Goal: Task Accomplishment & Management: Manage account settings

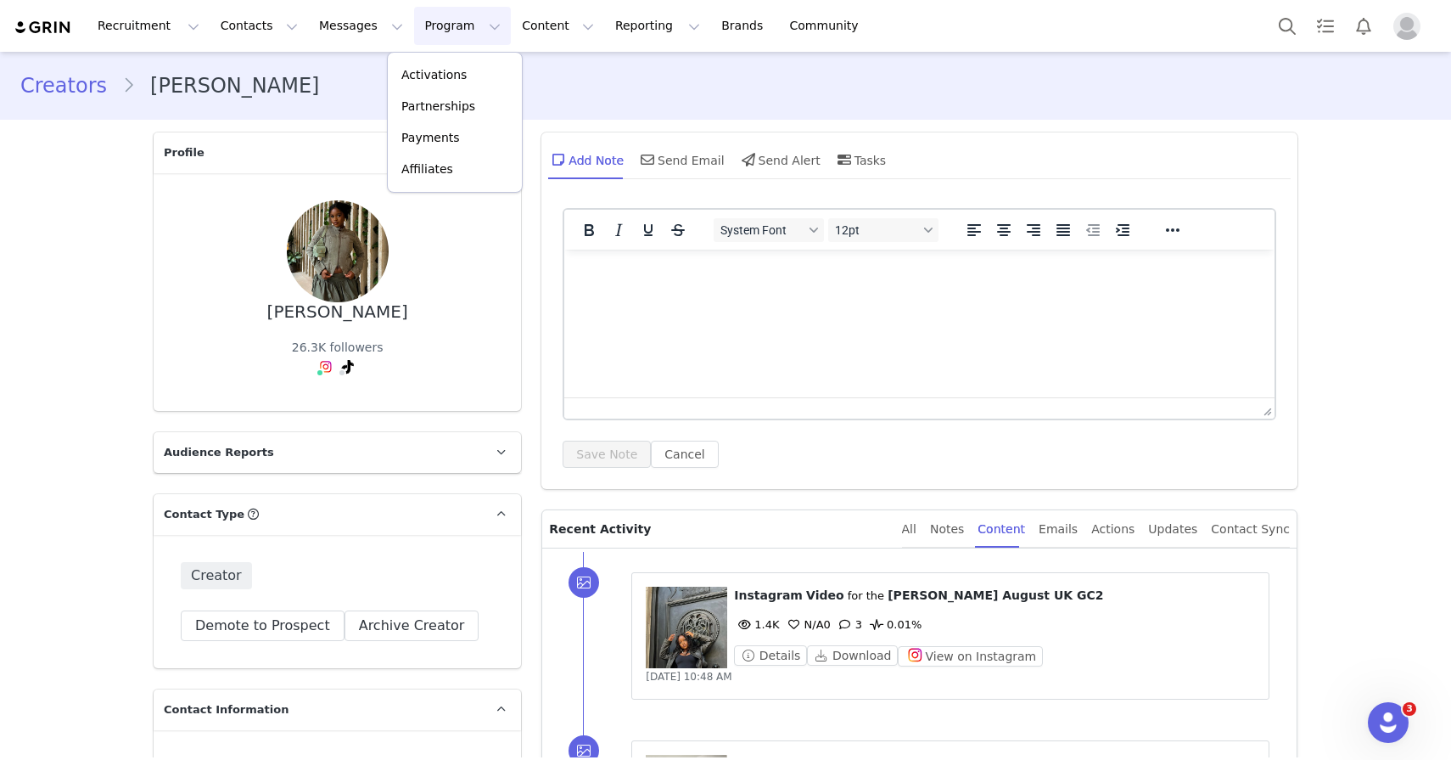
scroll to position [1290, 0]
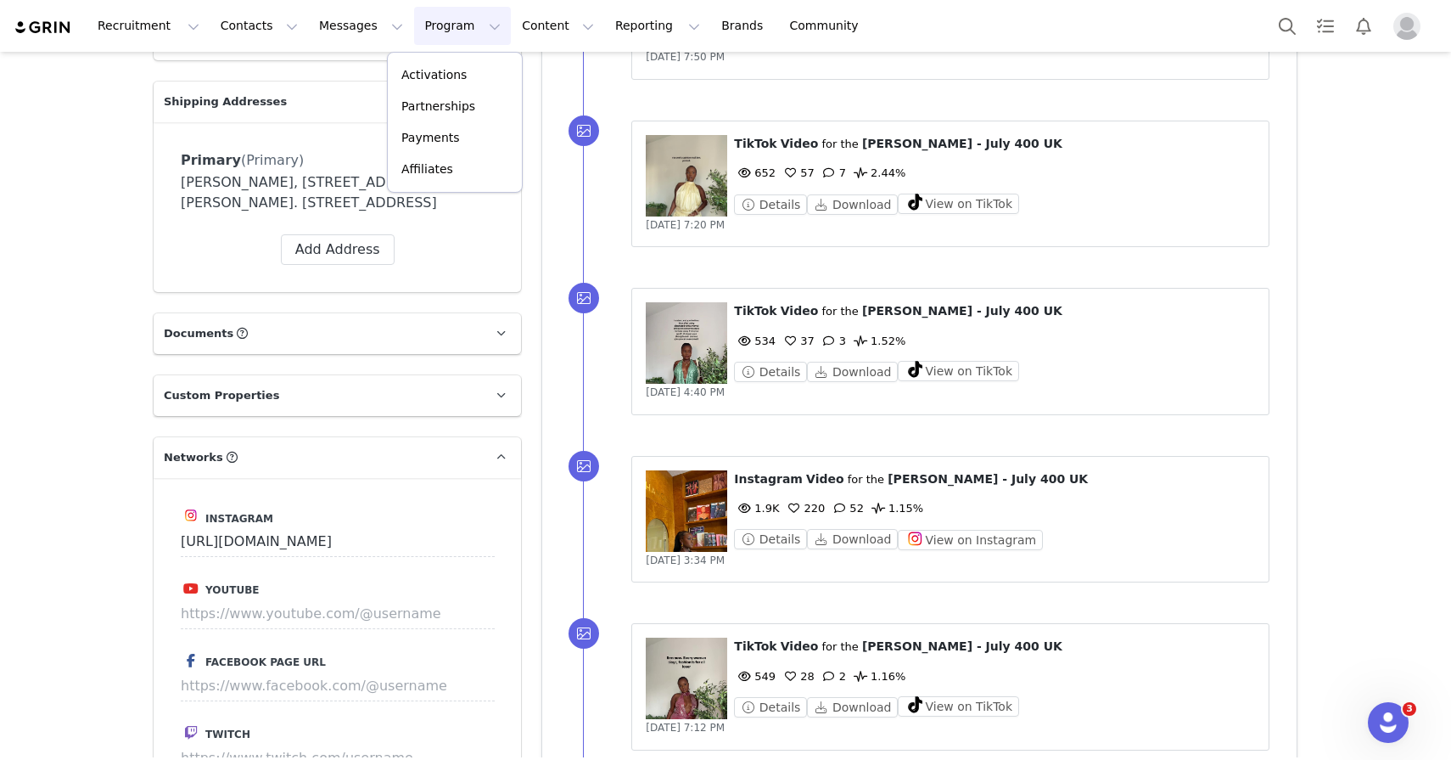
click at [452, 64] on link "Activations" at bounding box center [455, 74] width 134 height 31
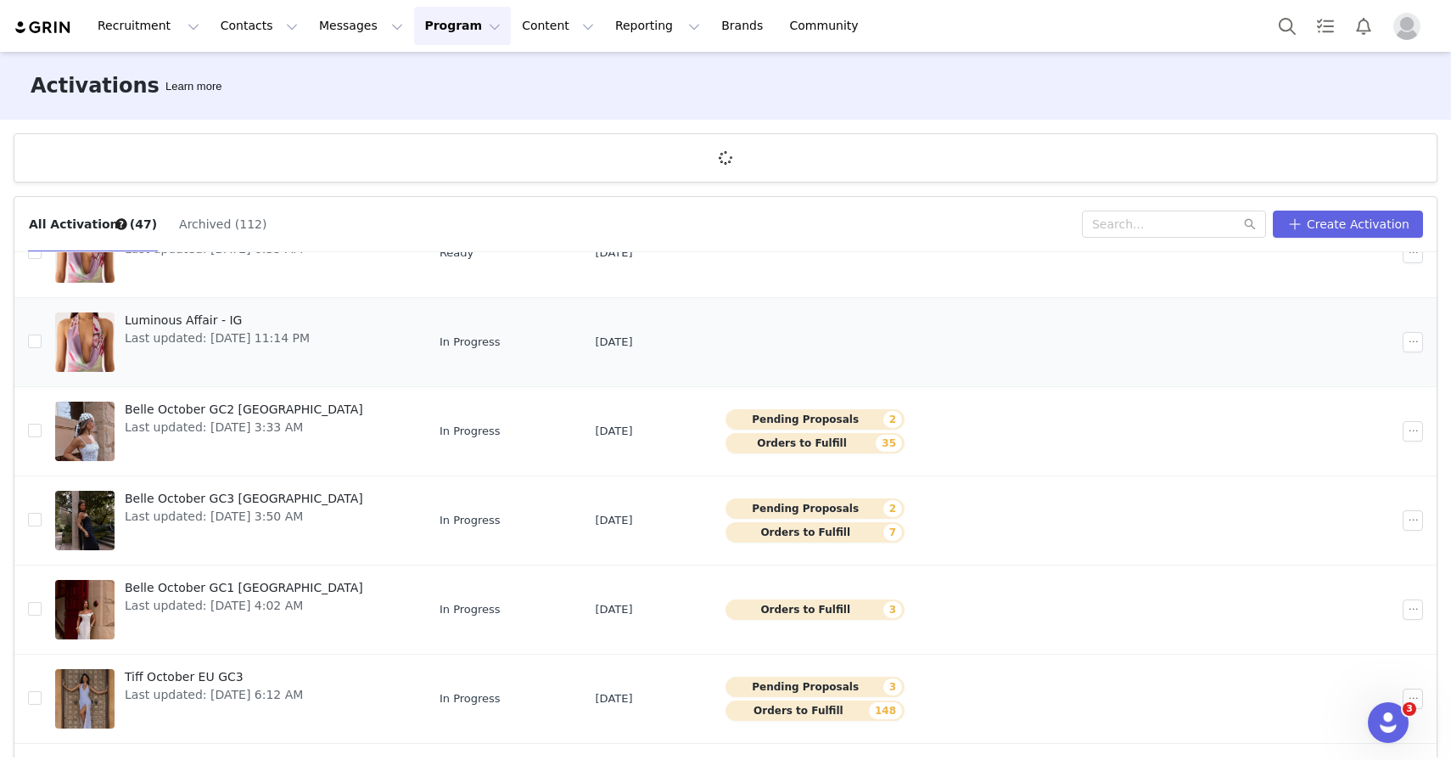
scroll to position [177, 0]
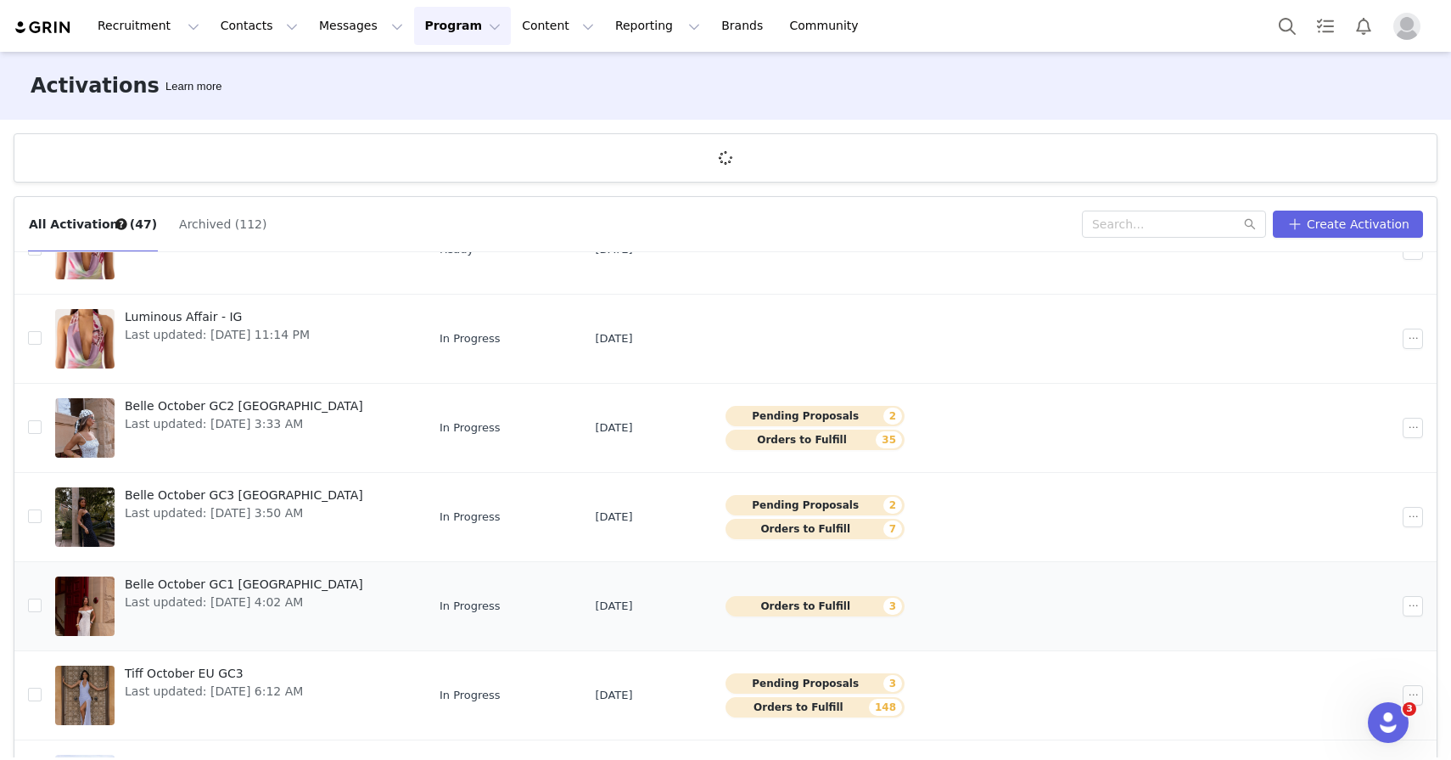
click at [207, 599] on span "Last updated: Sep 24, 2025 4:02 AM" at bounding box center [244, 602] width 238 height 18
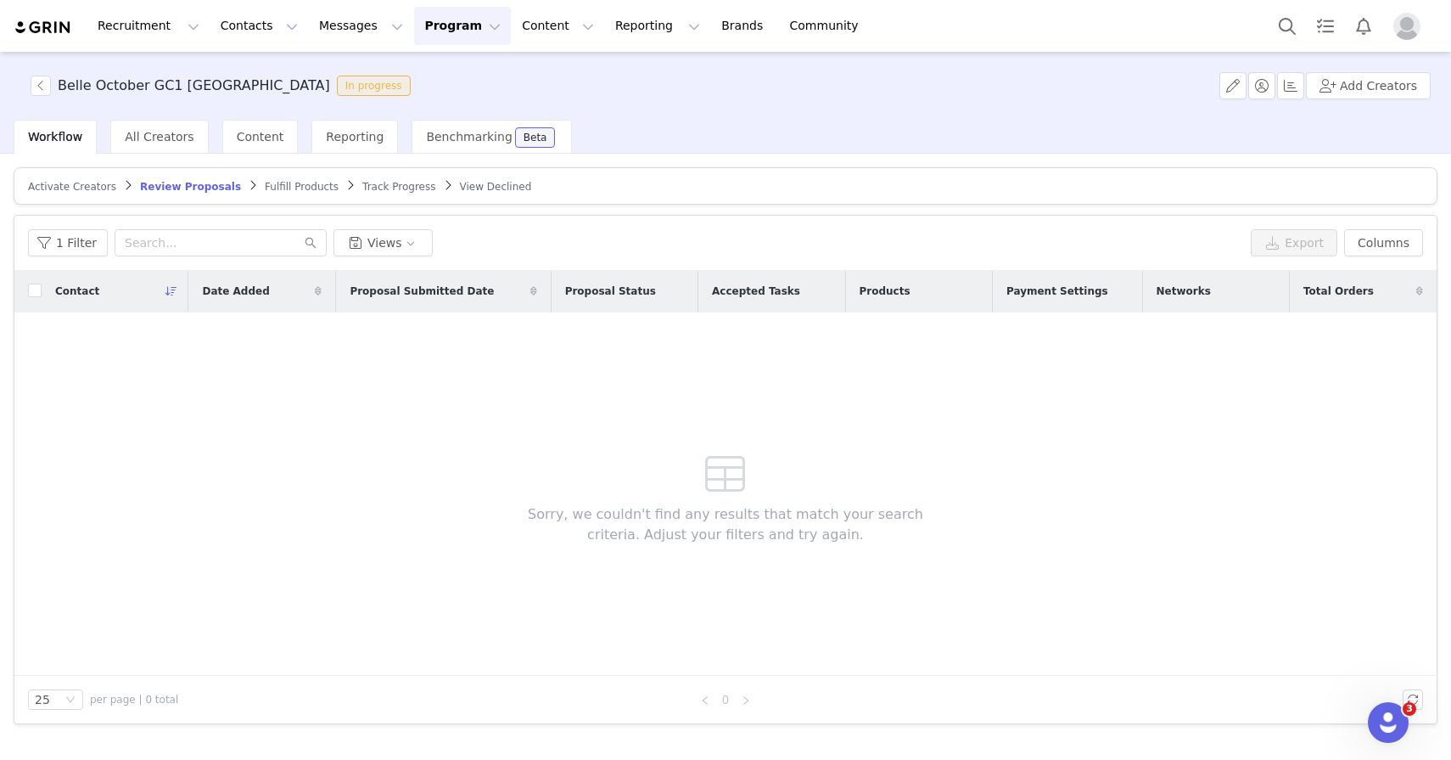
click at [89, 176] on article "Activate Creators Review Proposals Fulfill Products Track Progress View Declined" at bounding box center [726, 185] width 1424 height 37
click at [89, 183] on span "Activate Creators" at bounding box center [72, 187] width 88 height 12
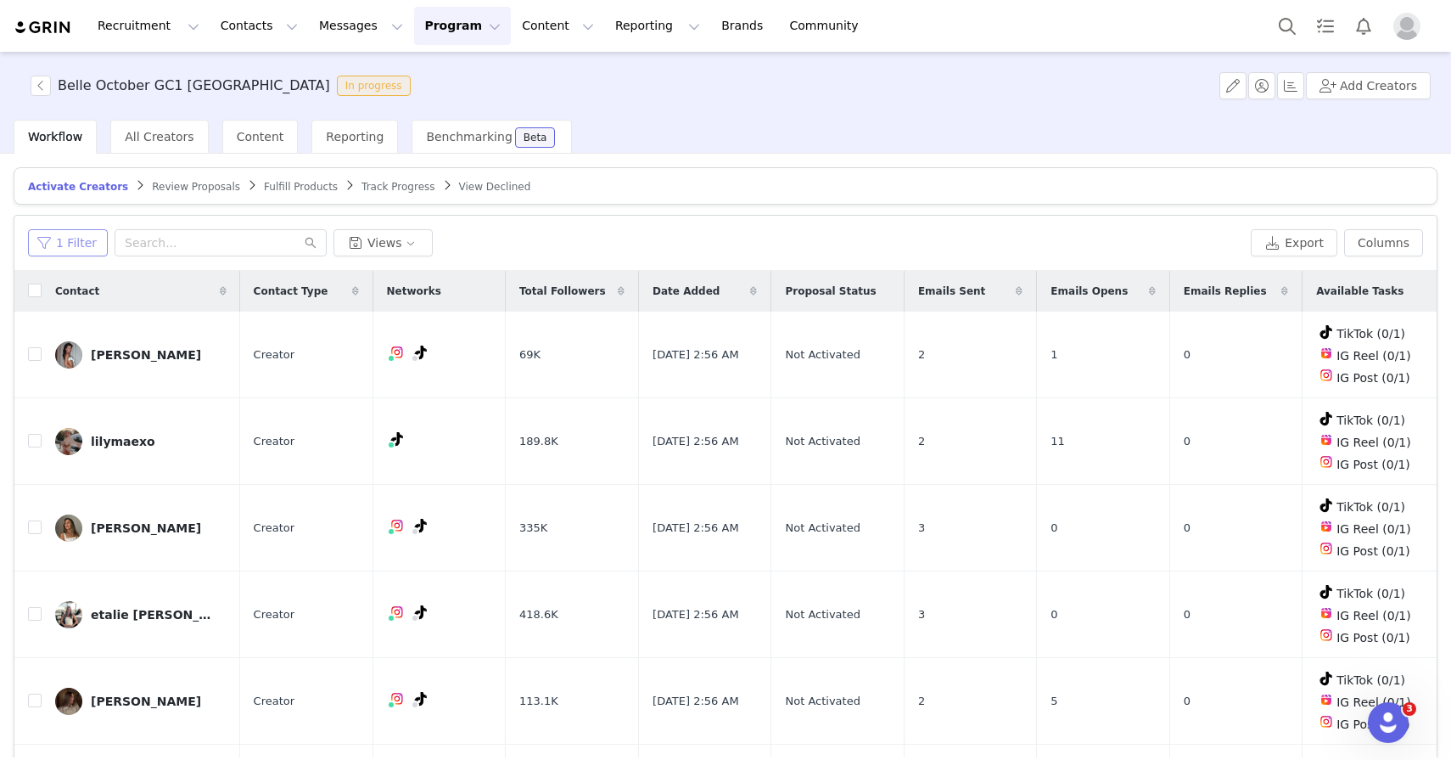
click at [68, 251] on button "1 Filter" at bounding box center [68, 242] width 80 height 27
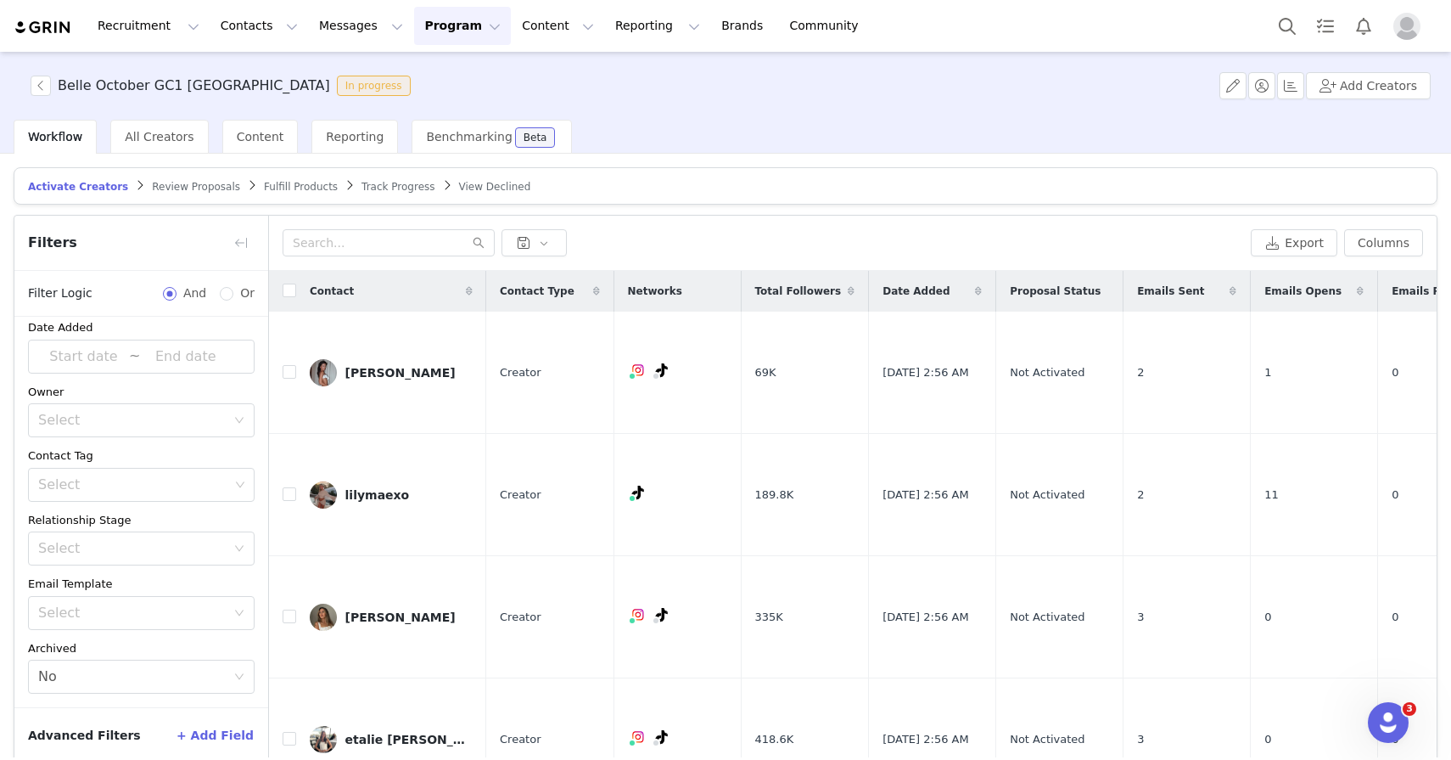
scroll to position [81, 0]
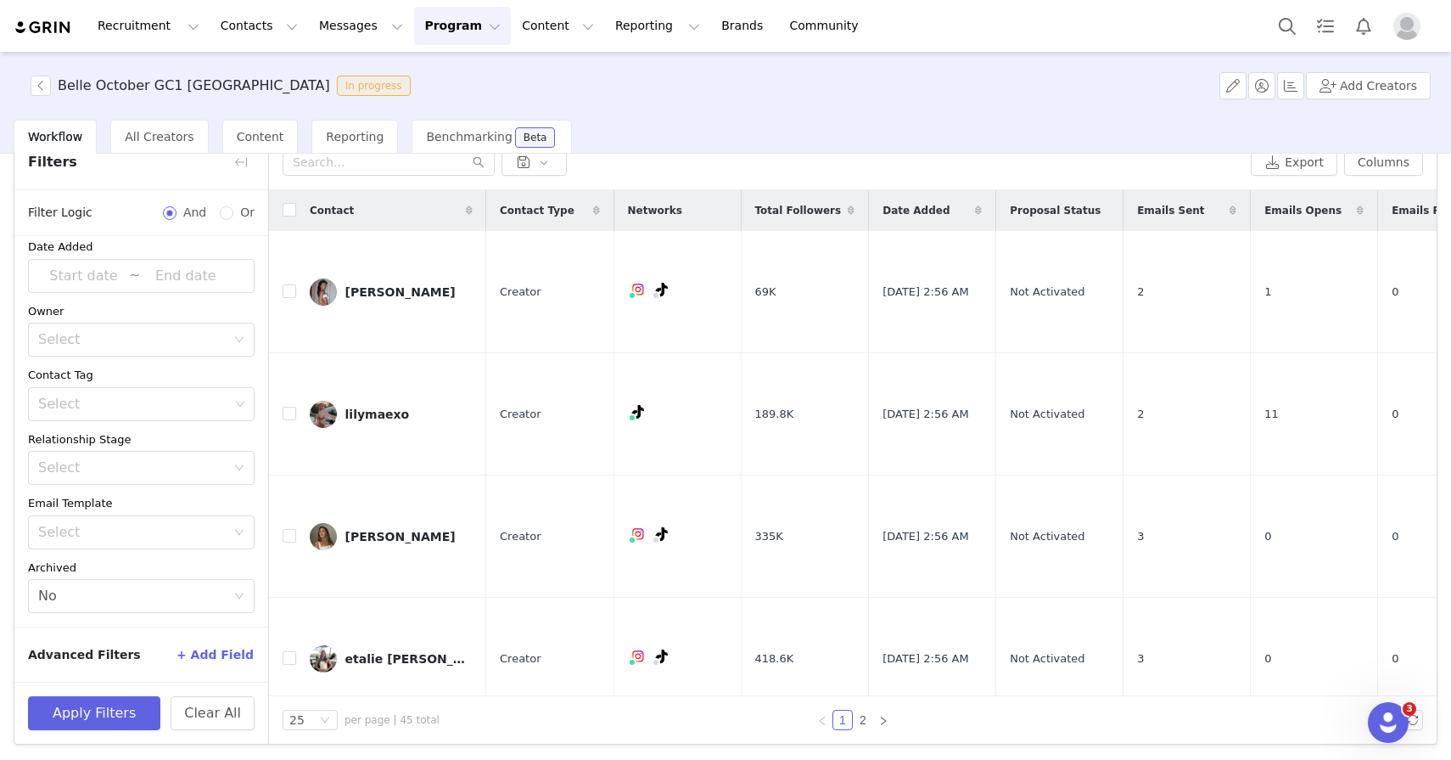
click at [202, 647] on button "+ Add Field" at bounding box center [215, 654] width 79 height 27
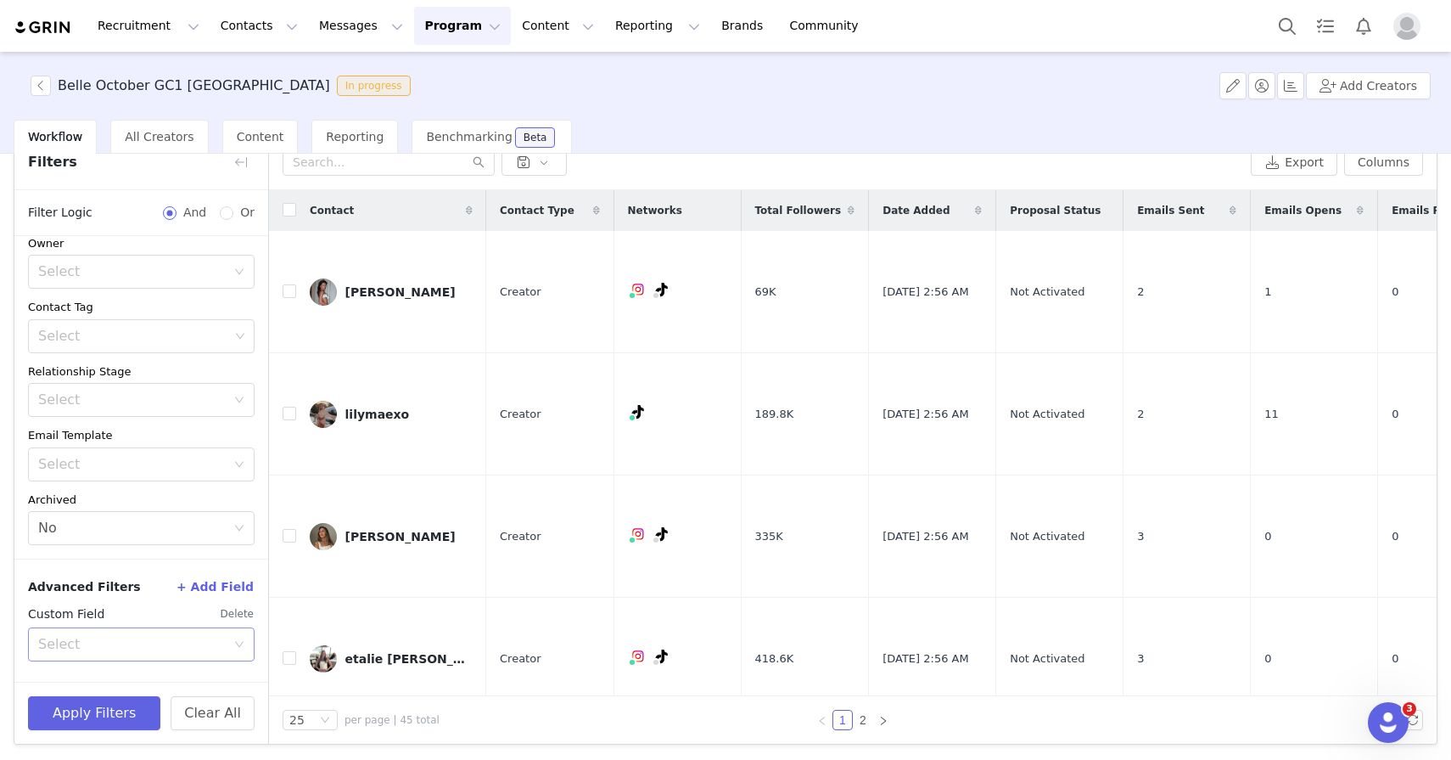
click at [169, 654] on div "Select" at bounding box center [135, 644] width 195 height 32
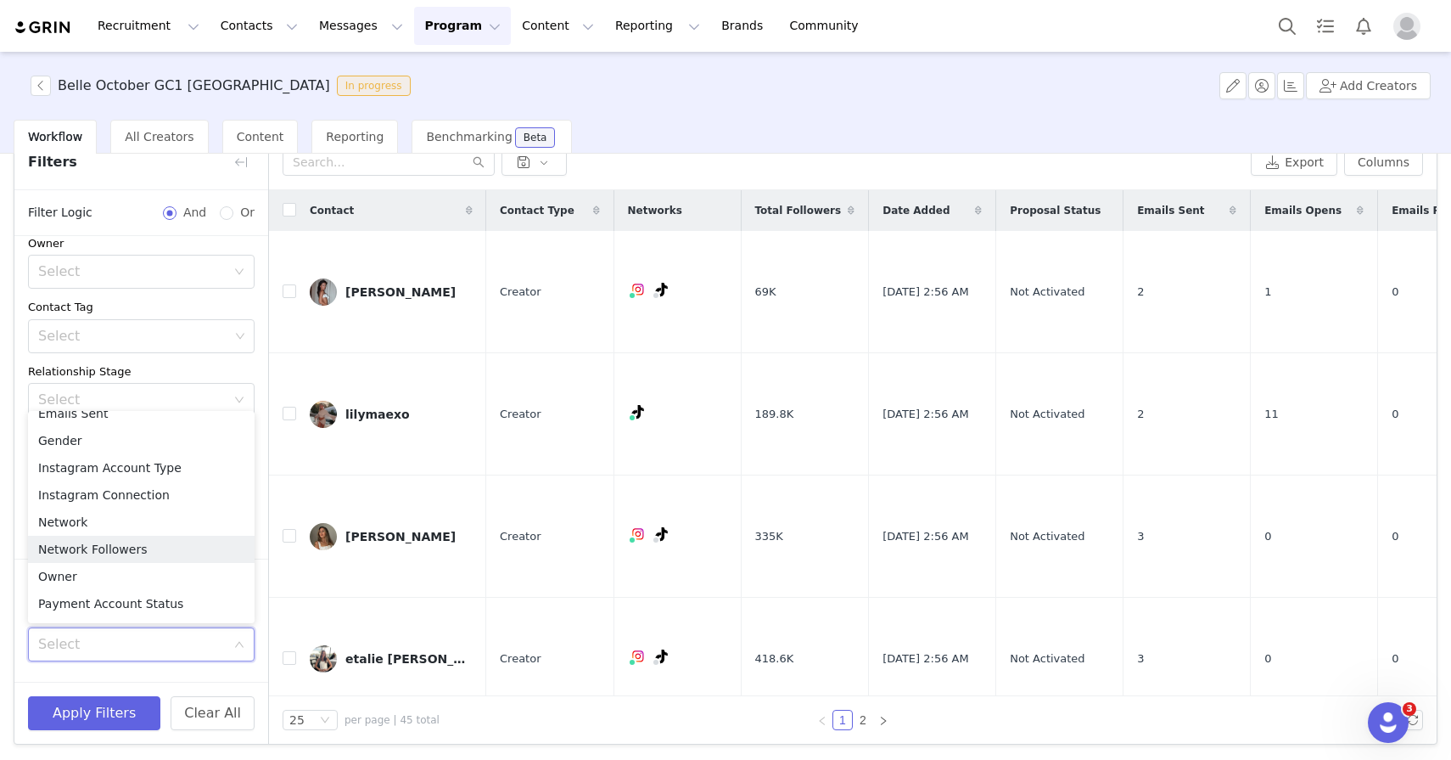
scroll to position [681, 0]
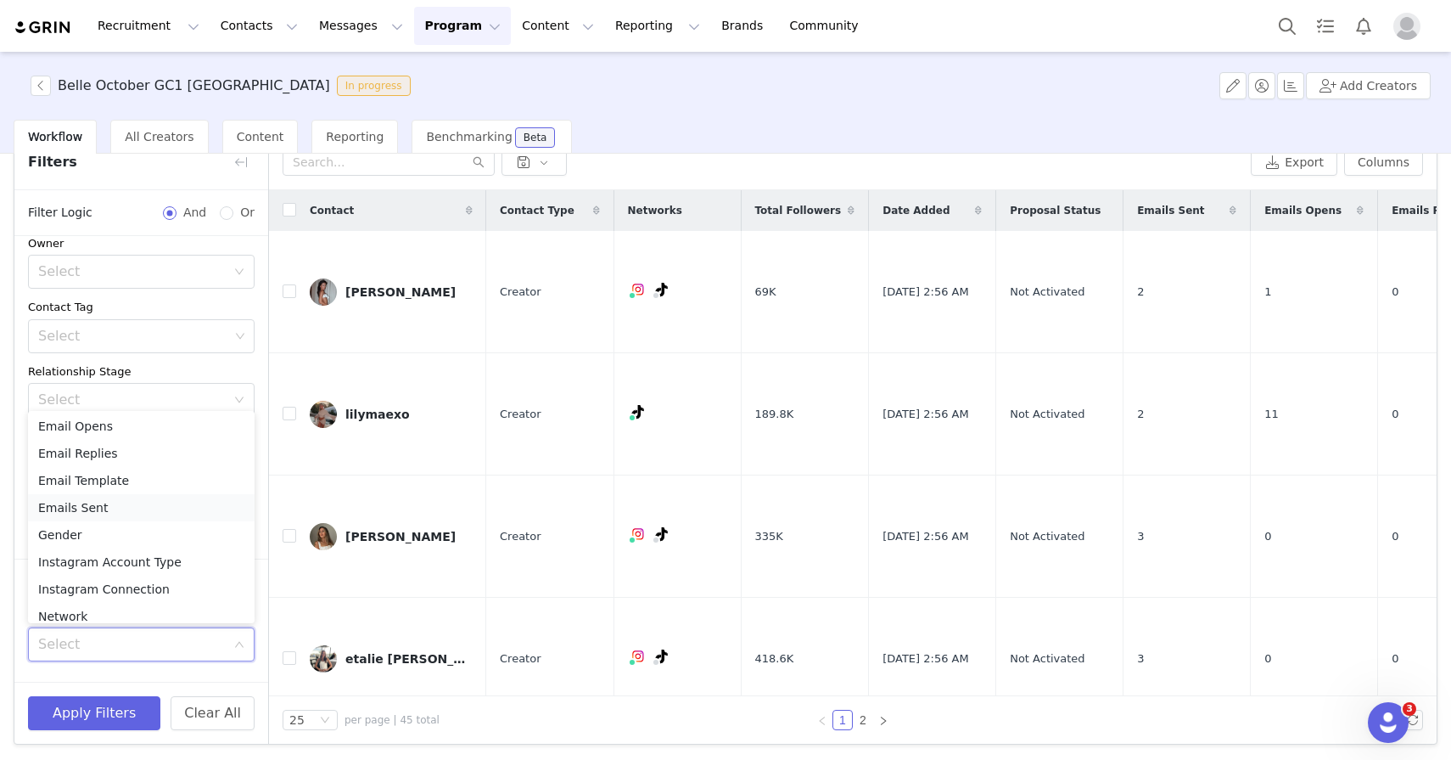
click at [156, 505] on li "Emails Sent" at bounding box center [141, 507] width 227 height 27
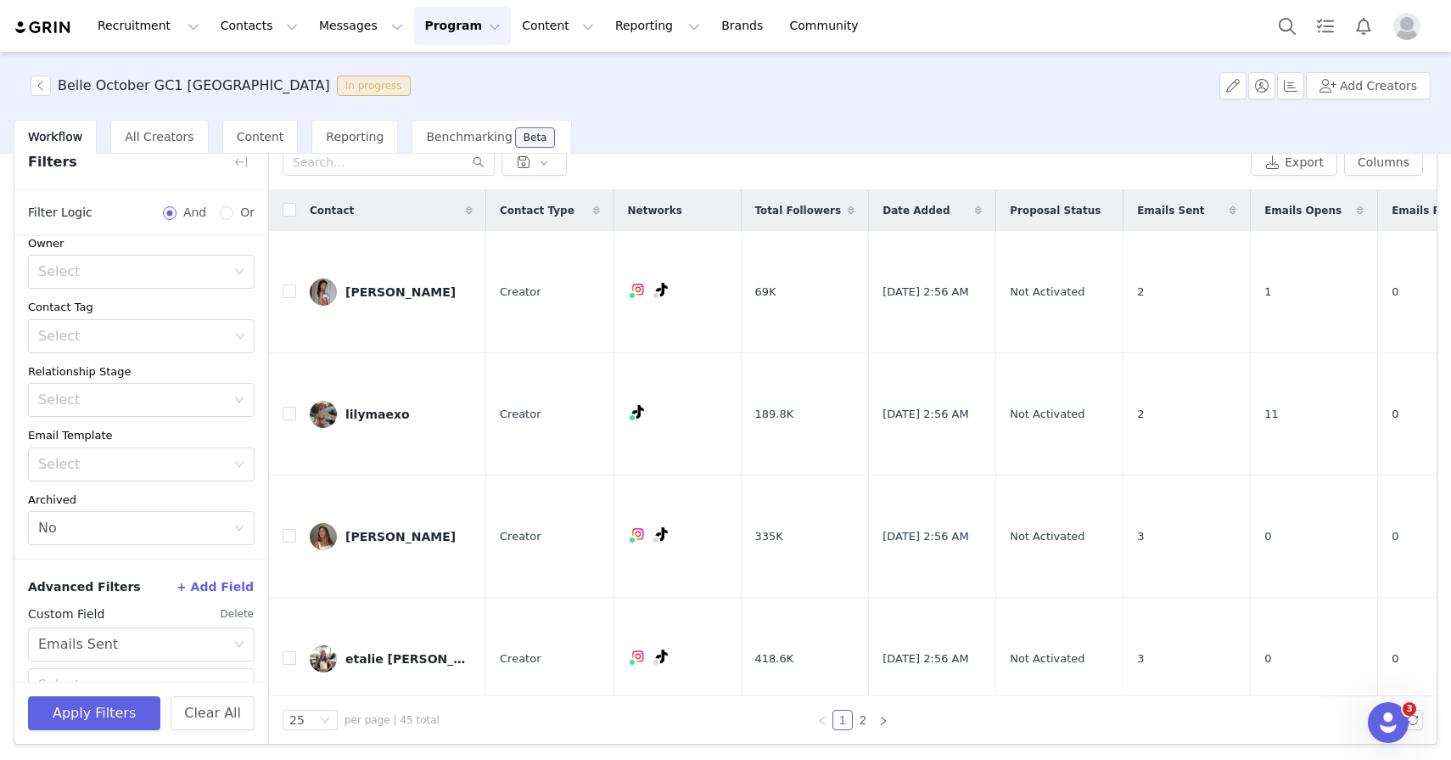
click at [138, 583] on div "Advanced Filters + Add Field" at bounding box center [141, 586] width 227 height 27
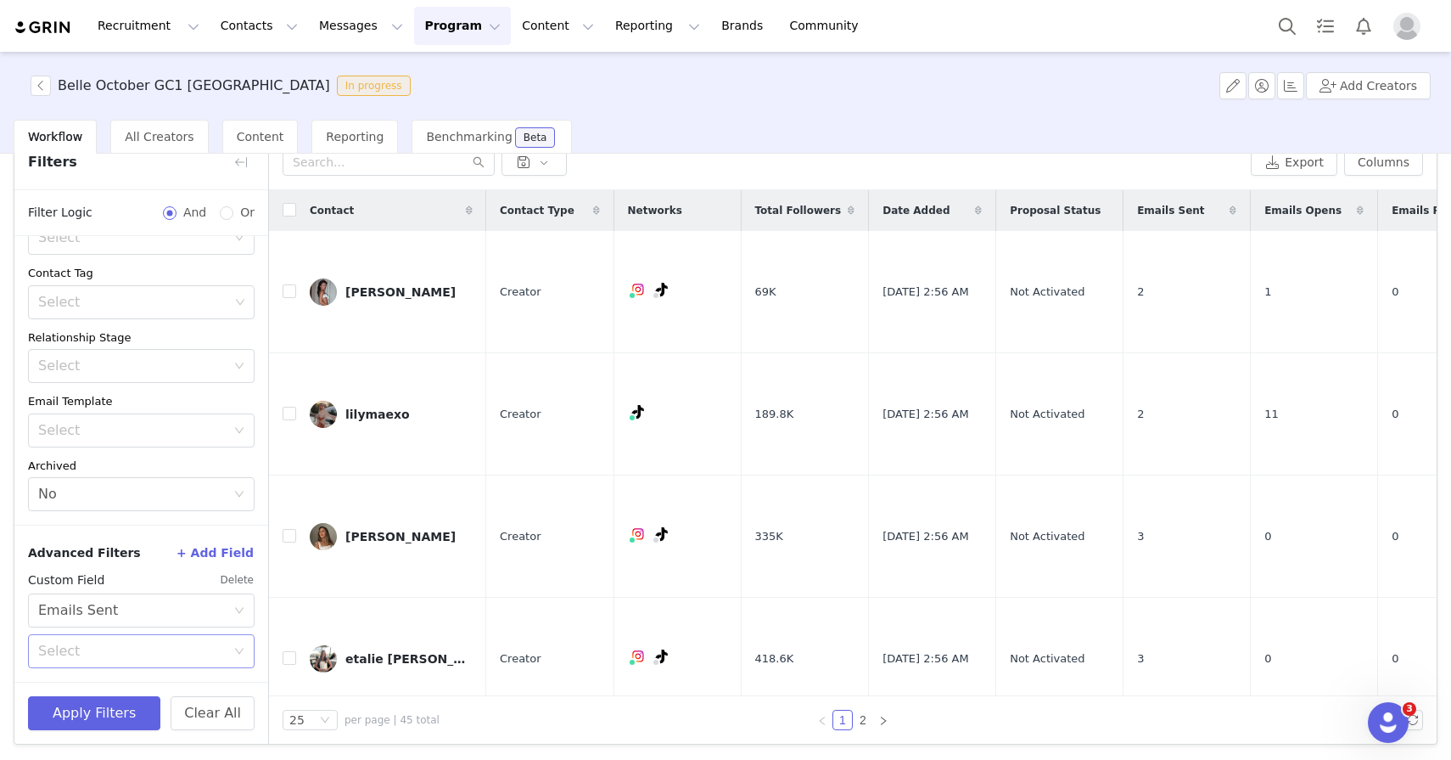
click at [120, 661] on div "Select" at bounding box center [135, 651] width 195 height 32
click at [111, 715] on li "Has not been sent an email" at bounding box center [141, 714] width 227 height 27
click at [111, 715] on button "Apply Filters" at bounding box center [94, 713] width 132 height 34
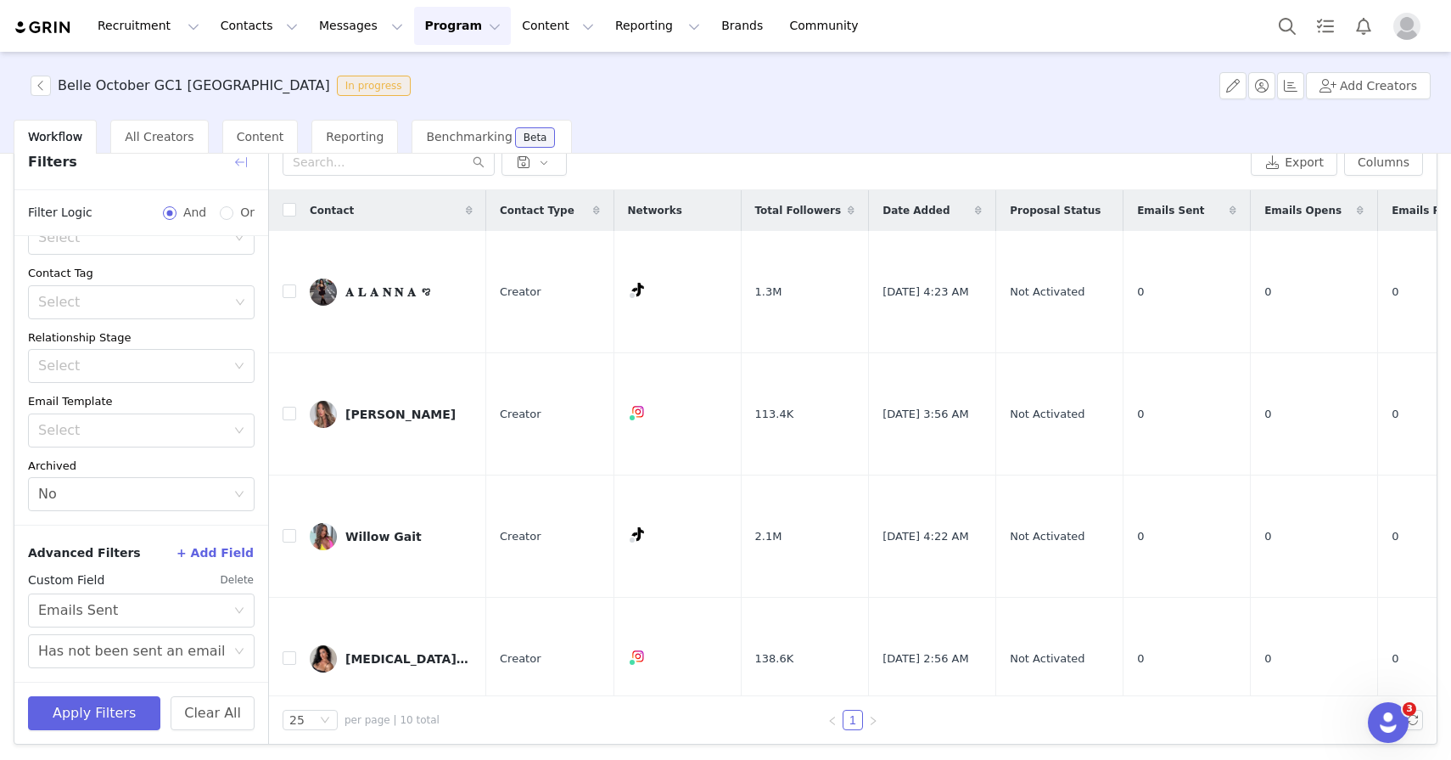
click at [236, 166] on button "button" at bounding box center [240, 162] width 27 height 27
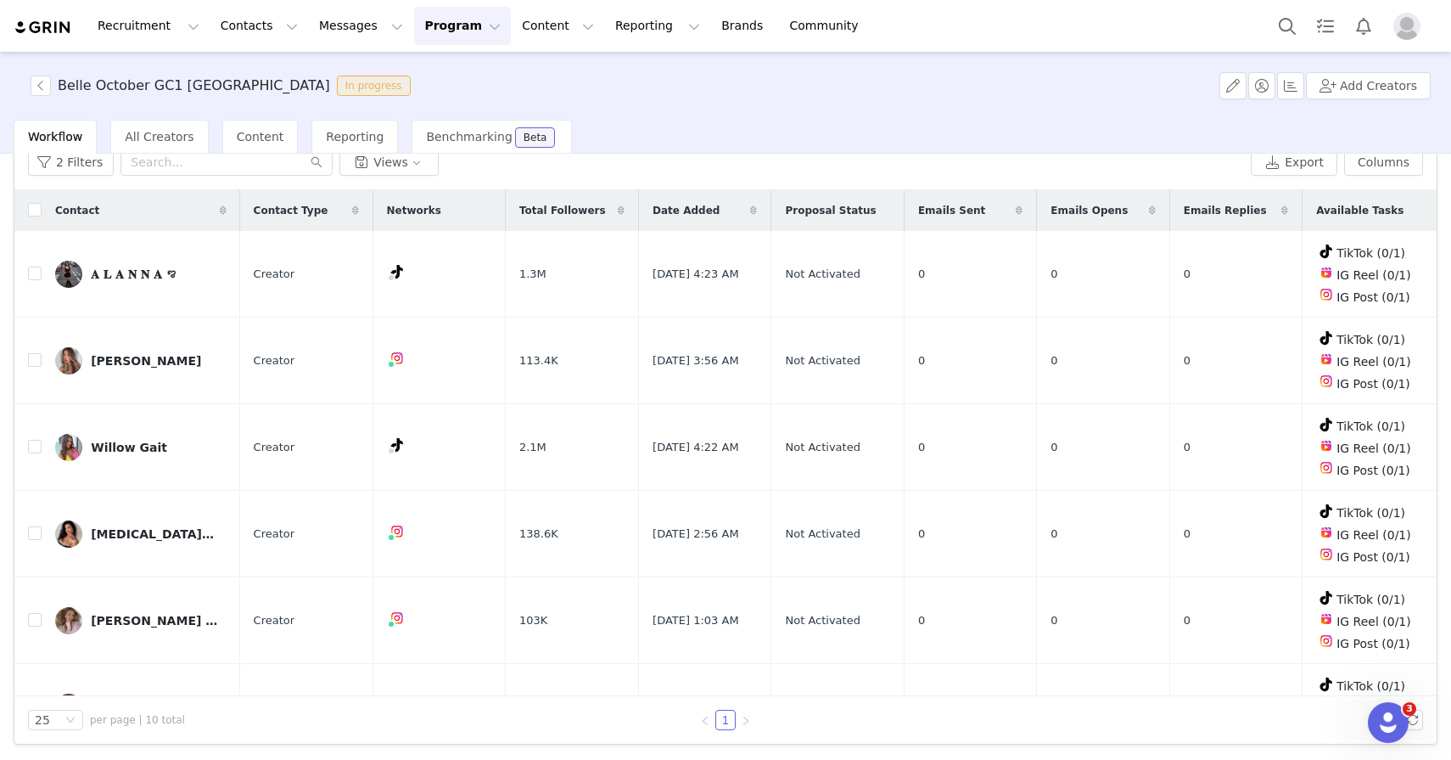
scroll to position [149, 0]
click at [36, 210] on input "checkbox" at bounding box center [35, 210] width 14 height 14
checkbox input "true"
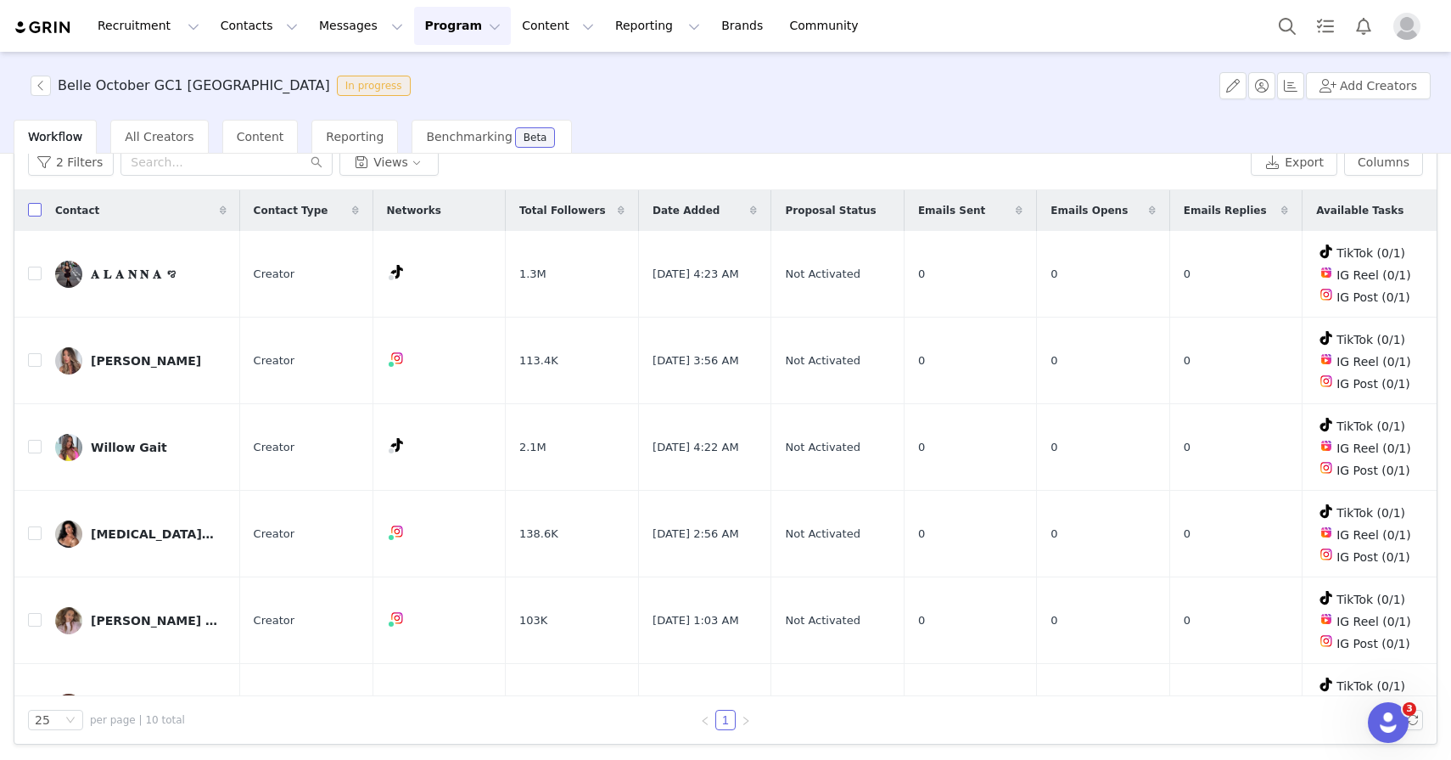
checkbox input "true"
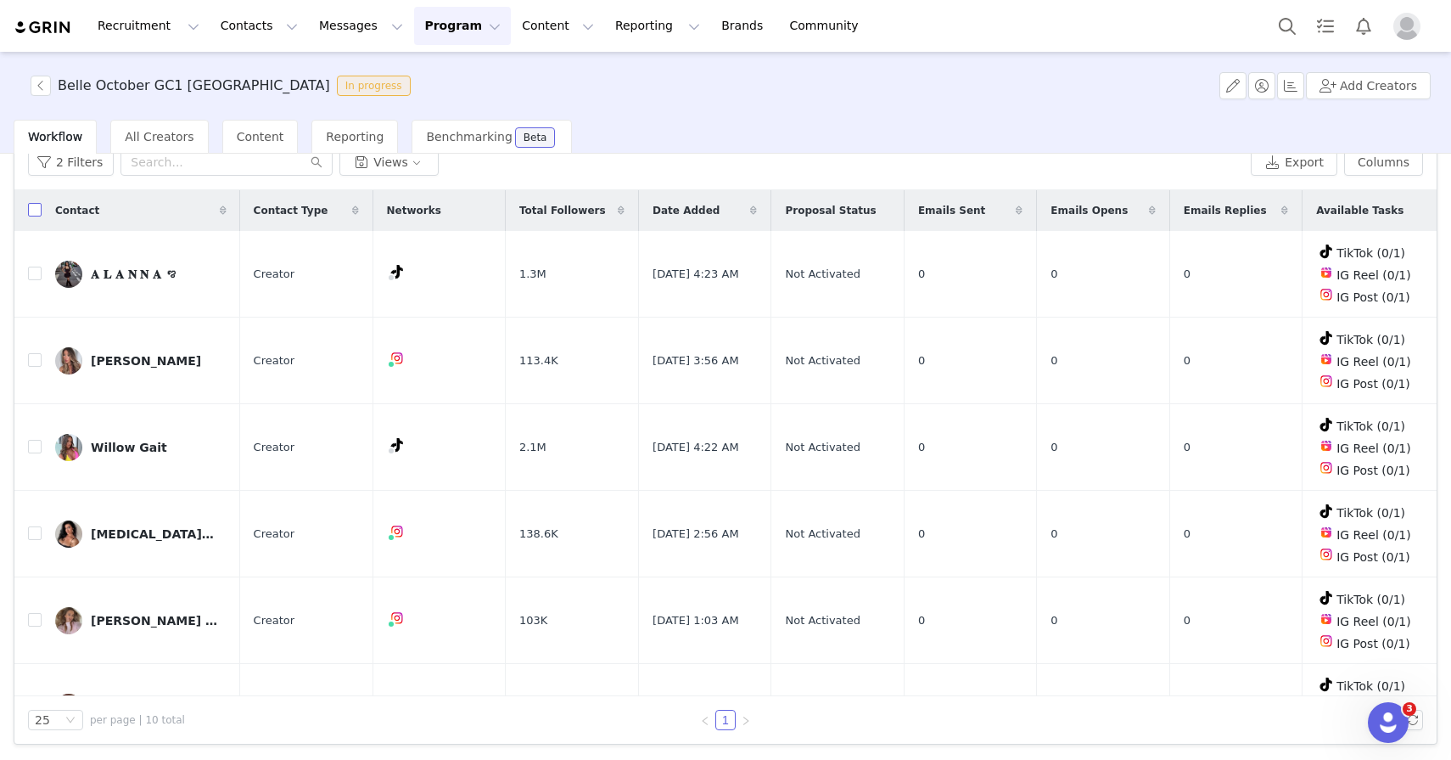
checkbox input "true"
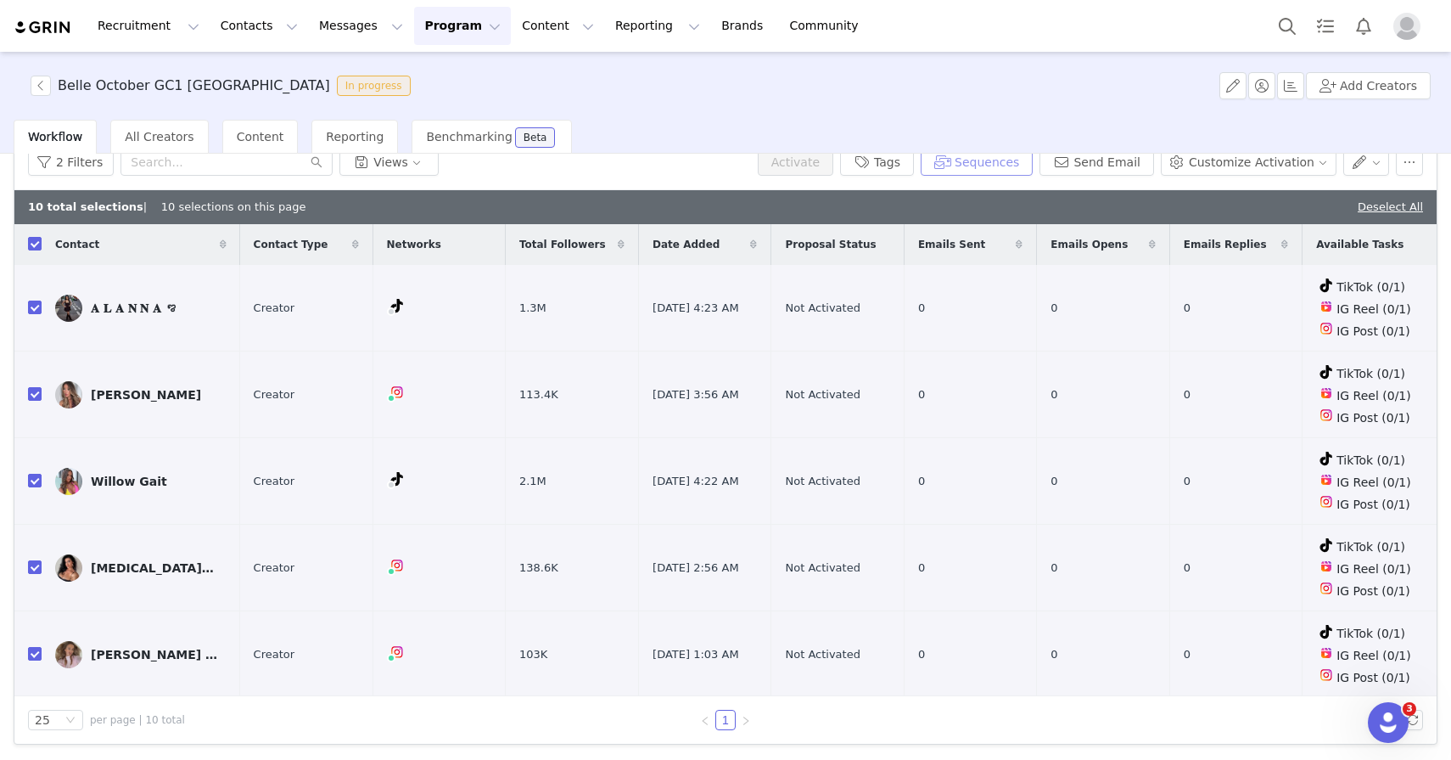
click at [959, 171] on button "Sequences" at bounding box center [977, 162] width 112 height 27
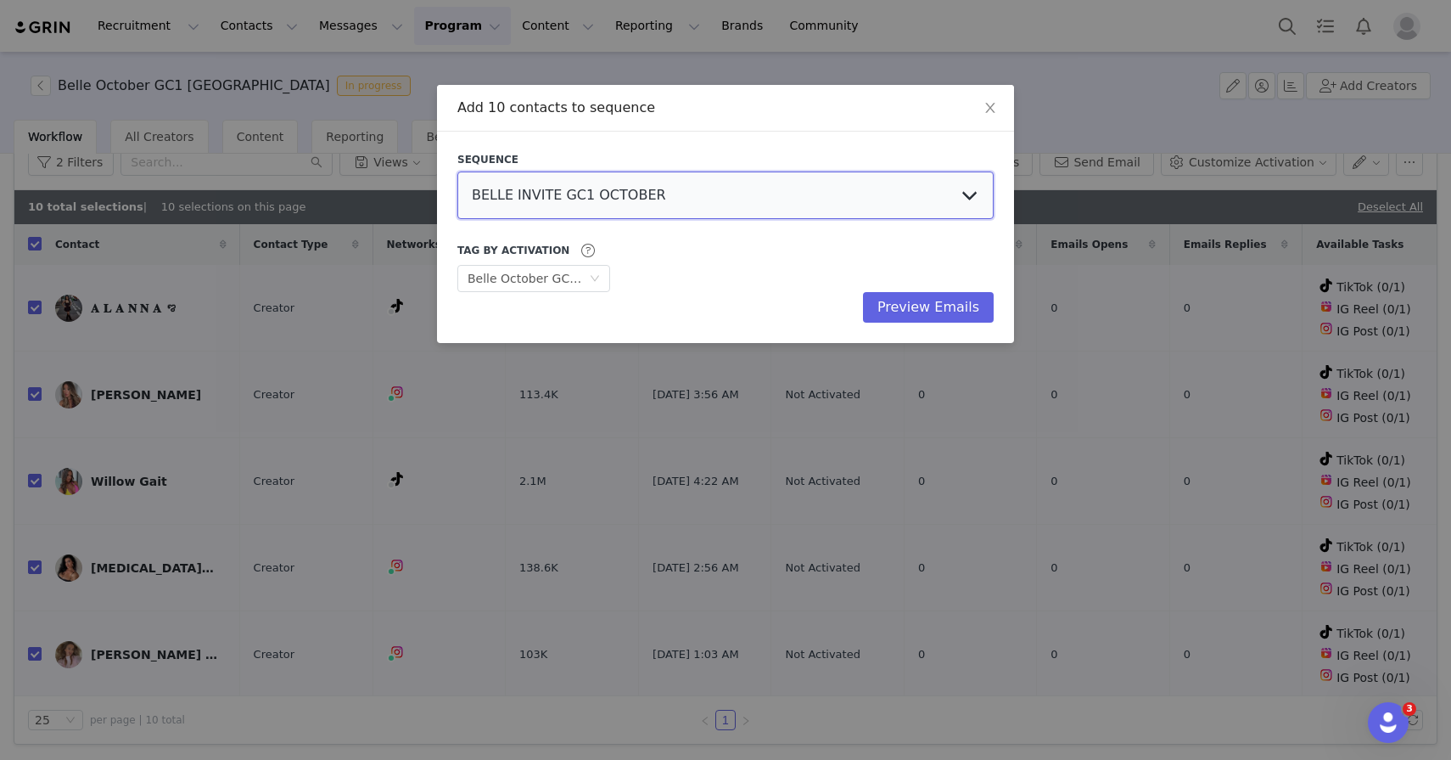
click at [818, 183] on select "BELLE INVITE GC1 OCTOBER BELLE INVITE GC2 OCTOBER BELLE INVITE GC3 OCTOBER Tiff…" at bounding box center [725, 195] width 536 height 48
click at [457, 171] on select "BELLE INVITE GC1 OCTOBER BELLE INVITE GC2 OCTOBER BELLE INVITE GC3 OCTOBER Tiff…" at bounding box center [725, 195] width 536 height 48
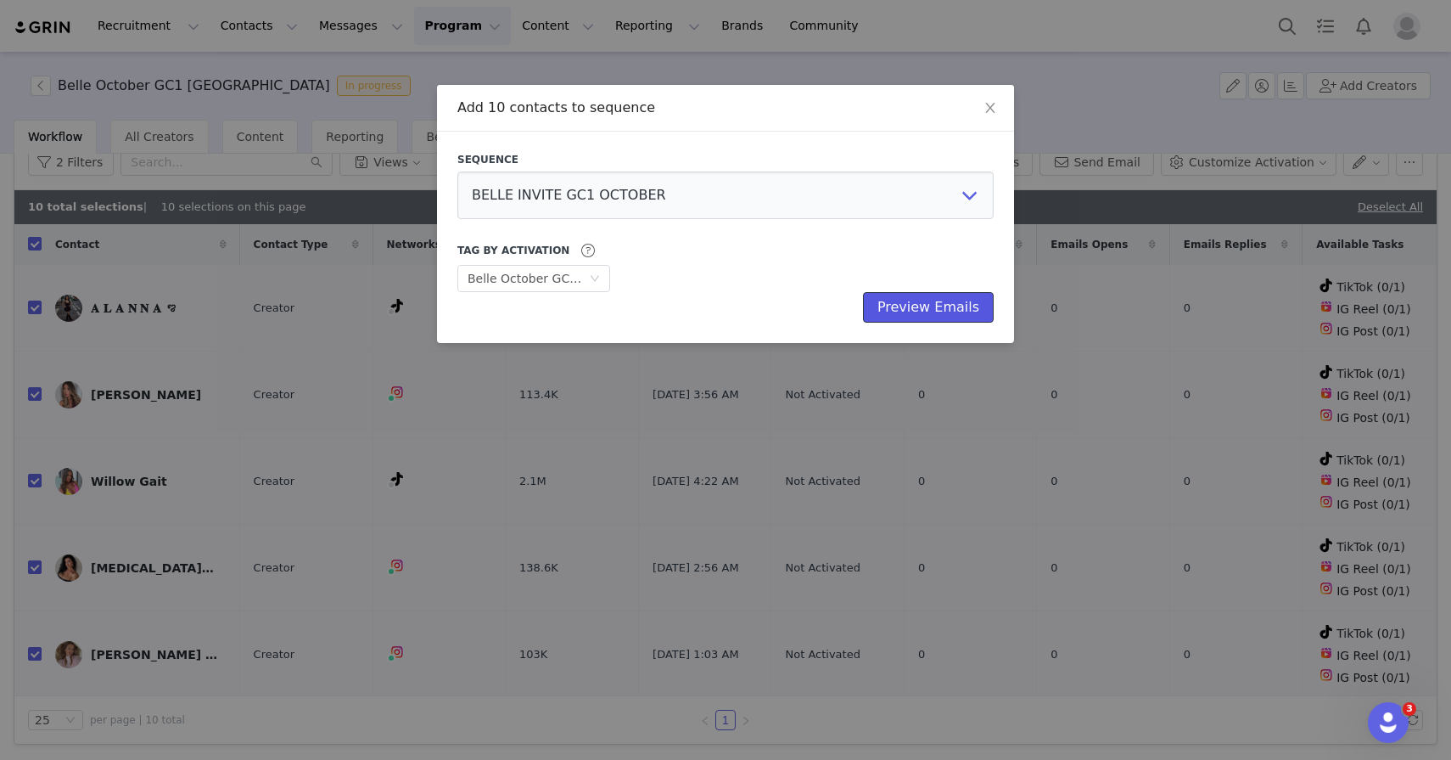
click at [895, 300] on button "Preview Emails" at bounding box center [928, 307] width 131 height 31
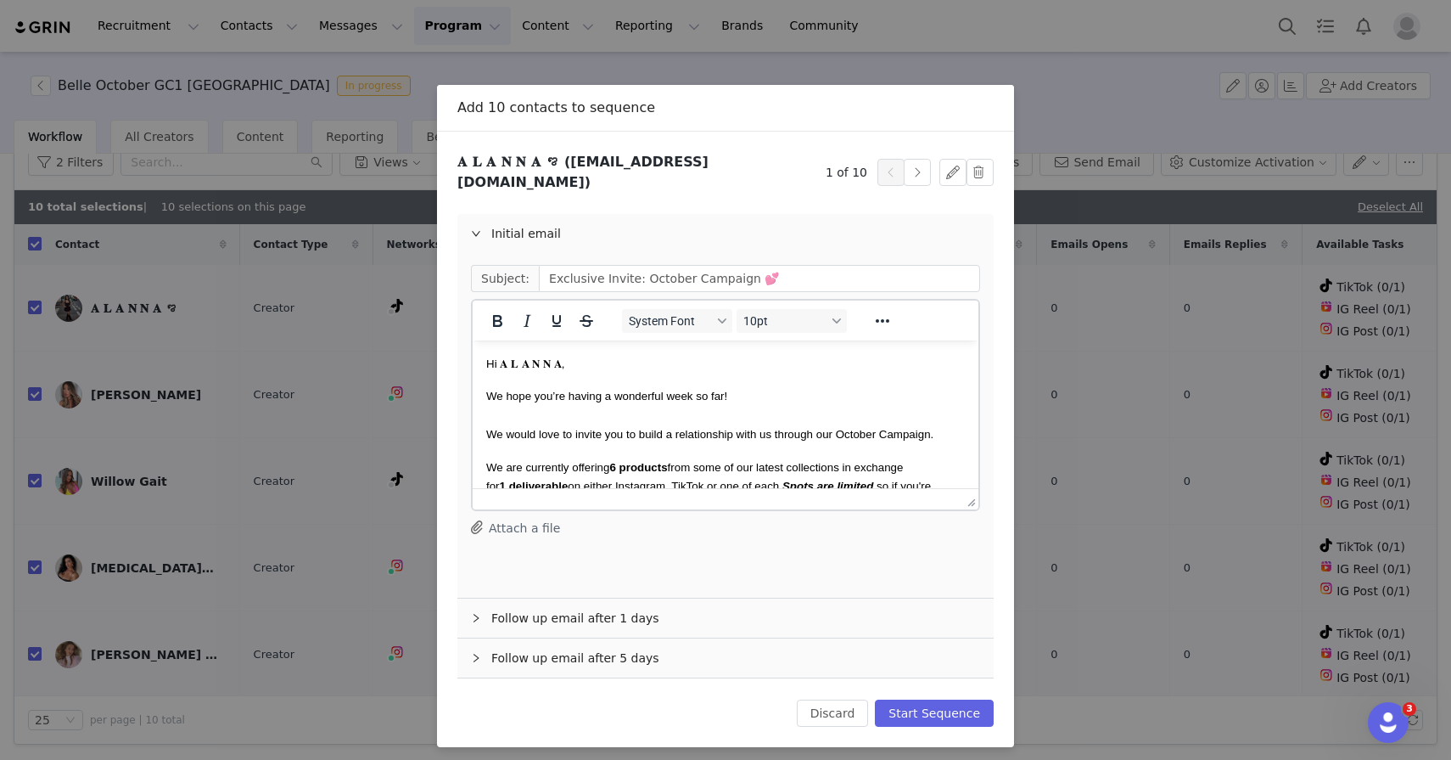
scroll to position [0, 0]
click at [897, 706] on button "Start Sequence" at bounding box center [934, 712] width 119 height 27
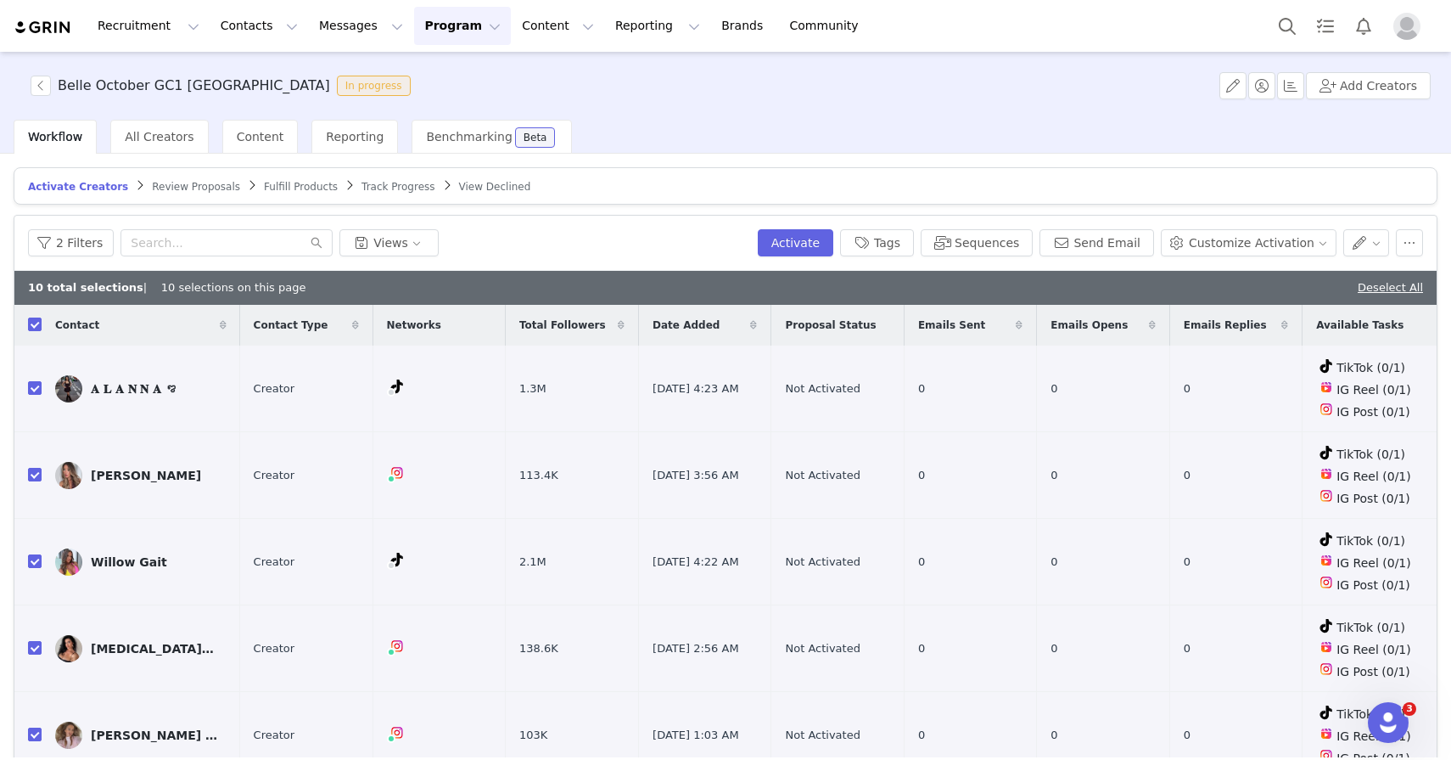
click at [431, 23] on button "Program Program" at bounding box center [462, 26] width 97 height 38
click at [425, 66] on p "Activations" at bounding box center [433, 75] width 65 height 18
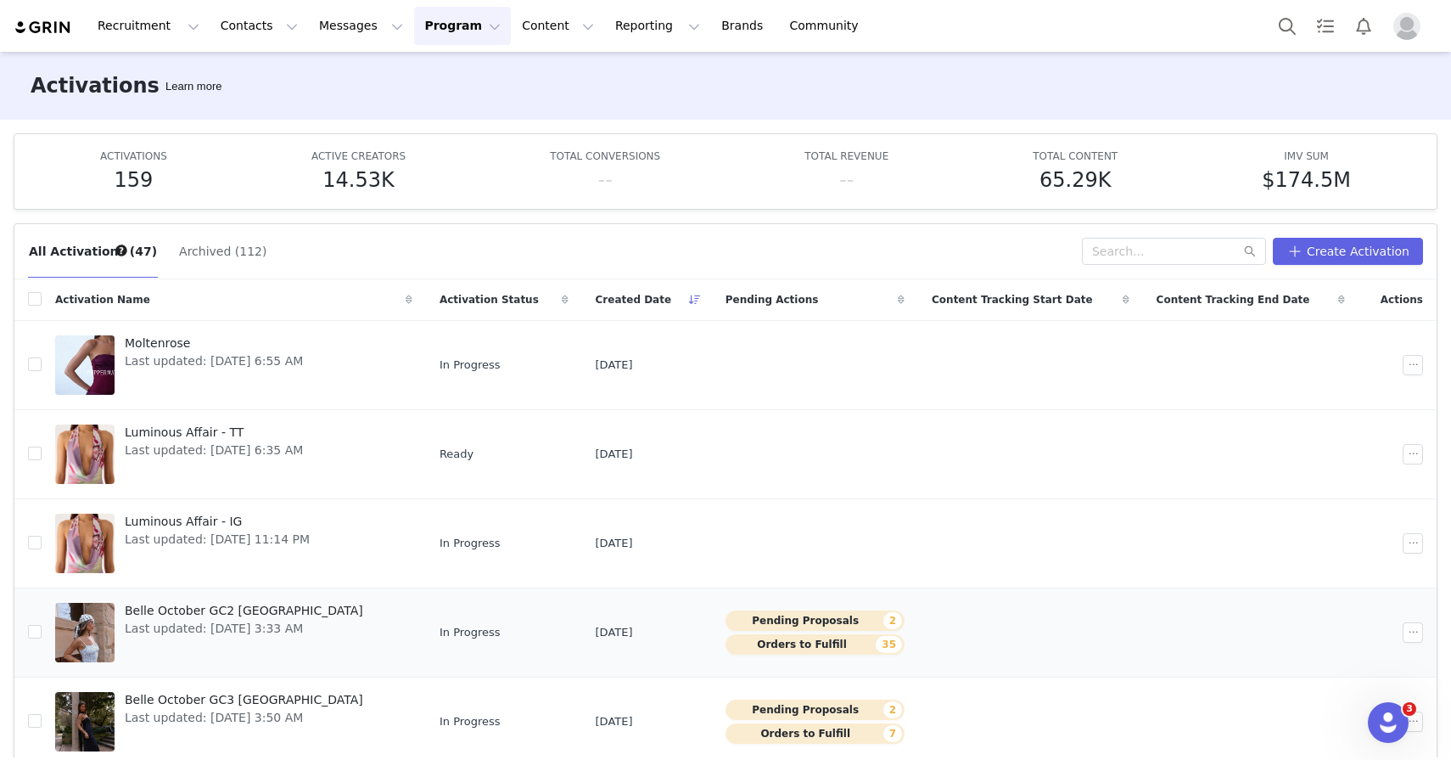
scroll to position [108, 0]
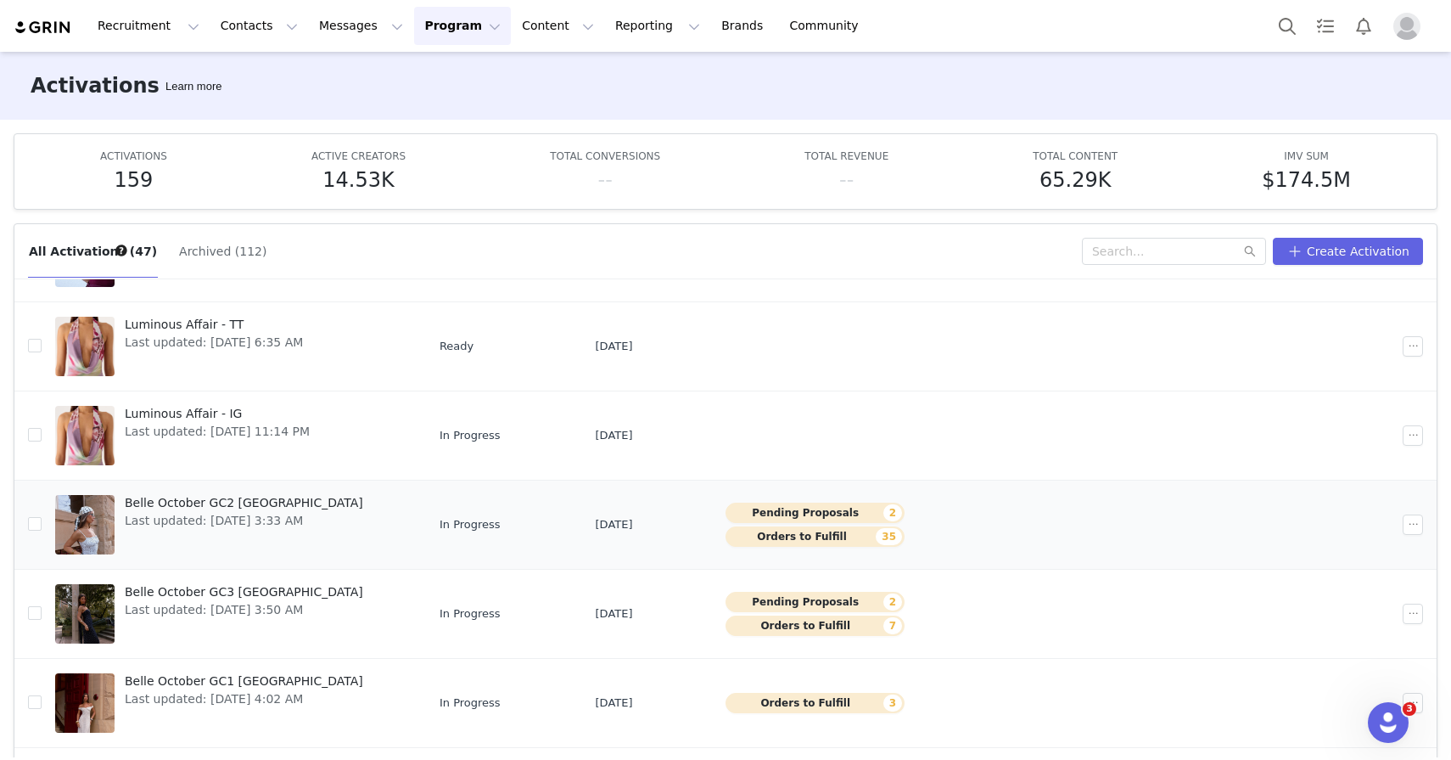
click at [178, 513] on span "Last updated: Sep 24, 2025 3:33 AM" at bounding box center [244, 521] width 238 height 18
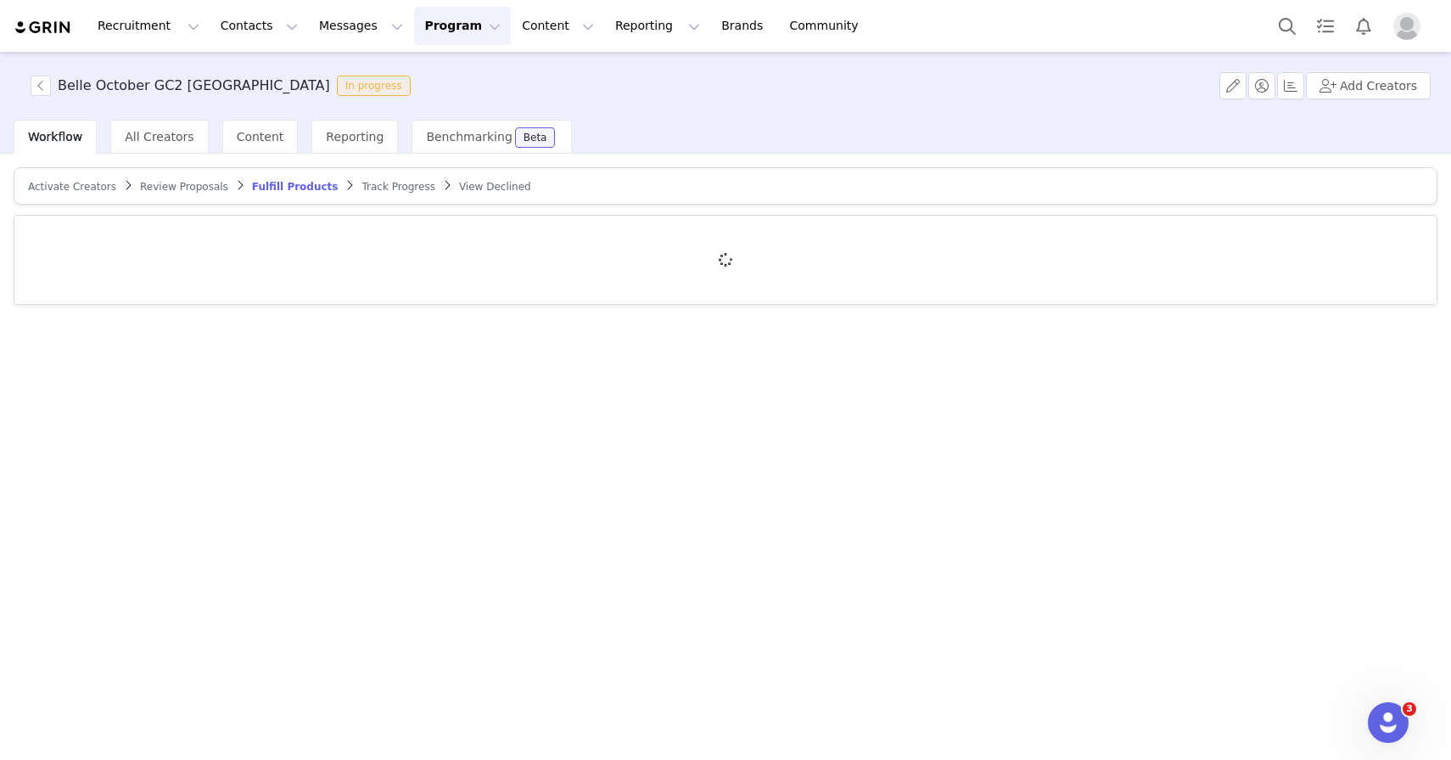
click at [72, 182] on span "Activate Creators" at bounding box center [72, 187] width 88 height 12
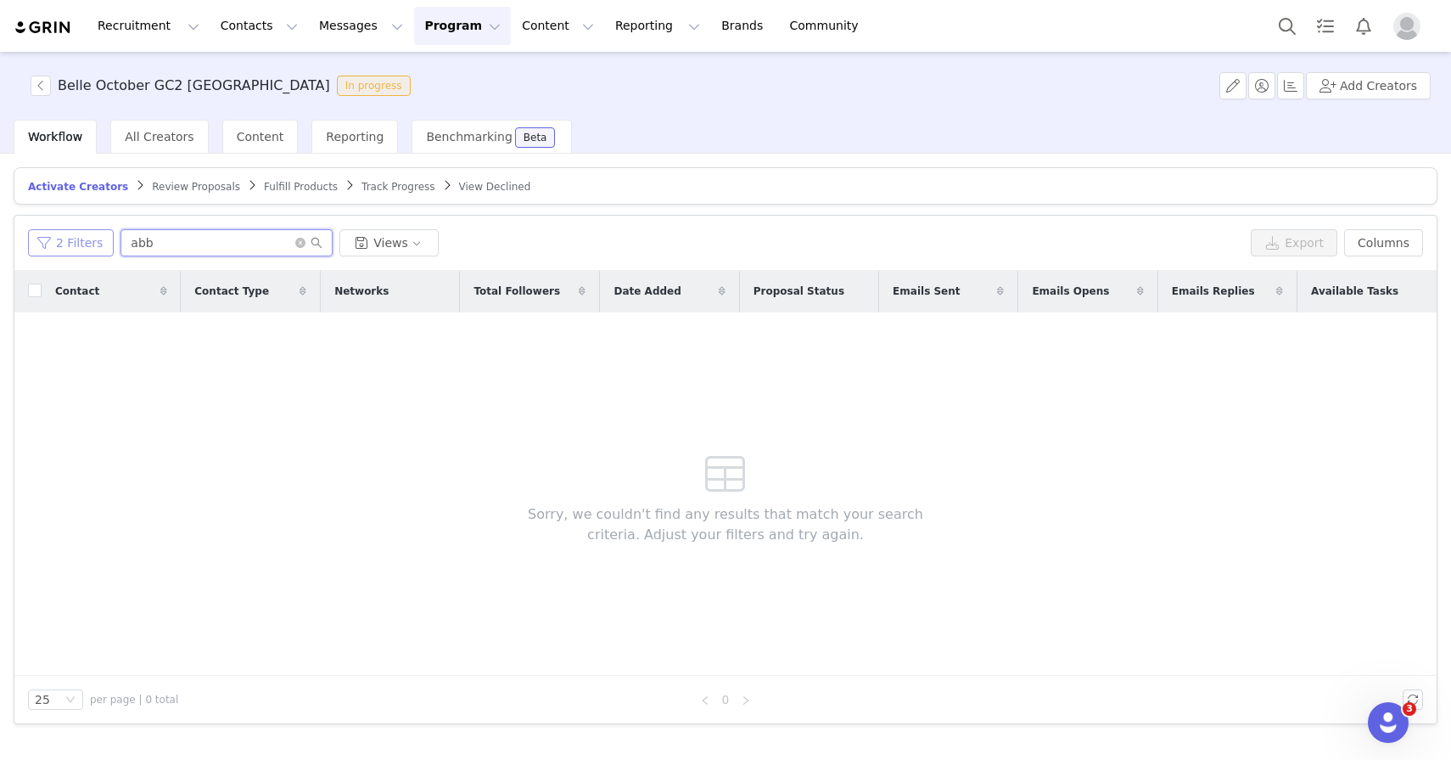
drag, startPoint x: 160, startPoint y: 243, endPoint x: 92, endPoint y: 243, distance: 67.9
click at [92, 243] on div "2 Filters abb Views" at bounding box center [636, 242] width 1216 height 27
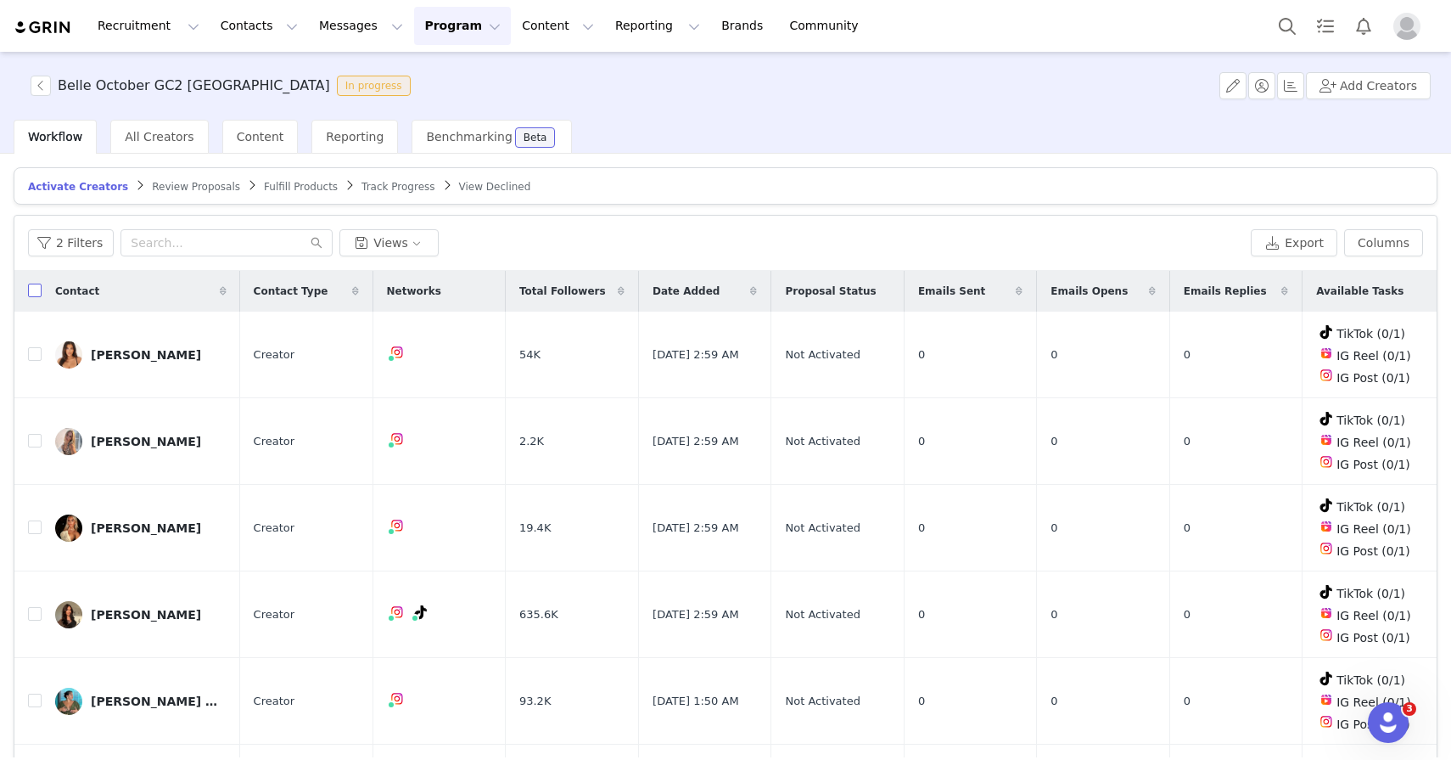
click at [36, 292] on input "checkbox" at bounding box center [35, 290] width 14 height 14
checkbox input "true"
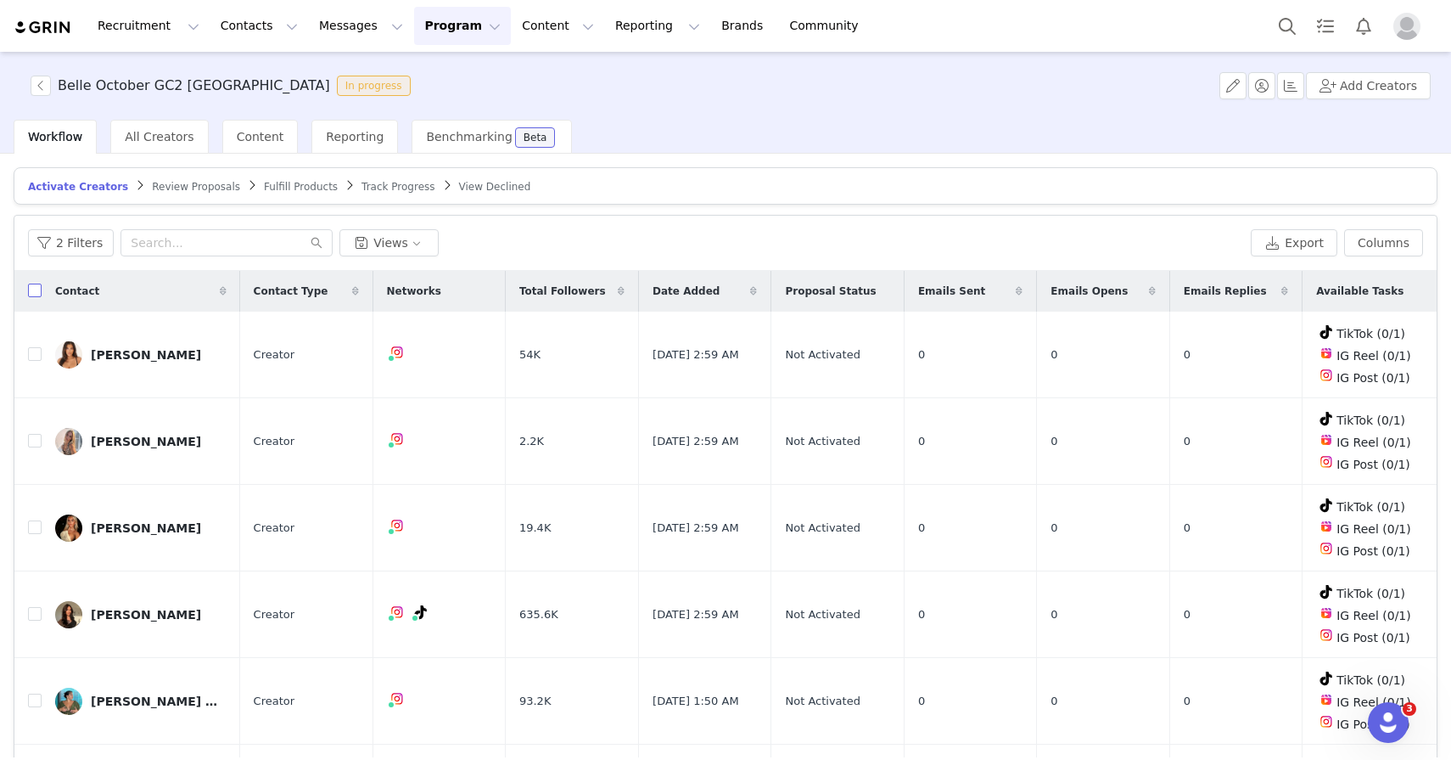
checkbox input "true"
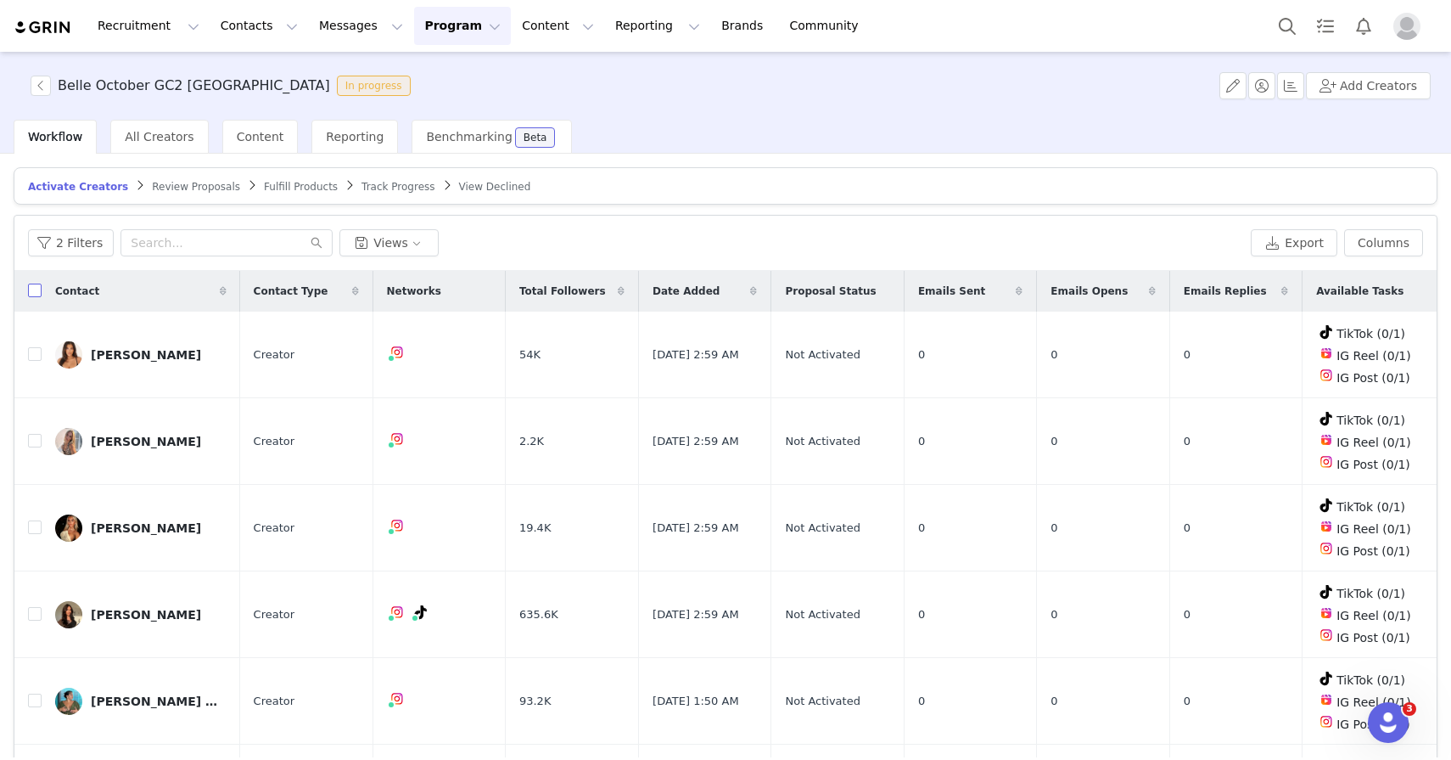
checkbox input "true"
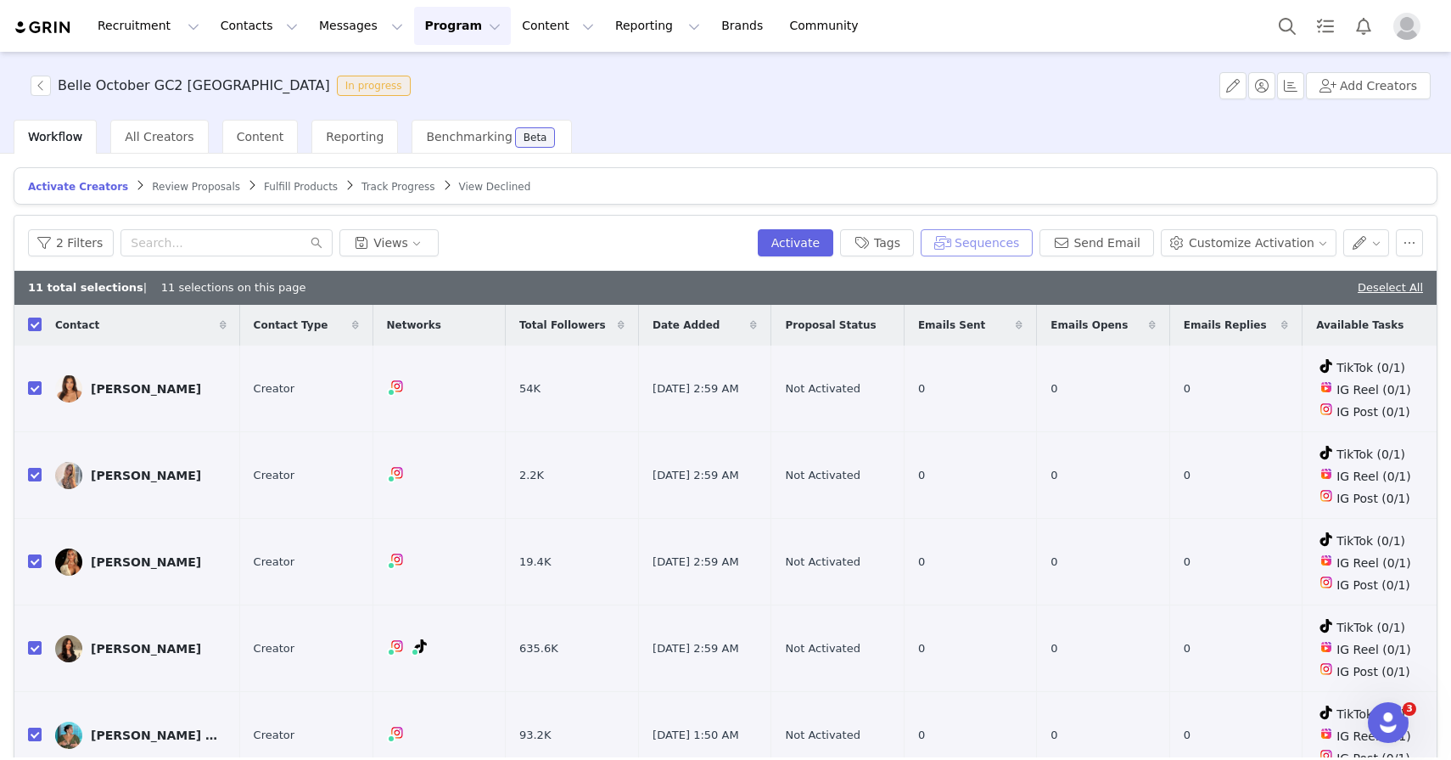
click at [979, 243] on button "Sequences" at bounding box center [977, 242] width 112 height 27
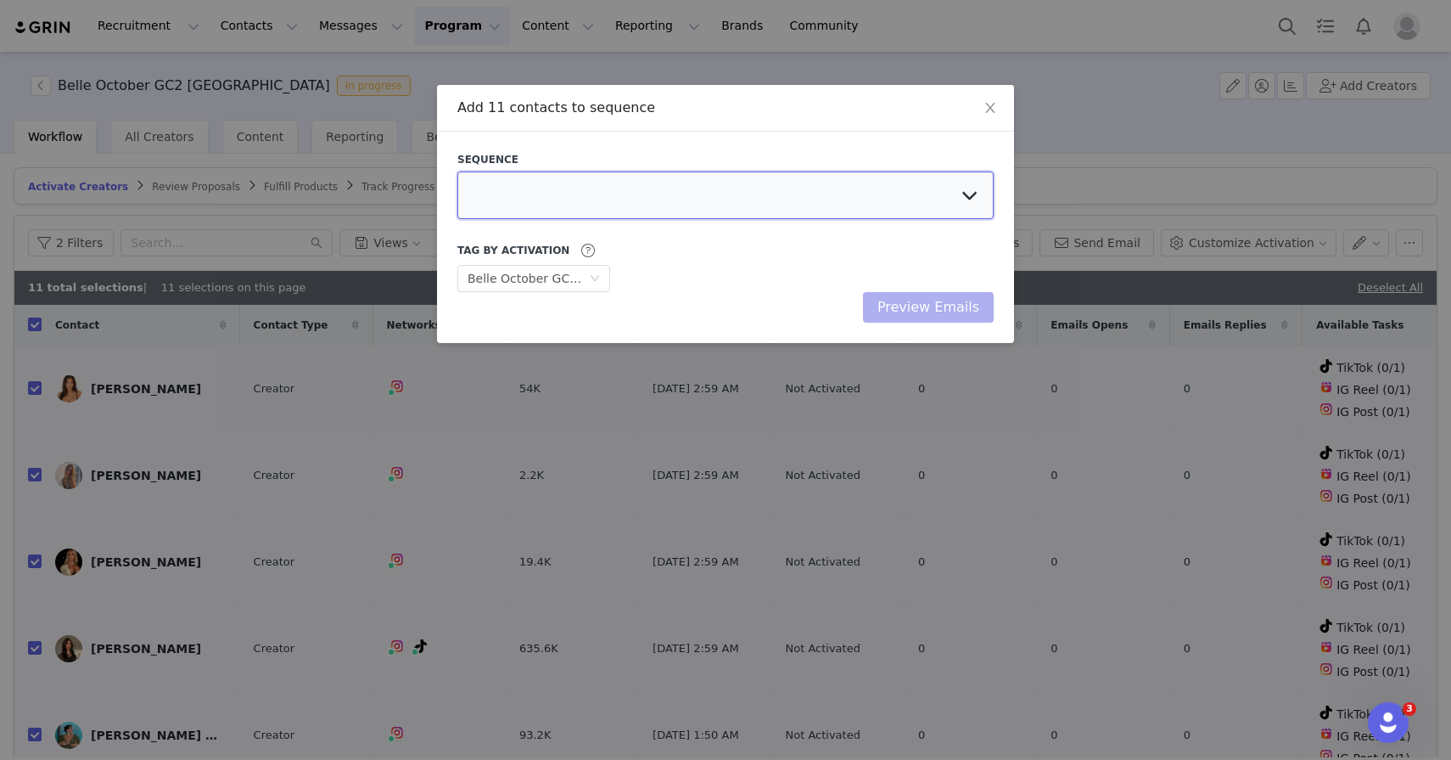
click at [741, 193] on select at bounding box center [725, 195] width 536 height 48
select select "9eed10fb-89c4-44c0-bfe5-2449a22c6650"
click at [457, 171] on select "BELLE INVITE GC1 OCTOBER BELLE INVITE GC2 OCTOBER BELLE INVITE GC3 OCTOBER Tiff…" at bounding box center [725, 195] width 536 height 48
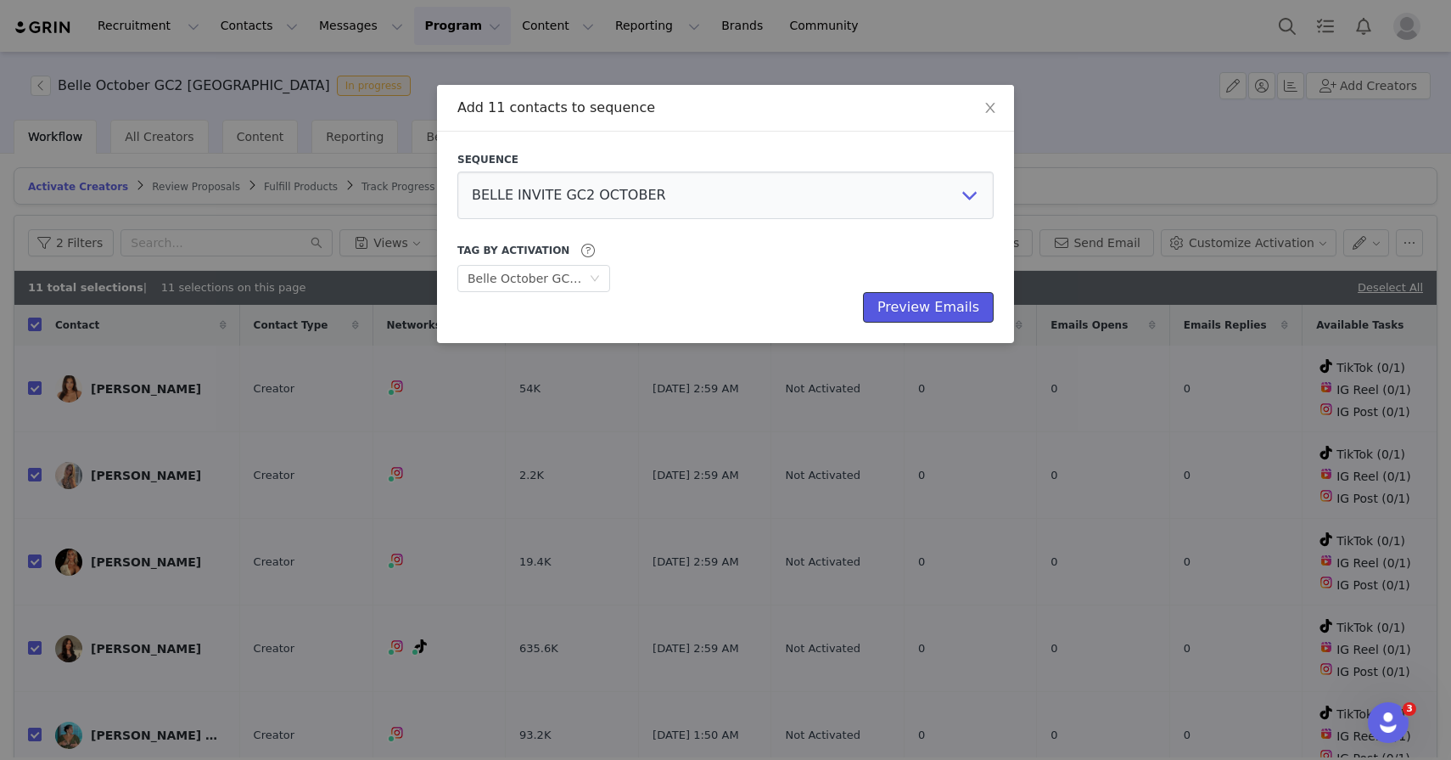
click at [895, 309] on button "Preview Emails" at bounding box center [928, 307] width 131 height 31
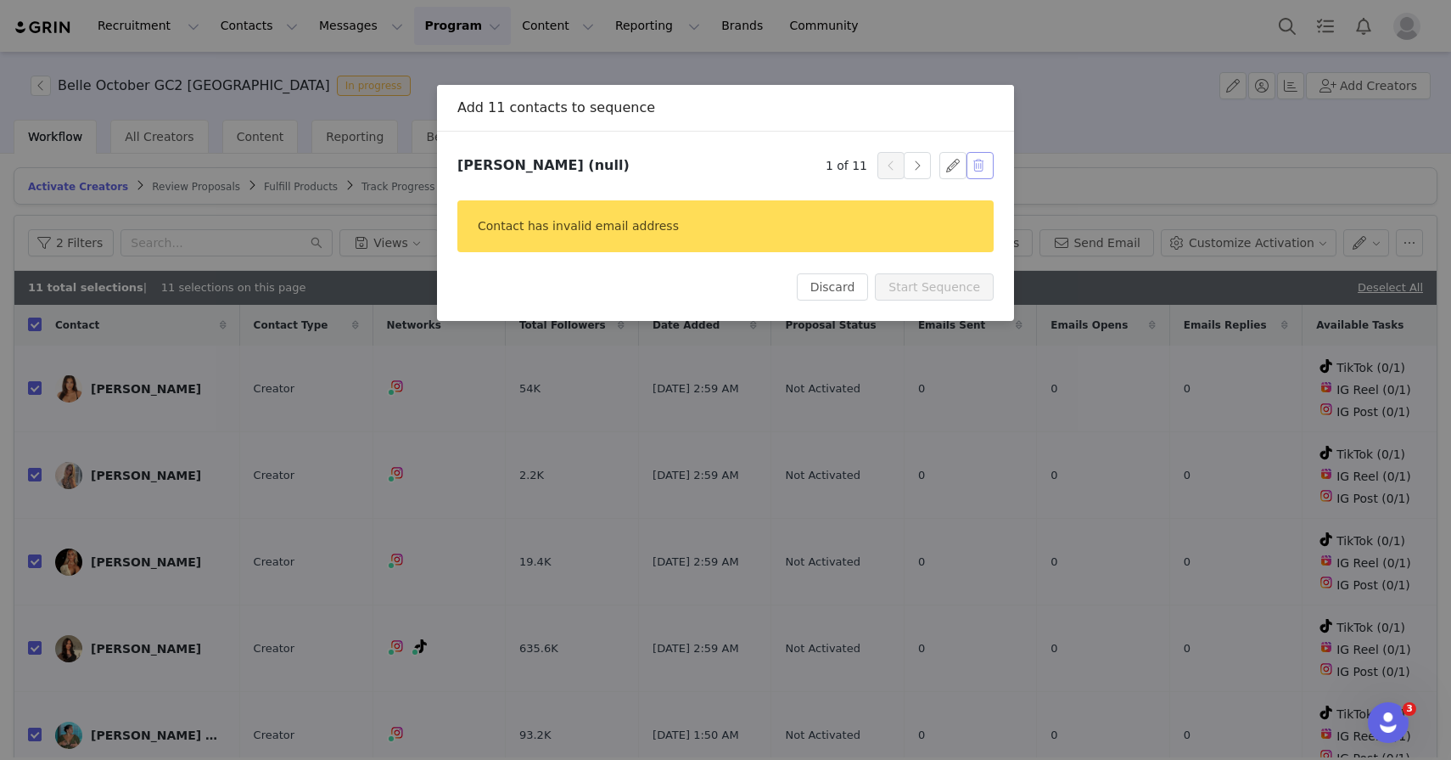
click at [978, 166] on button "button" at bounding box center [980, 165] width 27 height 27
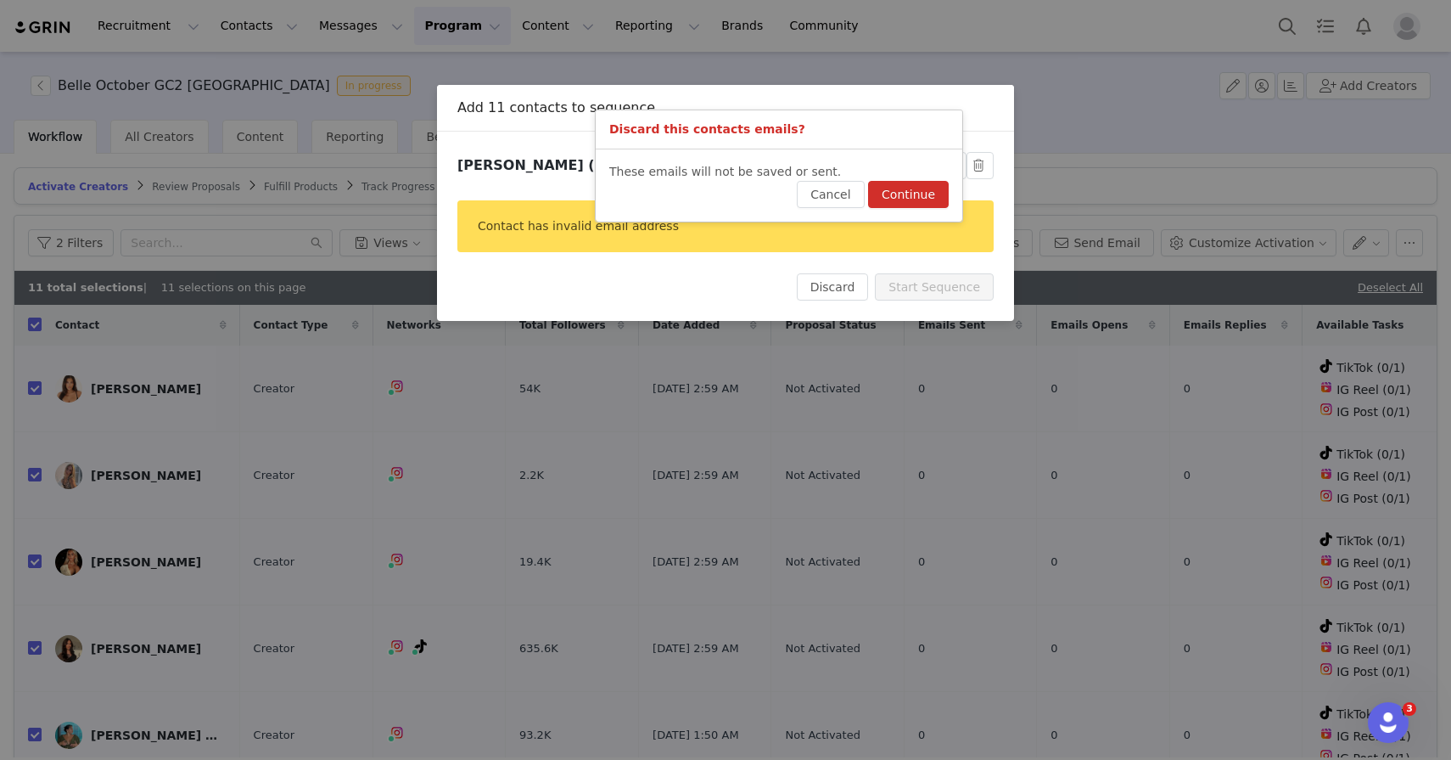
click at [937, 198] on button "Continue" at bounding box center [908, 194] width 81 height 27
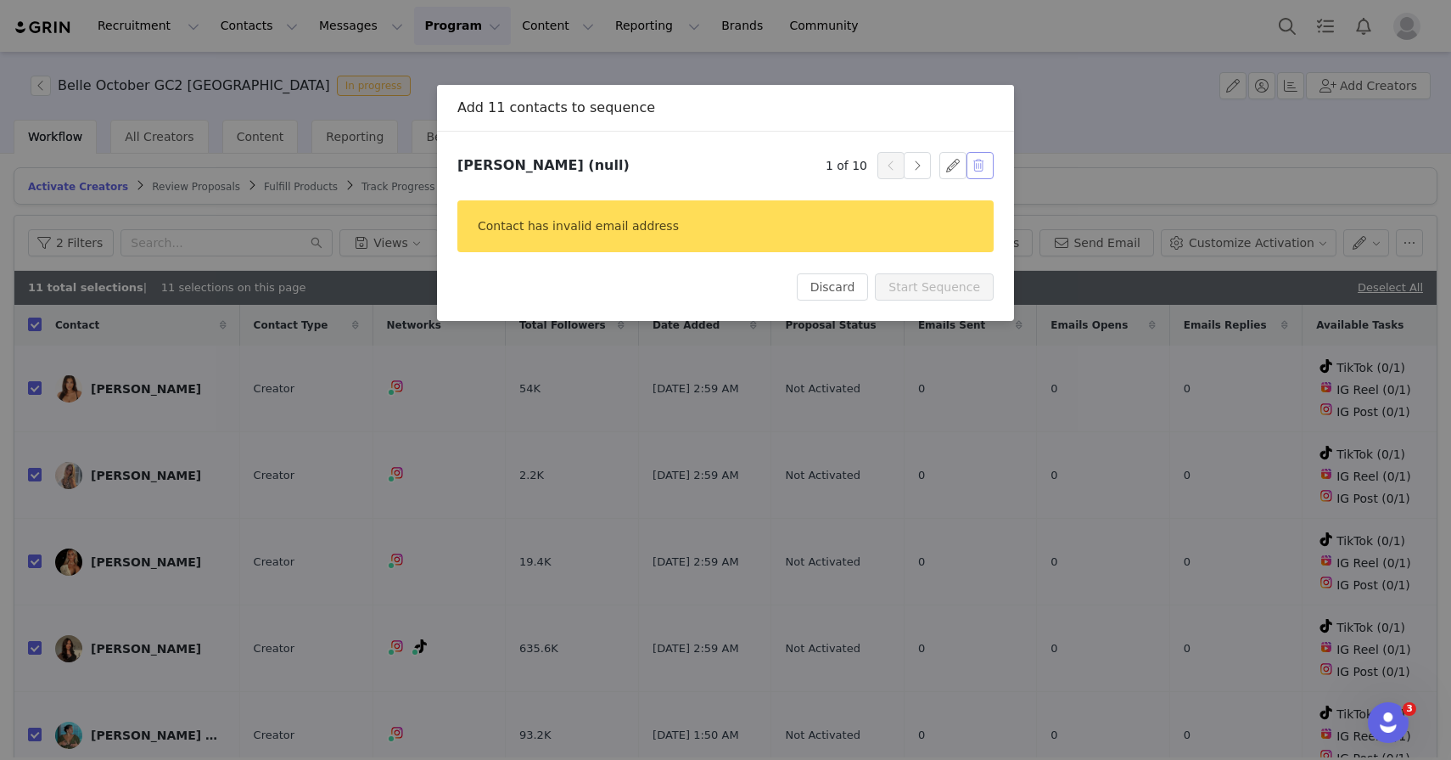
click at [983, 166] on button "button" at bounding box center [980, 165] width 27 height 27
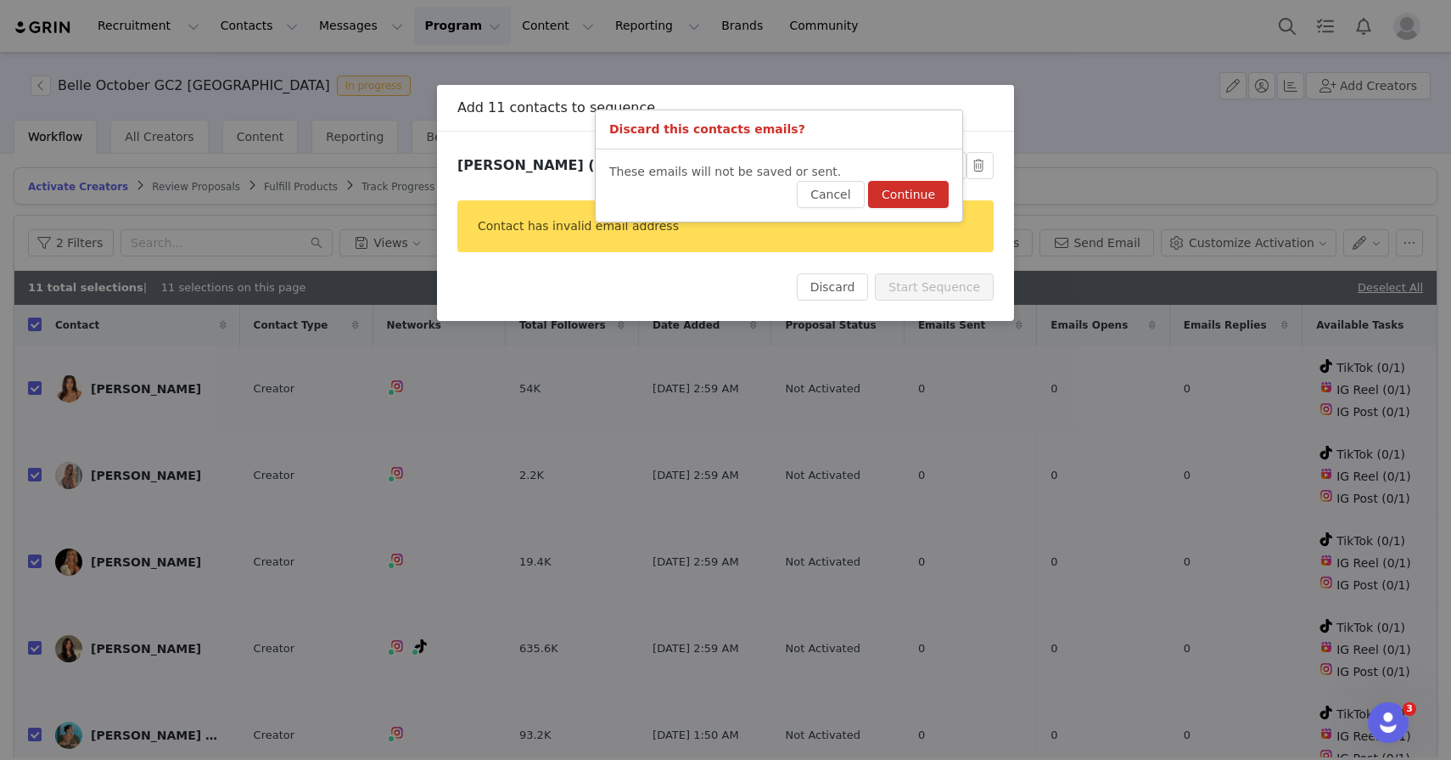
click at [929, 194] on button "Continue" at bounding box center [908, 194] width 81 height 27
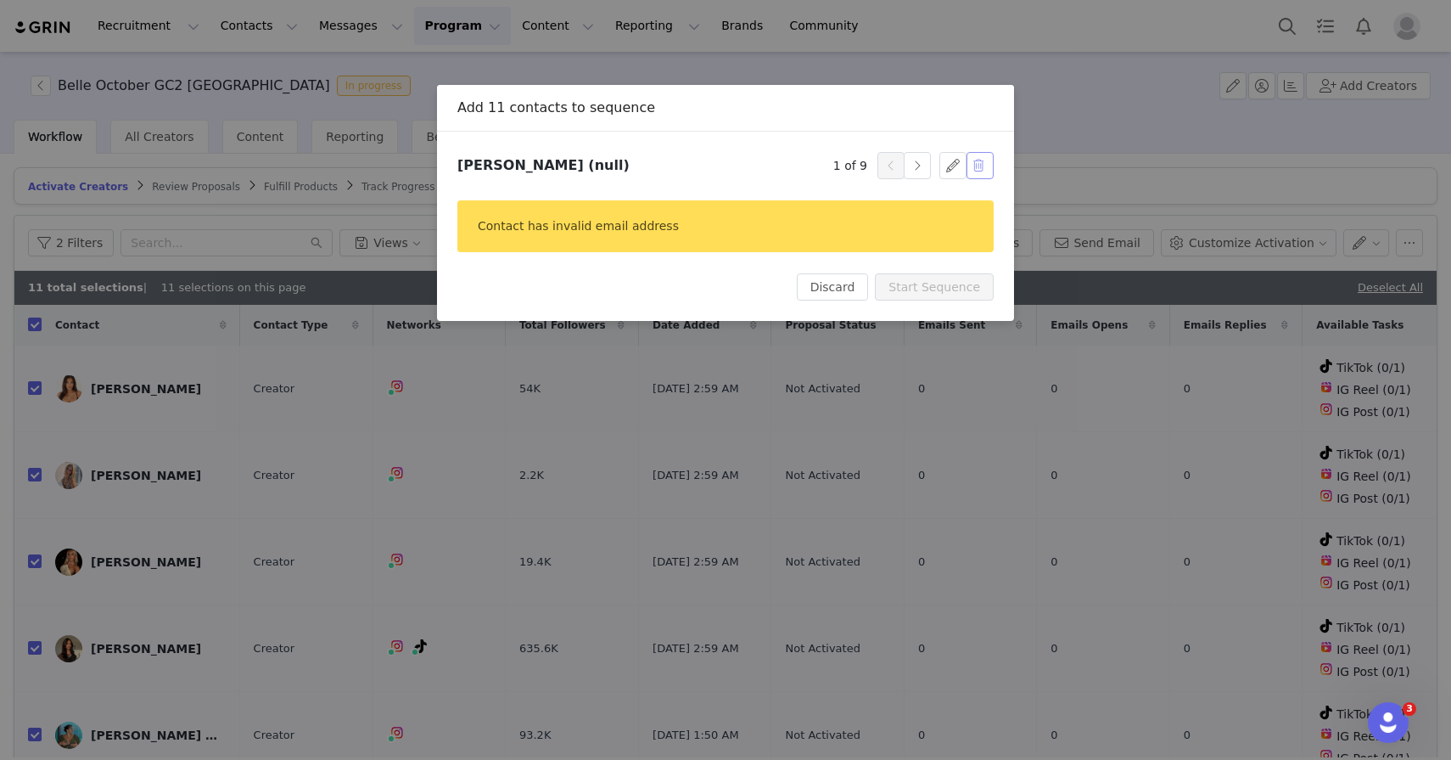
click at [970, 173] on button "button" at bounding box center [980, 165] width 27 height 27
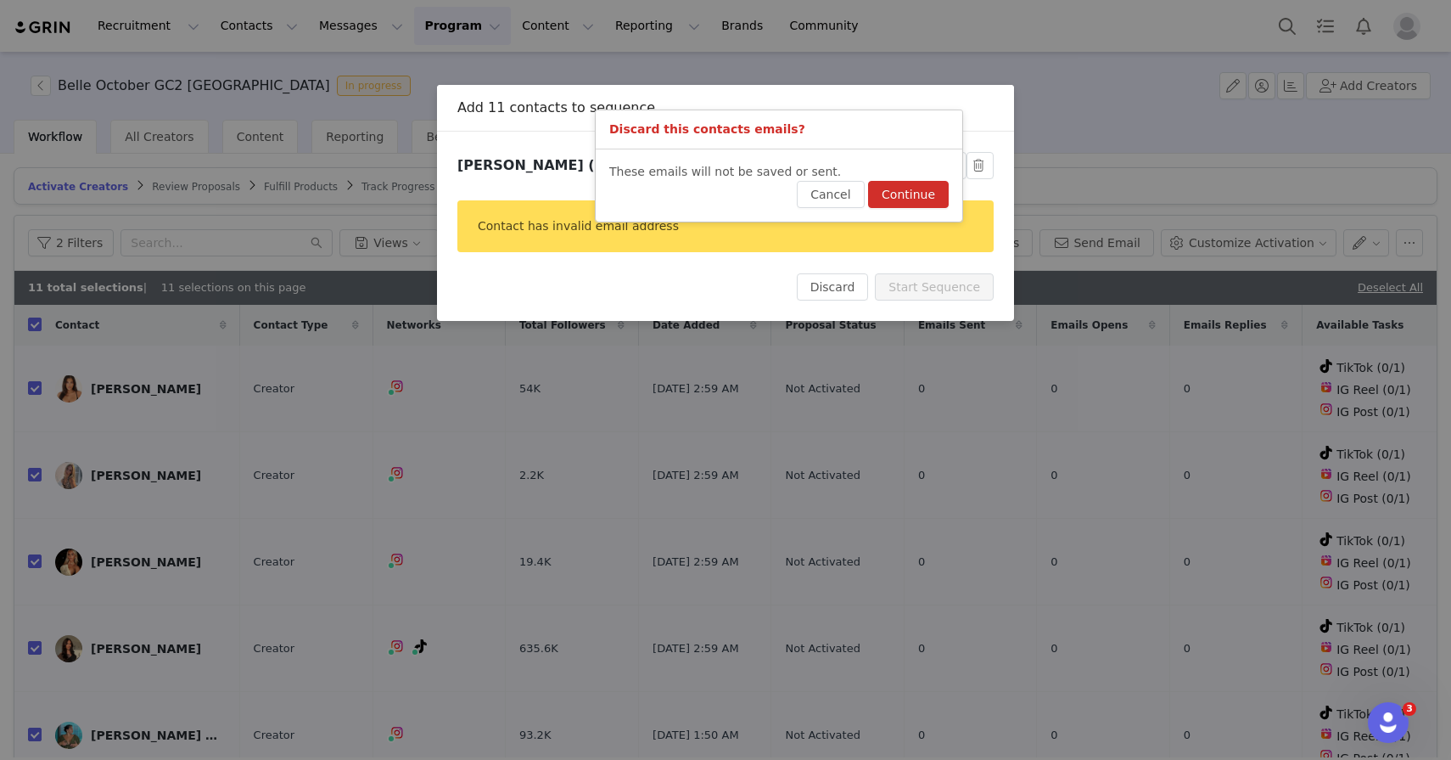
click at [935, 189] on button "Continue" at bounding box center [908, 194] width 81 height 27
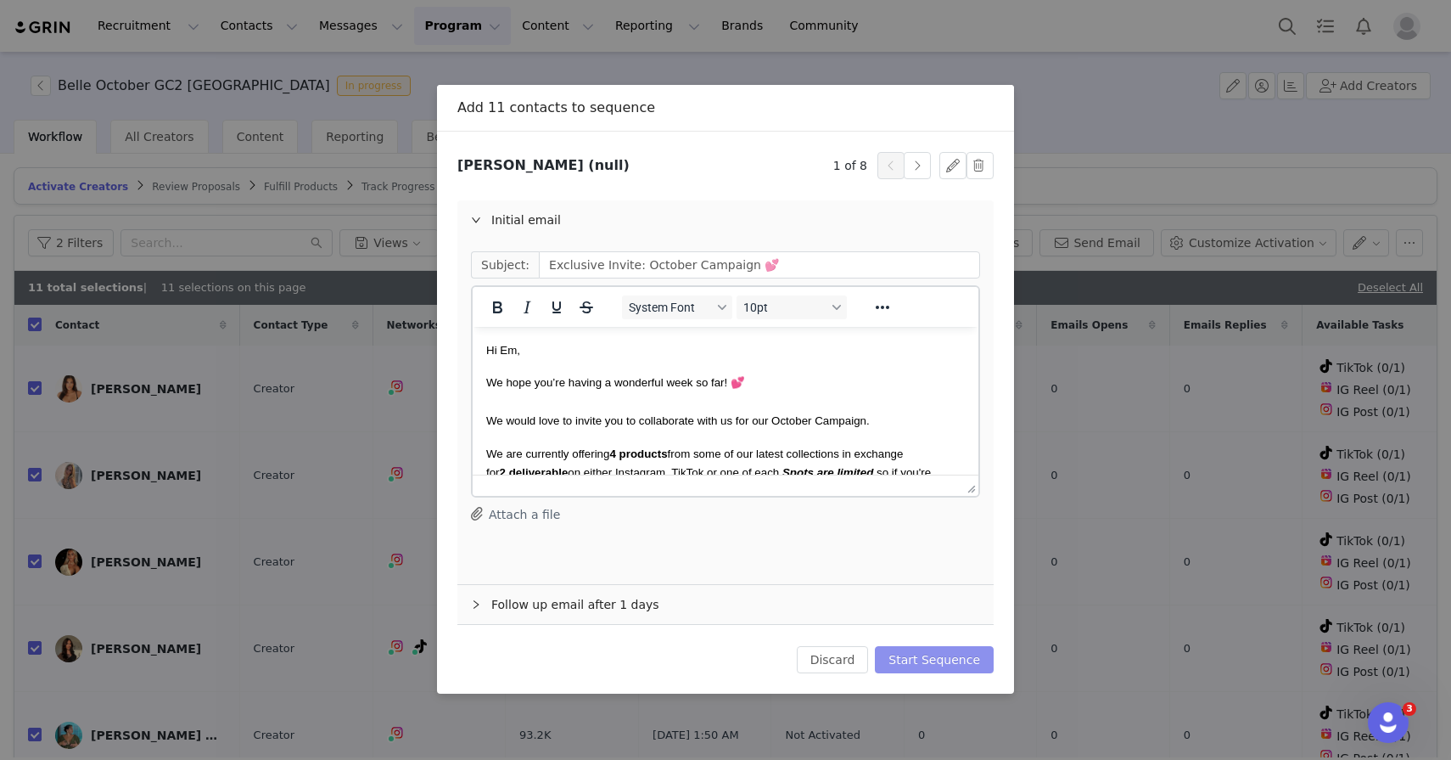
click at [898, 663] on button "Start Sequence" at bounding box center [934, 659] width 119 height 27
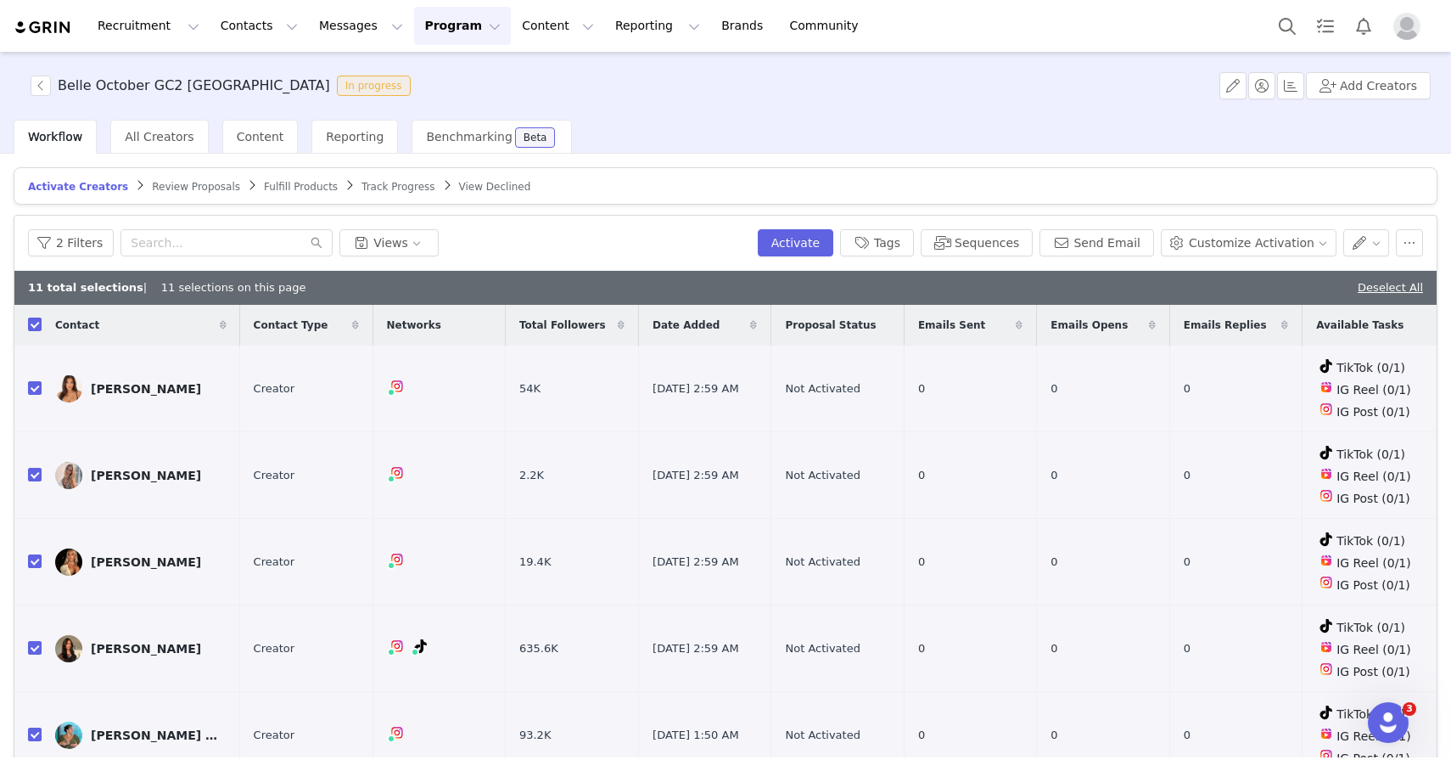
click at [177, 183] on span "Review Proposals" at bounding box center [196, 187] width 88 height 12
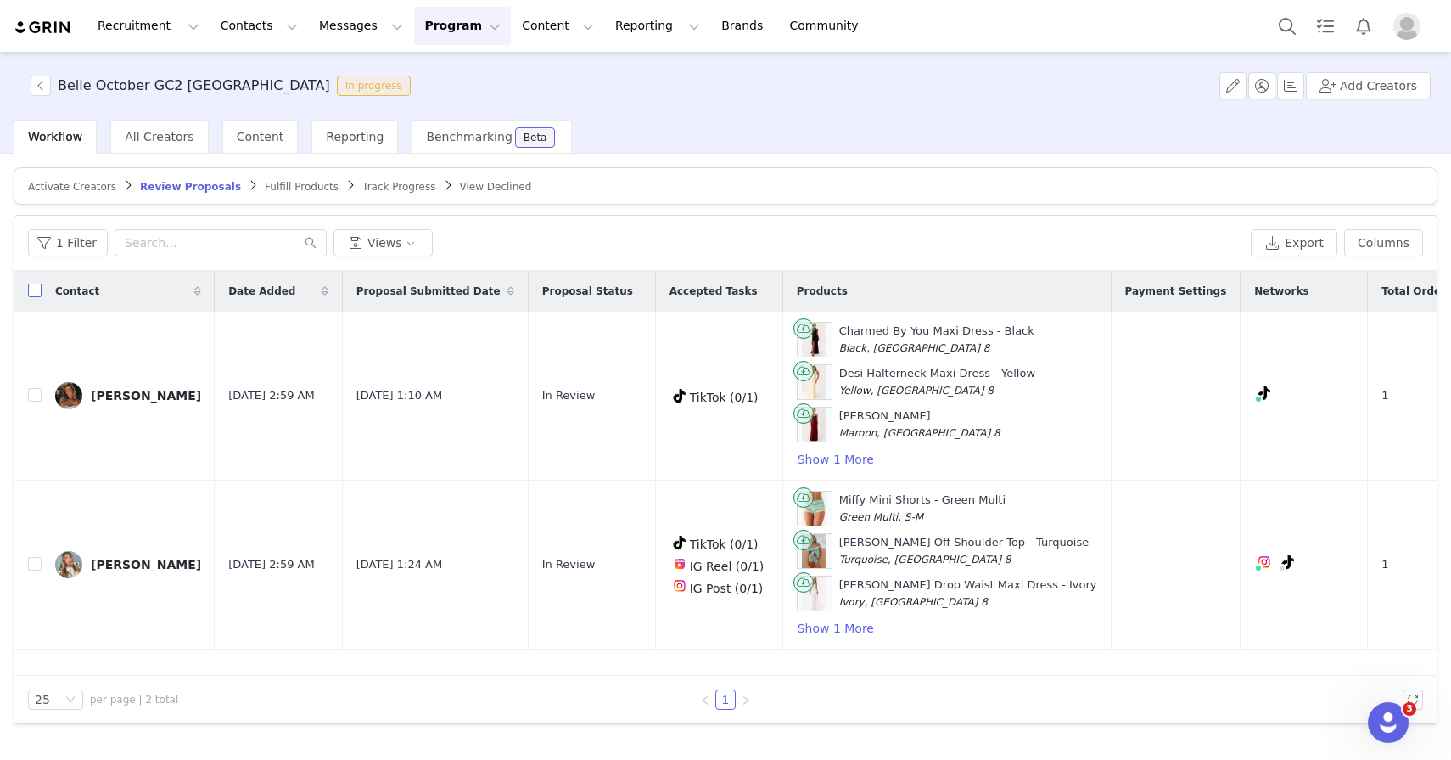
click at [34, 291] on input "checkbox" at bounding box center [35, 290] width 14 height 14
checkbox input "true"
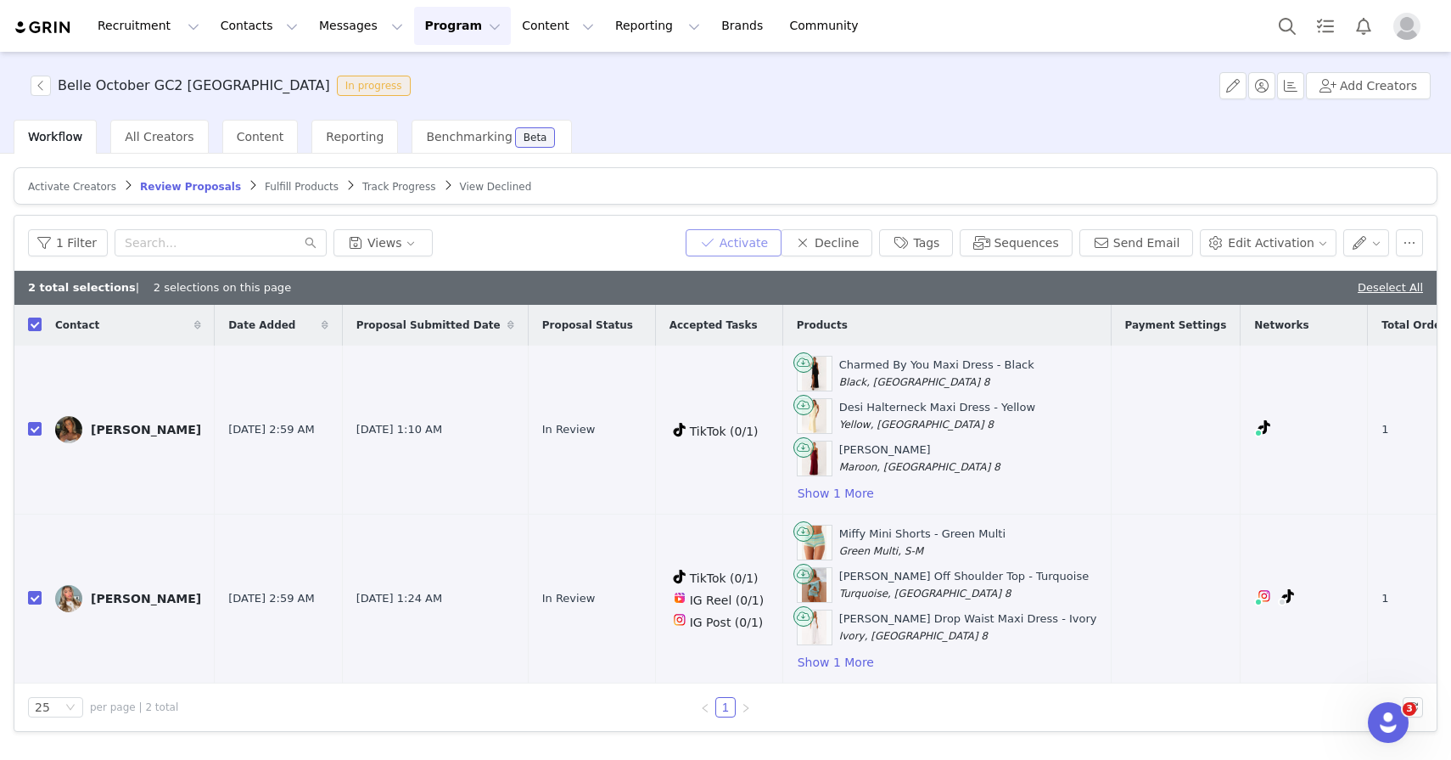
click at [755, 239] on button "Activate" at bounding box center [734, 242] width 96 height 27
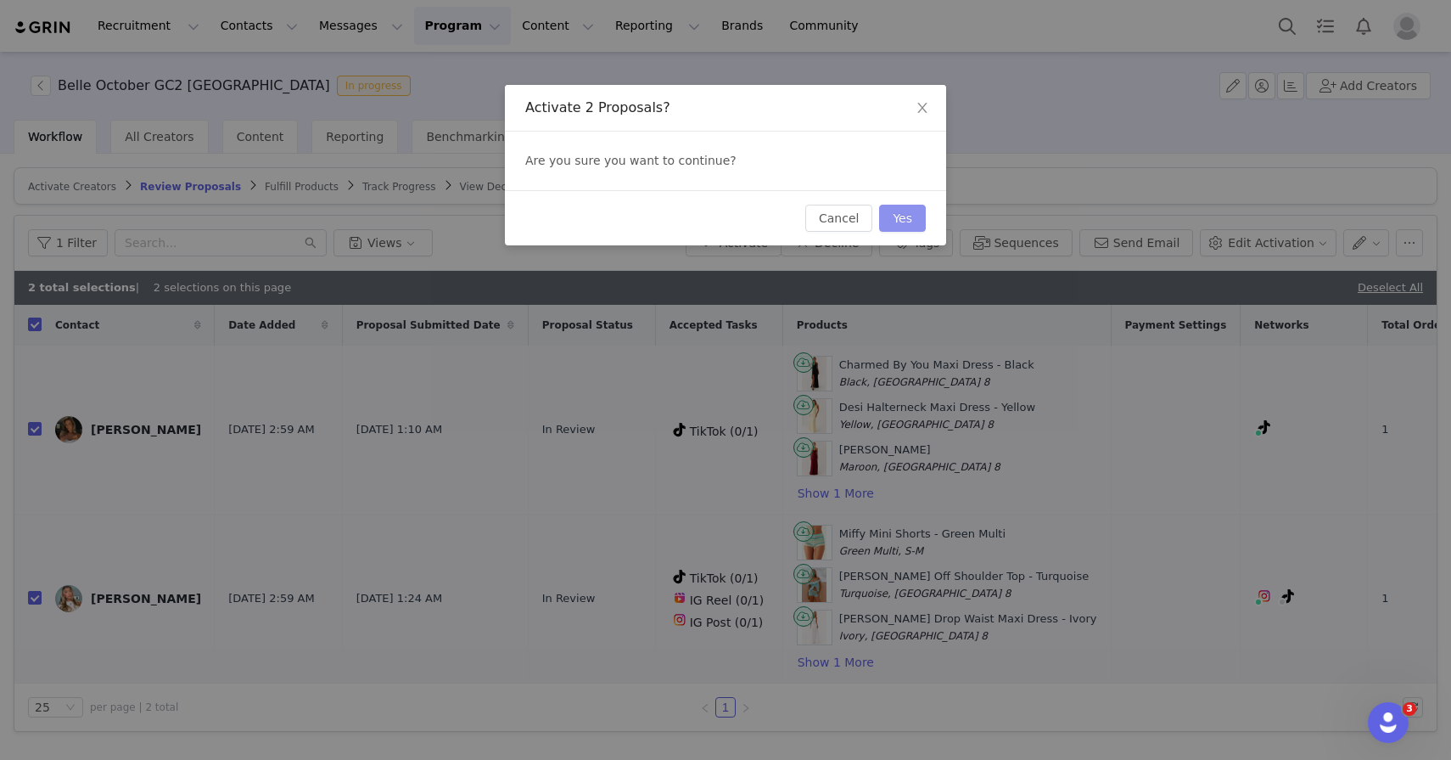
click at [905, 219] on button "Yes" at bounding box center [902, 218] width 47 height 27
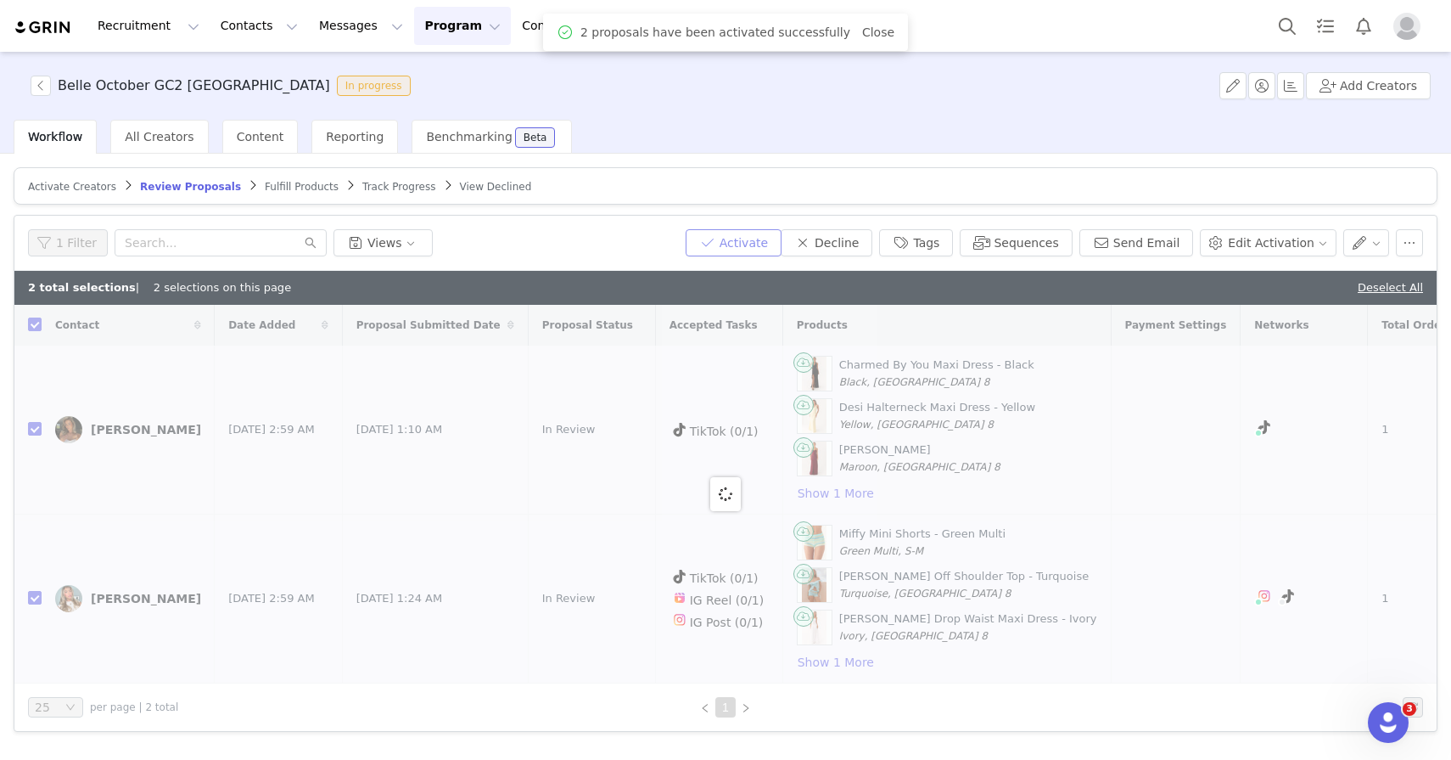
checkbox input "false"
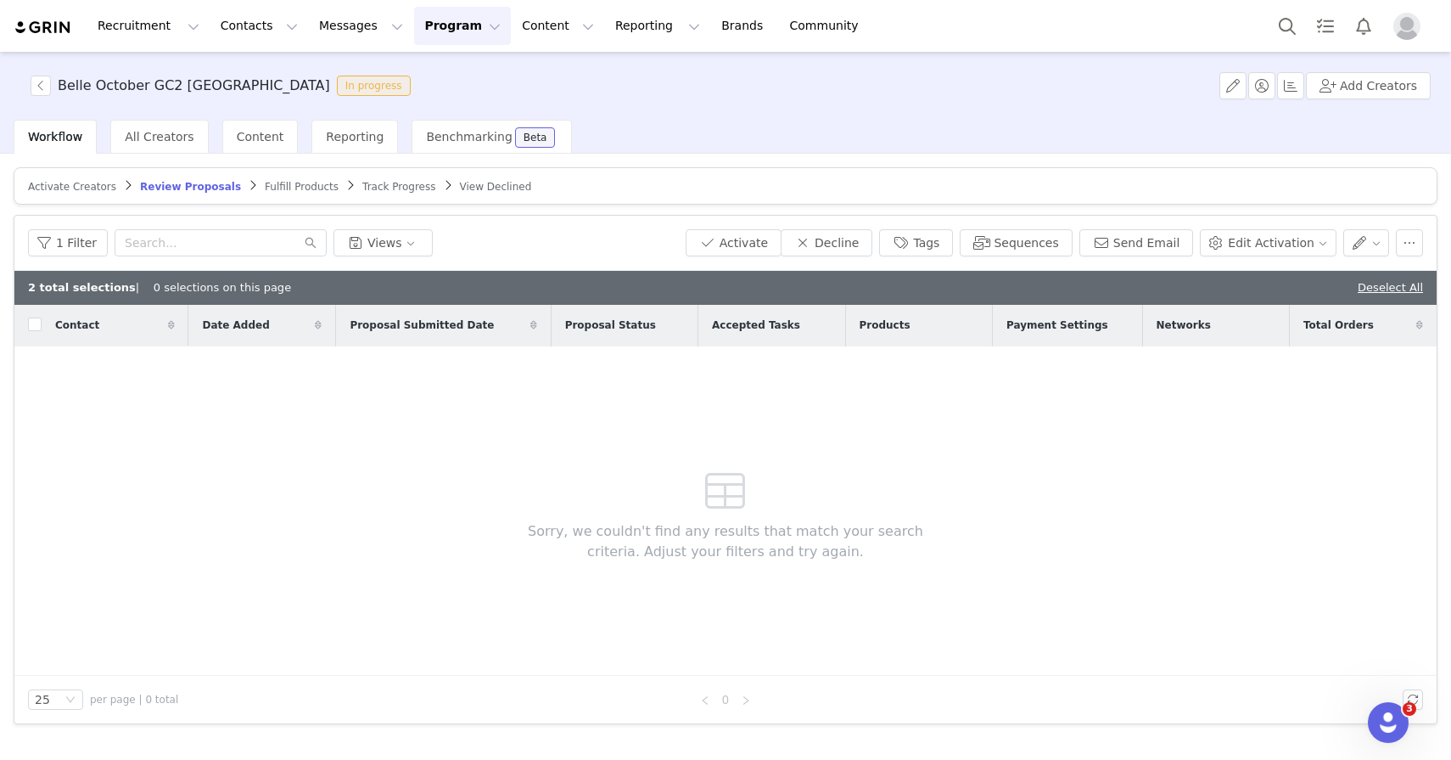
click at [288, 189] on span "Fulfill Products" at bounding box center [302, 187] width 74 height 12
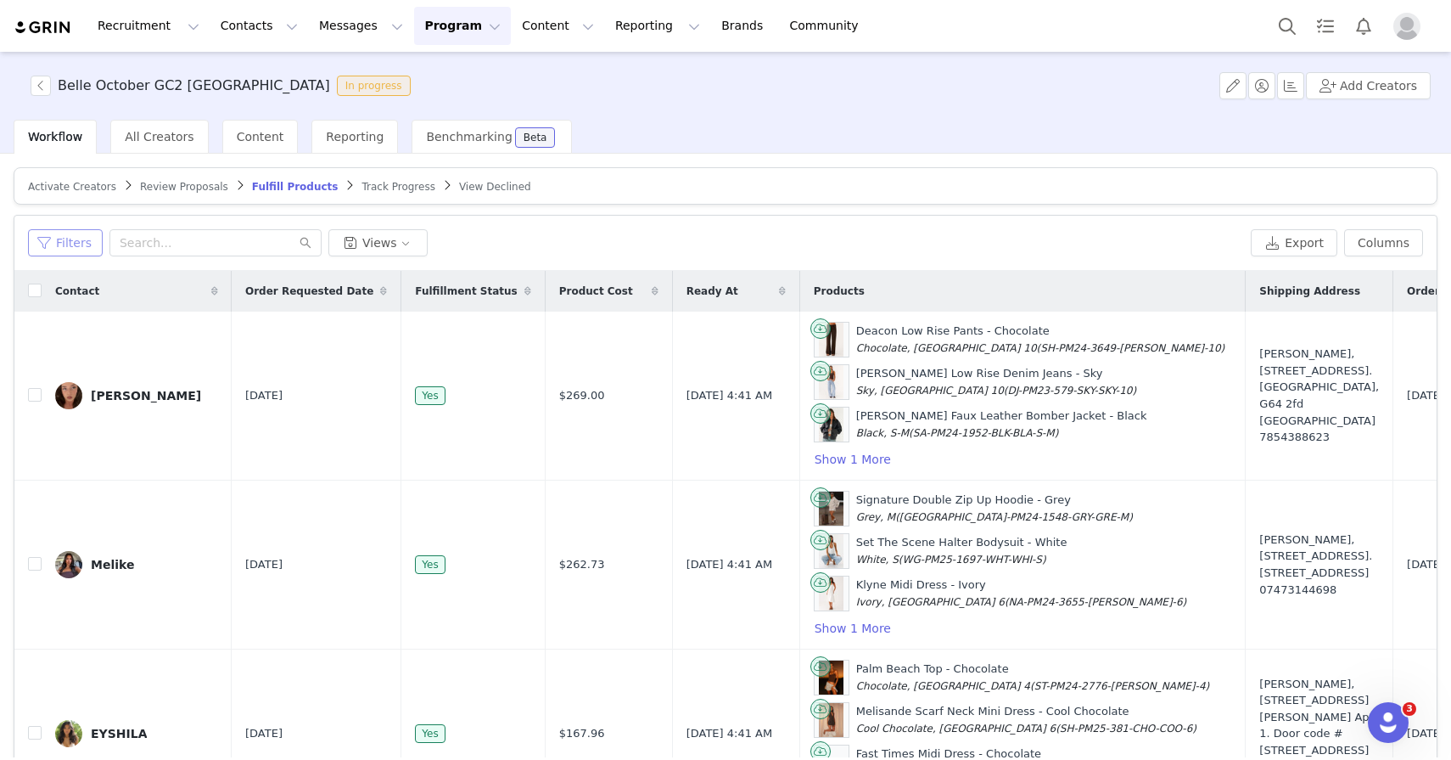
click at [81, 241] on button "Filters" at bounding box center [65, 242] width 75 height 27
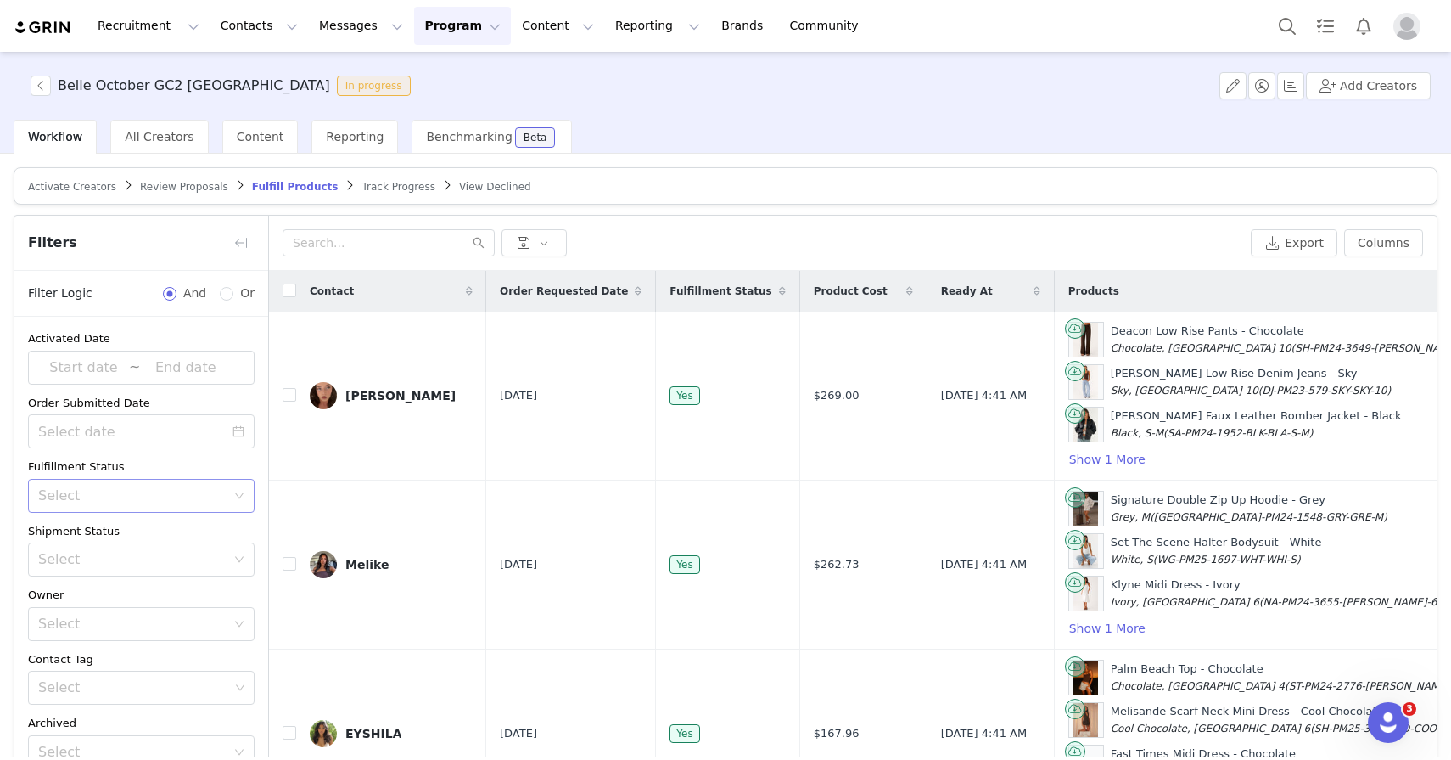
click at [172, 551] on div "Select" at bounding box center [132, 559] width 188 height 17
click at [160, 513] on li "Has No Order" at bounding box center [141, 521] width 227 height 27
click at [157, 586] on div "Owner" at bounding box center [141, 594] width 227 height 17
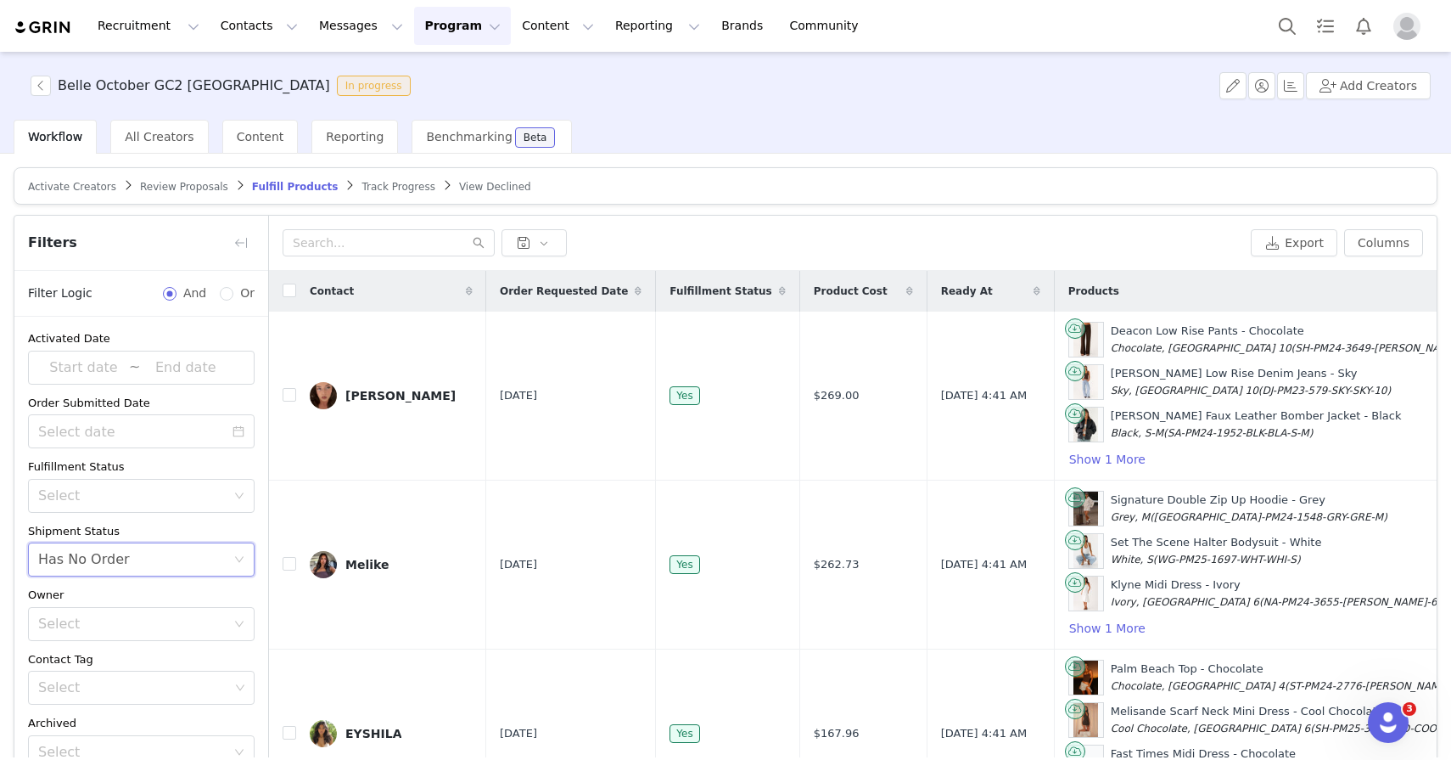
click at [183, 586] on div "Owner" at bounding box center [141, 594] width 227 height 17
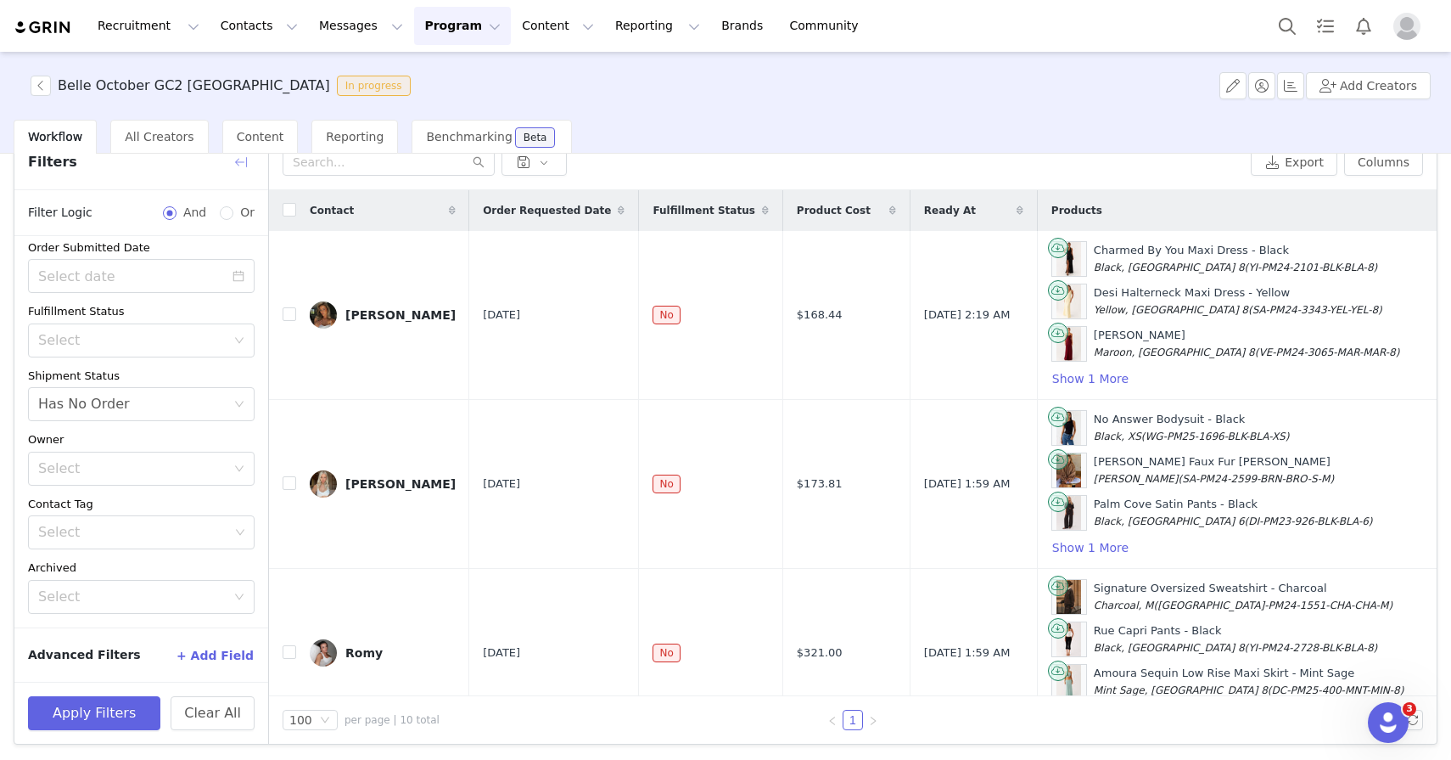
click at [232, 157] on button "button" at bounding box center [240, 162] width 27 height 27
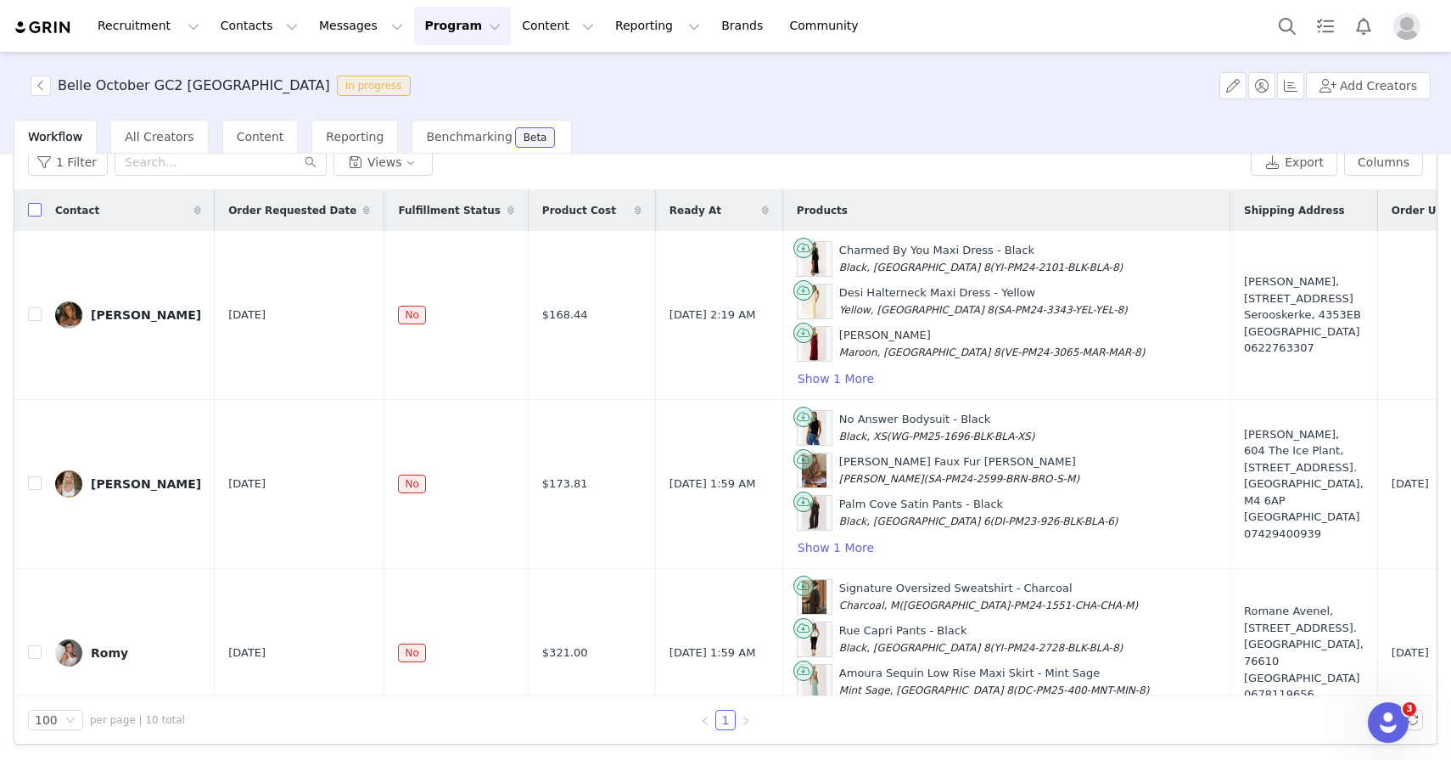
click at [35, 211] on input "checkbox" at bounding box center [35, 210] width 14 height 14
checkbox input "true"
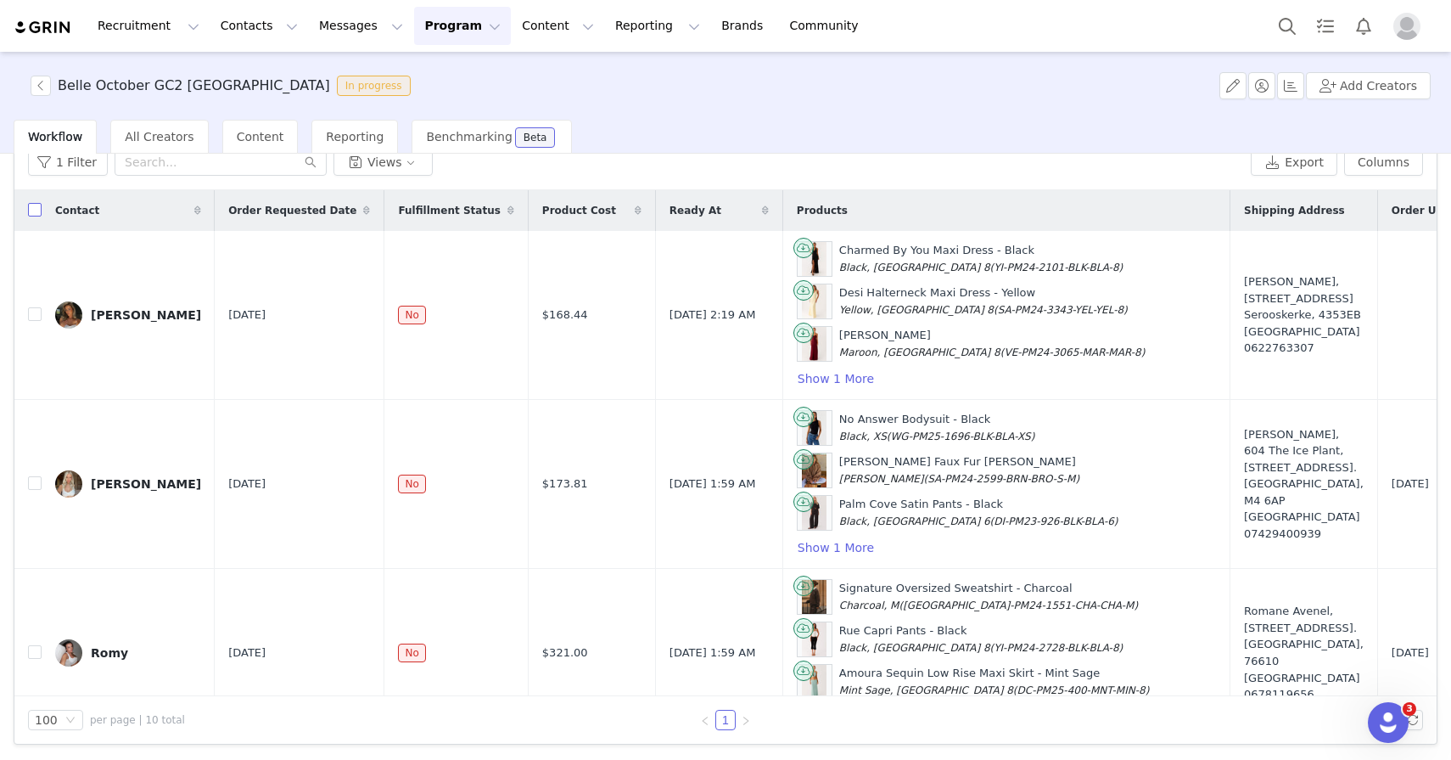
checkbox input "true"
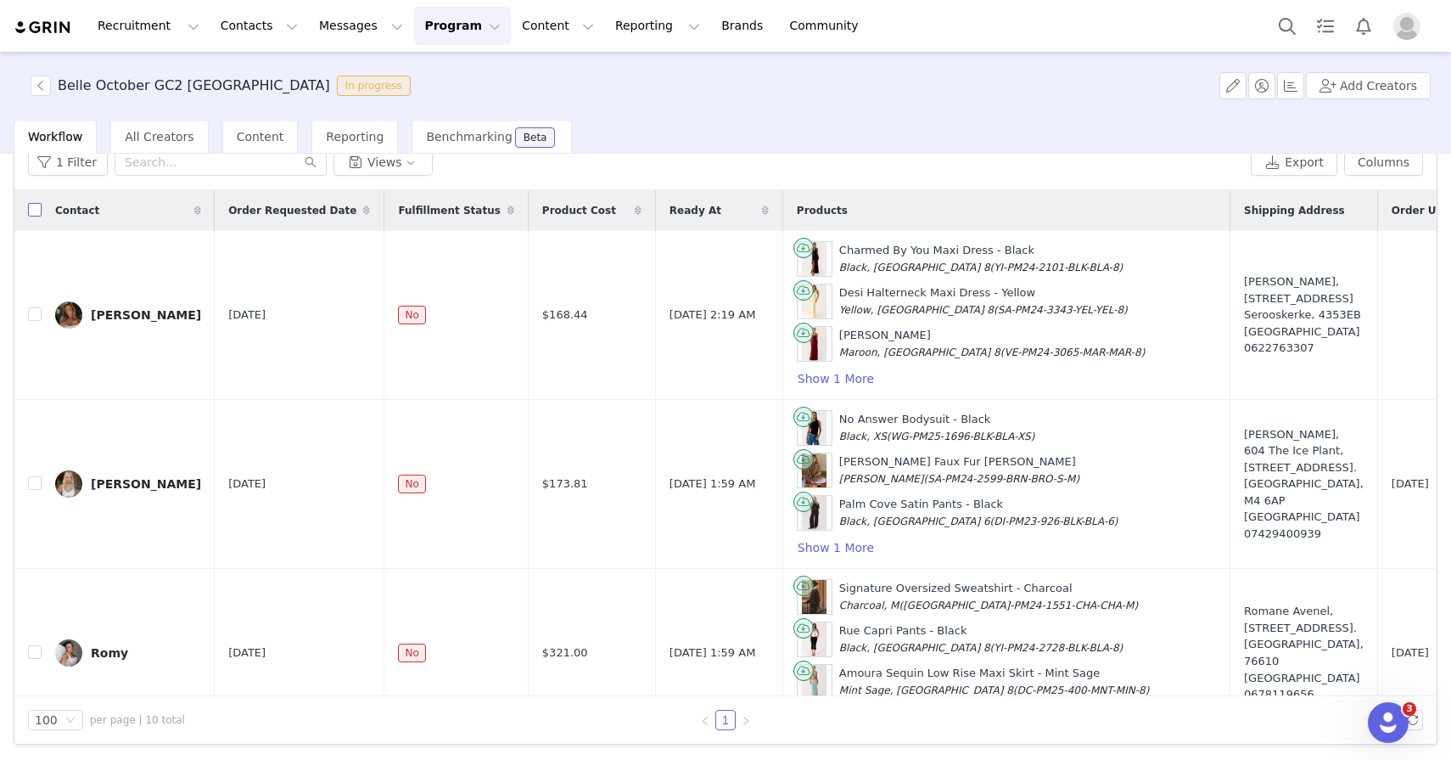
checkbox input "true"
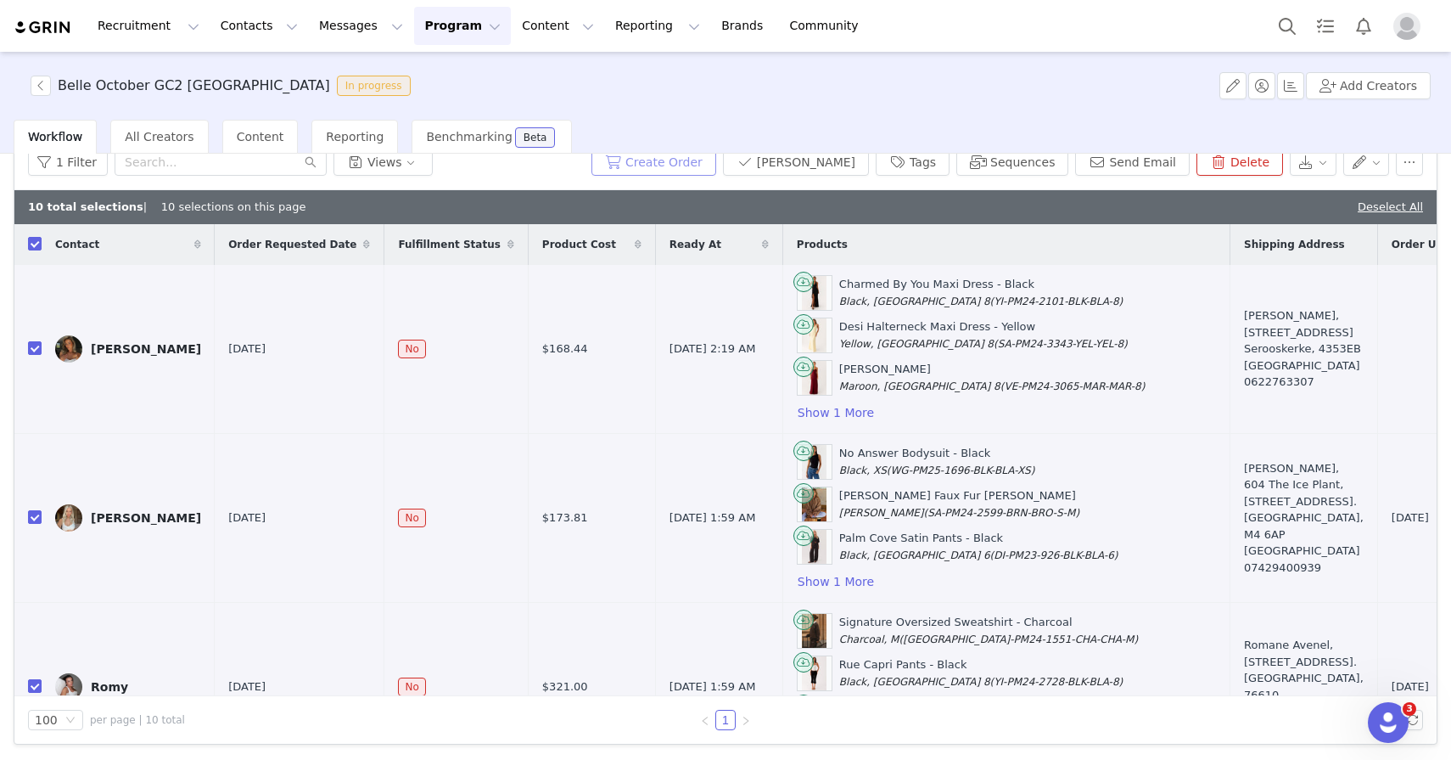
click at [668, 173] on button "Create Order" at bounding box center [654, 162] width 125 height 27
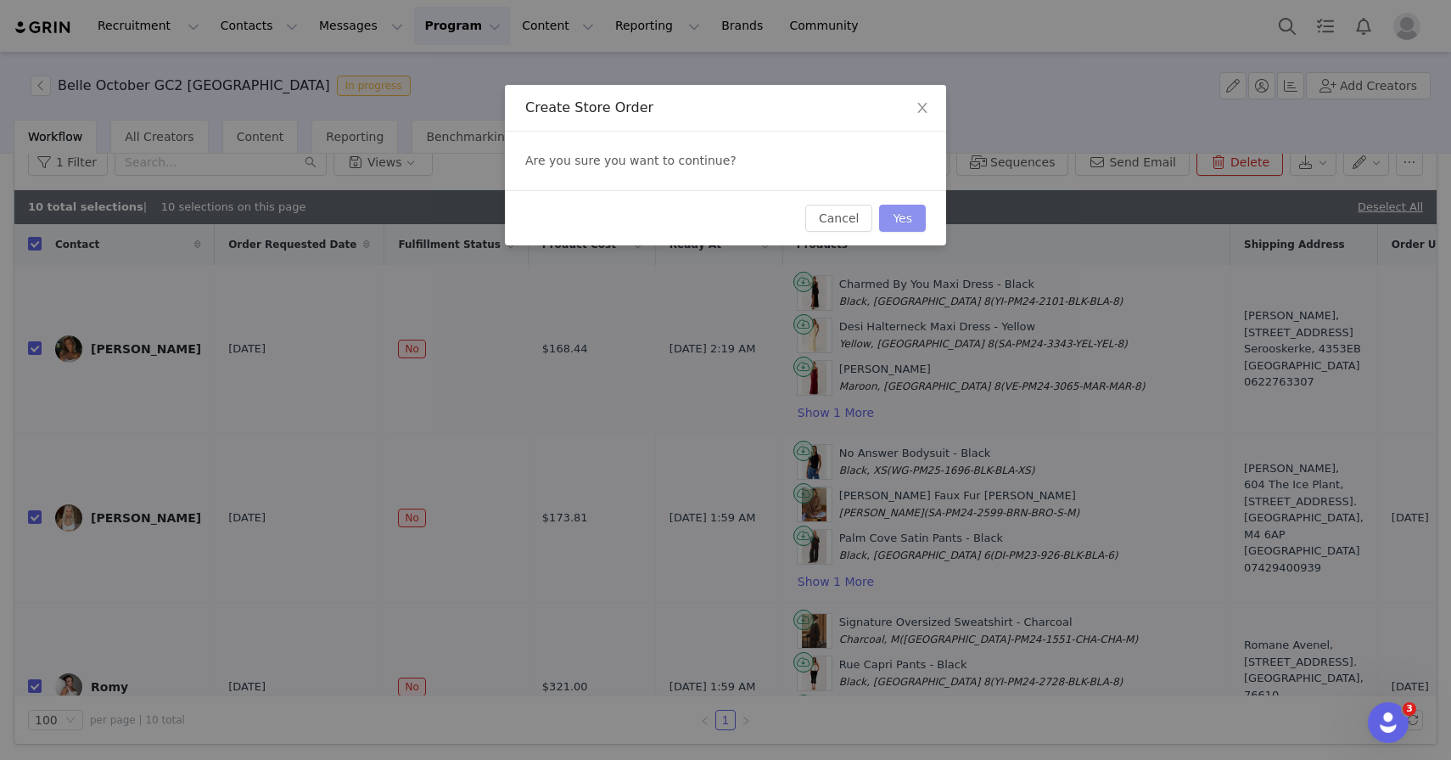
click at [908, 220] on button "Yes" at bounding box center [902, 218] width 47 height 27
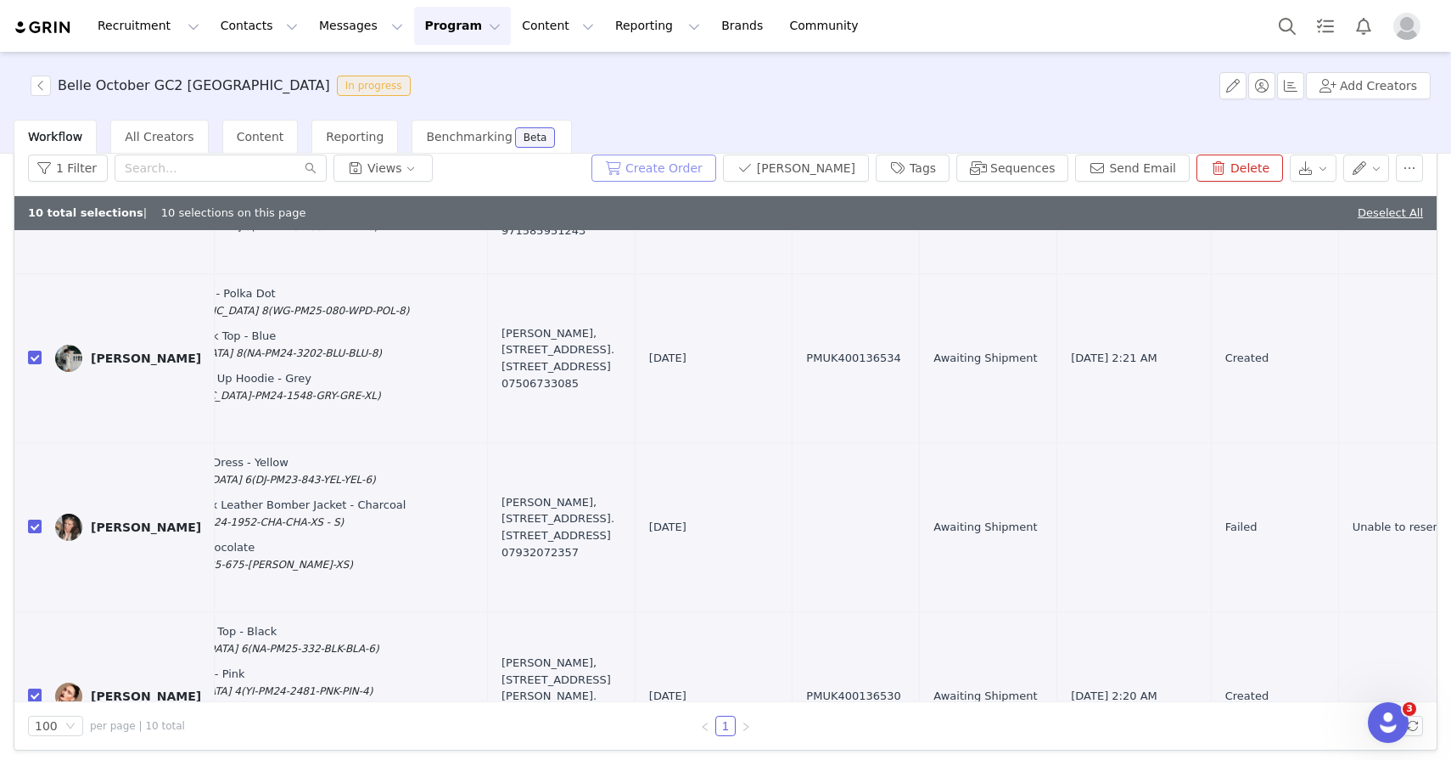
scroll to position [1258, 743]
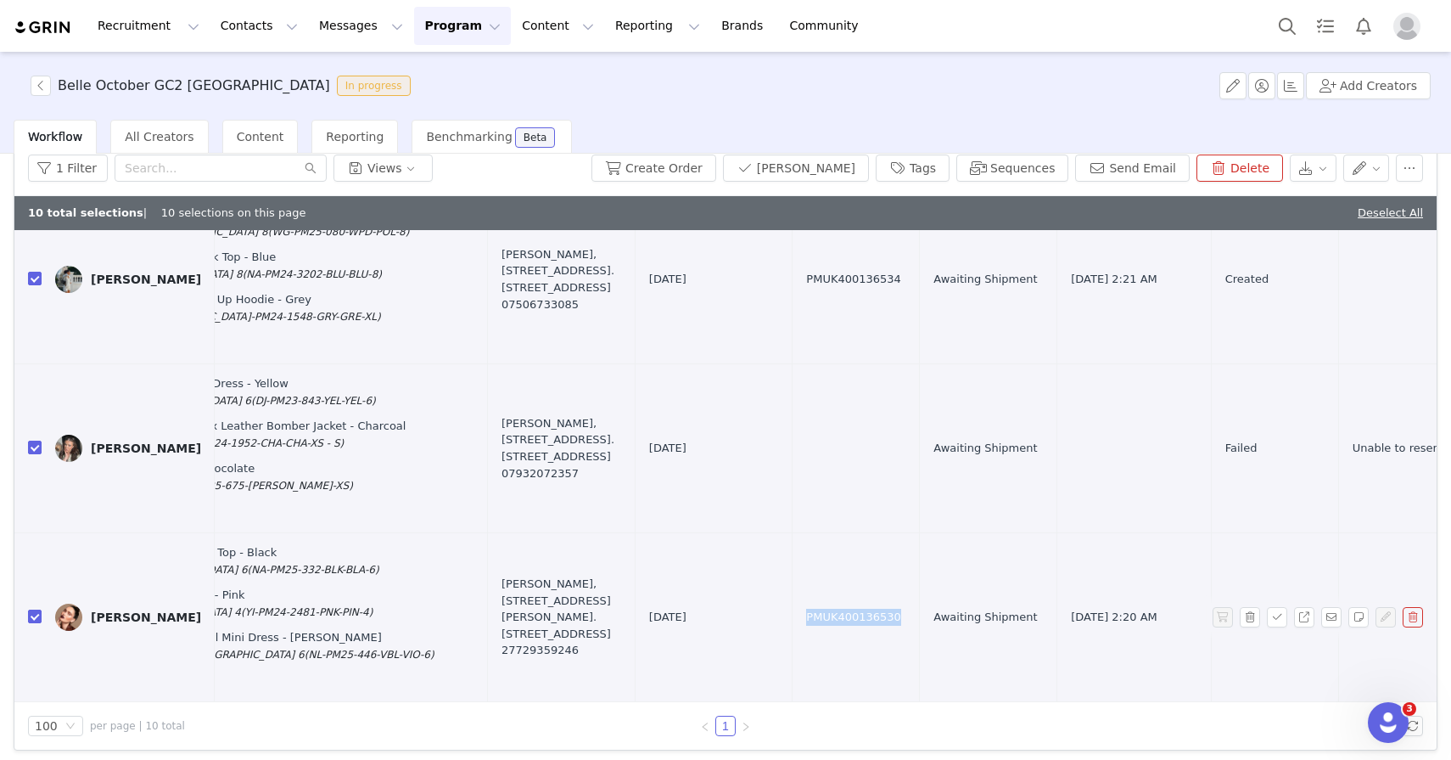
drag, startPoint x: 627, startPoint y: 616, endPoint x: 733, endPoint y: 615, distance: 106.1
click at [793, 616] on td "PMUK400136530" at bounding box center [856, 617] width 127 height 169
copy span "PMUK400136530"
click at [635, 370] on td "Oct 1, 2025" at bounding box center [714, 448] width 158 height 169
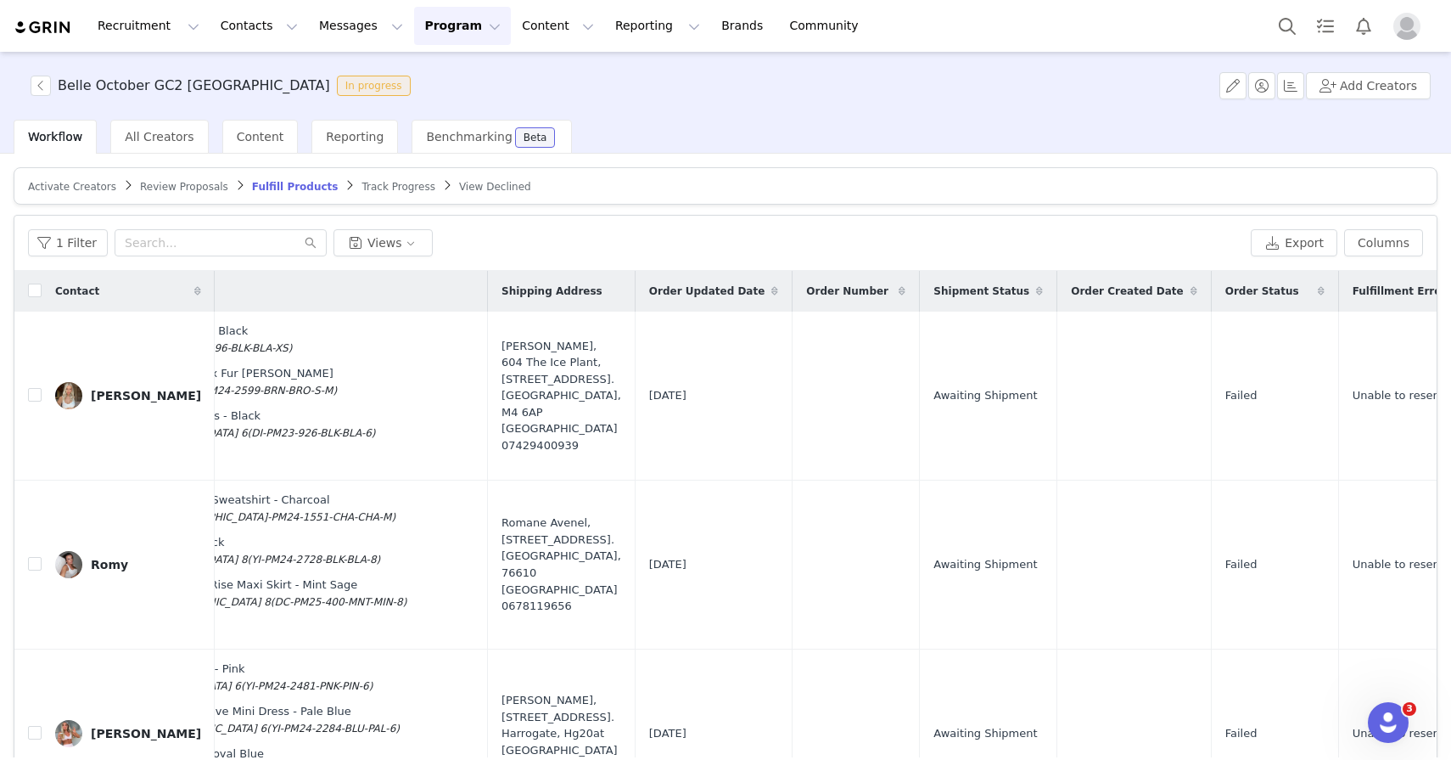
click at [438, 37] on button "Program Program" at bounding box center [462, 26] width 97 height 38
click at [438, 66] on p "Activations" at bounding box center [433, 75] width 65 height 18
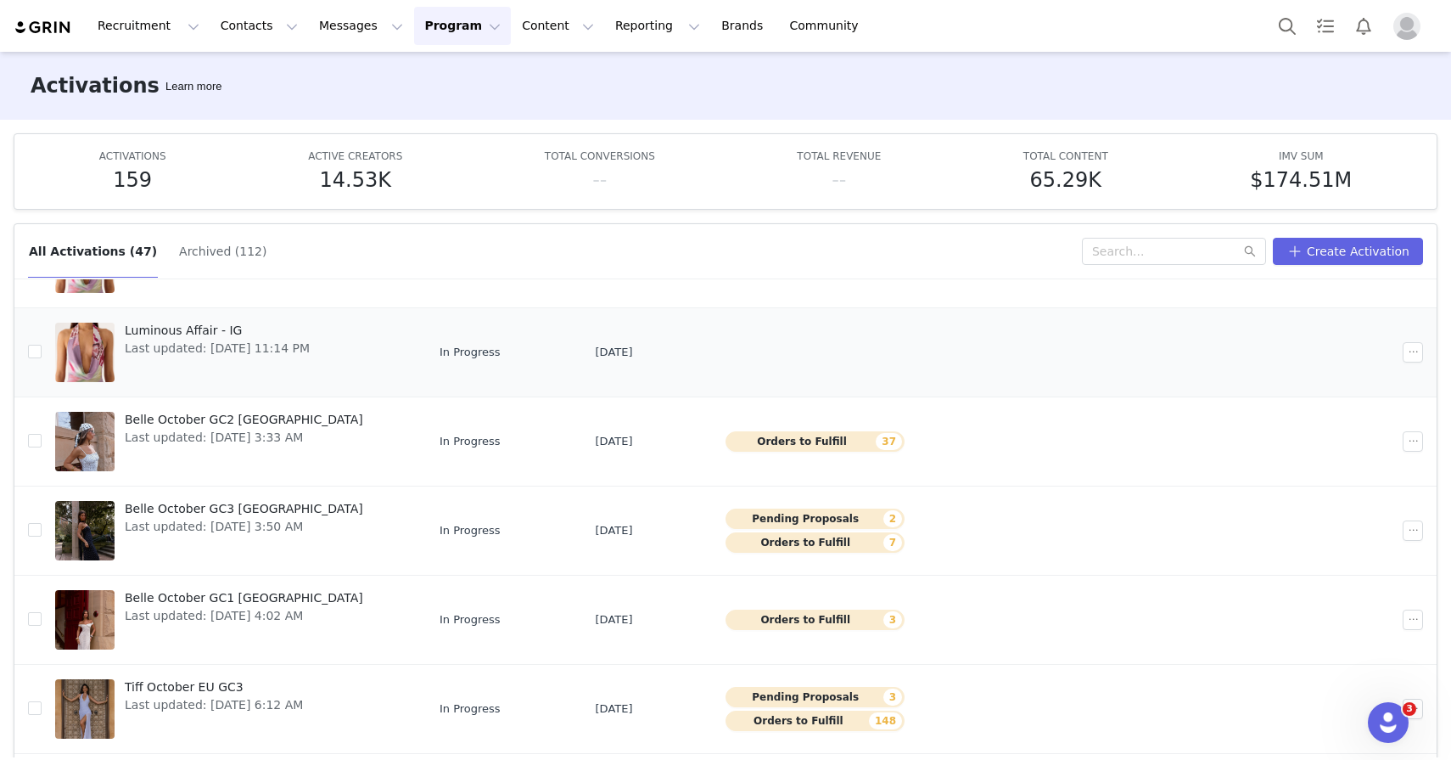
scroll to position [205, 0]
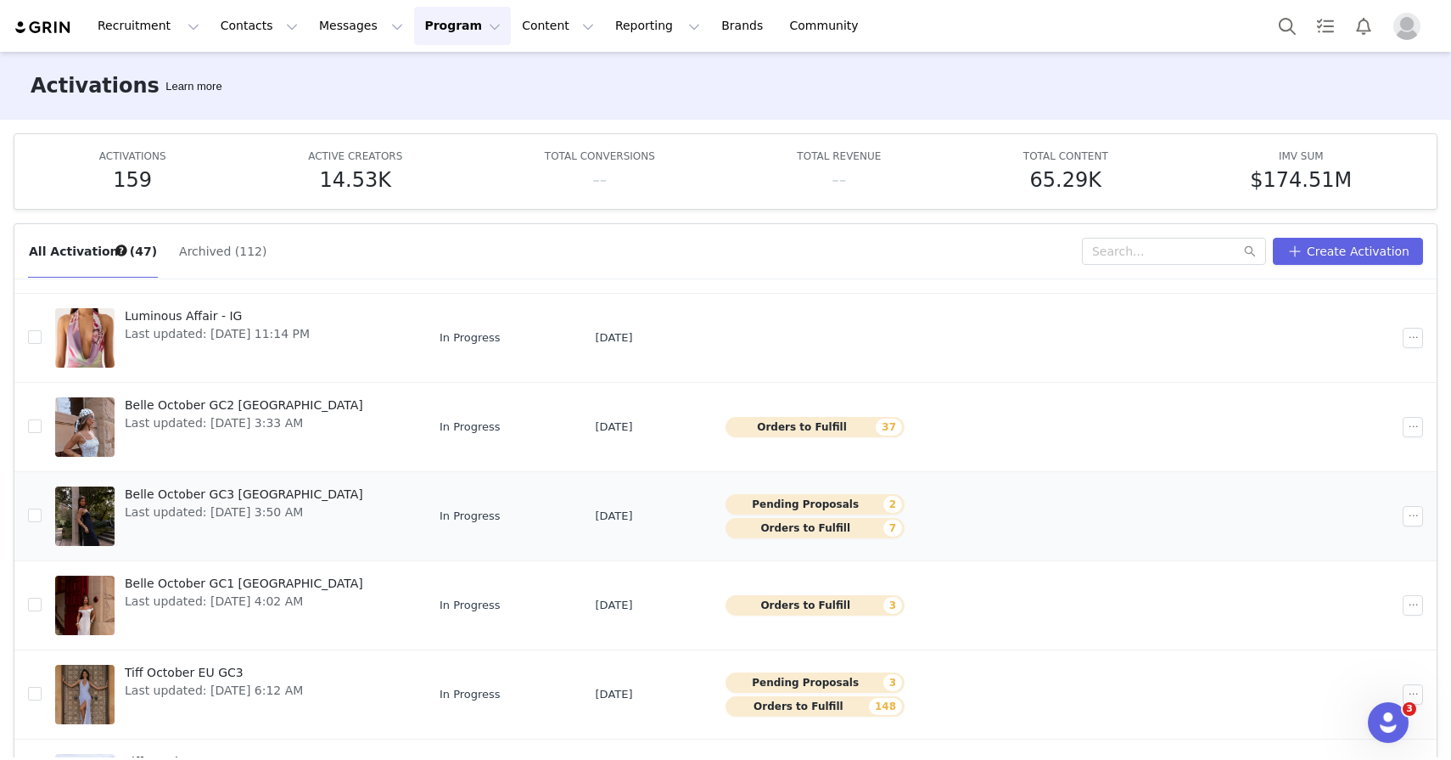
click at [222, 495] on span "Belle October GC3 [GEOGRAPHIC_DATA]" at bounding box center [244, 494] width 238 height 18
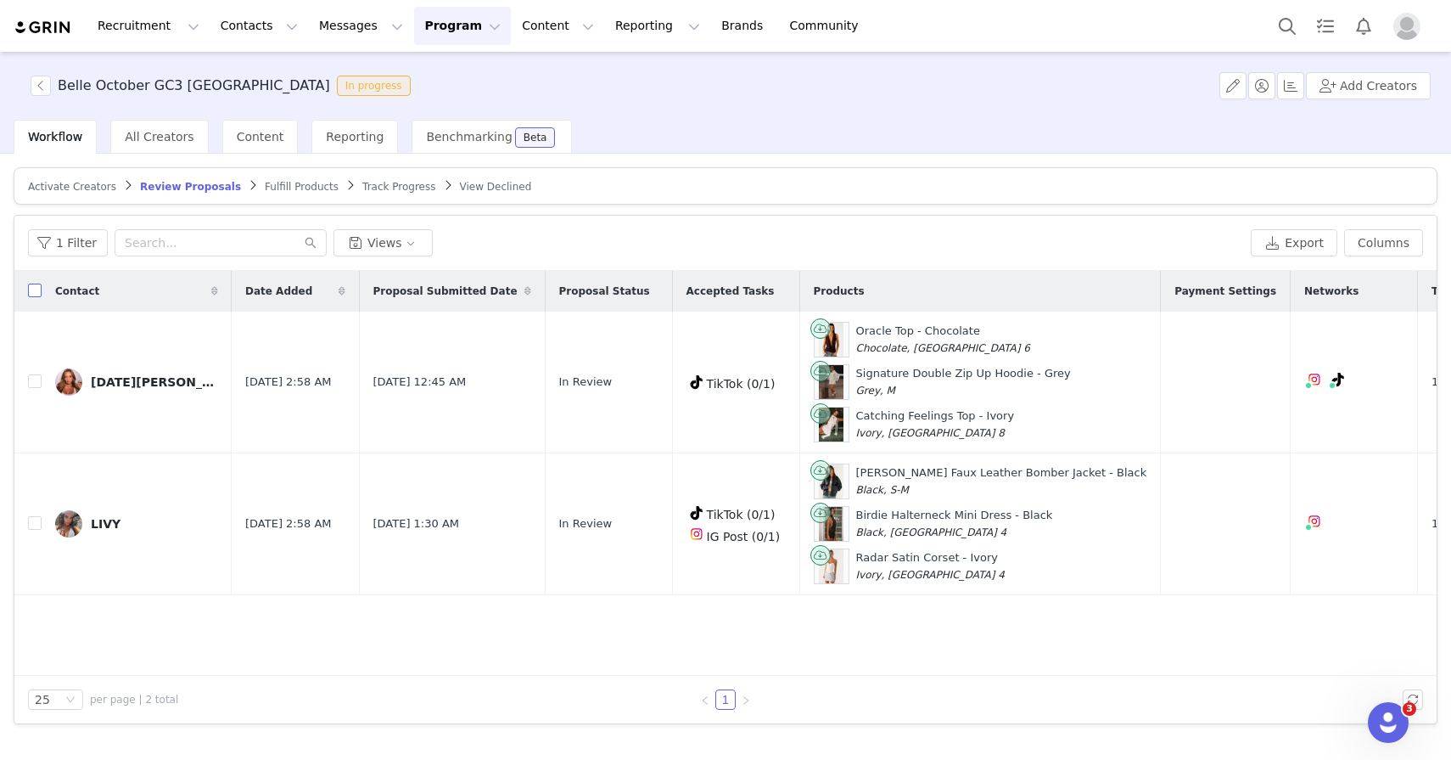
click at [32, 291] on input "checkbox" at bounding box center [35, 290] width 14 height 14
checkbox input "true"
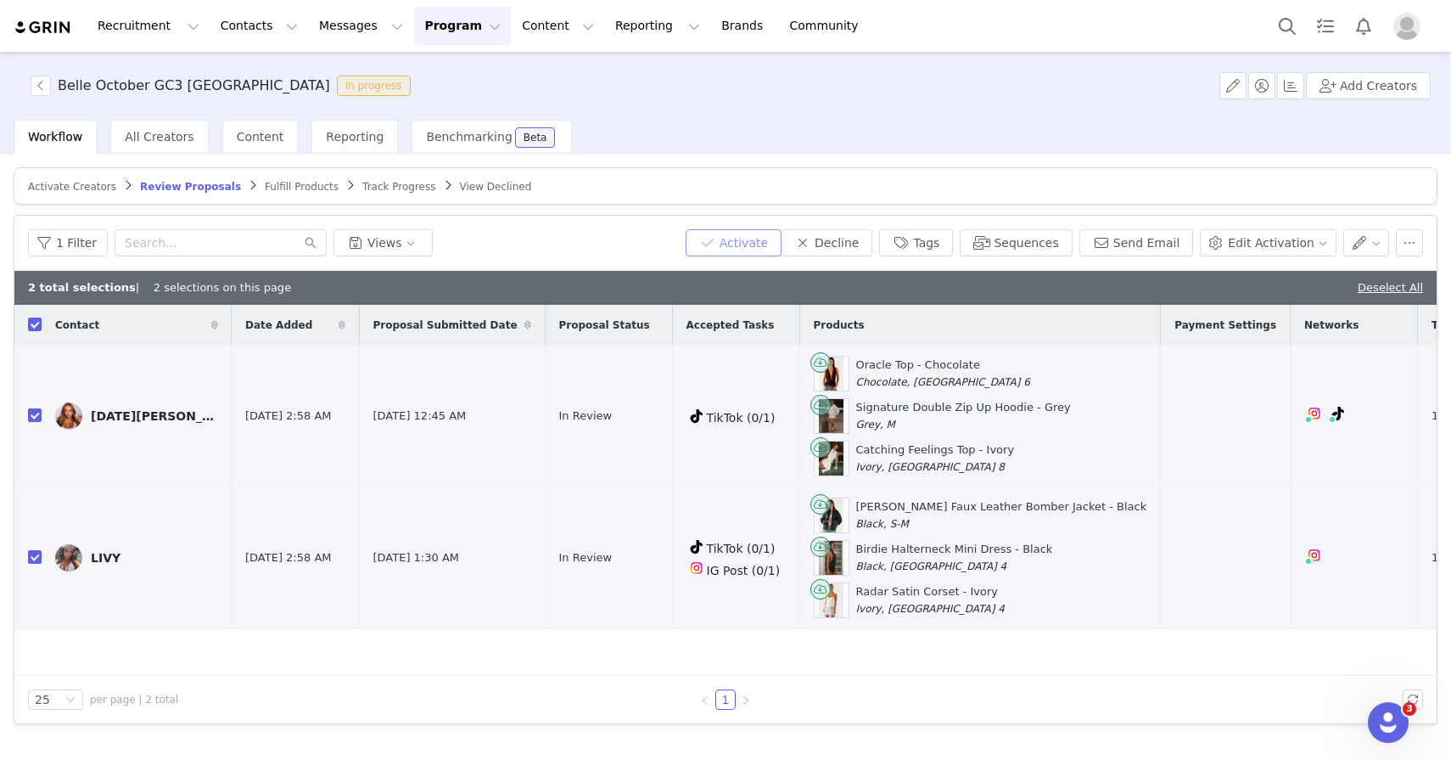
click at [721, 249] on button "Activate" at bounding box center [734, 242] width 96 height 27
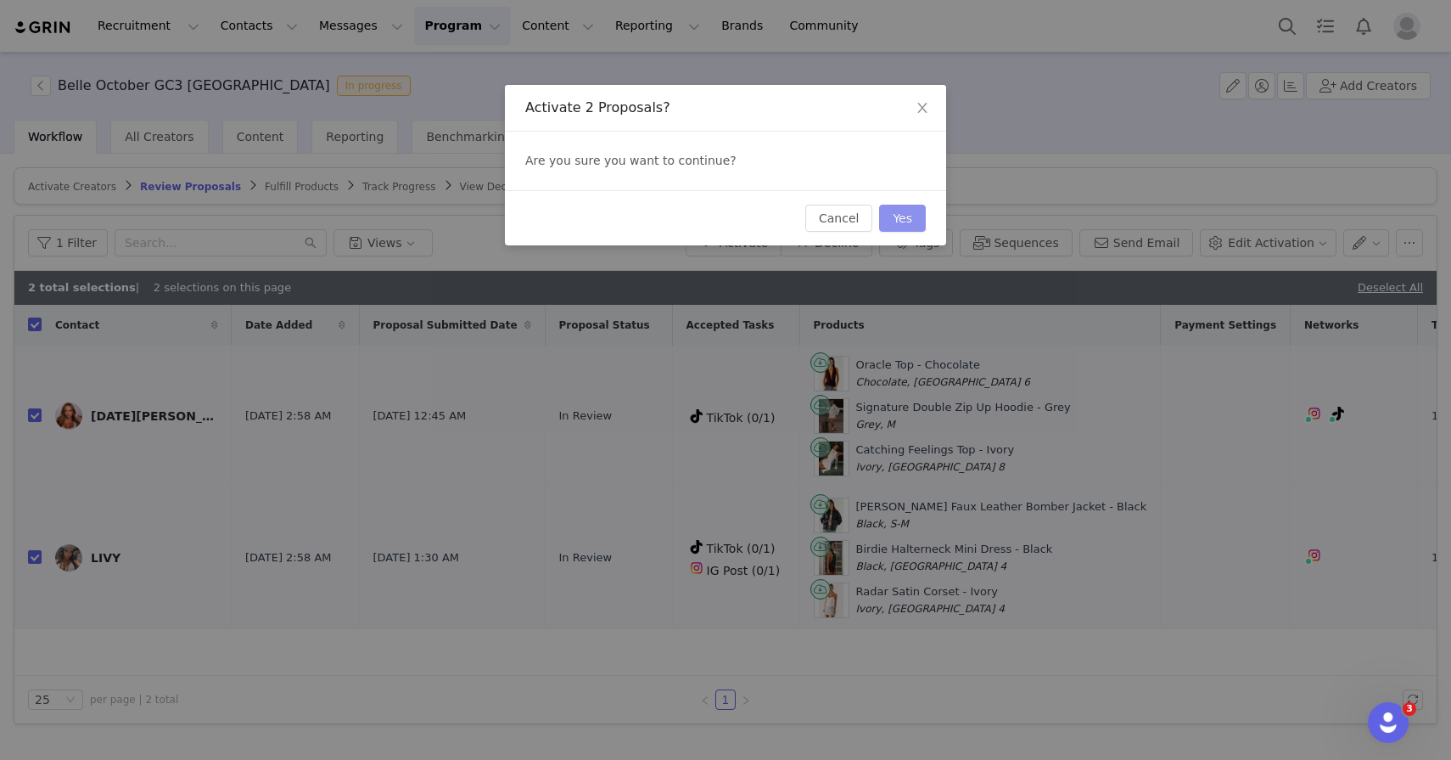
click at [892, 205] on button "Yes" at bounding box center [902, 218] width 47 height 27
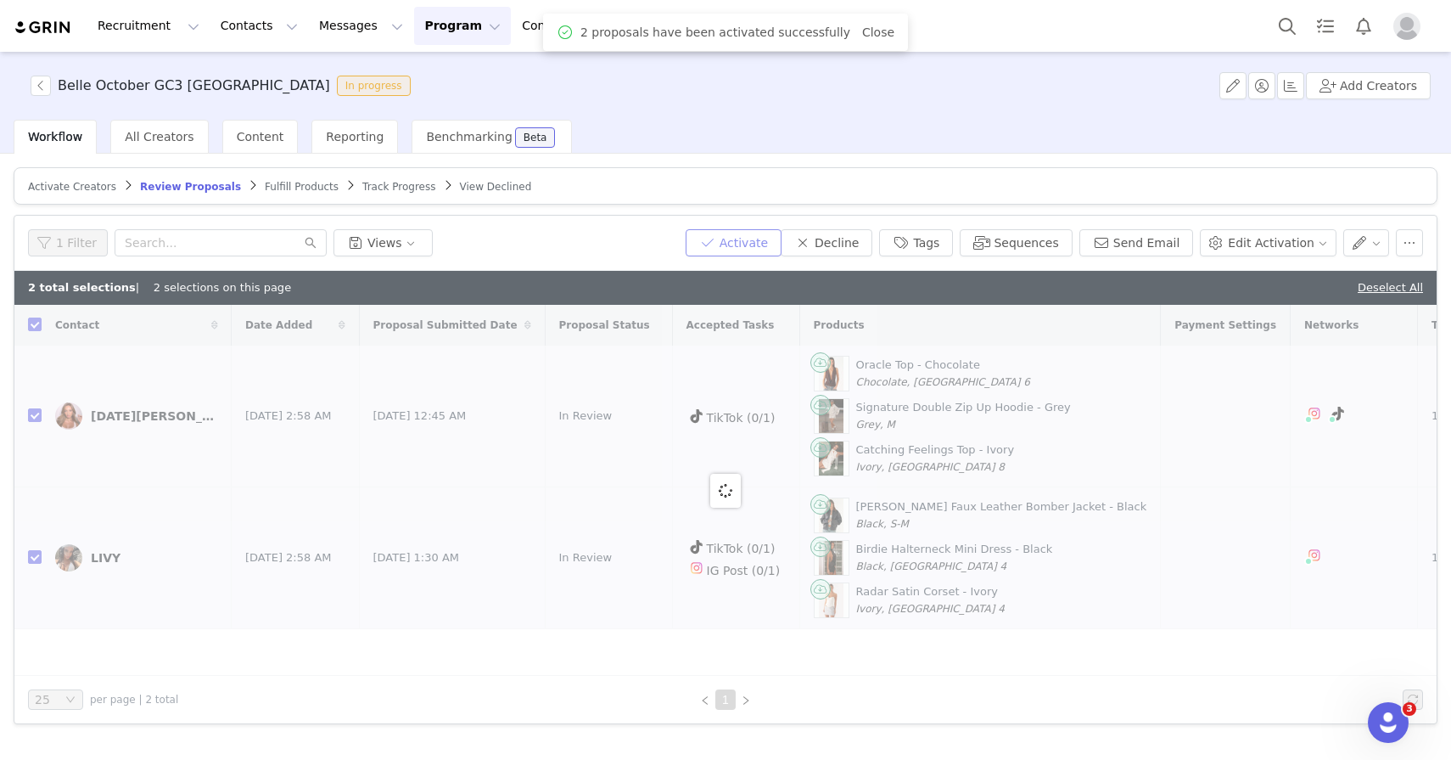
checkbox input "false"
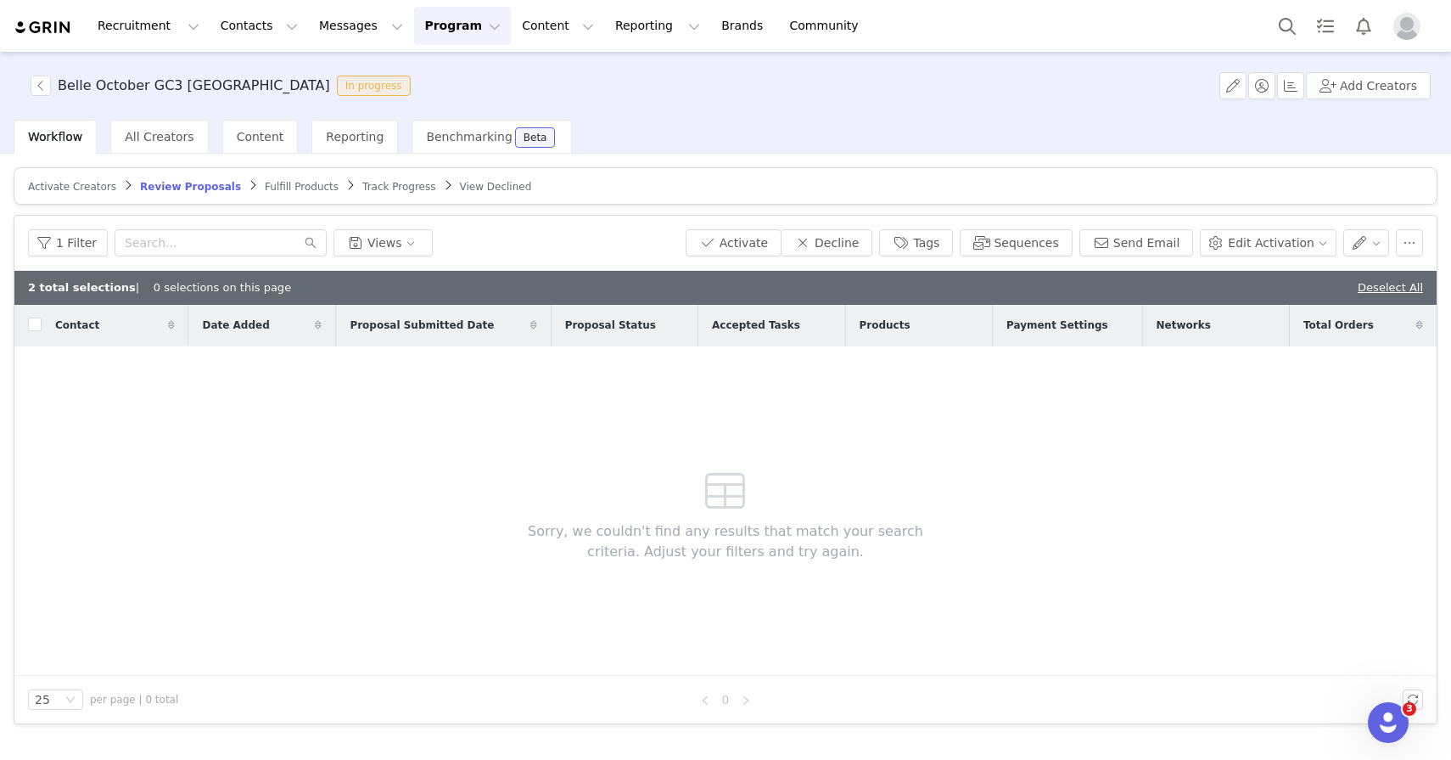
click at [256, 193] on article "Activate Creators Review Proposals Fulfill Products Track Progress View Declined" at bounding box center [726, 185] width 1424 height 37
click at [265, 186] on span "Fulfill Products" at bounding box center [302, 187] width 74 height 12
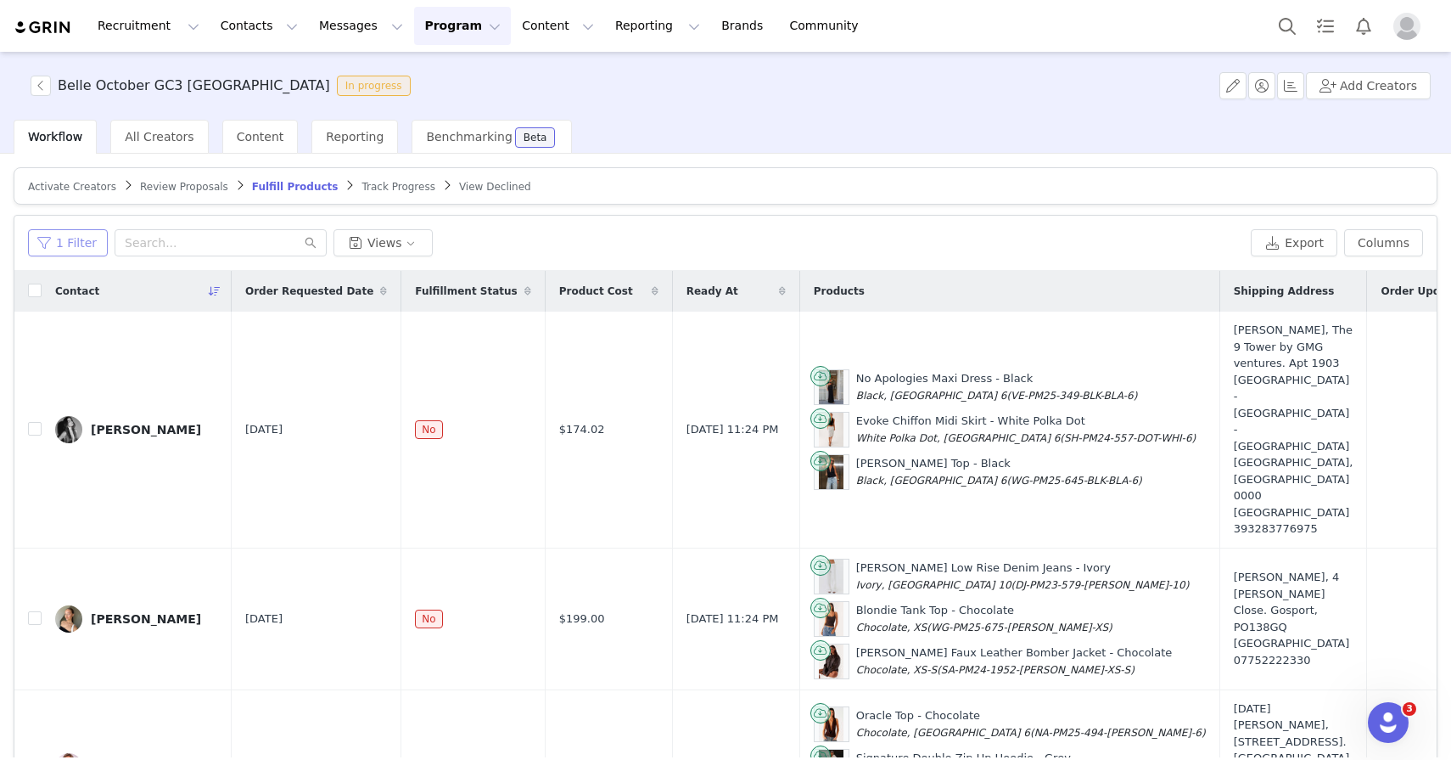
click at [66, 249] on button "1 Filter" at bounding box center [68, 242] width 80 height 27
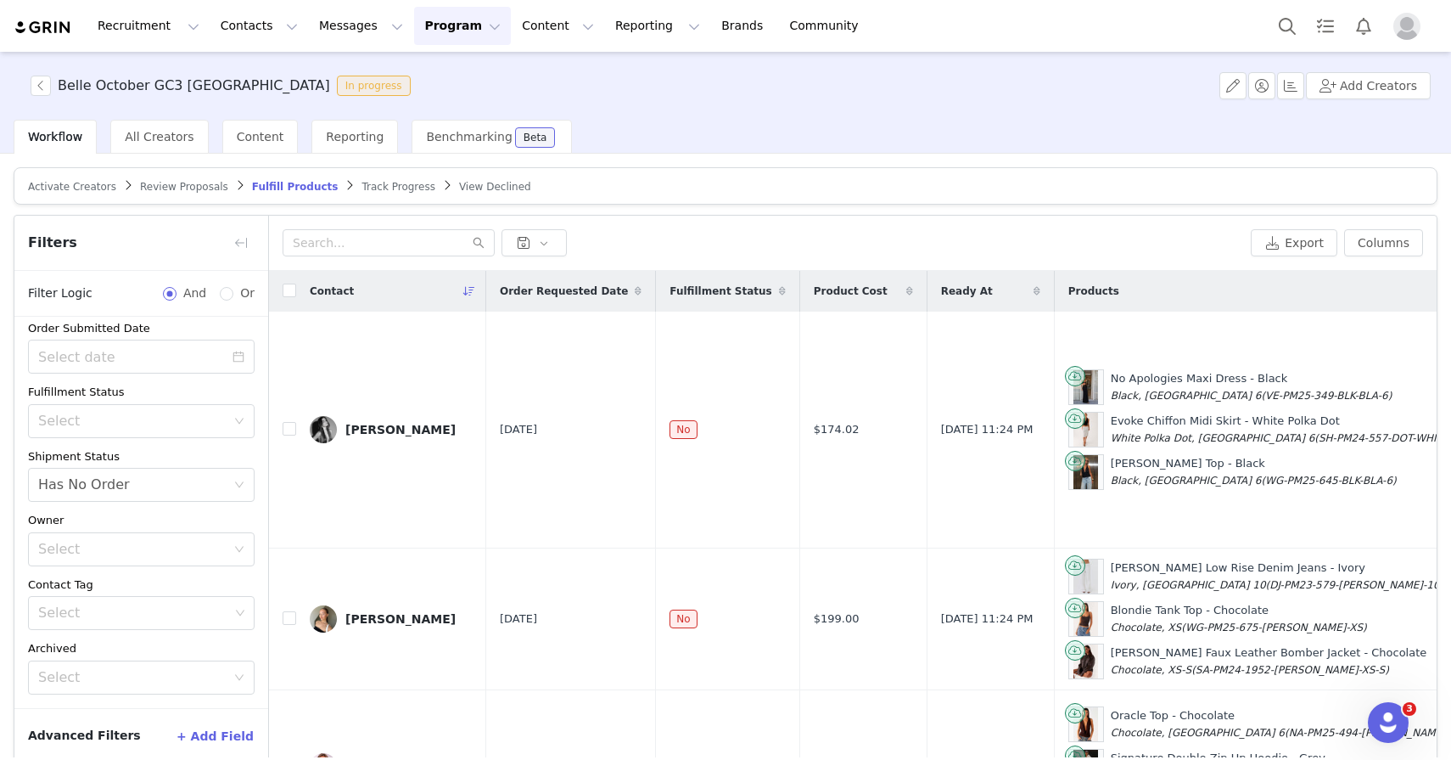
scroll to position [81, 0]
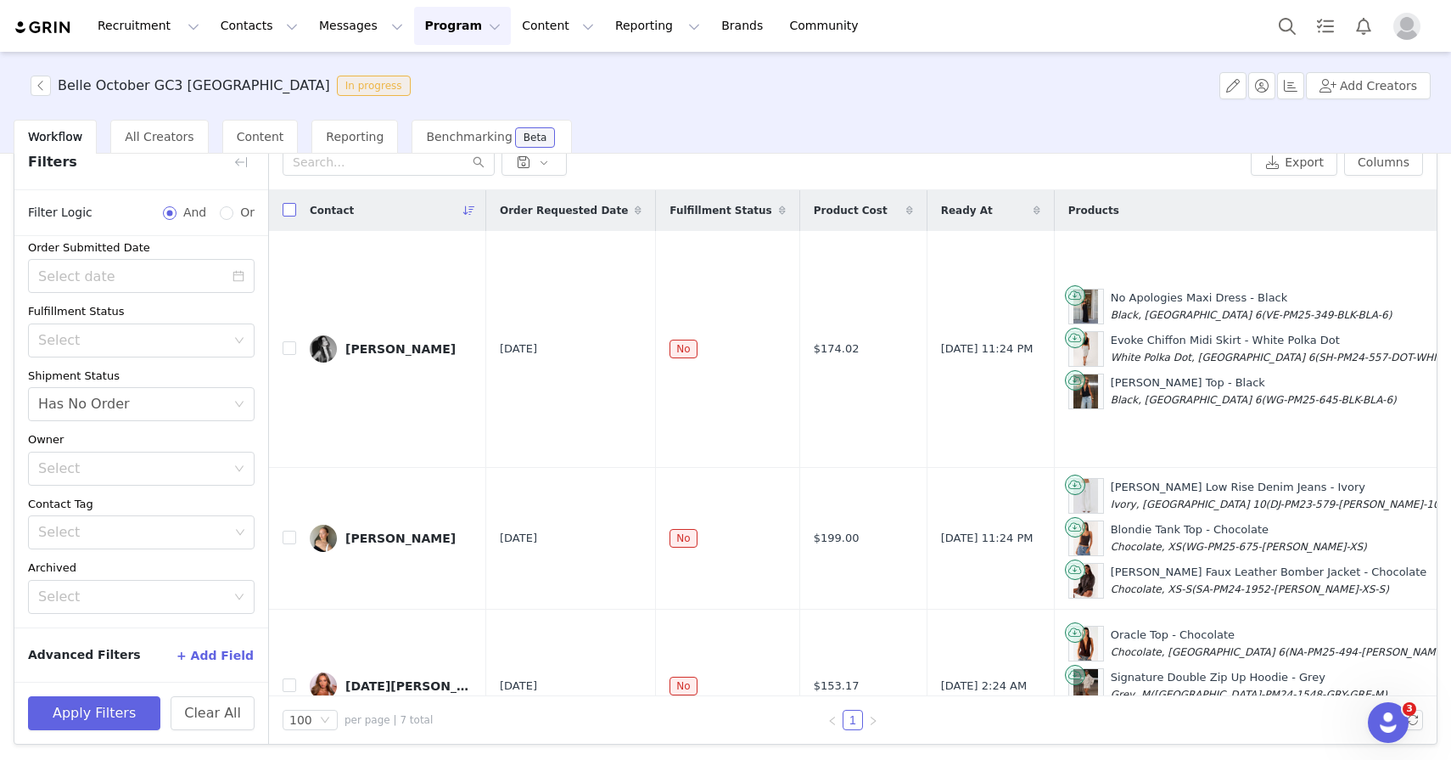
click at [287, 209] on input "checkbox" at bounding box center [290, 210] width 14 height 14
checkbox input "true"
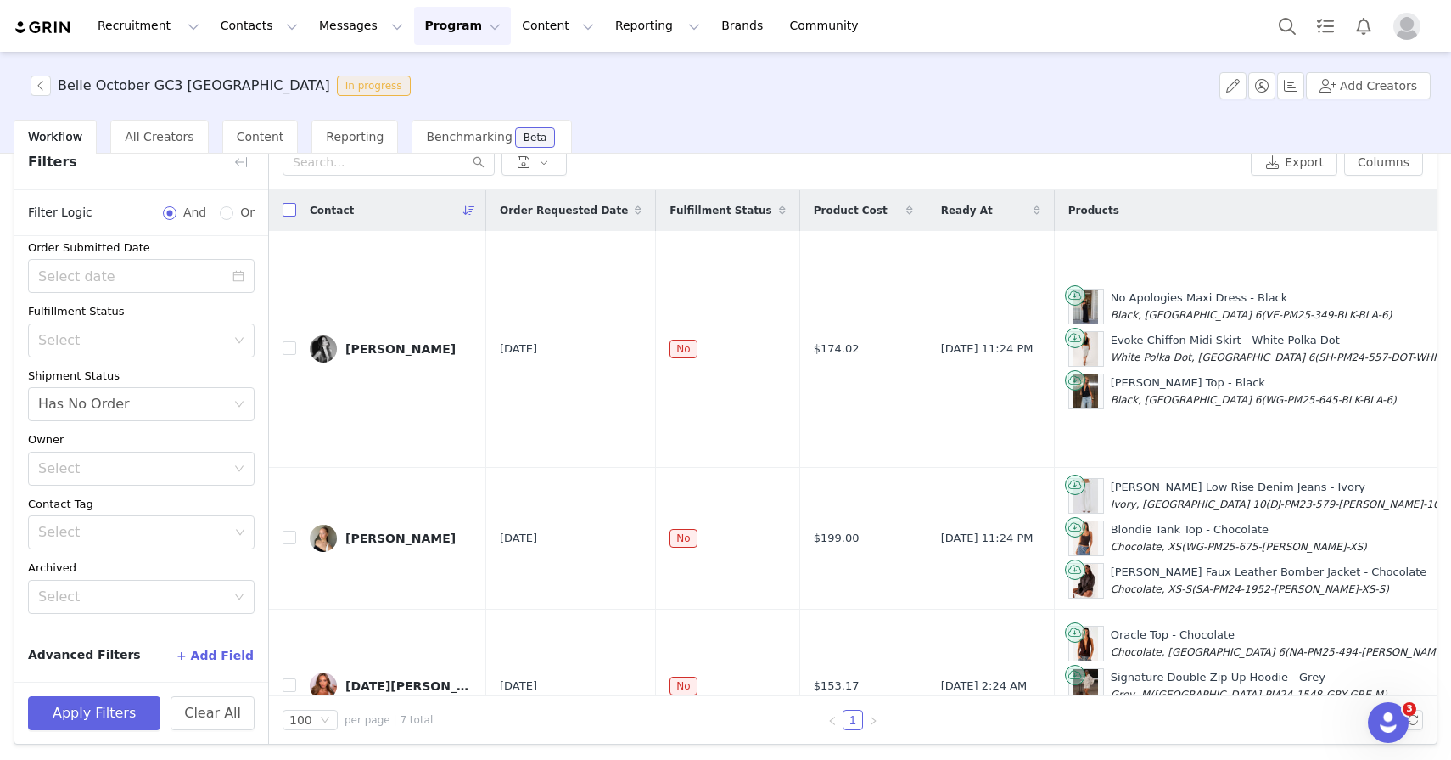
checkbox input "true"
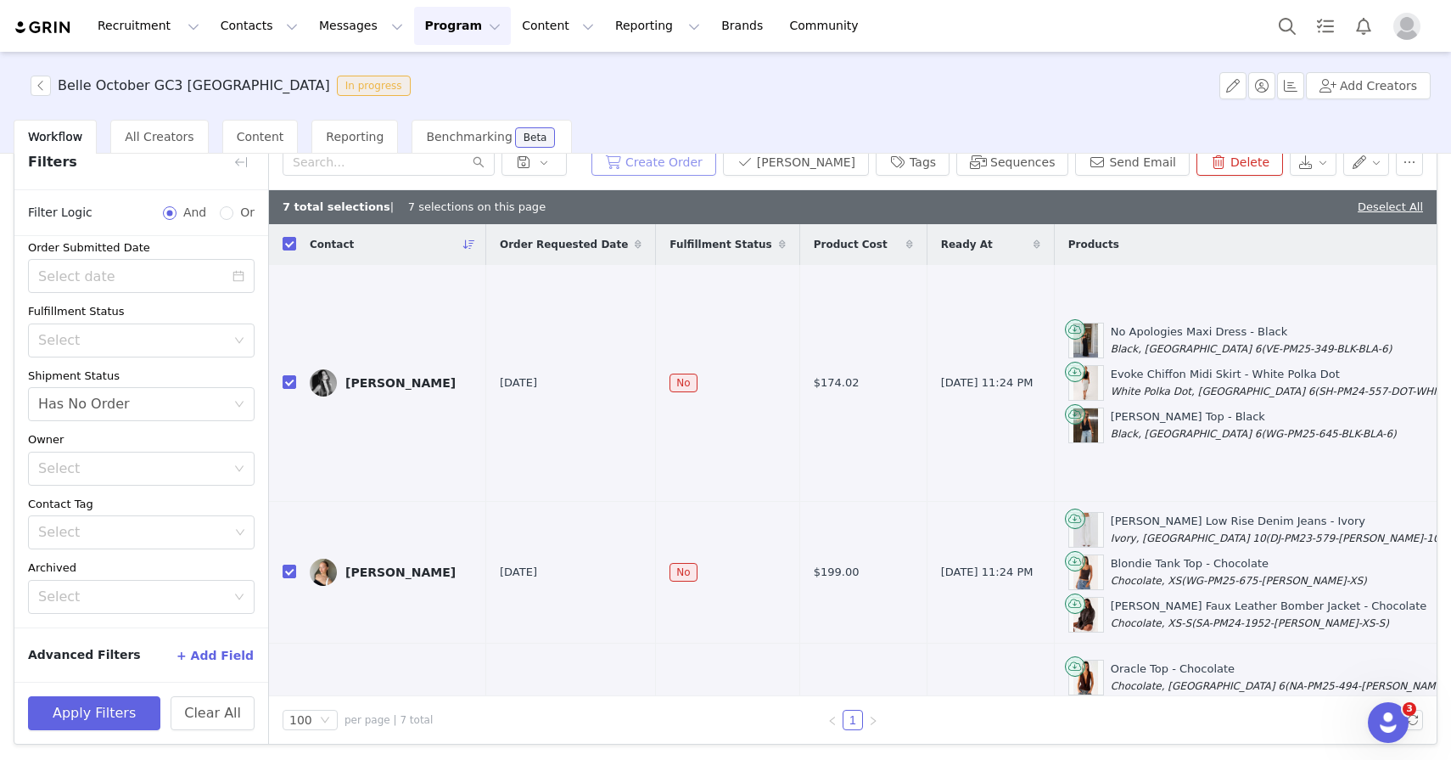
click at [716, 170] on button "Create Order" at bounding box center [654, 162] width 125 height 27
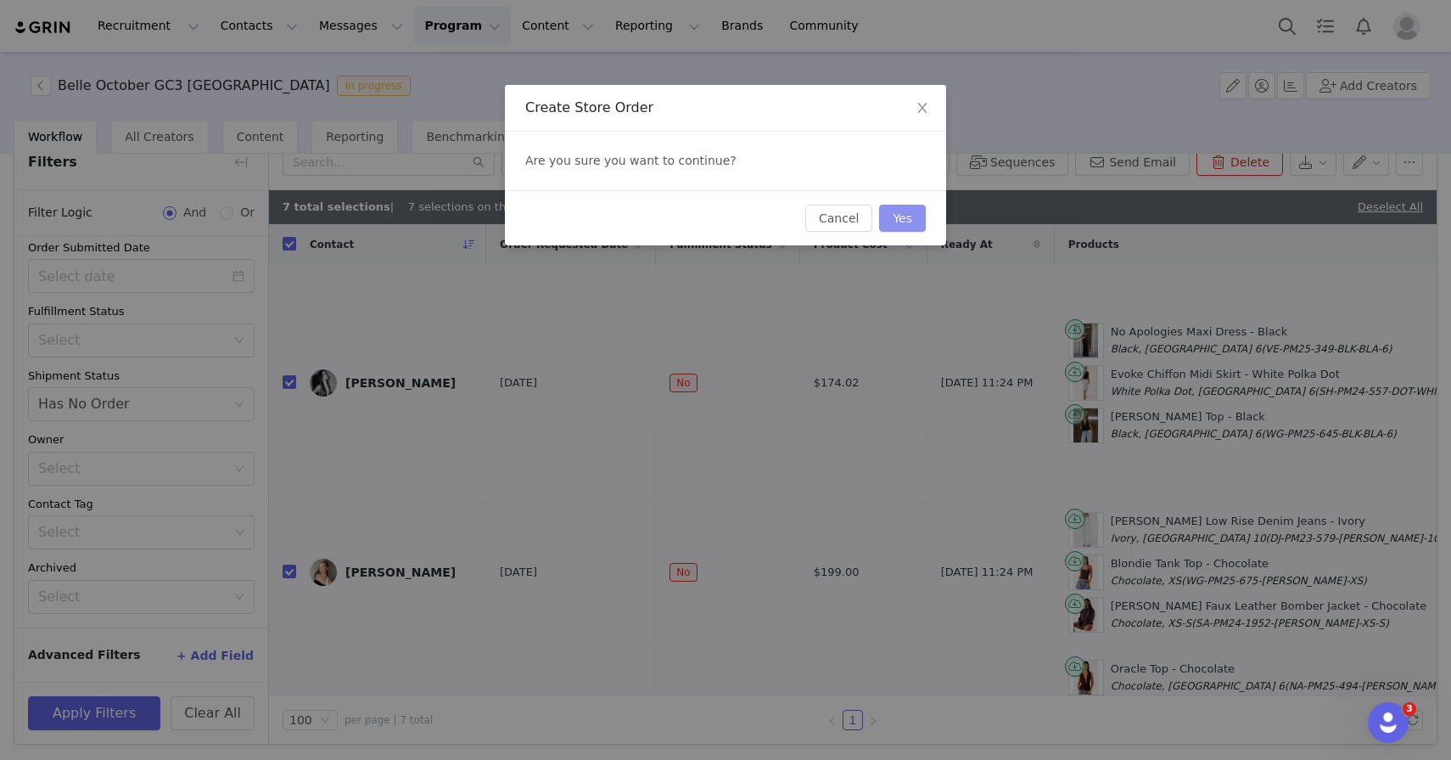
click at [897, 208] on button "Yes" at bounding box center [902, 218] width 47 height 27
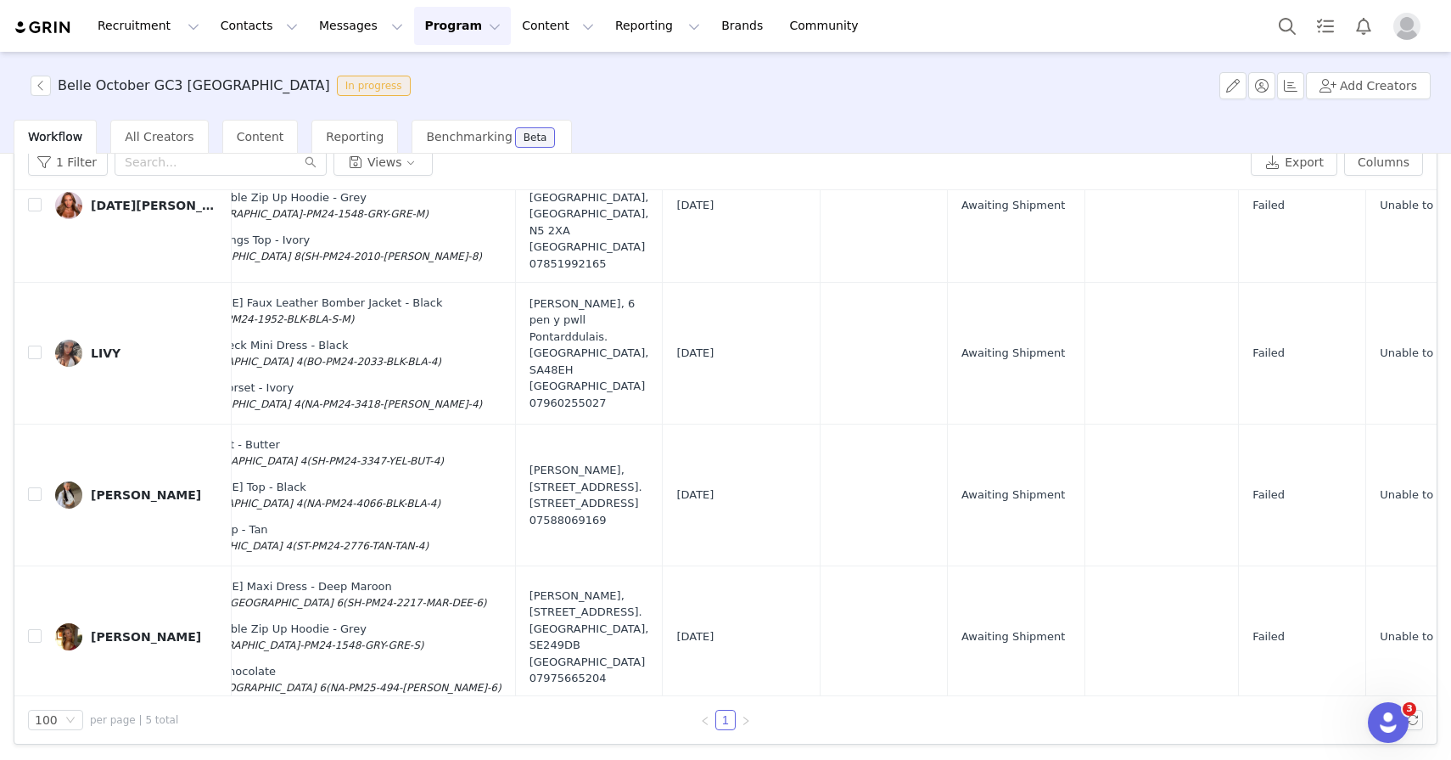
scroll to position [0, 704]
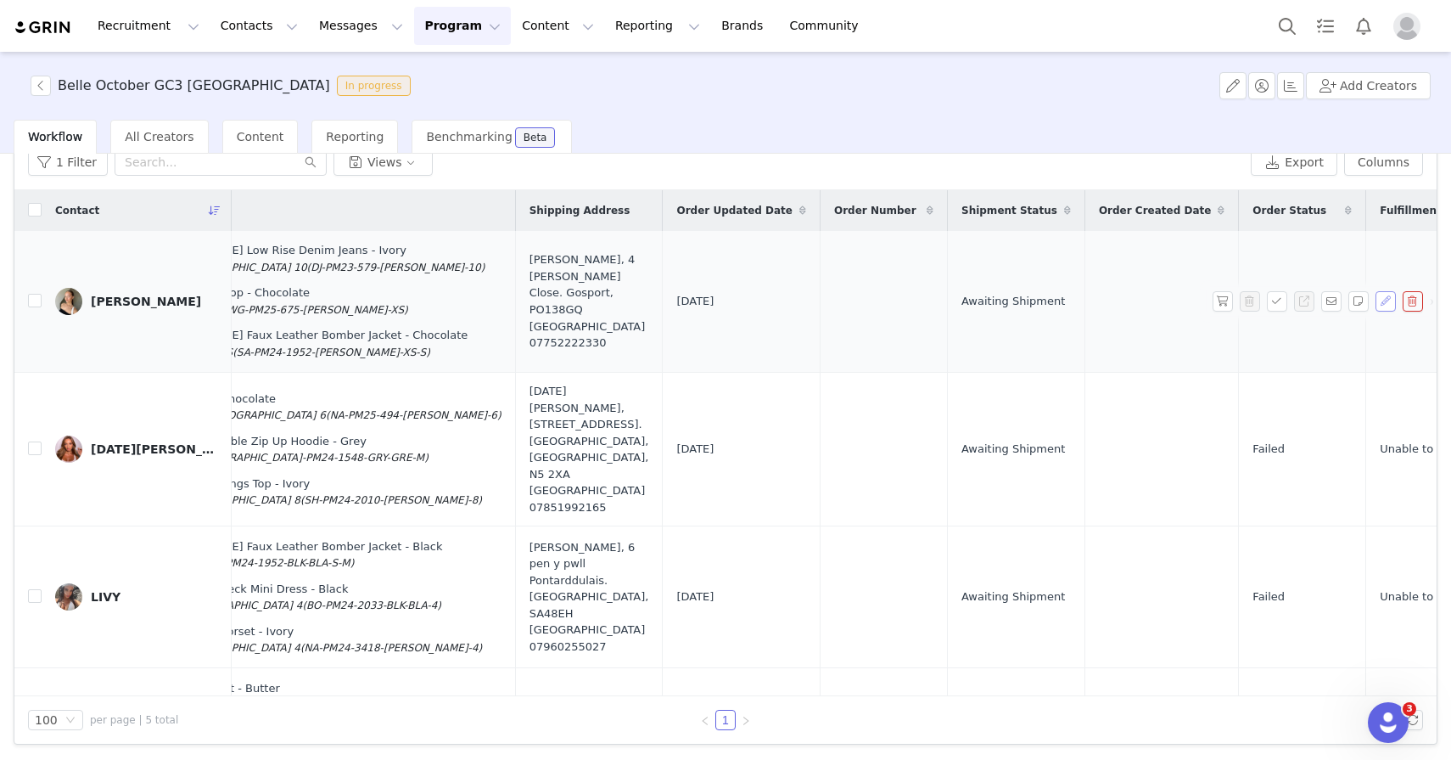
click at [1384, 301] on button "button" at bounding box center [1386, 301] width 20 height 20
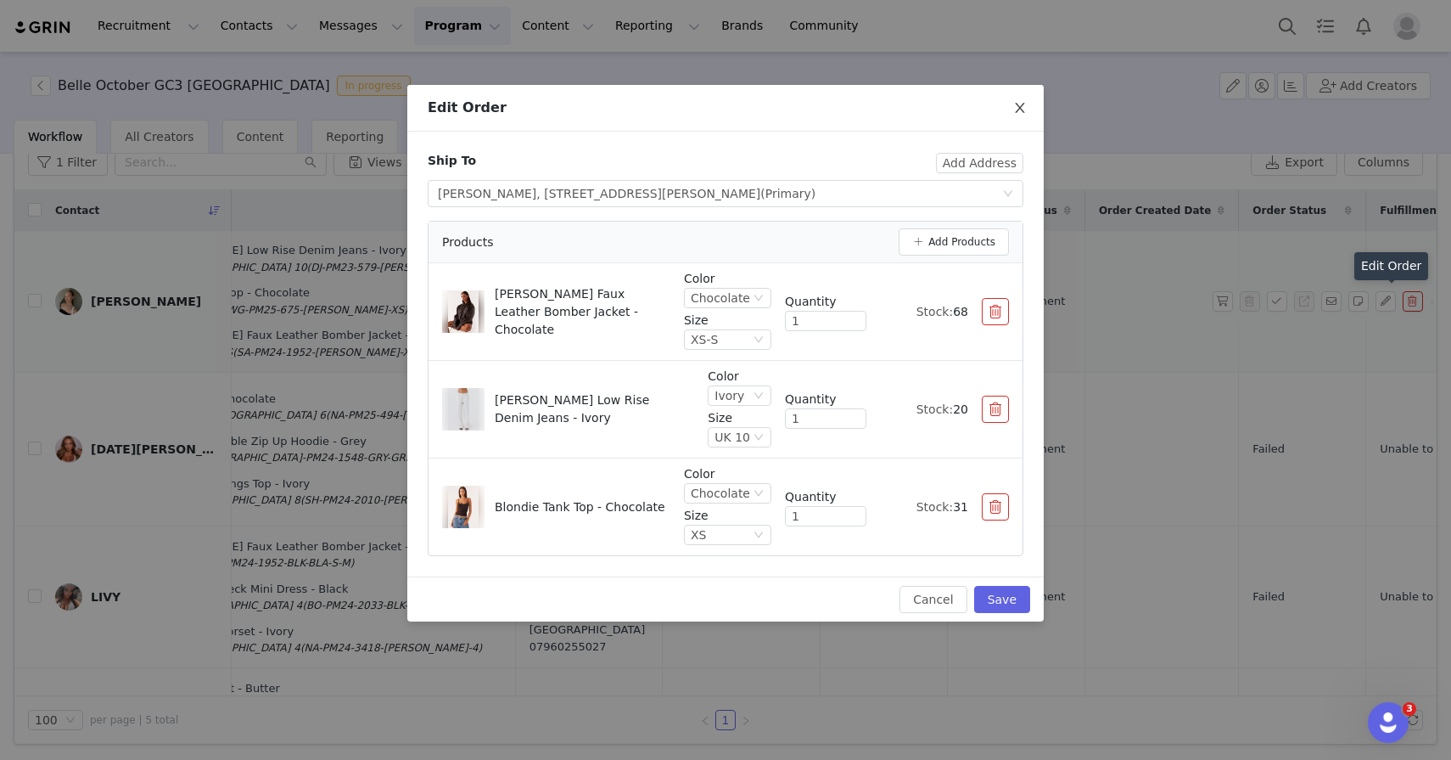
click at [1013, 109] on icon "icon: close" at bounding box center [1020, 108] width 14 height 14
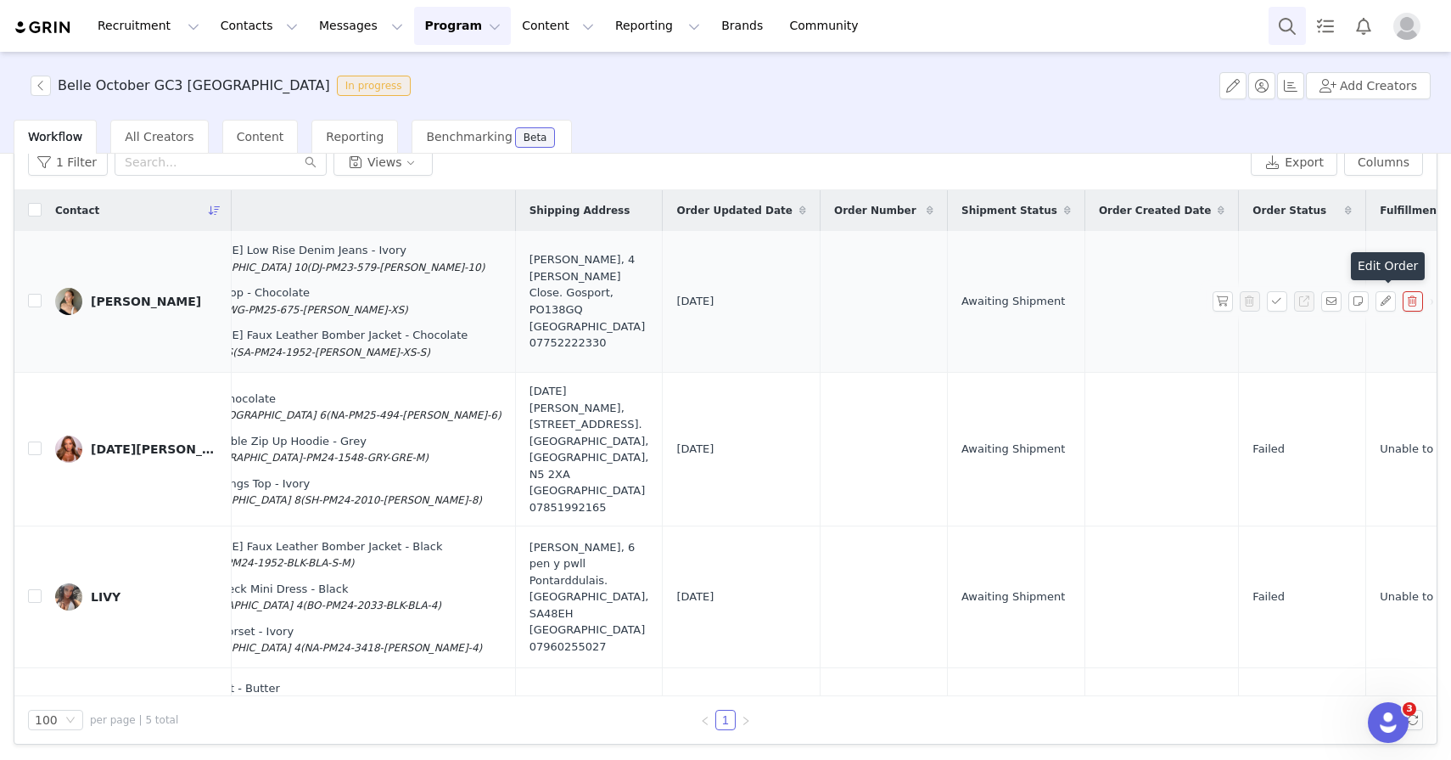
click at [1286, 23] on button "Search" at bounding box center [1287, 26] width 37 height 38
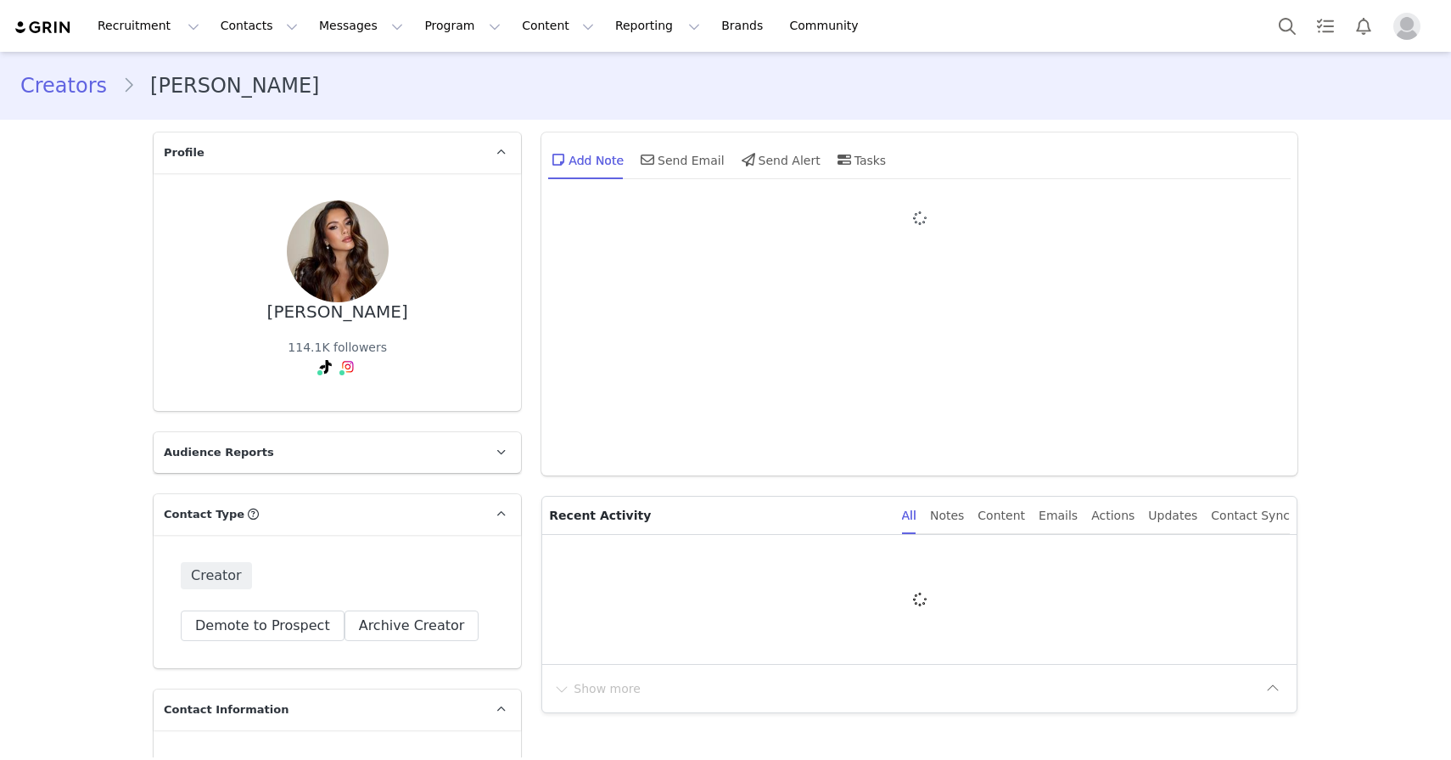
type input "+44 (United Kingdom)"
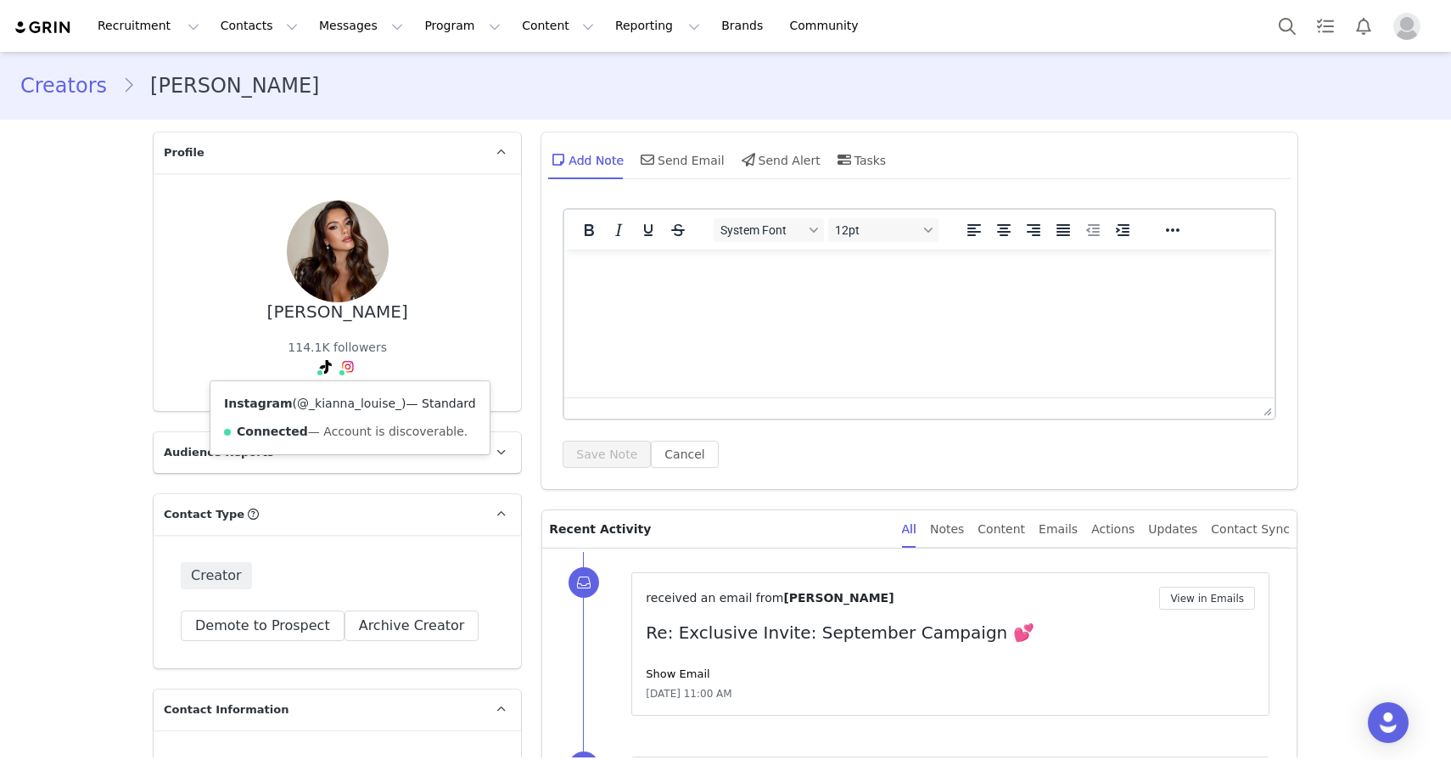
click at [343, 405] on link "@_kianna_louise_" at bounding box center [349, 403] width 104 height 14
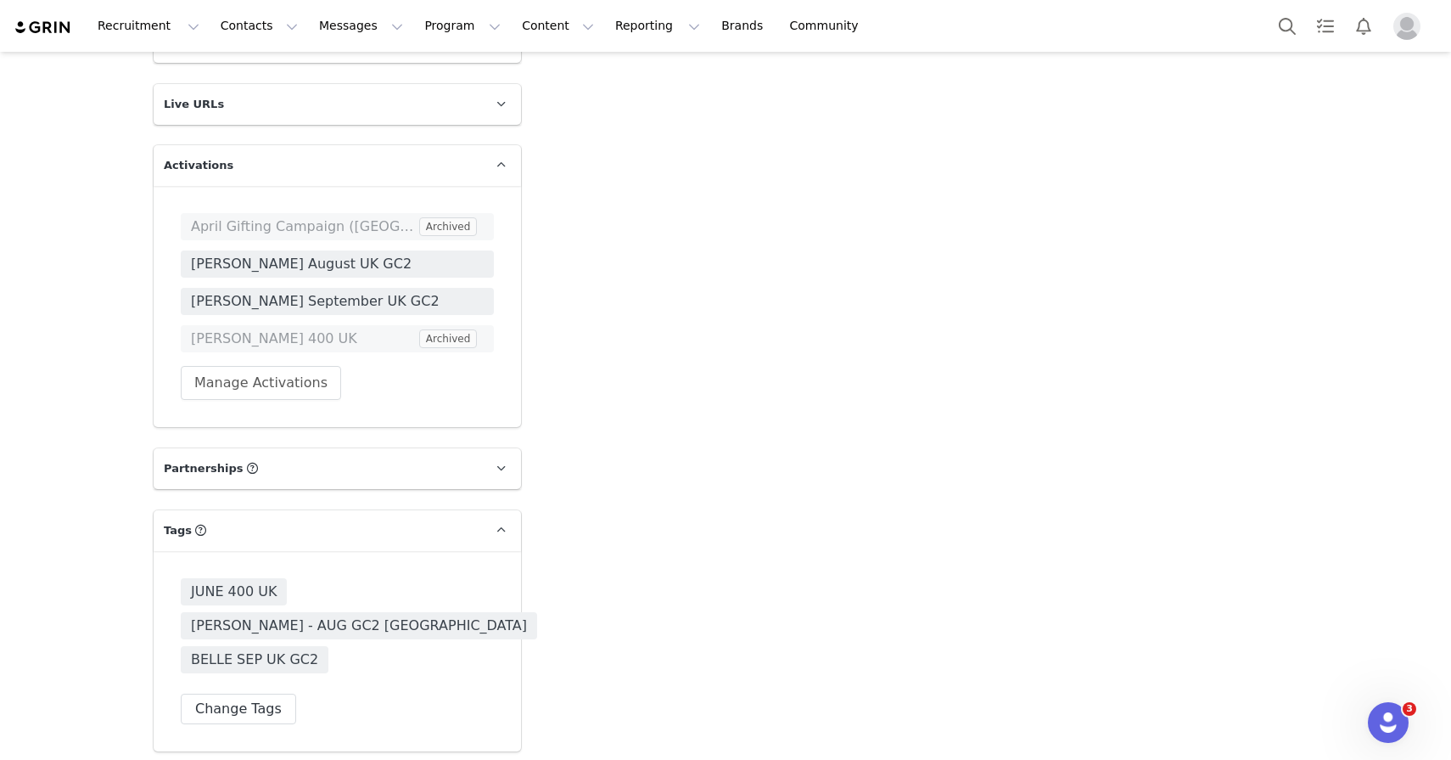
scroll to position [2841, 0]
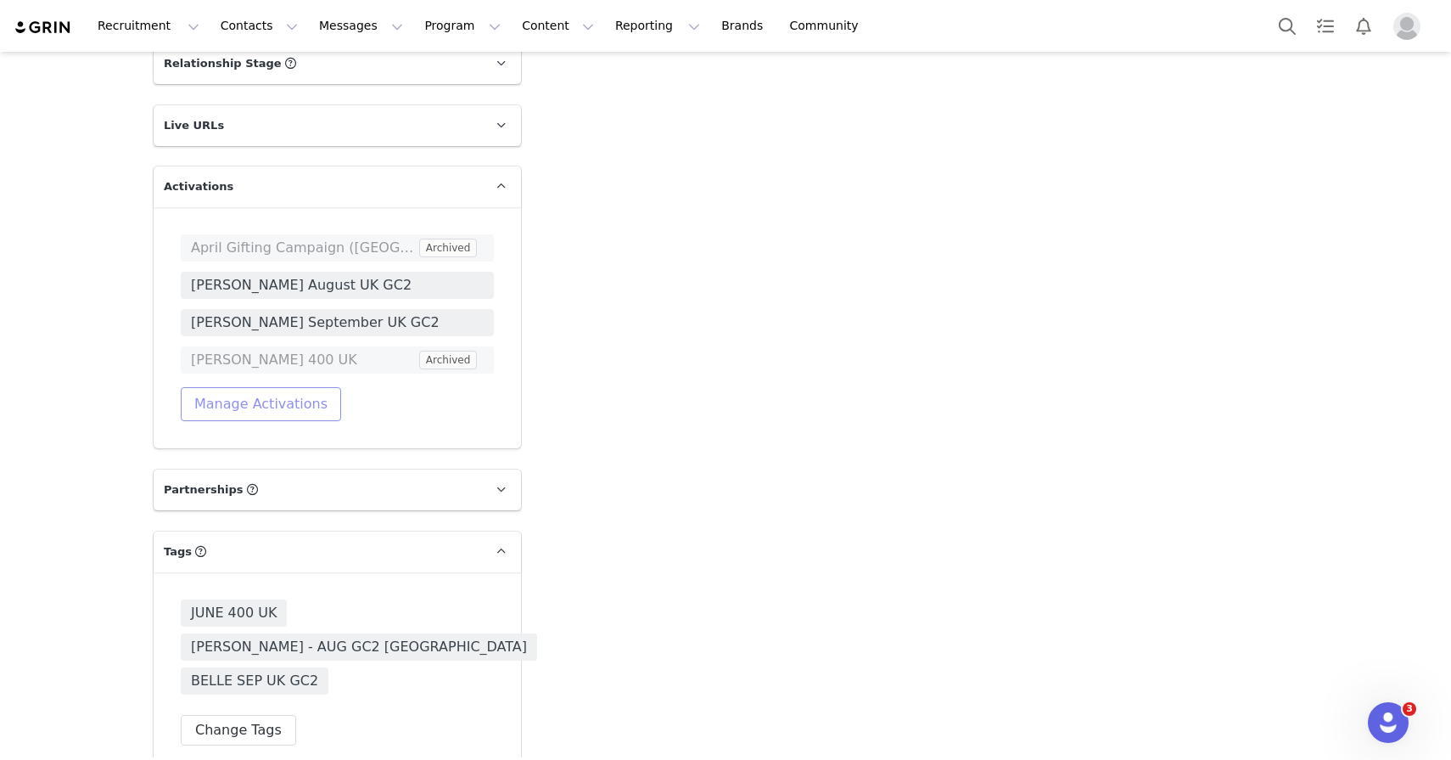
click at [264, 397] on button "Manage Activations" at bounding box center [261, 404] width 160 height 34
click at [250, 489] on div "Cancel Apply" at bounding box center [222, 510] width 210 height 42
click at [250, 481] on div "Select Activation" at bounding box center [222, 468] width 197 height 27
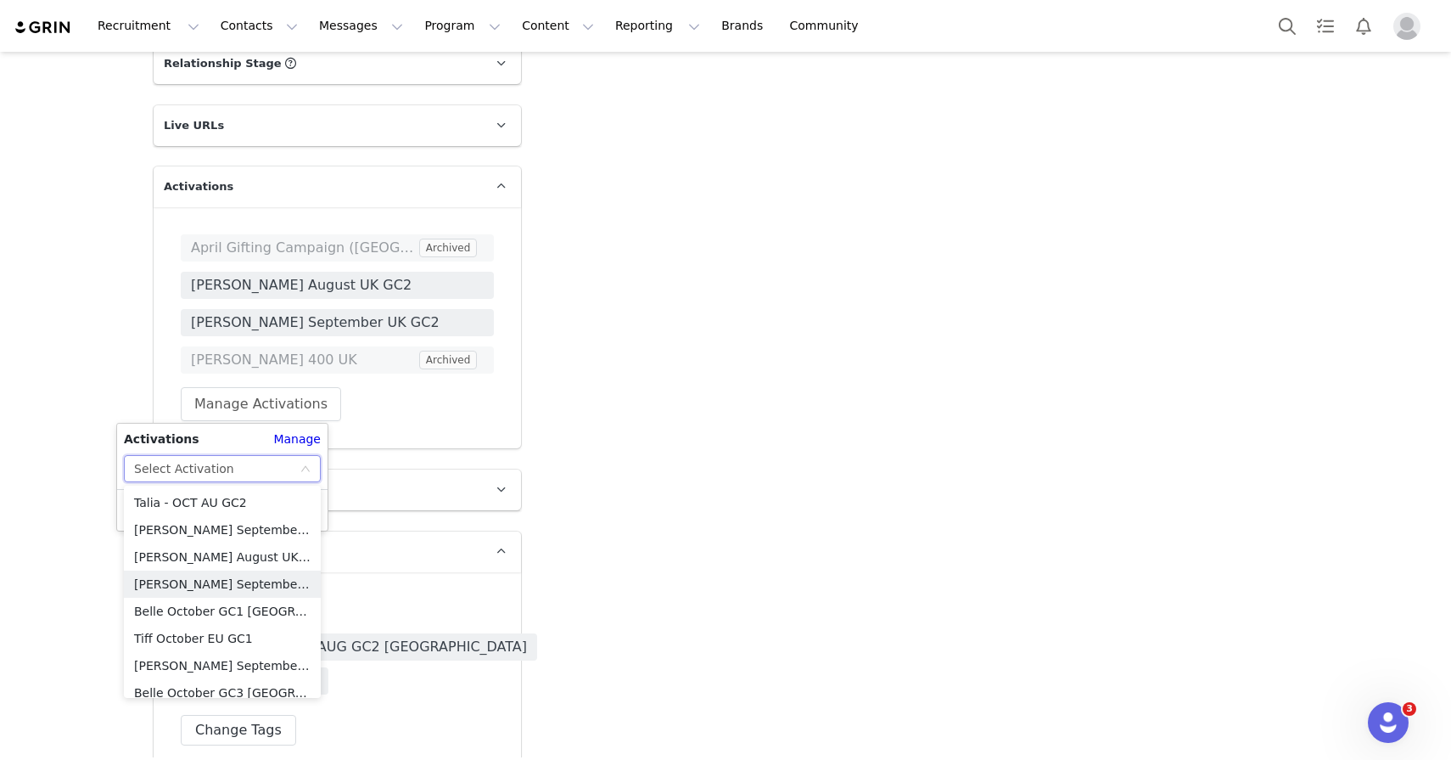
scroll to position [250, 0]
click at [222, 605] on li "Belle October GC1 [GEOGRAPHIC_DATA]" at bounding box center [222, 605] width 197 height 27
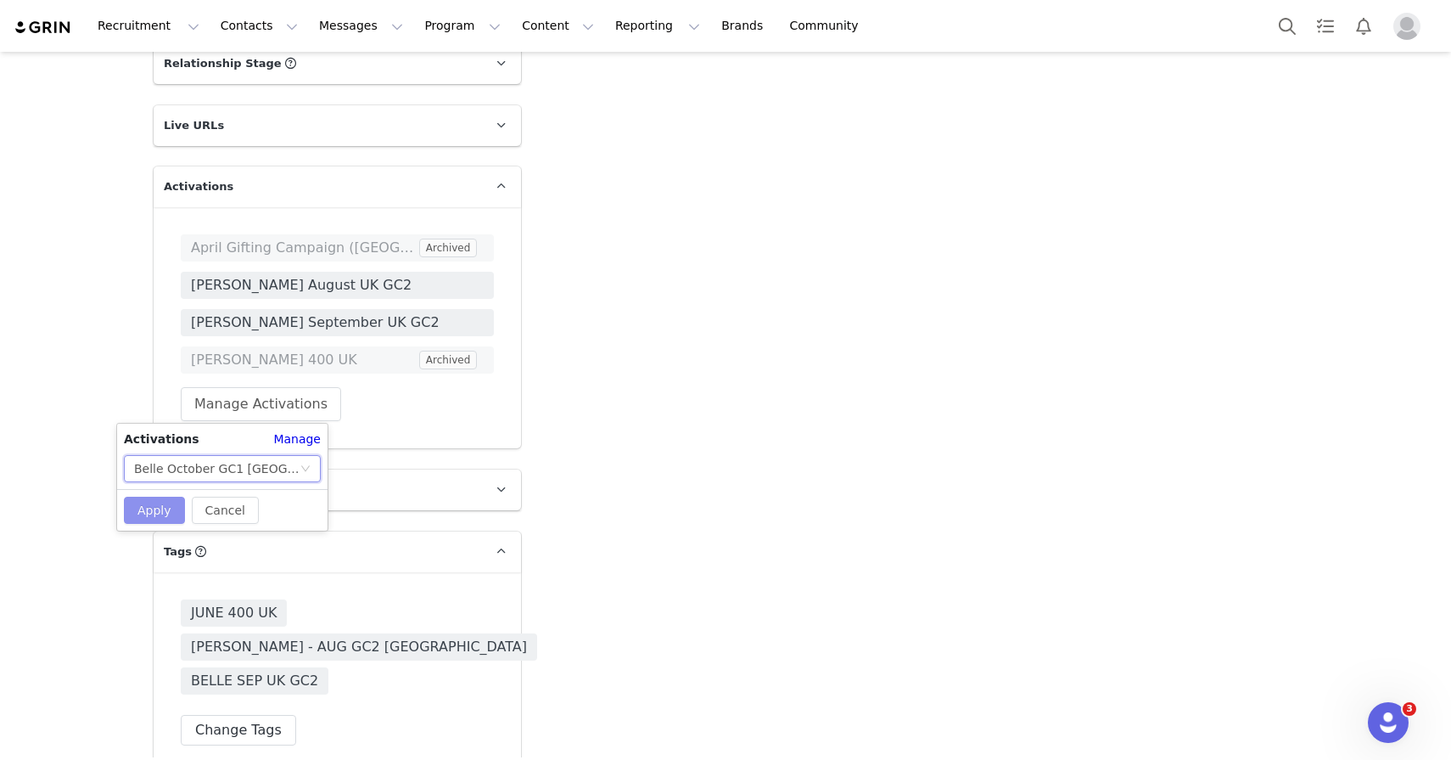
click at [169, 510] on button "Apply" at bounding box center [154, 510] width 61 height 27
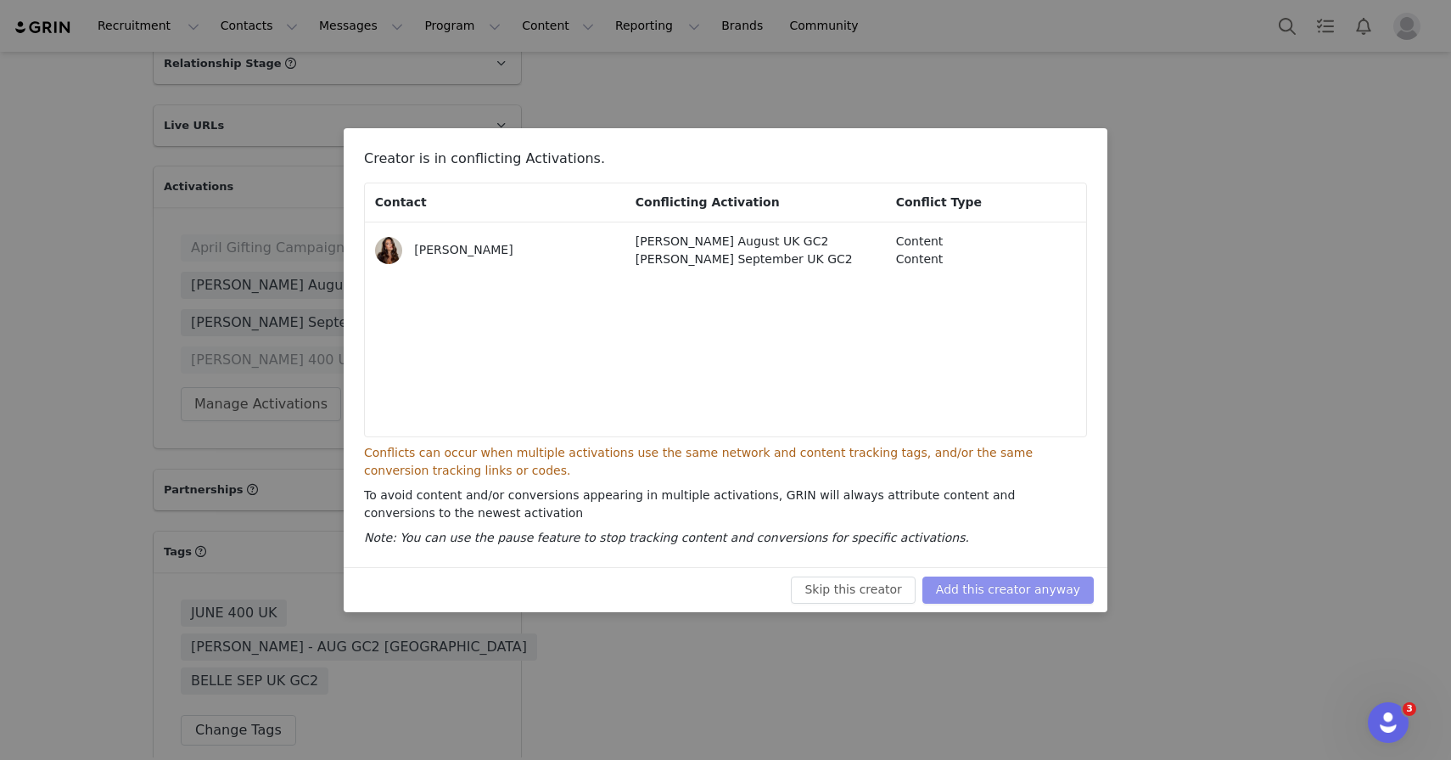
click at [996, 595] on button "Add this creator anyway" at bounding box center [1008, 589] width 171 height 27
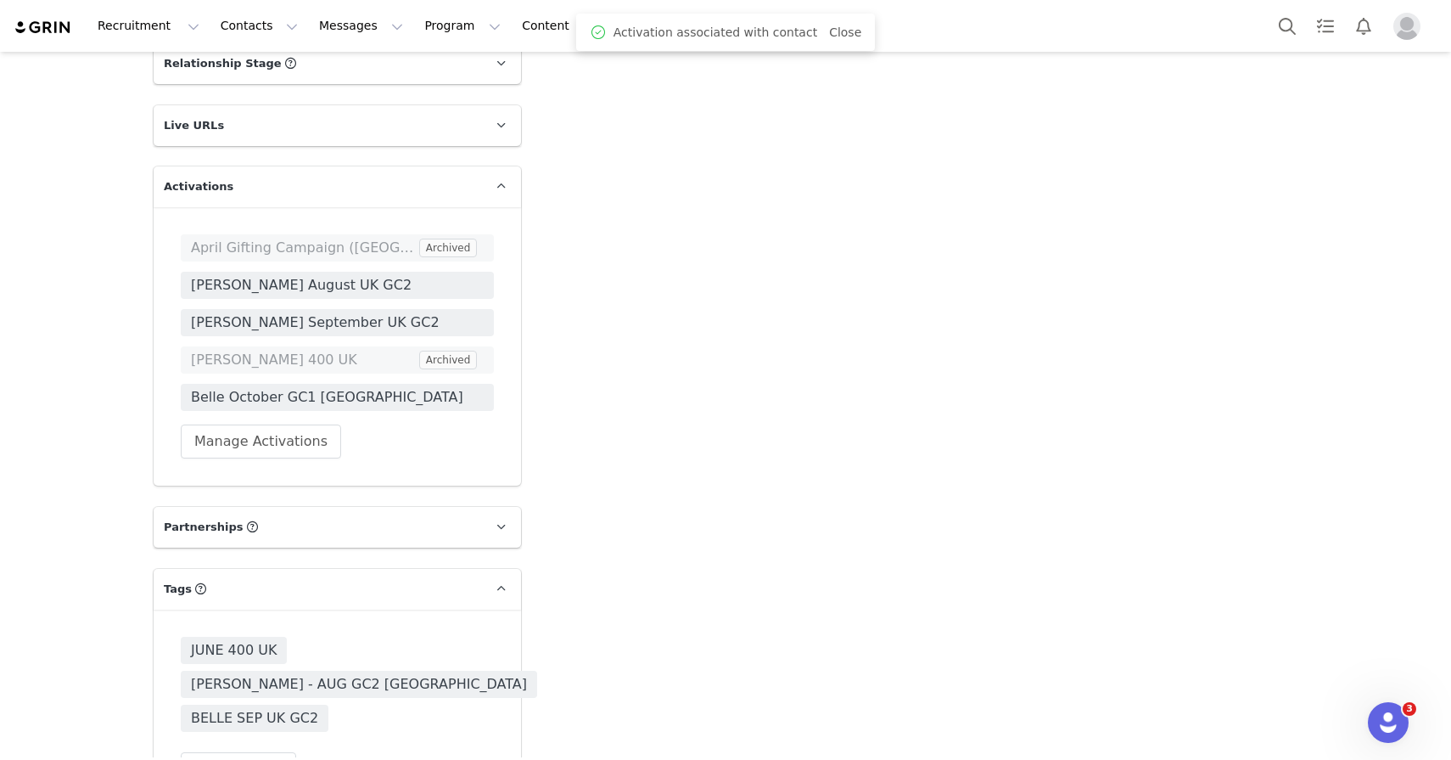
scroll to position [3056, 0]
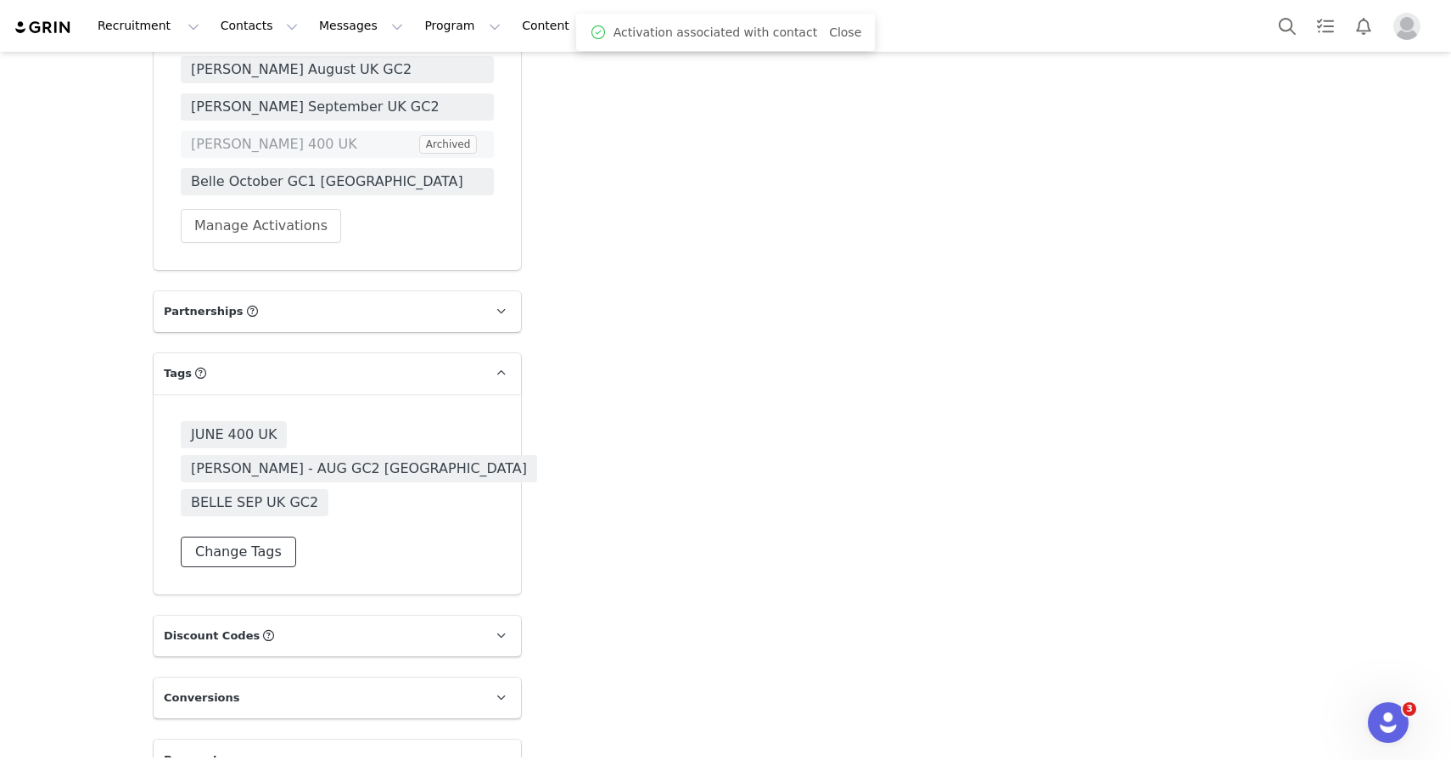
click at [267, 536] on button "Change Tags" at bounding box center [238, 551] width 115 height 31
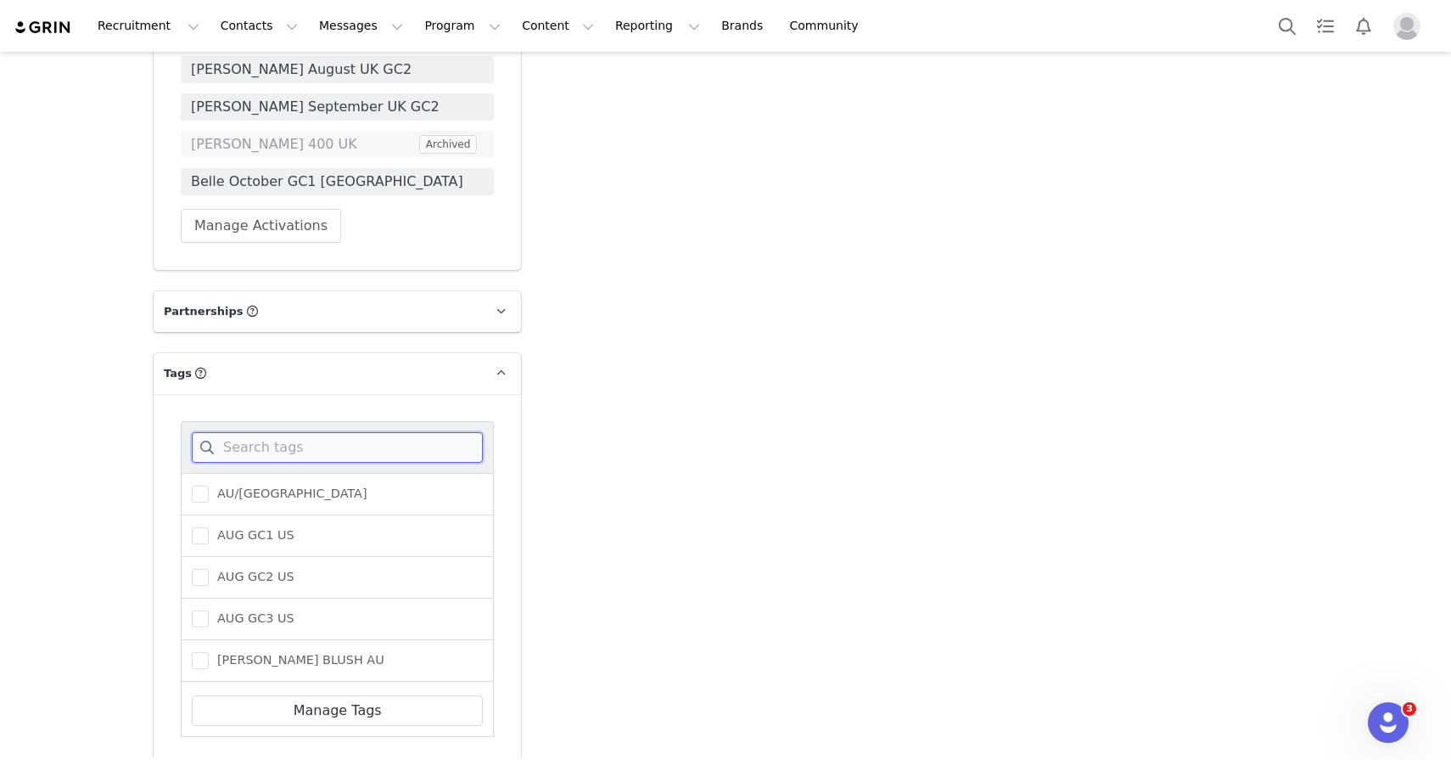
click at [294, 437] on input at bounding box center [337, 447] width 291 height 31
type input "belle"
click at [287, 485] on span "BELLE OCTOBER GC1" at bounding box center [278, 493] width 139 height 16
click at [209, 485] on input "BELLE OCTOBER GC1" at bounding box center [209, 485] width 0 height 0
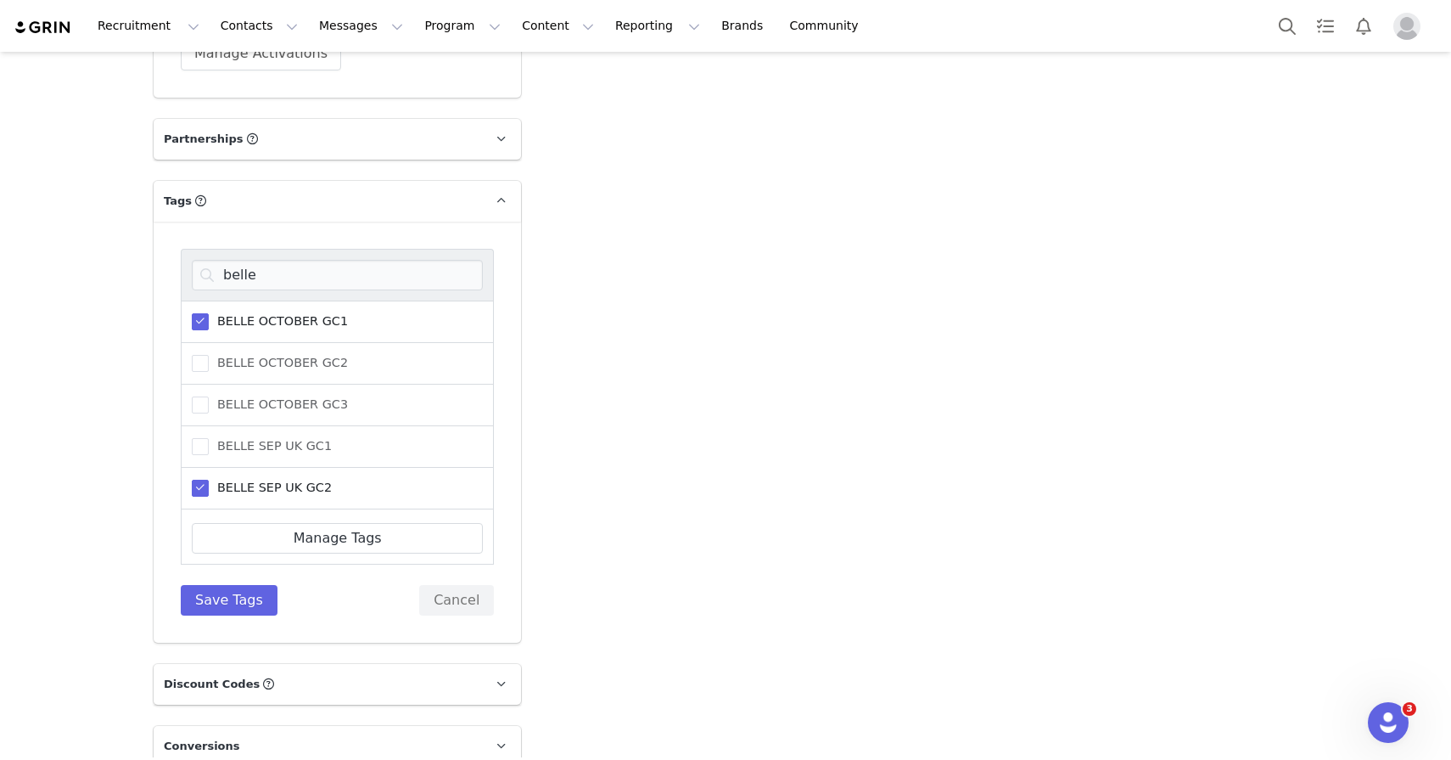
scroll to position [3234, 0]
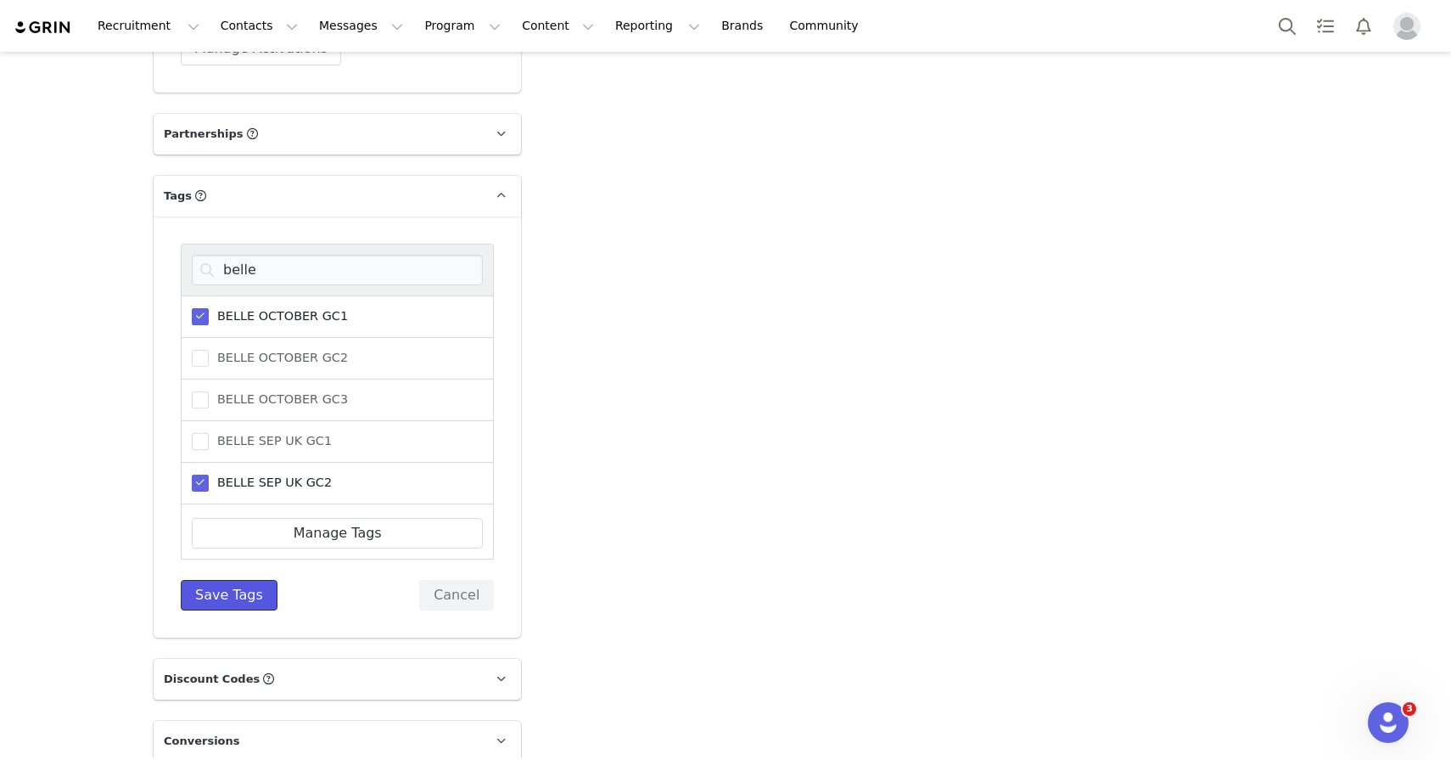
click at [249, 602] on button "Save Tags" at bounding box center [229, 595] width 97 height 31
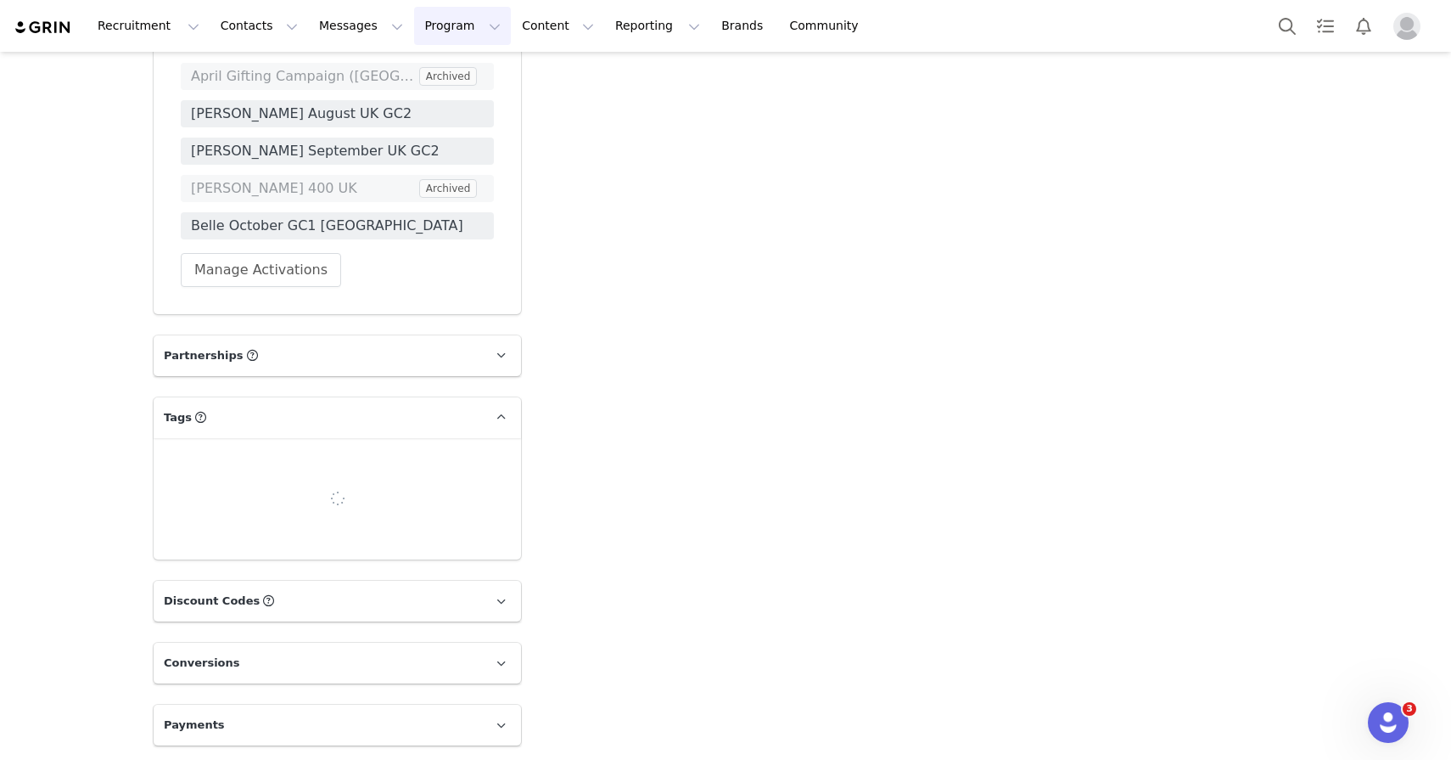
scroll to position [3056, 0]
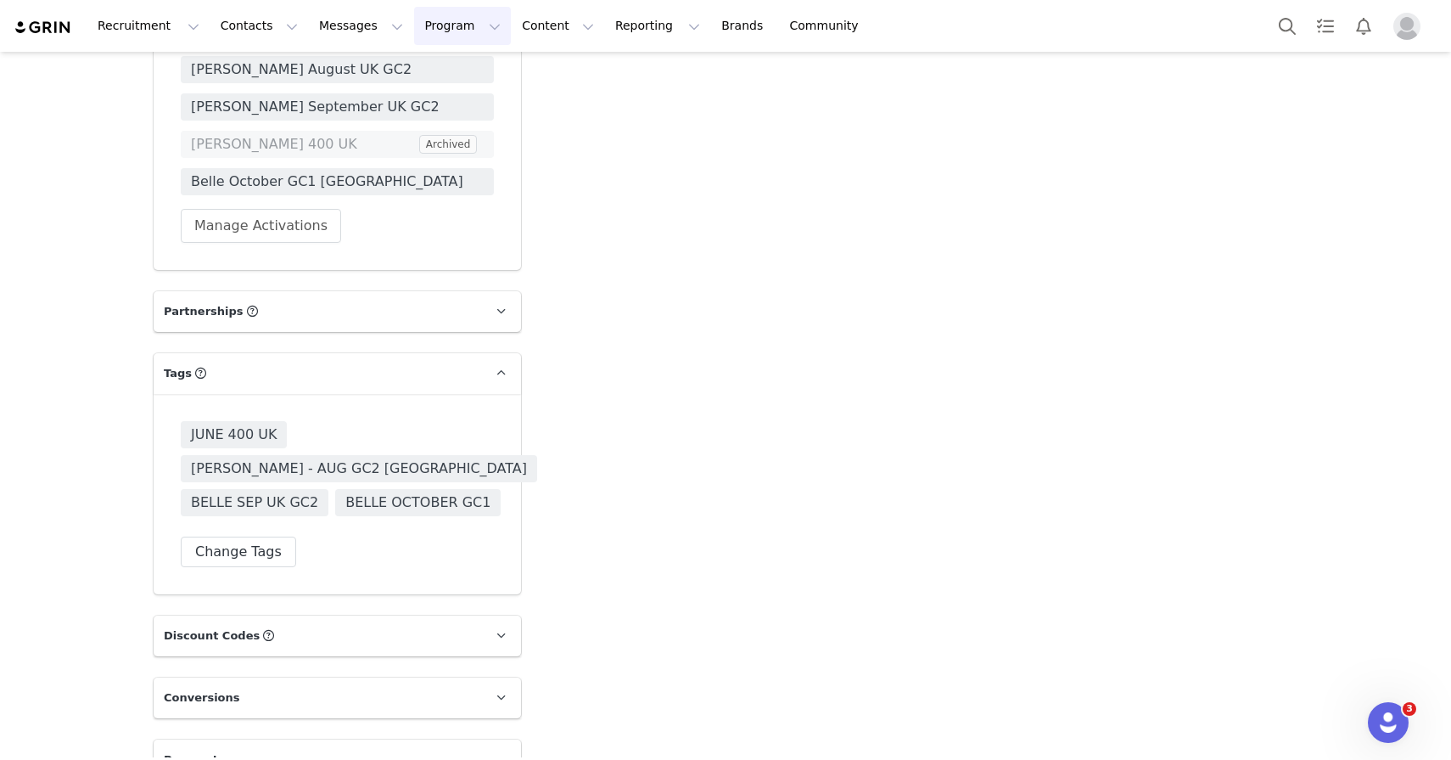
click at [426, 24] on button "Program Program" at bounding box center [462, 26] width 97 height 38
click at [427, 70] on p "Activations" at bounding box center [433, 75] width 65 height 18
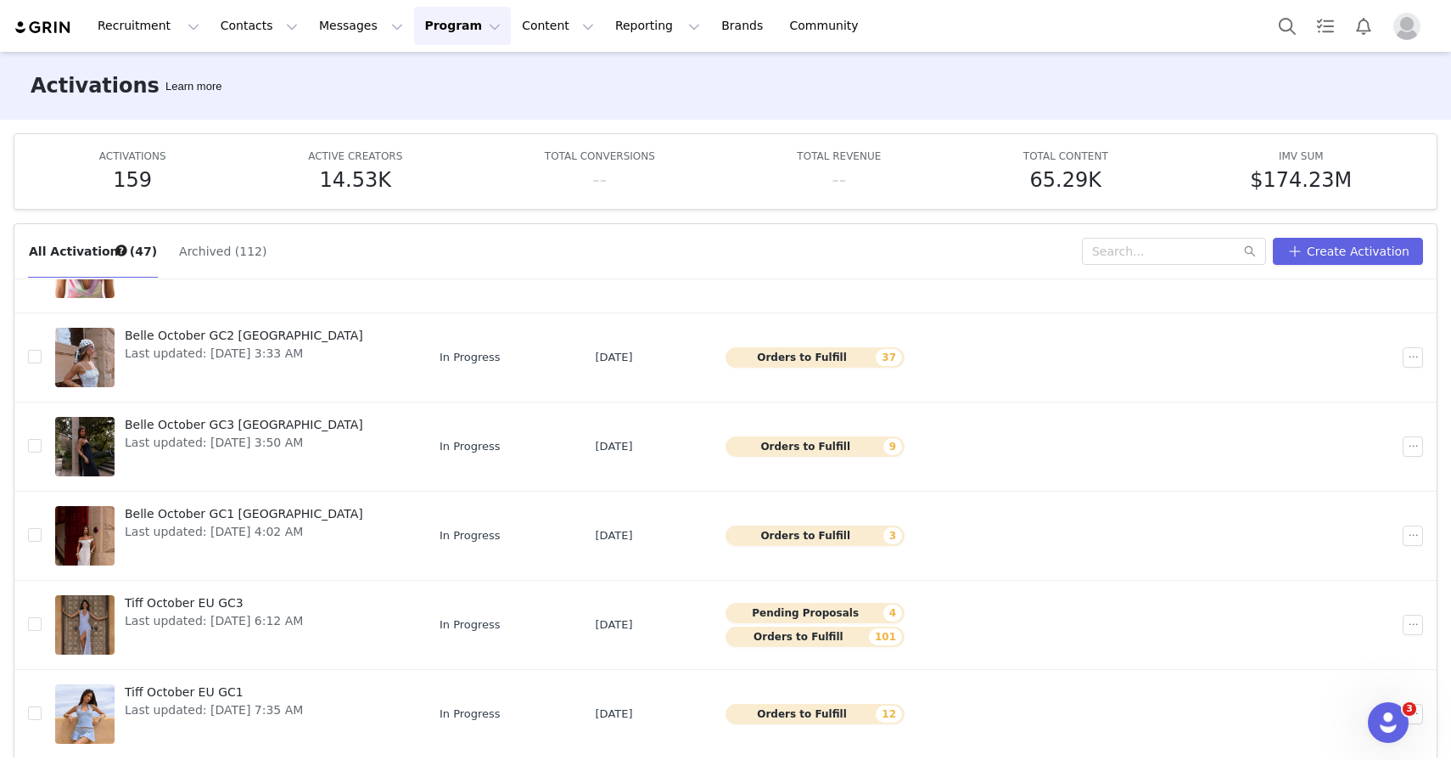
scroll to position [278, 0]
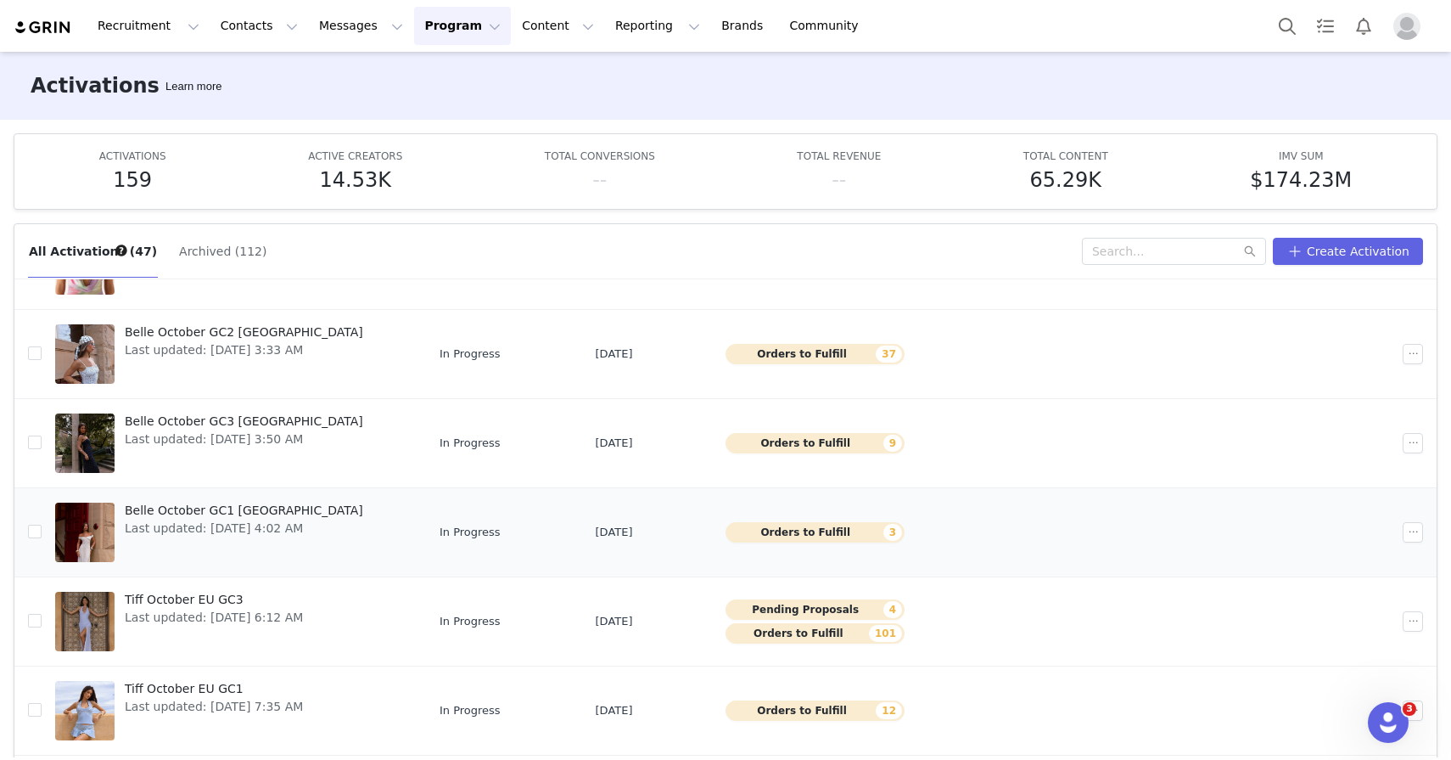
click at [250, 513] on span "Belle October GC1 [GEOGRAPHIC_DATA]" at bounding box center [244, 511] width 238 height 18
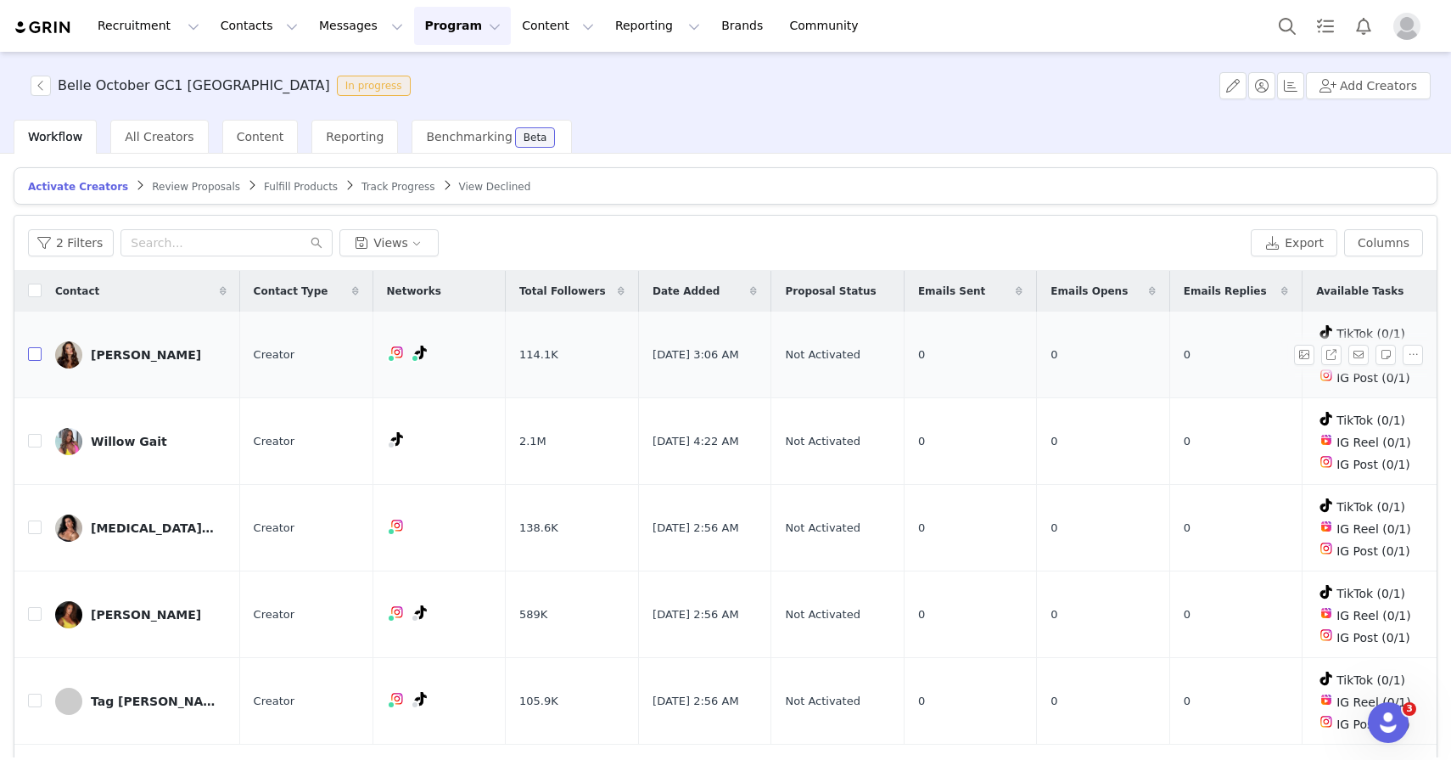
click at [36, 354] on input "checkbox" at bounding box center [35, 354] width 14 height 14
checkbox input "true"
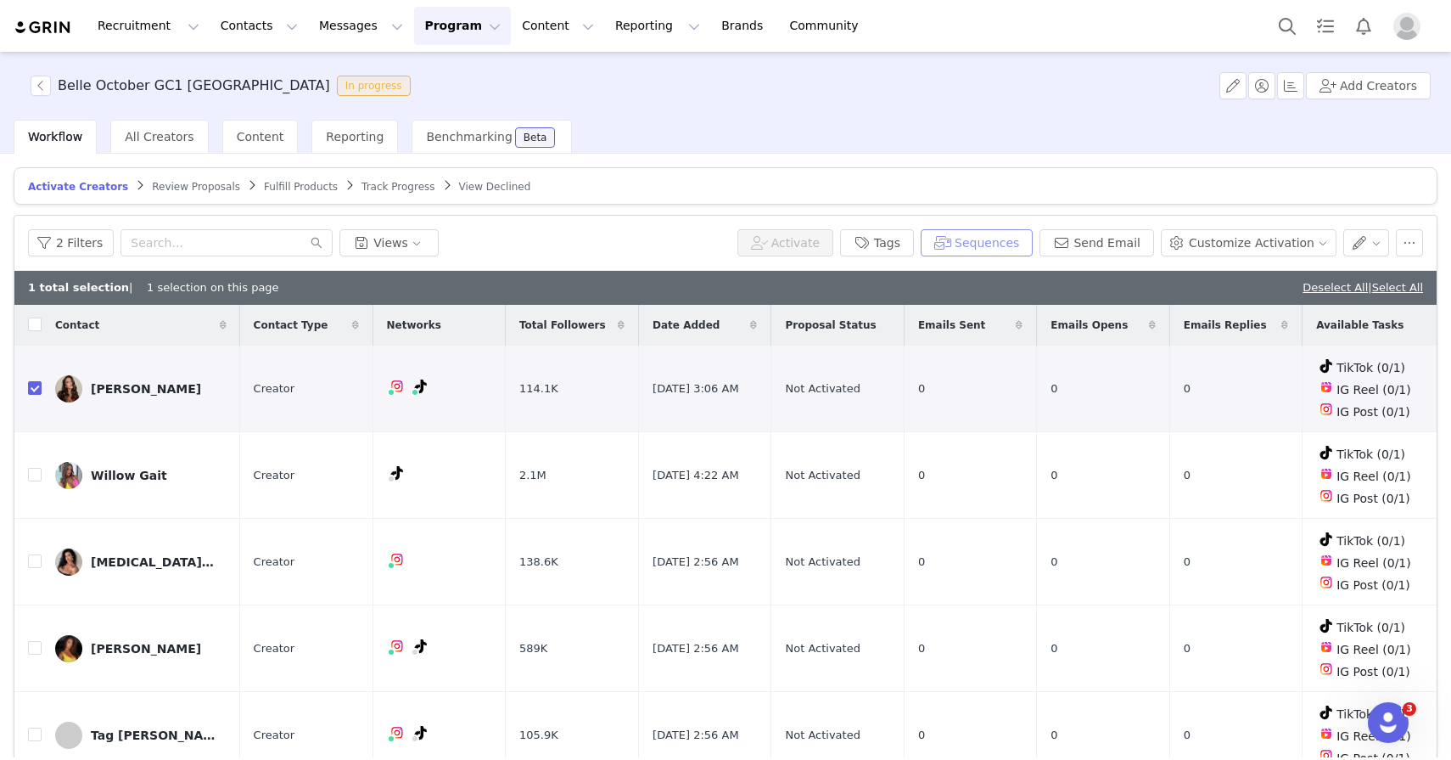
click at [996, 247] on button "Sequences" at bounding box center [977, 242] width 112 height 27
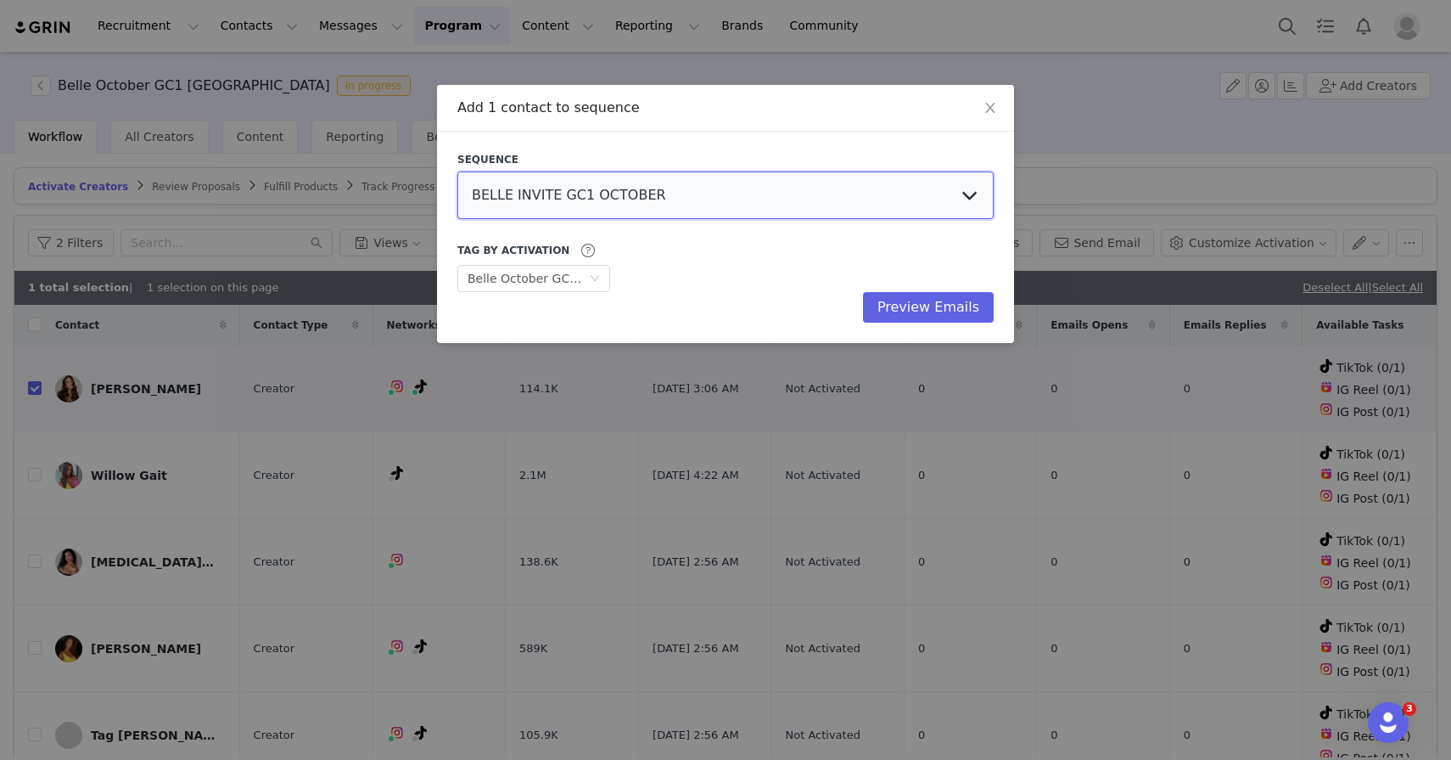
click at [810, 204] on select "BELLE INVITE GC1 OCTOBER BELLE INVITE GC2 OCTOBER BELLE INVITE GC3 OCTOBER Tiff…" at bounding box center [725, 195] width 536 height 48
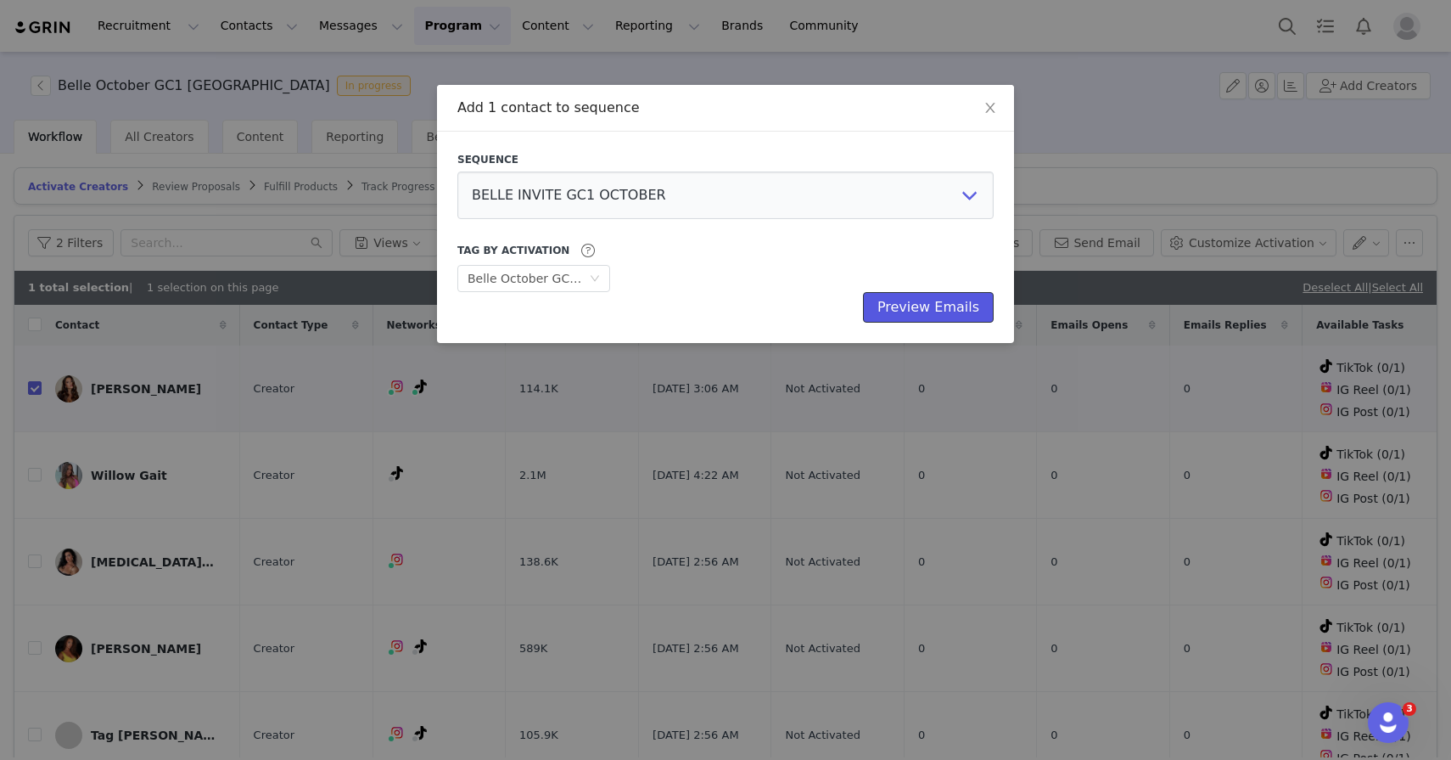
click at [895, 305] on button "Preview Emails" at bounding box center [928, 307] width 131 height 31
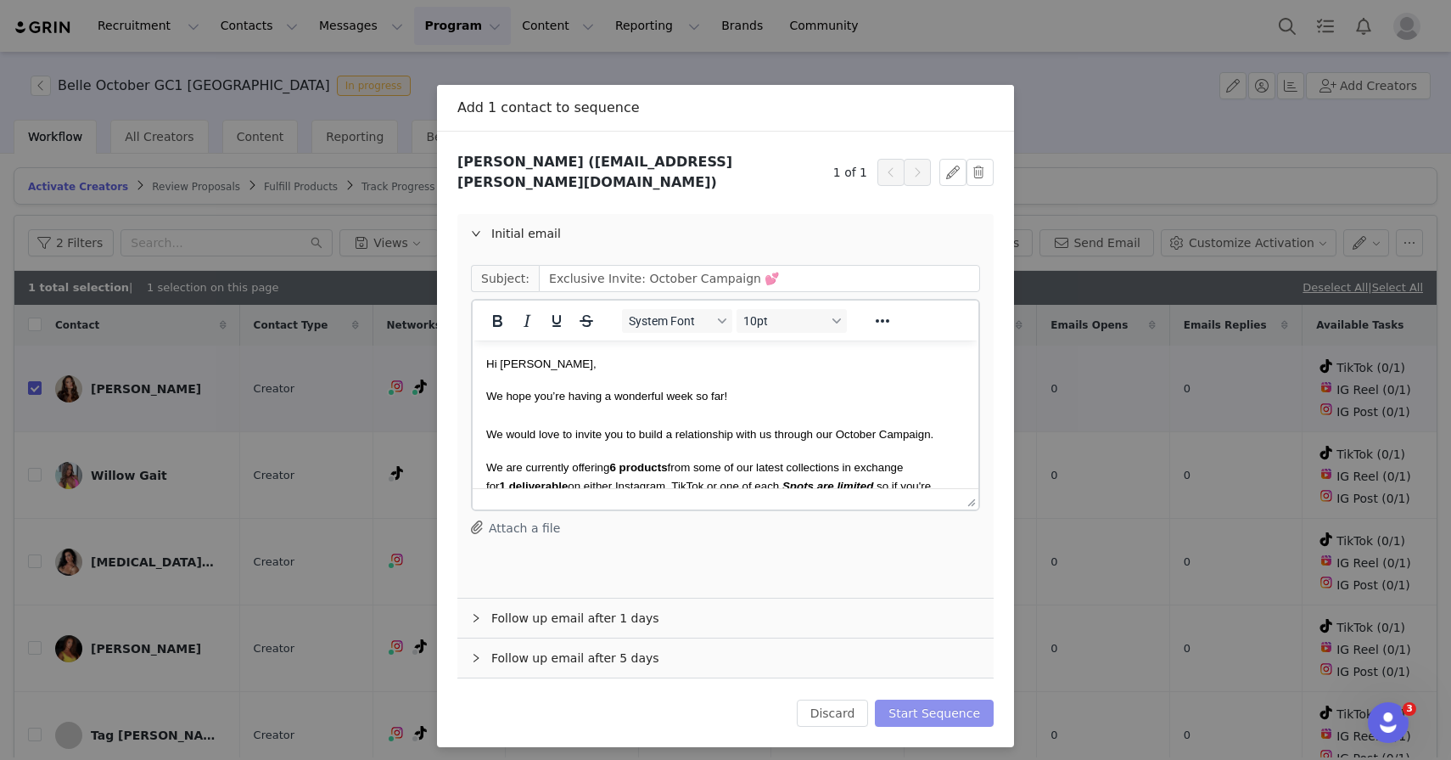
click at [903, 701] on button "Start Sequence" at bounding box center [934, 712] width 119 height 27
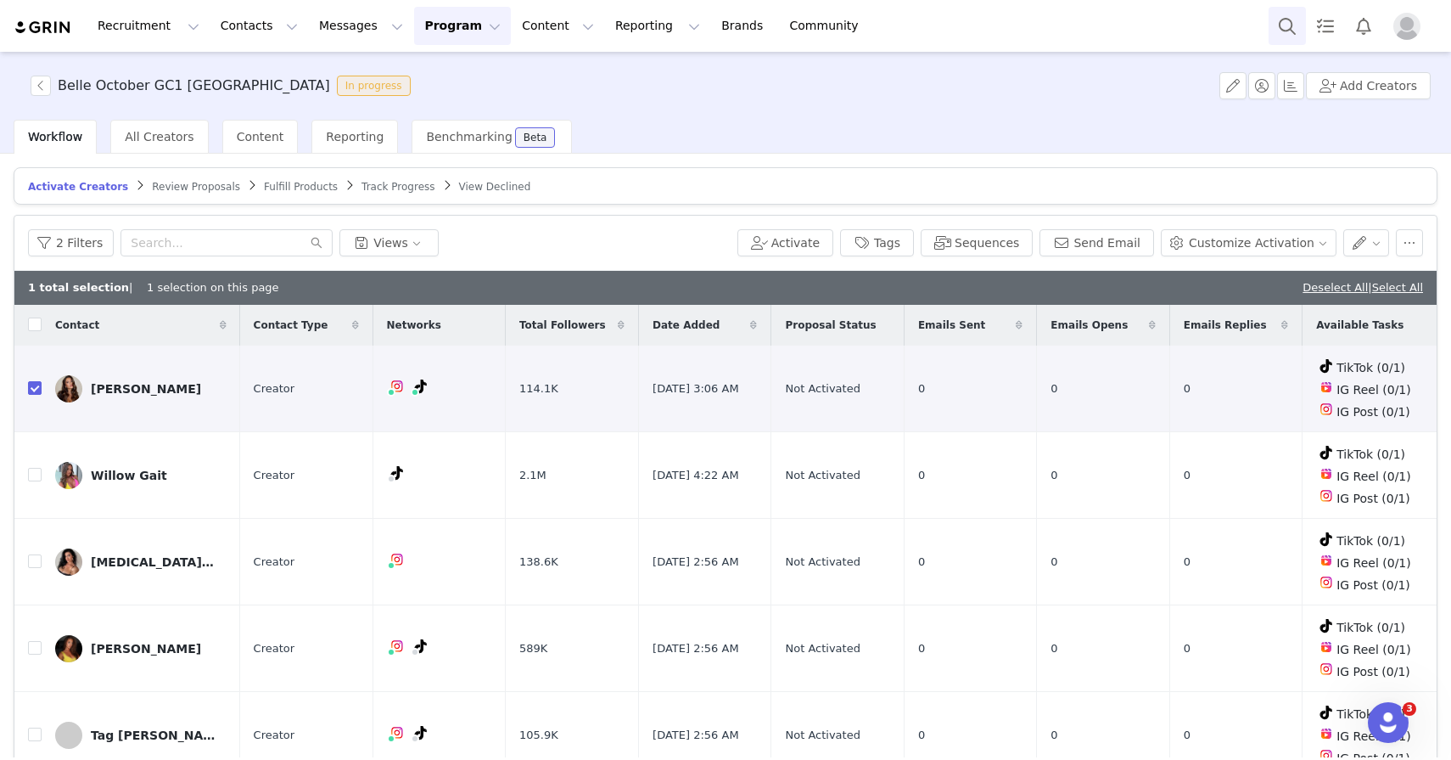
click at [1291, 20] on button "Search" at bounding box center [1287, 26] width 37 height 38
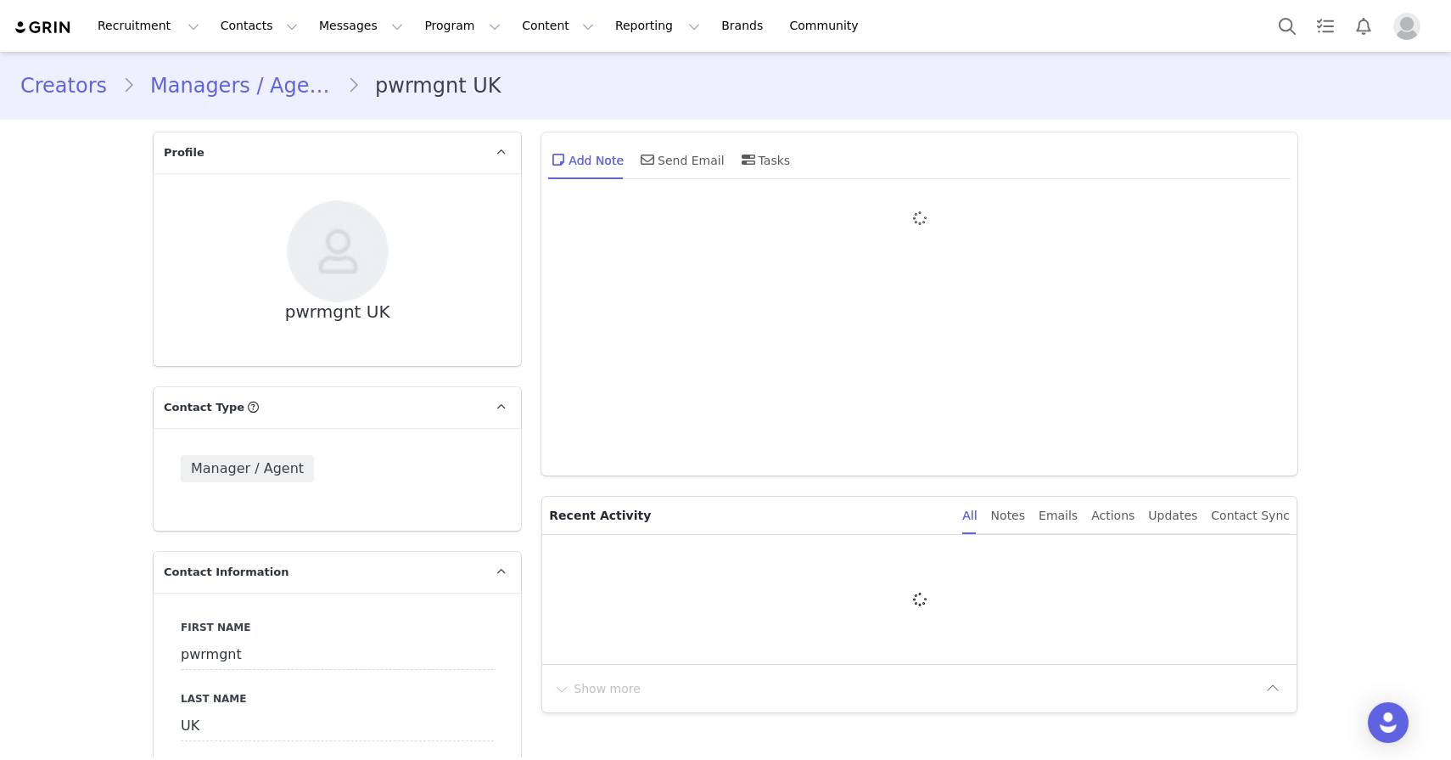
type input "+1 ([GEOGRAPHIC_DATA])"
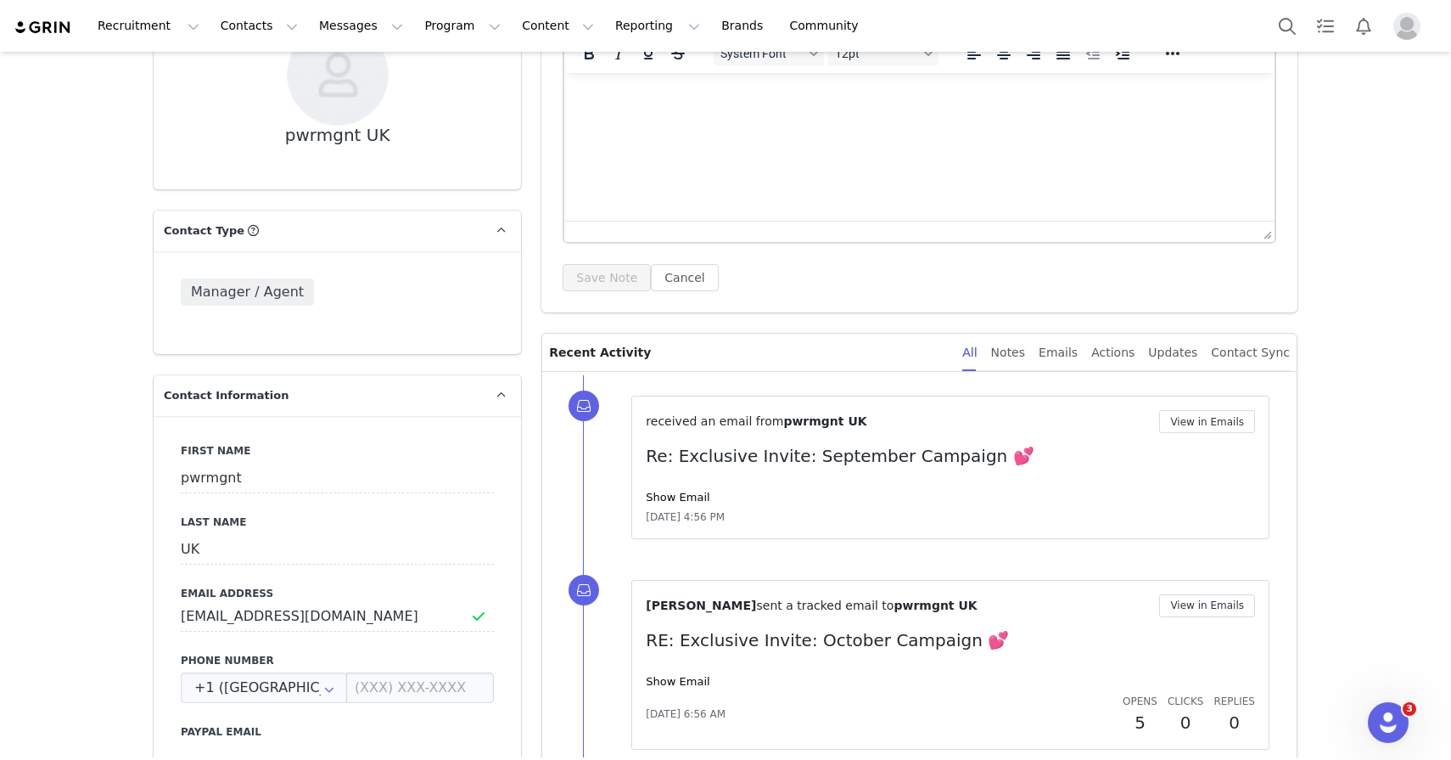
scroll to position [185, 0]
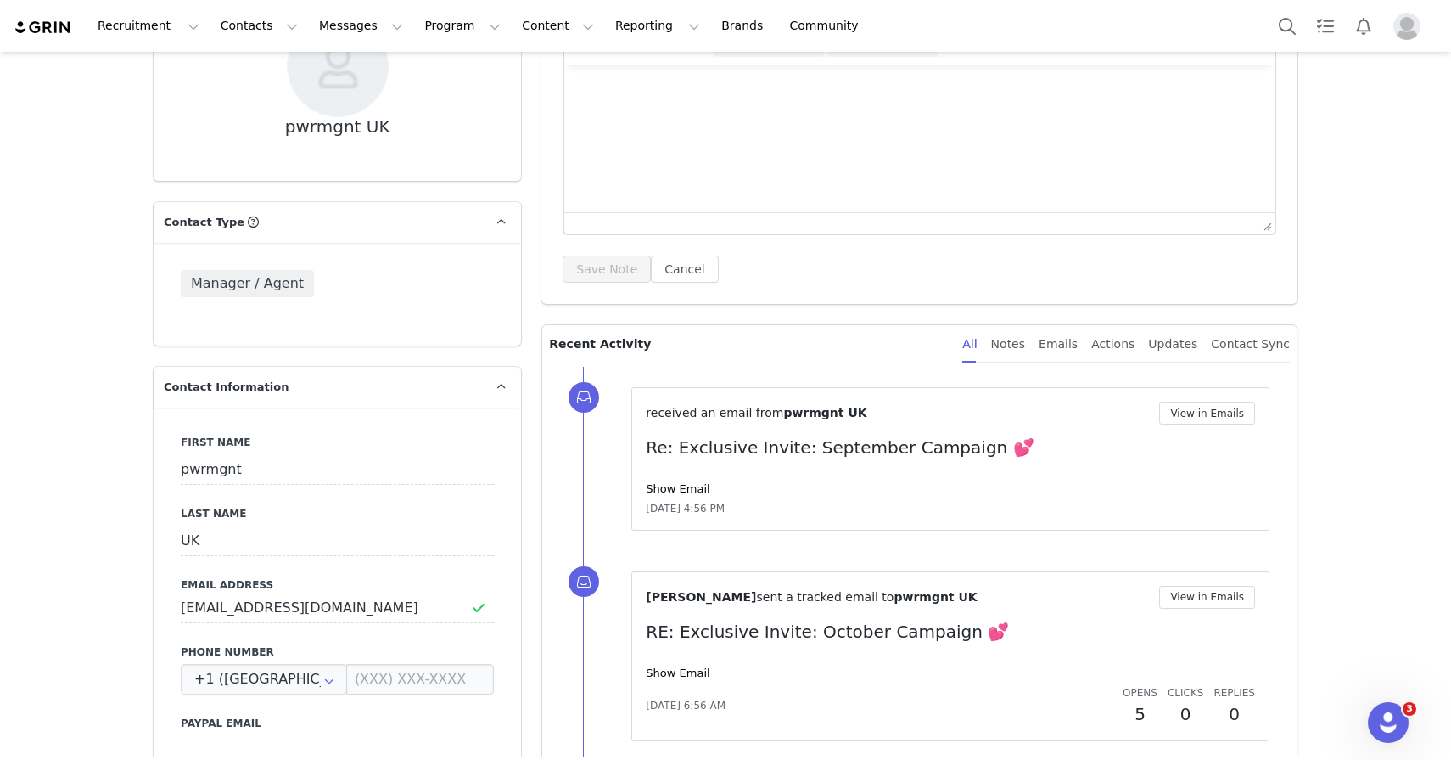
click at [760, 421] on div "received an email from pwrmgnt UK" at bounding box center [756, 413] width 221 height 18
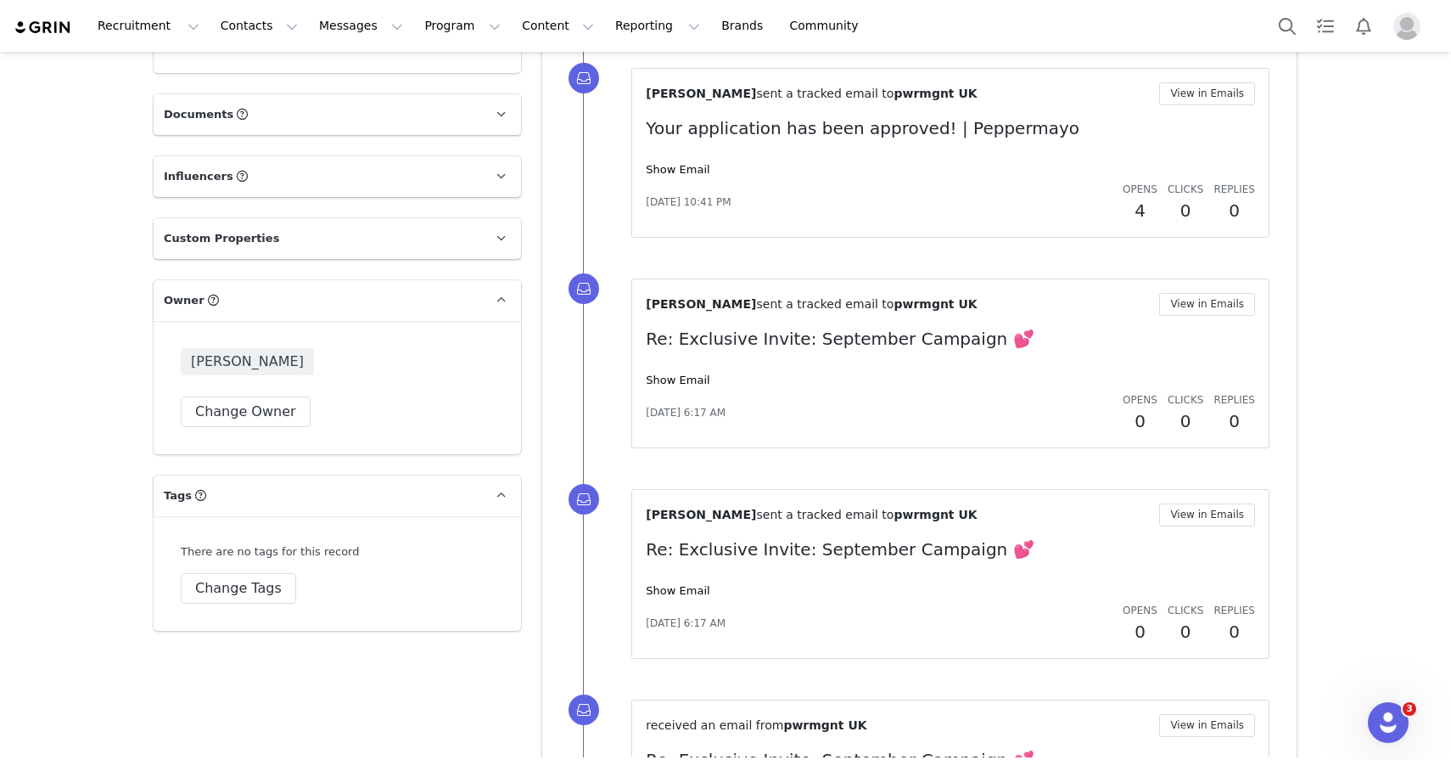
scroll to position [1321, 0]
click at [469, 233] on p "Custom Properties" at bounding box center [317, 236] width 327 height 41
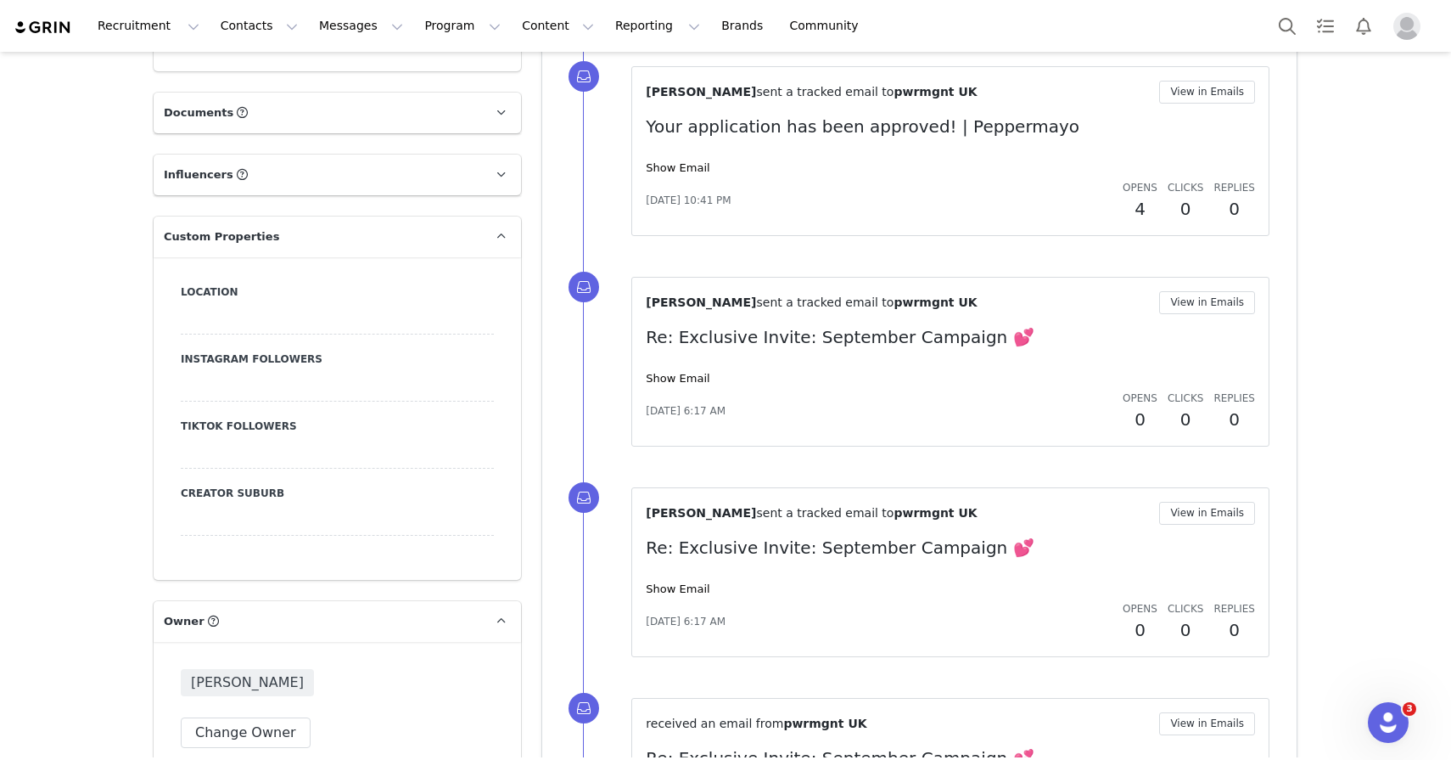
click at [480, 171] on p "Influencers Influencers under management" at bounding box center [317, 174] width 327 height 41
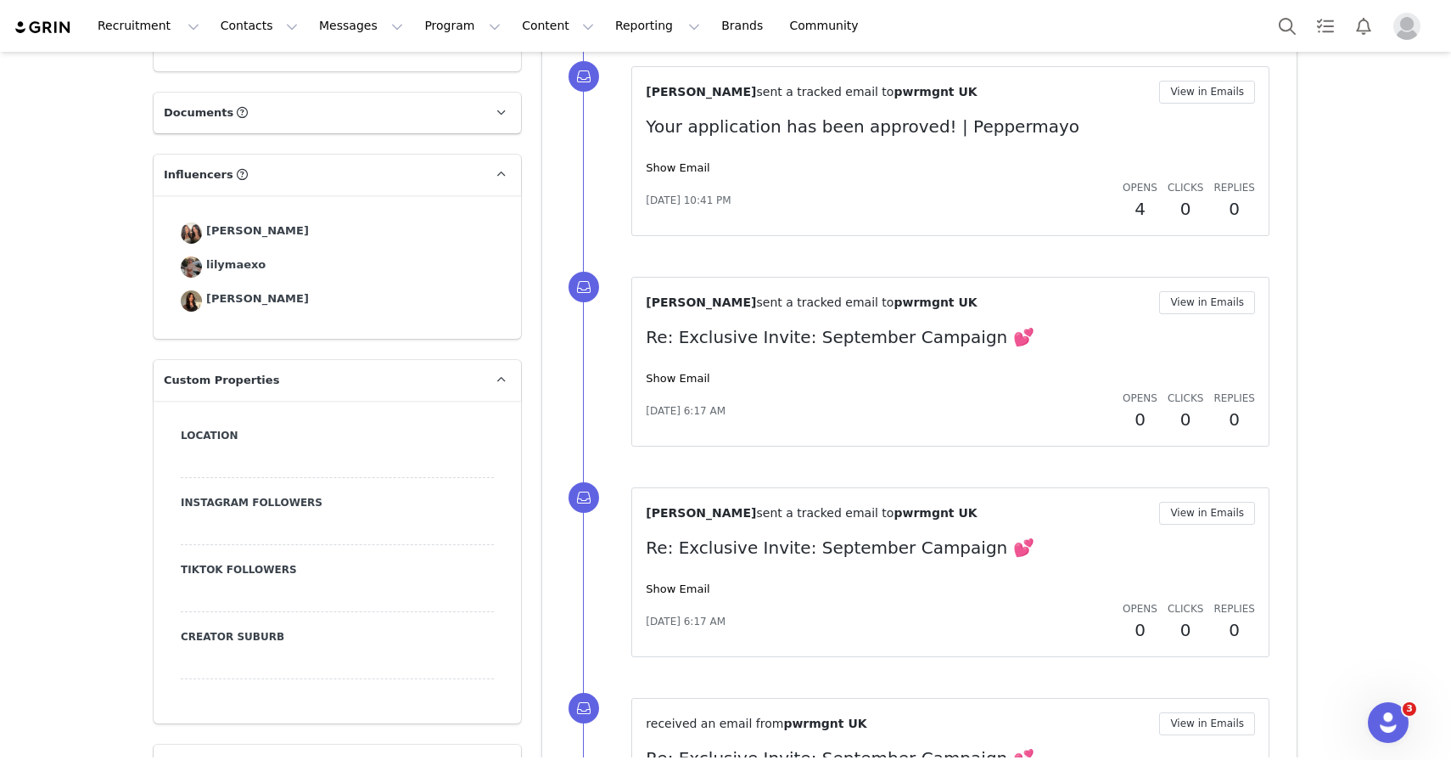
click at [240, 229] on div "Lauren Kearns" at bounding box center [257, 232] width 103 height 21
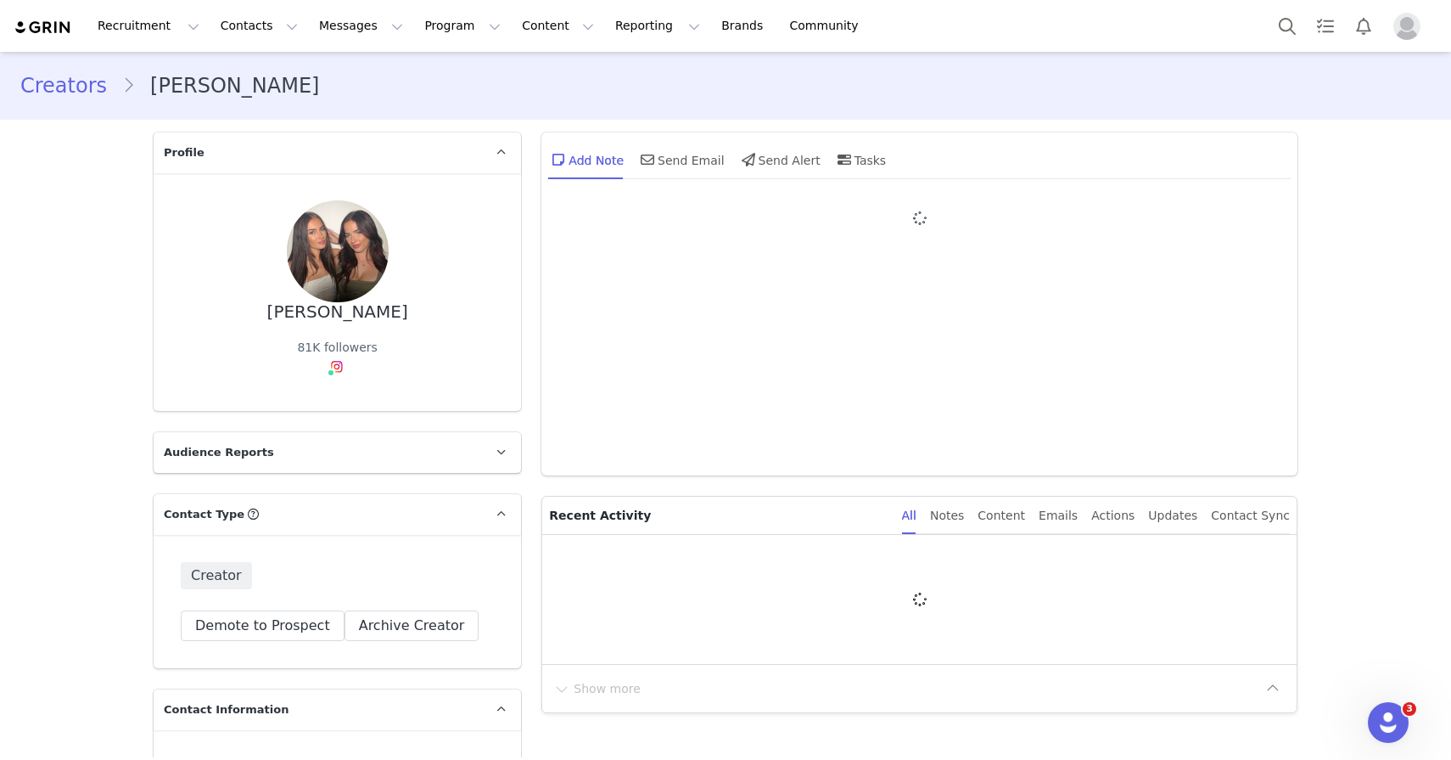
type input "+1 ([GEOGRAPHIC_DATA])"
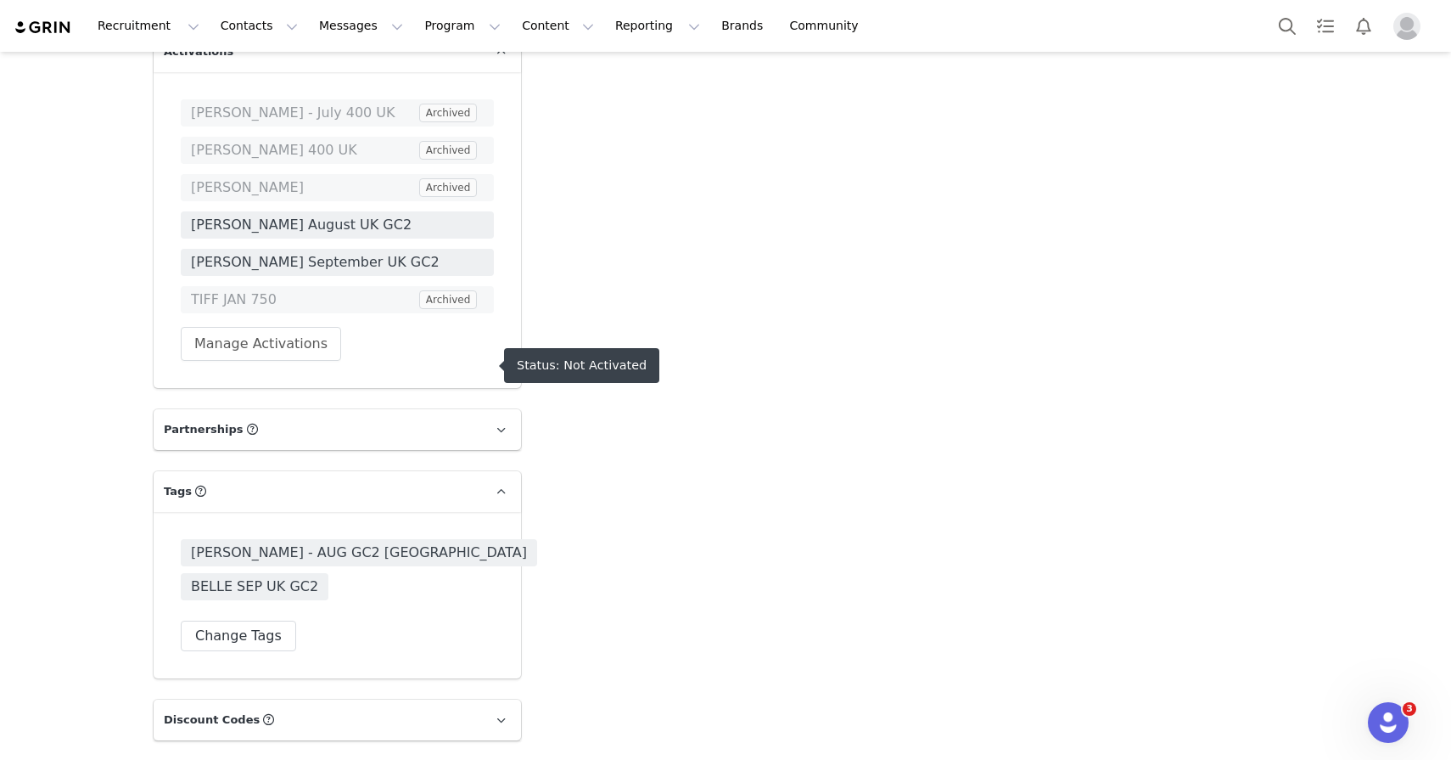
scroll to position [3407, 0]
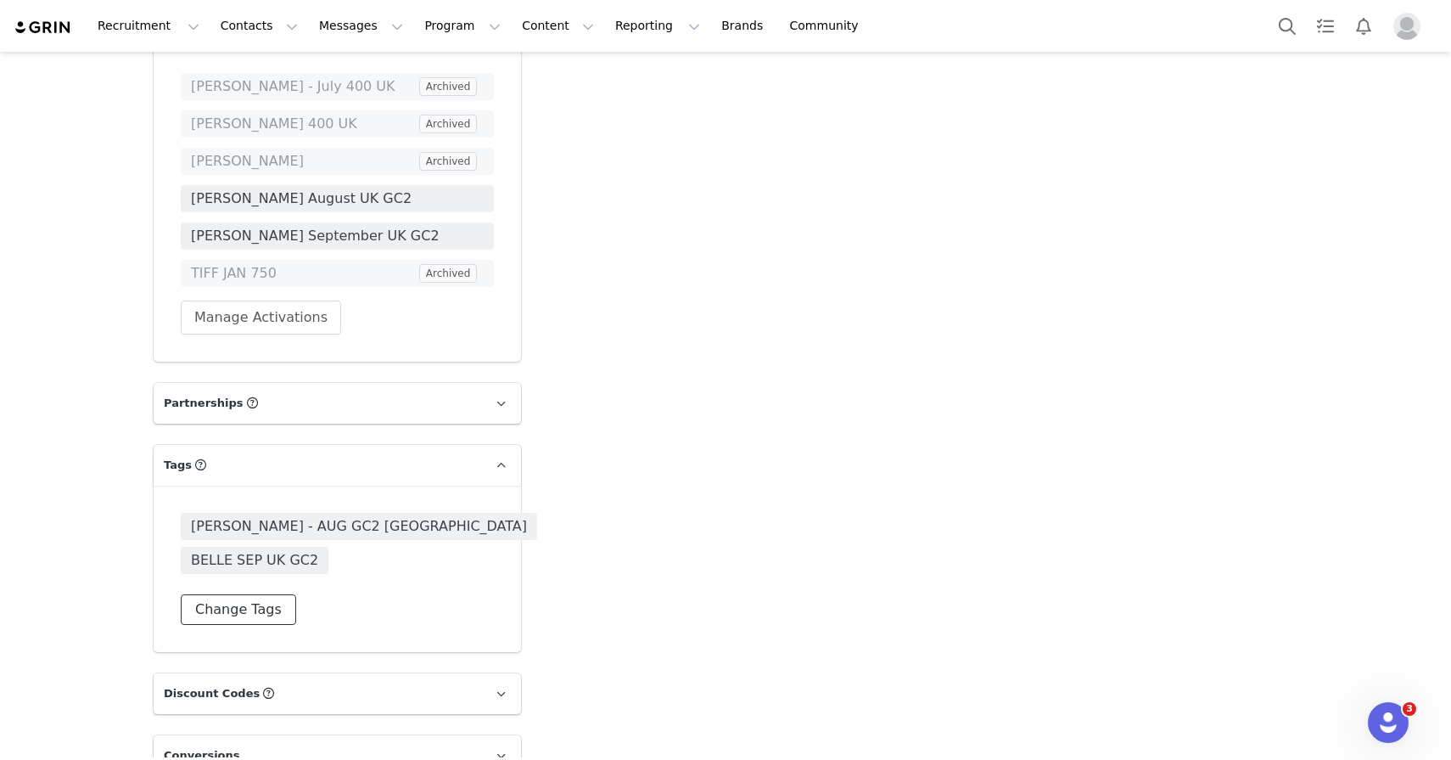
click at [268, 594] on button "Change Tags" at bounding box center [238, 609] width 115 height 31
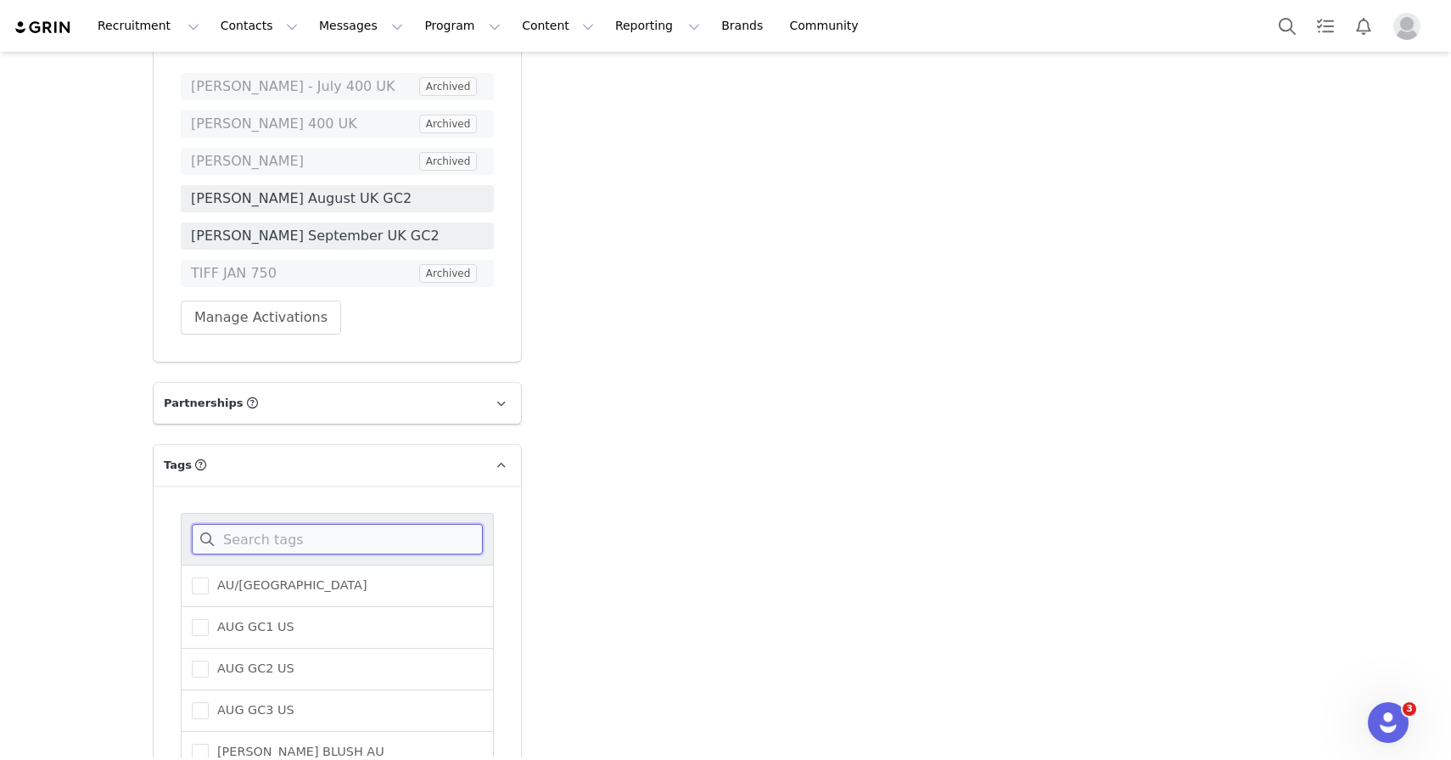
click at [272, 547] on input at bounding box center [337, 539] width 291 height 31
type input "belle"
click at [267, 593] on span "BELLE OCTOBER GC1" at bounding box center [278, 585] width 139 height 16
click at [209, 577] on input "BELLE OCTOBER GC1" at bounding box center [209, 577] width 0 height 0
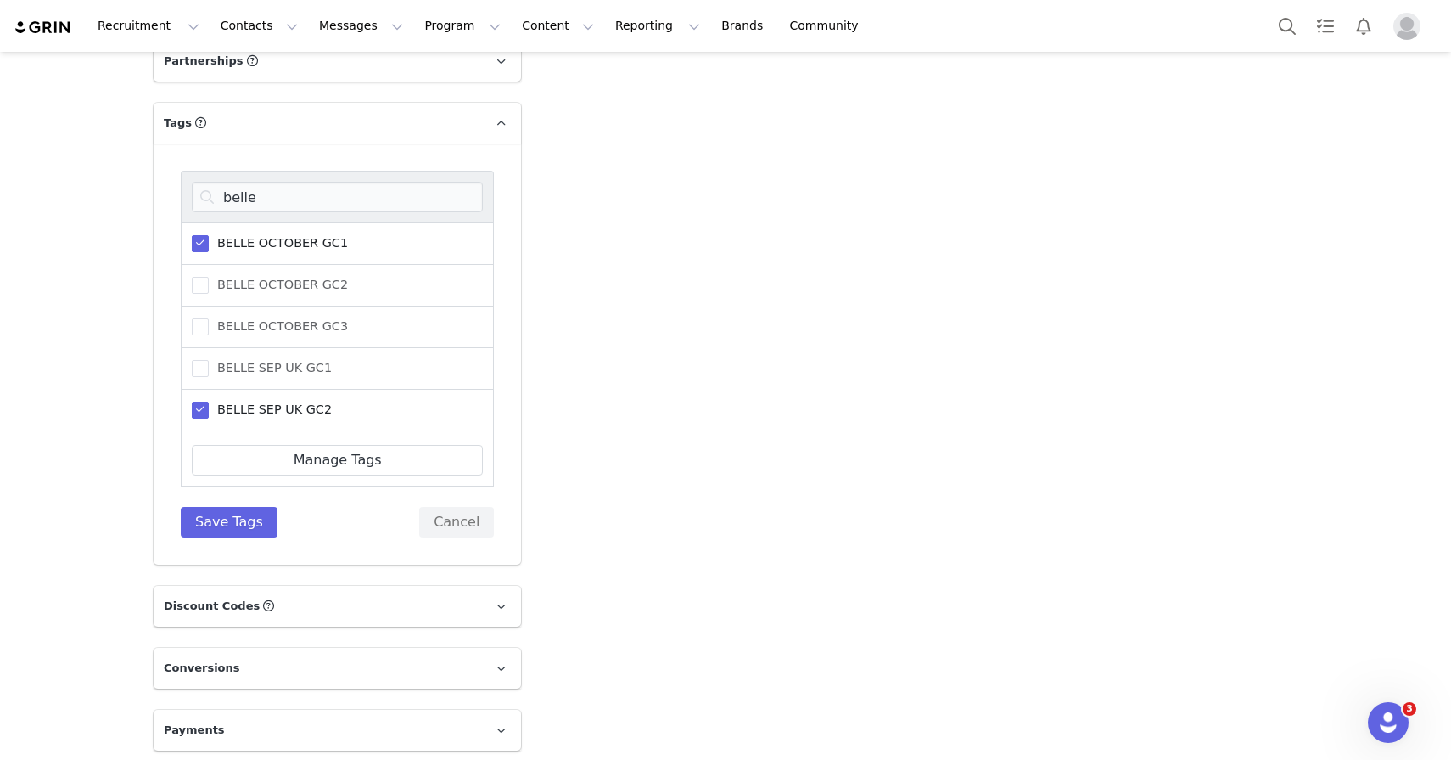
scroll to position [3745, 0]
click at [262, 255] on span "BELLE OCTOBER GC1" at bounding box center [278, 246] width 139 height 16
click at [209, 238] on input "BELLE OCTOBER GC1" at bounding box center [209, 238] width 0 height 0
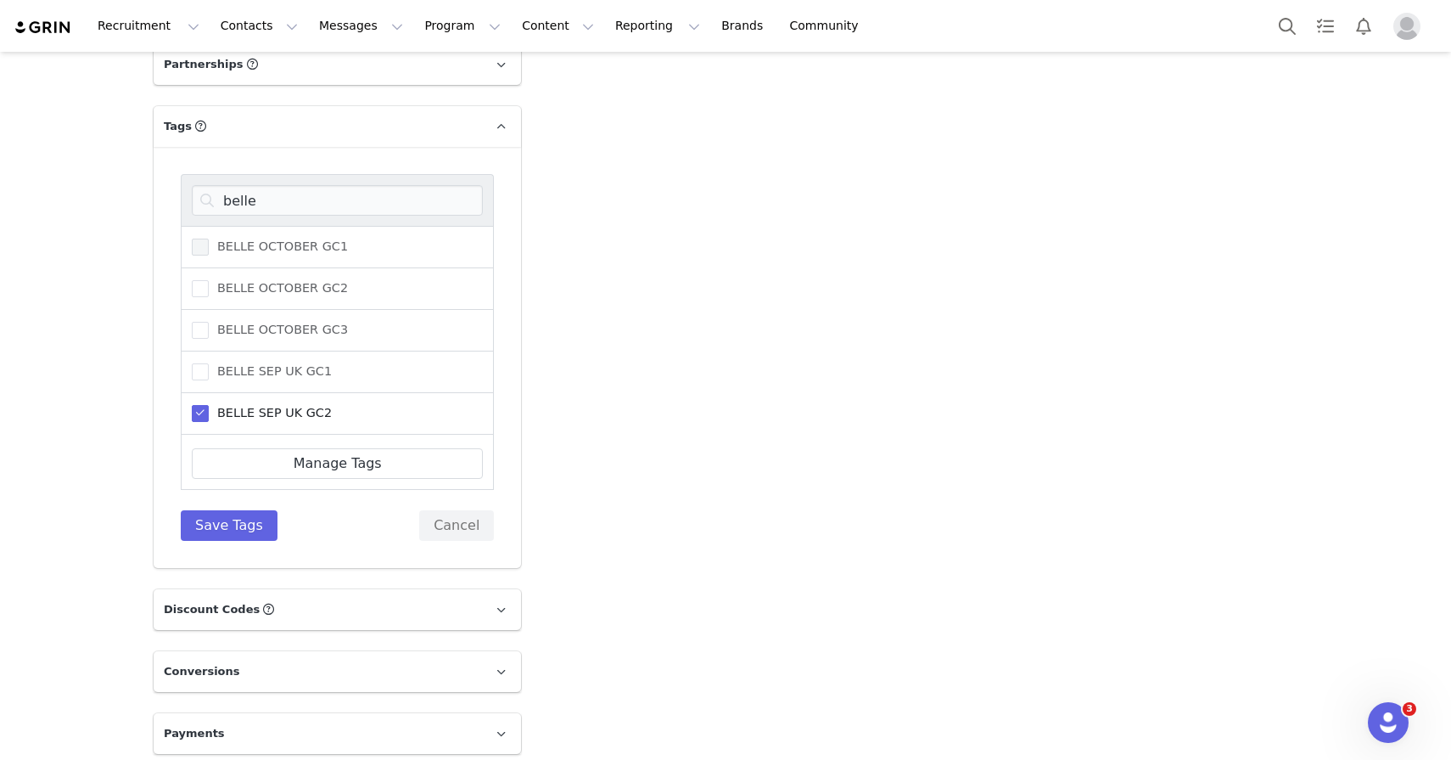
click at [262, 295] on div "BELLE OCTOBER GC2" at bounding box center [337, 289] width 313 height 42
click at [262, 296] on span "BELLE OCTOBER GC2" at bounding box center [278, 288] width 139 height 16
click at [209, 280] on input "BELLE OCTOBER GC2" at bounding box center [209, 280] width 0 height 0
click at [239, 541] on button "Save Tags" at bounding box center [229, 525] width 97 height 31
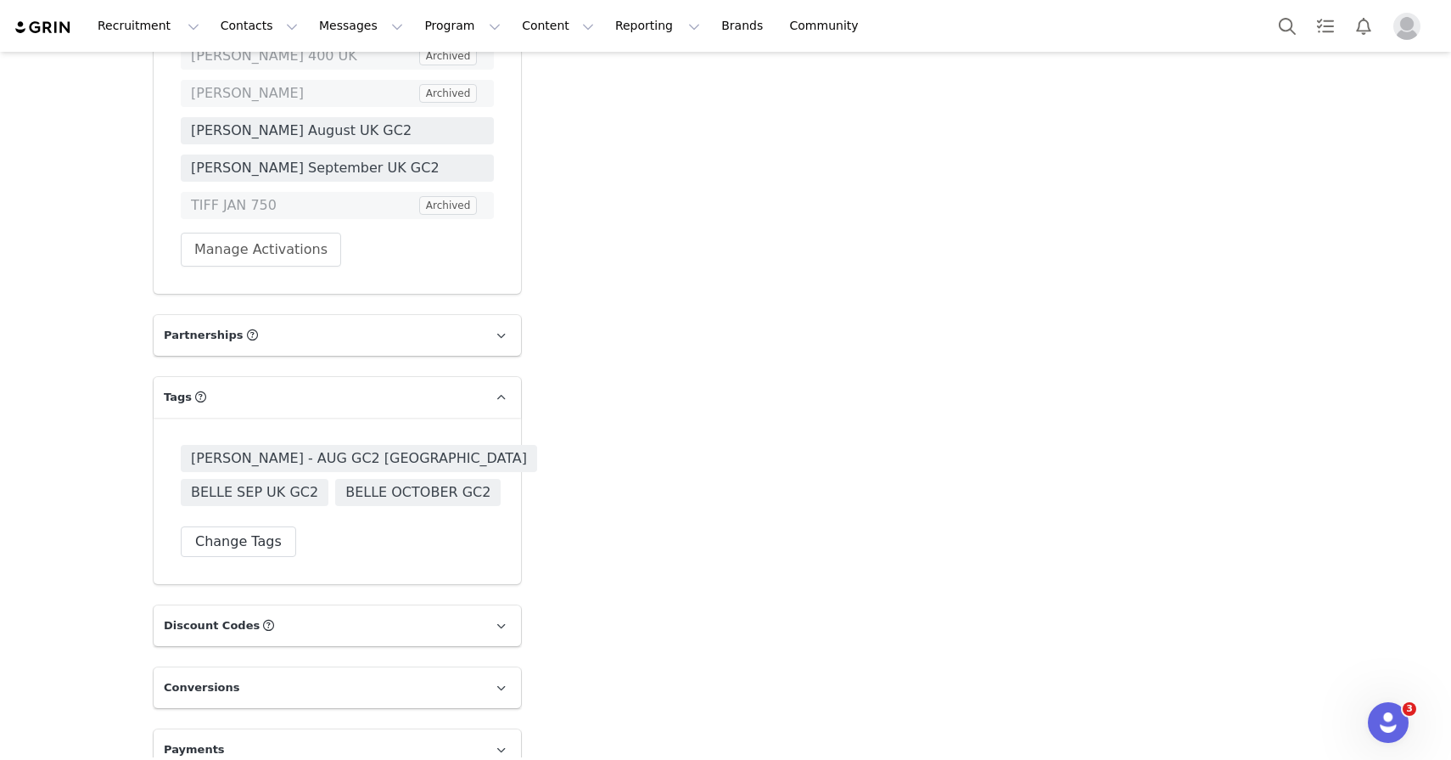
scroll to position [3520, 0]
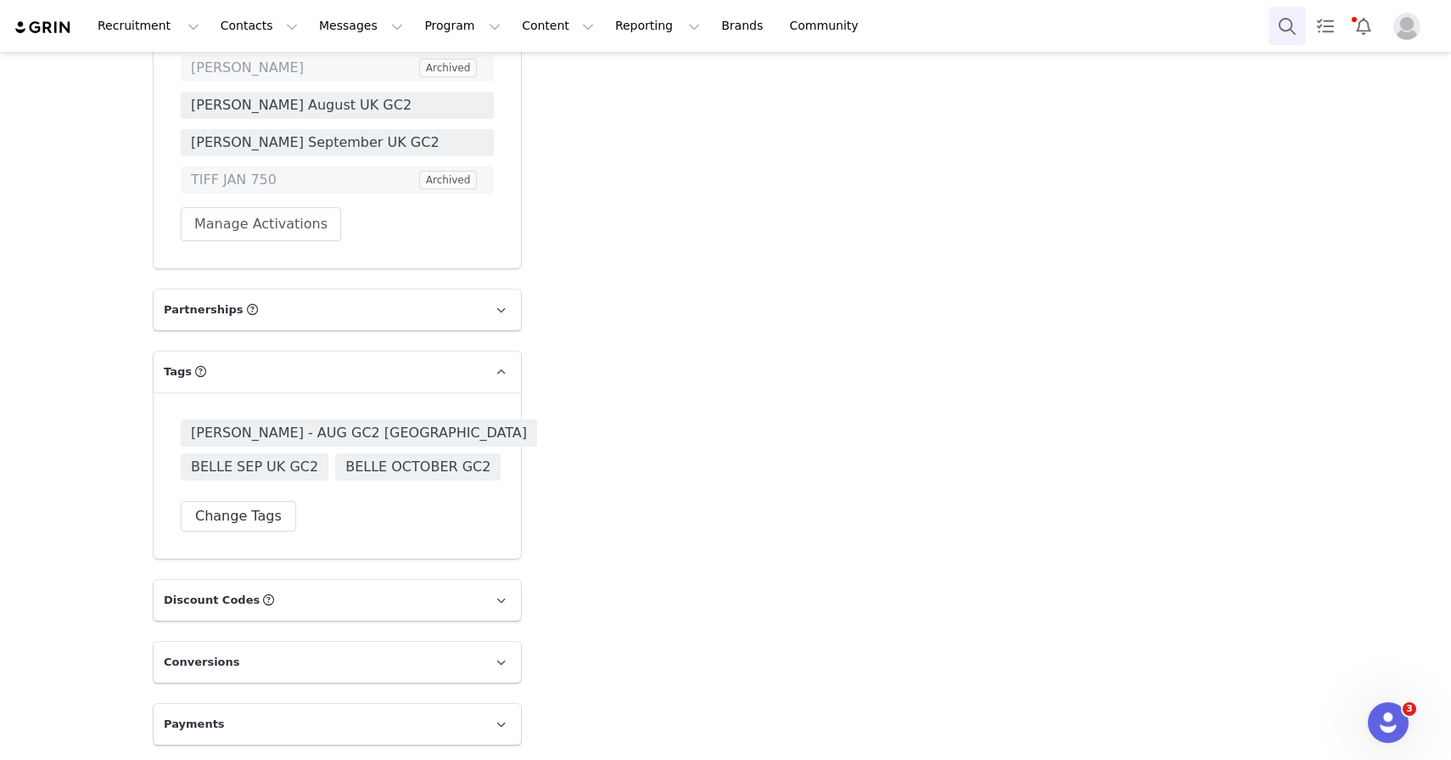
click at [1281, 37] on button "Search" at bounding box center [1287, 26] width 37 height 38
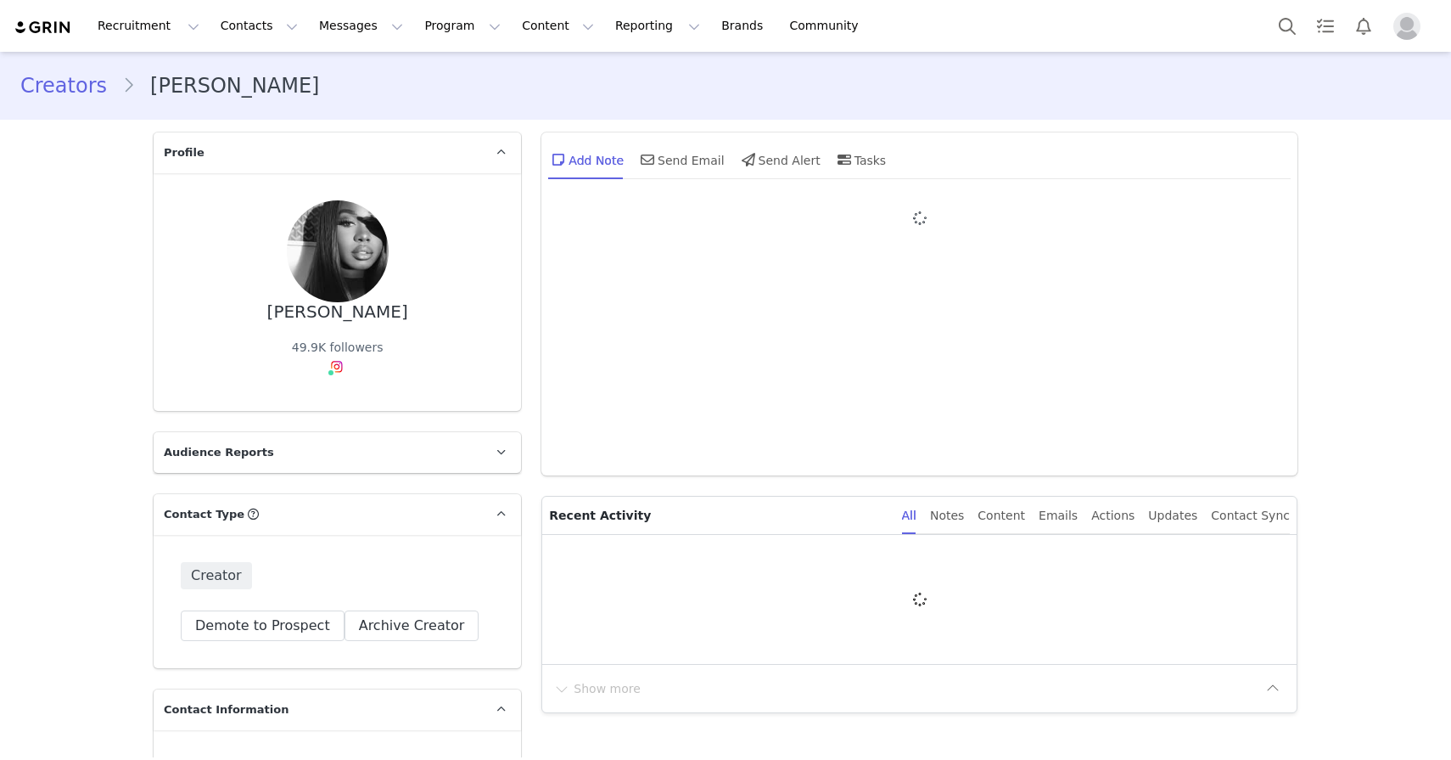
type input "+1 ([GEOGRAPHIC_DATA])"
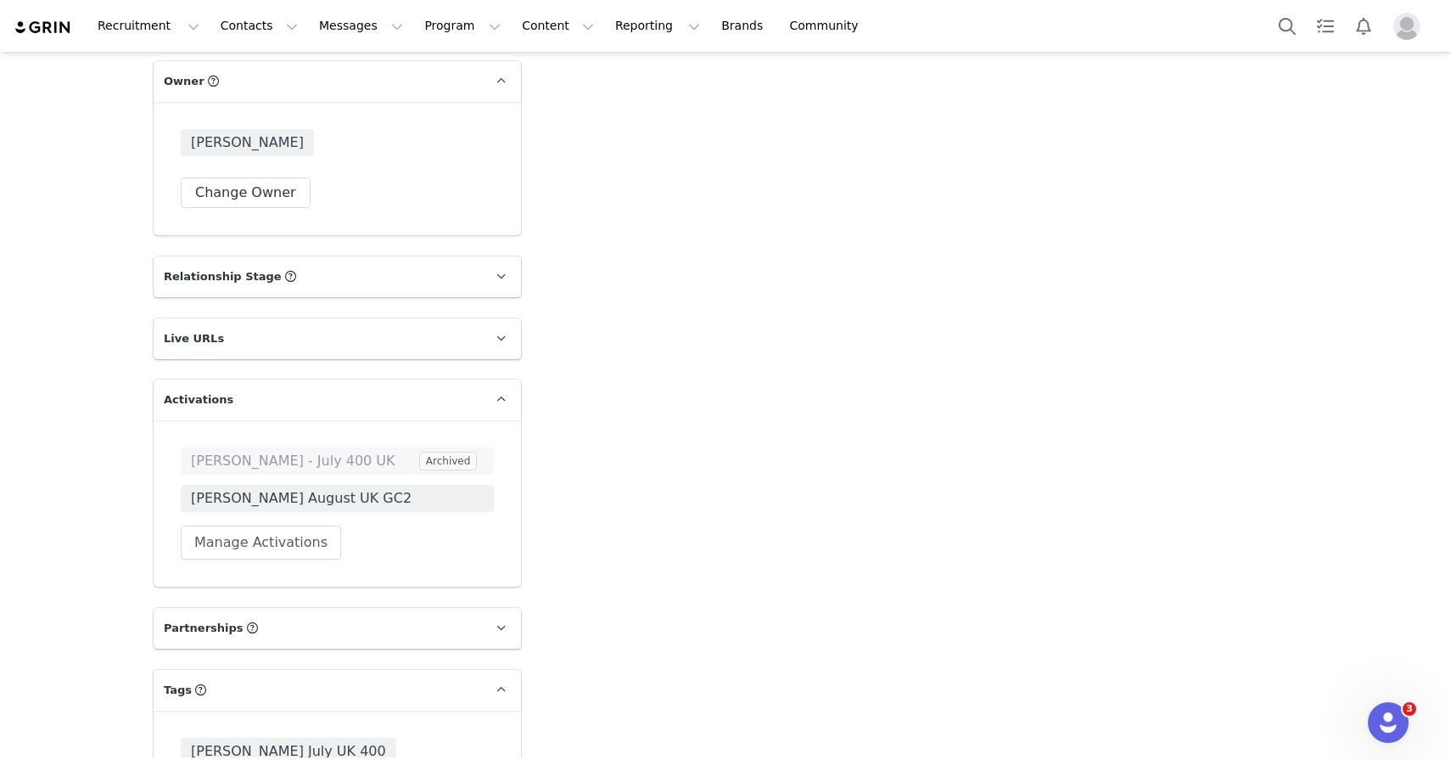
scroll to position [2952, 0]
click at [277, 188] on button "Change Owner" at bounding box center [246, 191] width 130 height 31
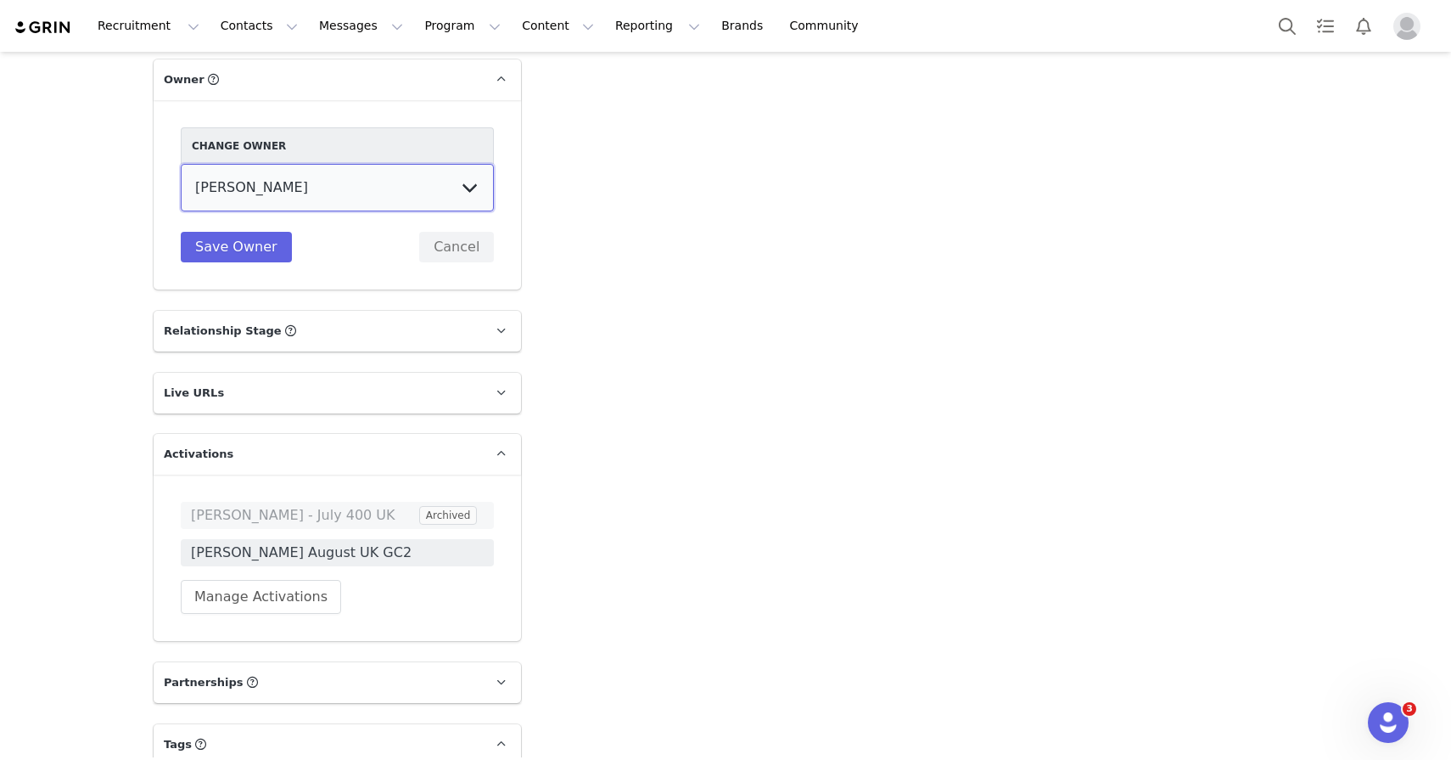
click at [271, 194] on select "[PERSON_NAME] Peppermayo PR [PERSON_NAME] [PERSON_NAME] [PERSON_NAME] [PERSON_N…" at bounding box center [337, 188] width 313 height 48
select select "9972f246-3625-47c9-8e02-50281a717be4"
click at [181, 164] on select "[PERSON_NAME] Peppermayo PR [PERSON_NAME] [PERSON_NAME] [PERSON_NAME] [PERSON_N…" at bounding box center [337, 188] width 313 height 48
click at [260, 250] on button "Save Owner" at bounding box center [236, 247] width 111 height 31
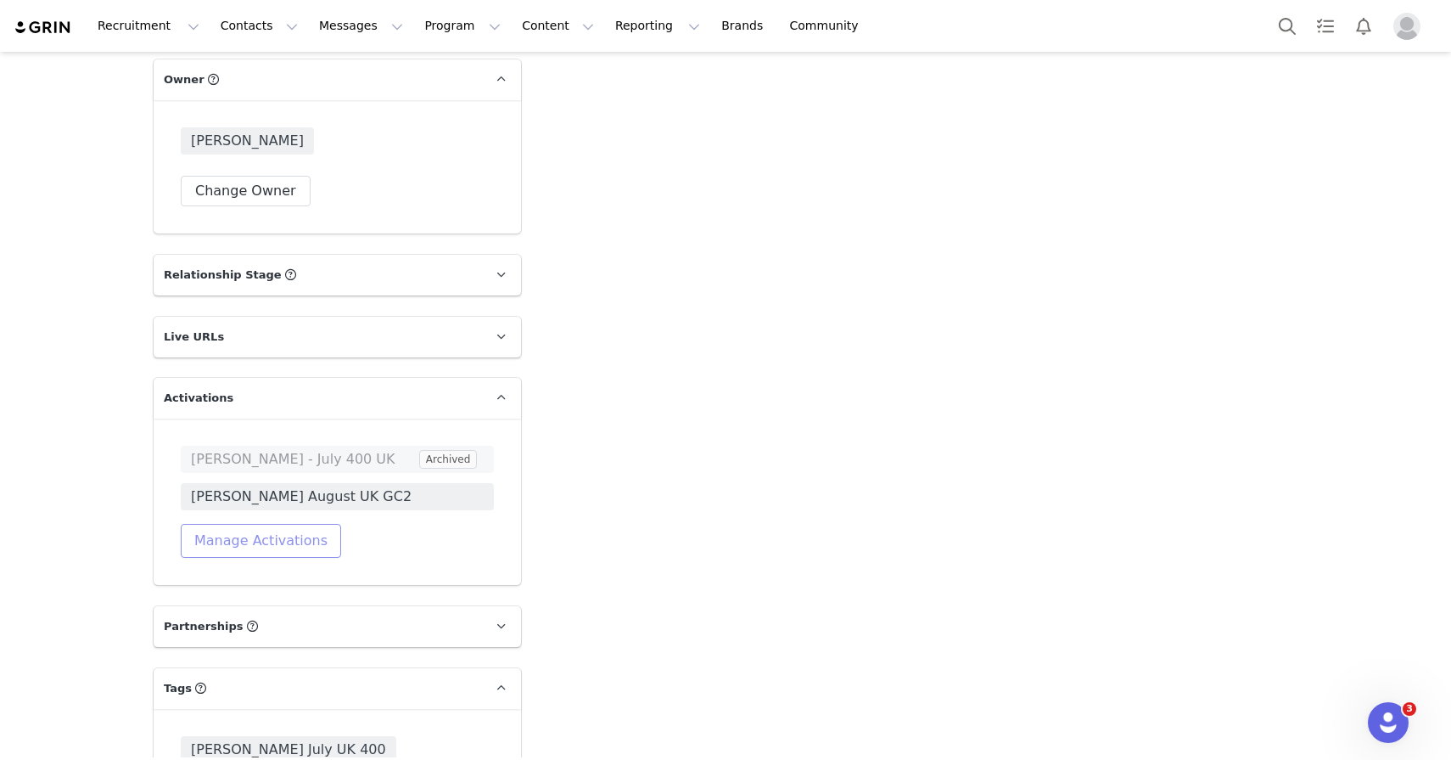
click at [256, 541] on button "Manage Activations" at bounding box center [261, 541] width 160 height 34
click at [248, 598] on div "Select Activation" at bounding box center [217, 605] width 166 height 25
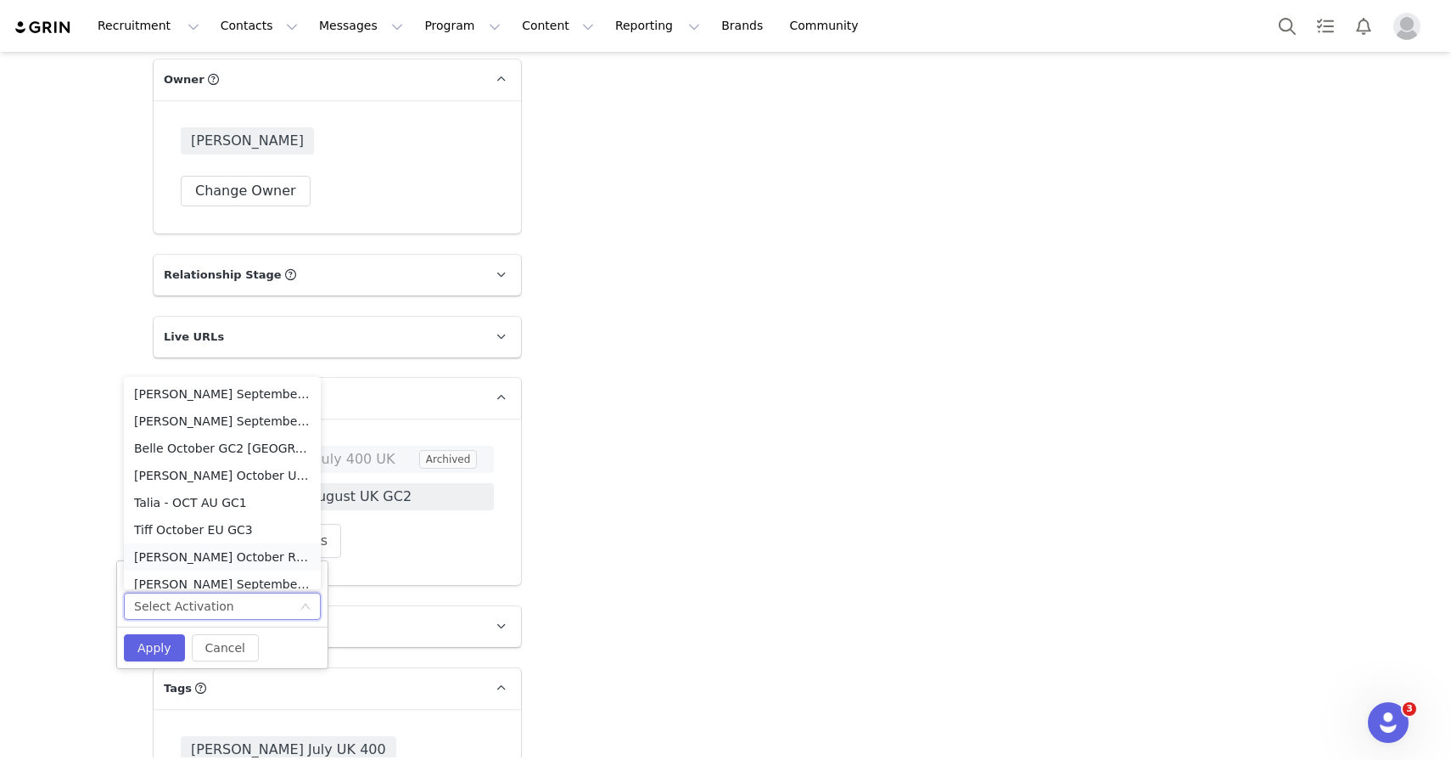
scroll to position [8, 0]
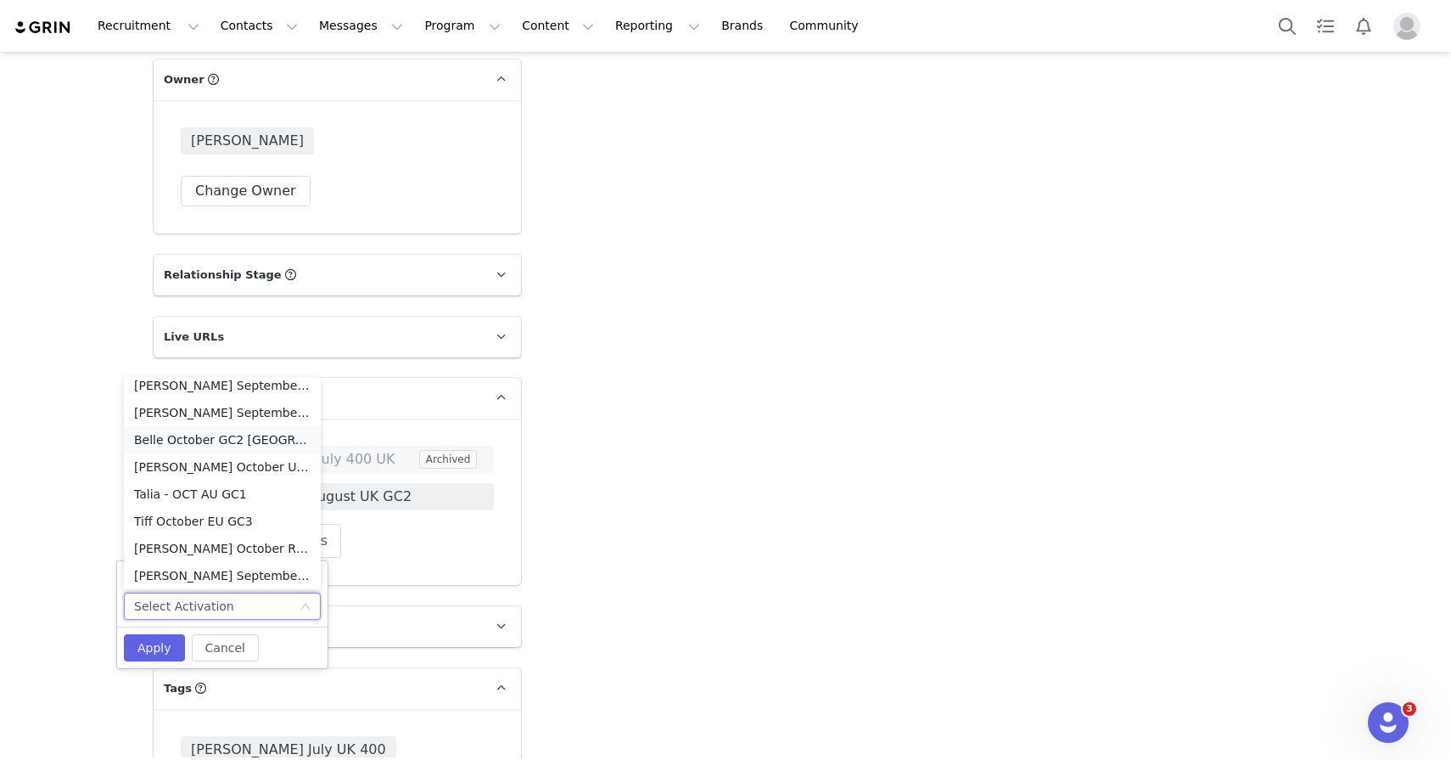
click at [254, 439] on li "Belle October GC2 [GEOGRAPHIC_DATA]" at bounding box center [222, 439] width 197 height 27
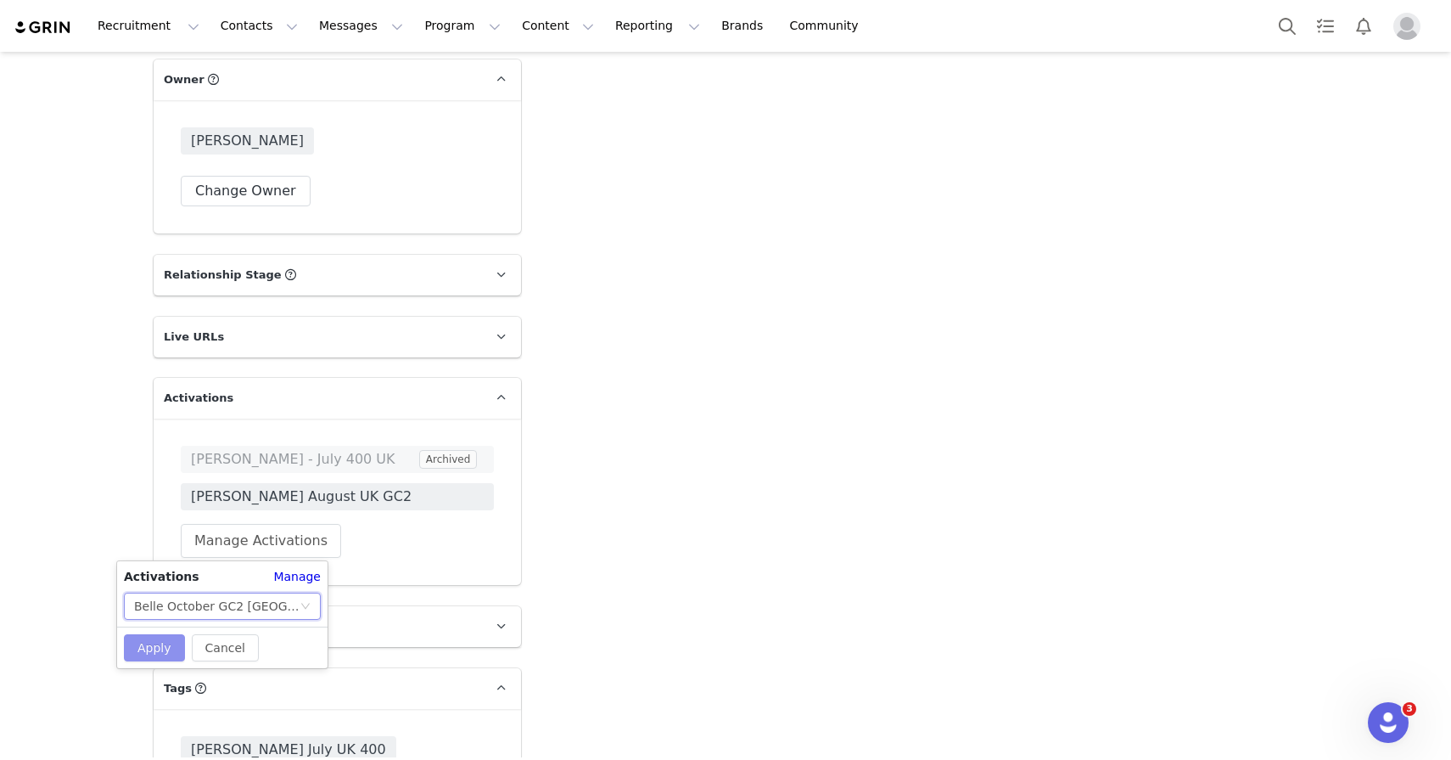
click at [168, 646] on button "Apply" at bounding box center [154, 647] width 61 height 27
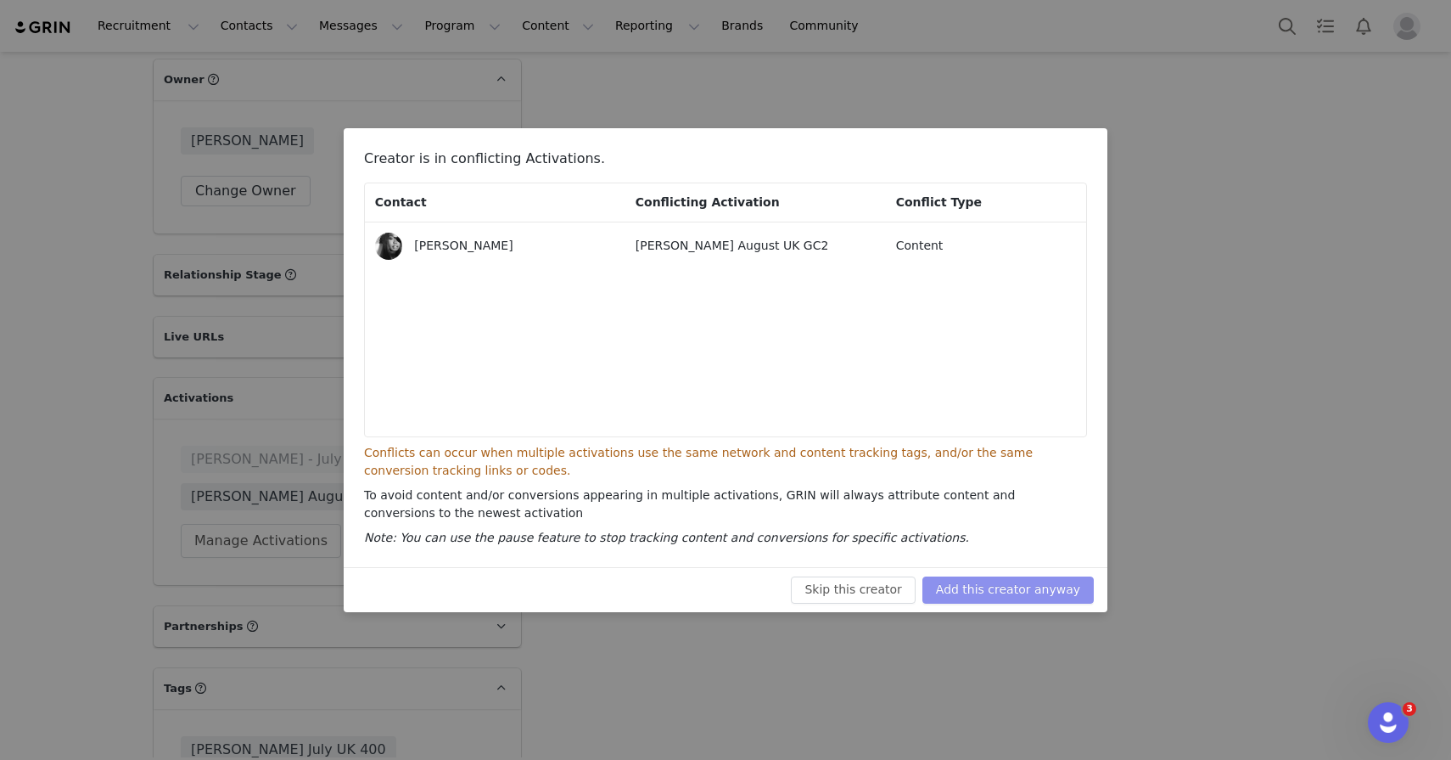
click at [947, 587] on button "Add this creator anyway" at bounding box center [1008, 589] width 171 height 27
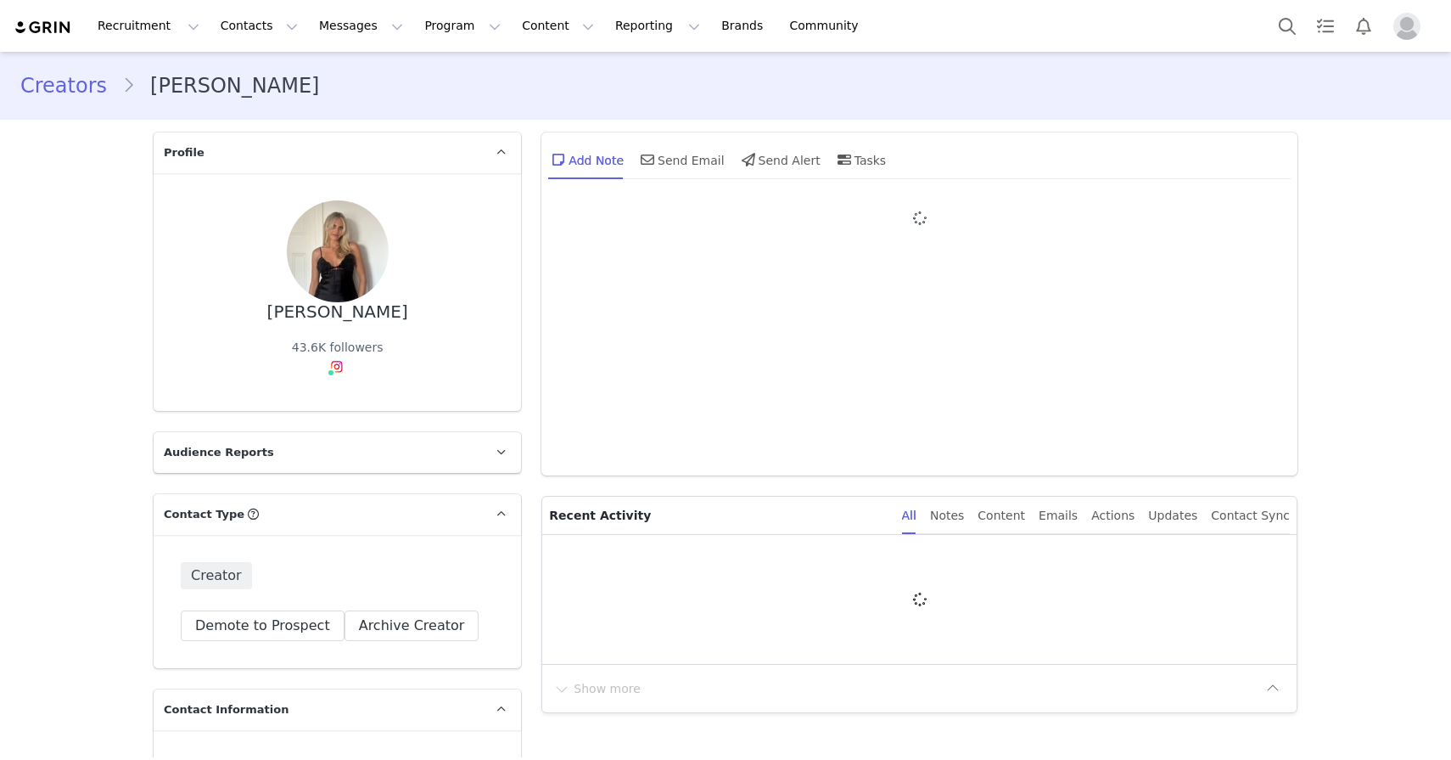
type input "+1 ([GEOGRAPHIC_DATA])"
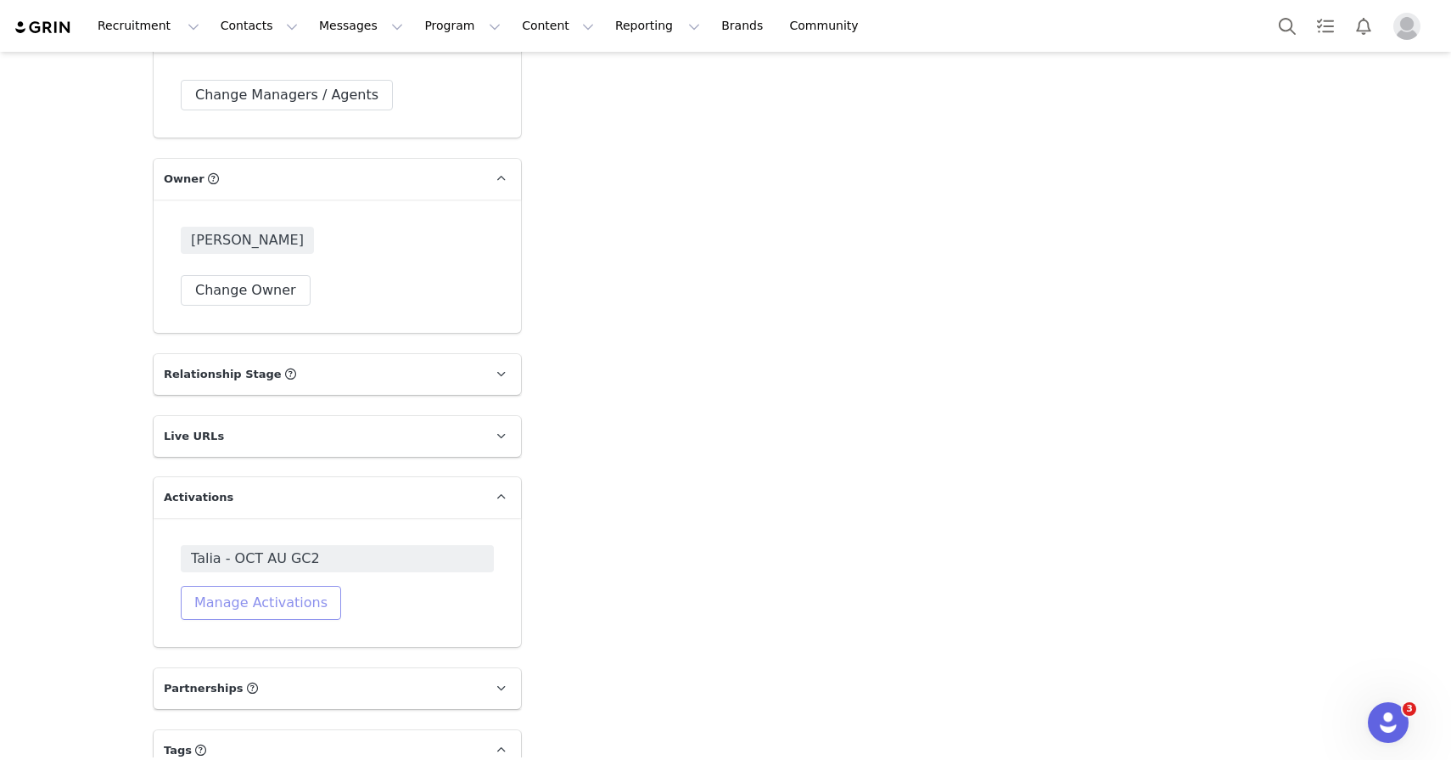
click at [283, 607] on button "Manage Activations" at bounding box center [261, 603] width 160 height 34
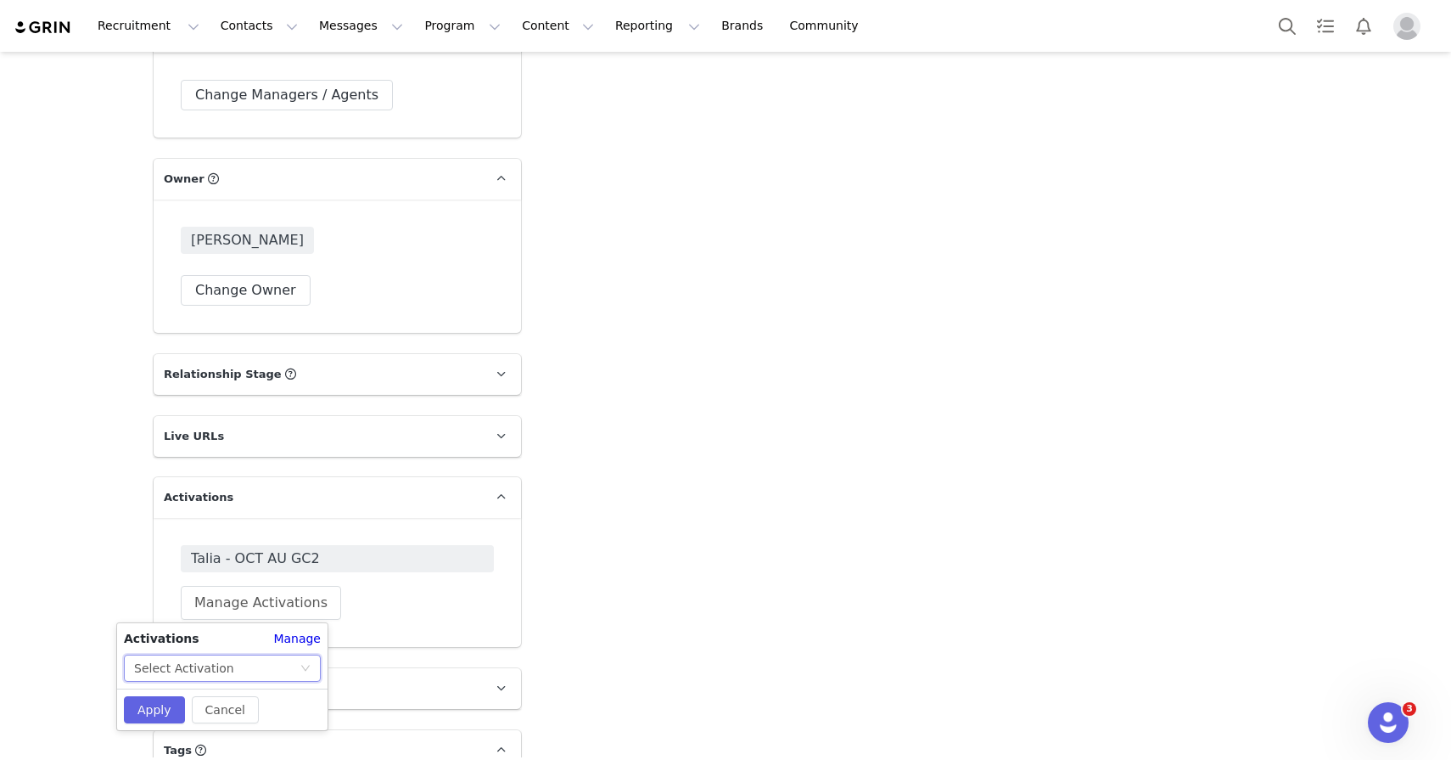
click at [270, 664] on div "Select Activation" at bounding box center [217, 667] width 166 height 25
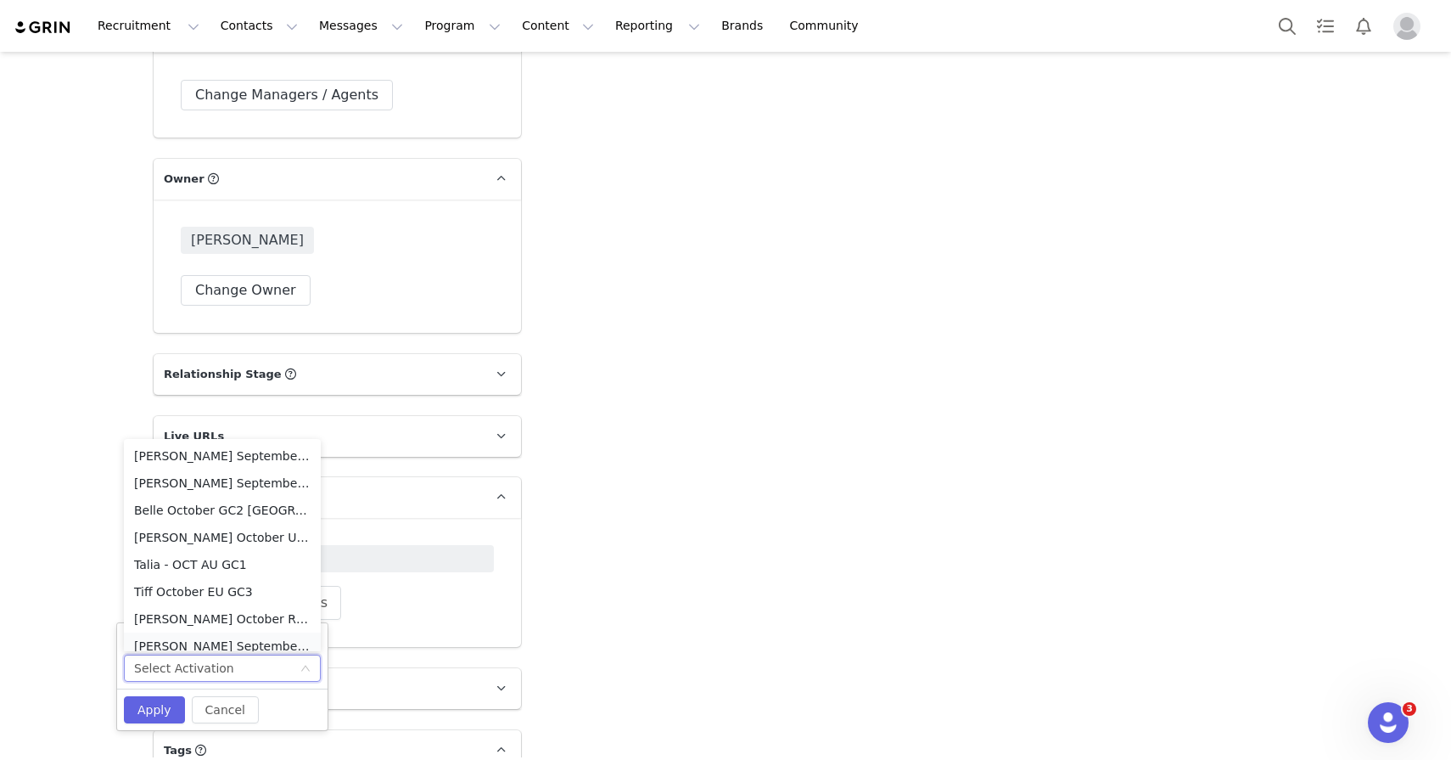
scroll to position [8, 0]
click at [261, 496] on li "Belle October GC2 [GEOGRAPHIC_DATA]" at bounding box center [222, 501] width 197 height 27
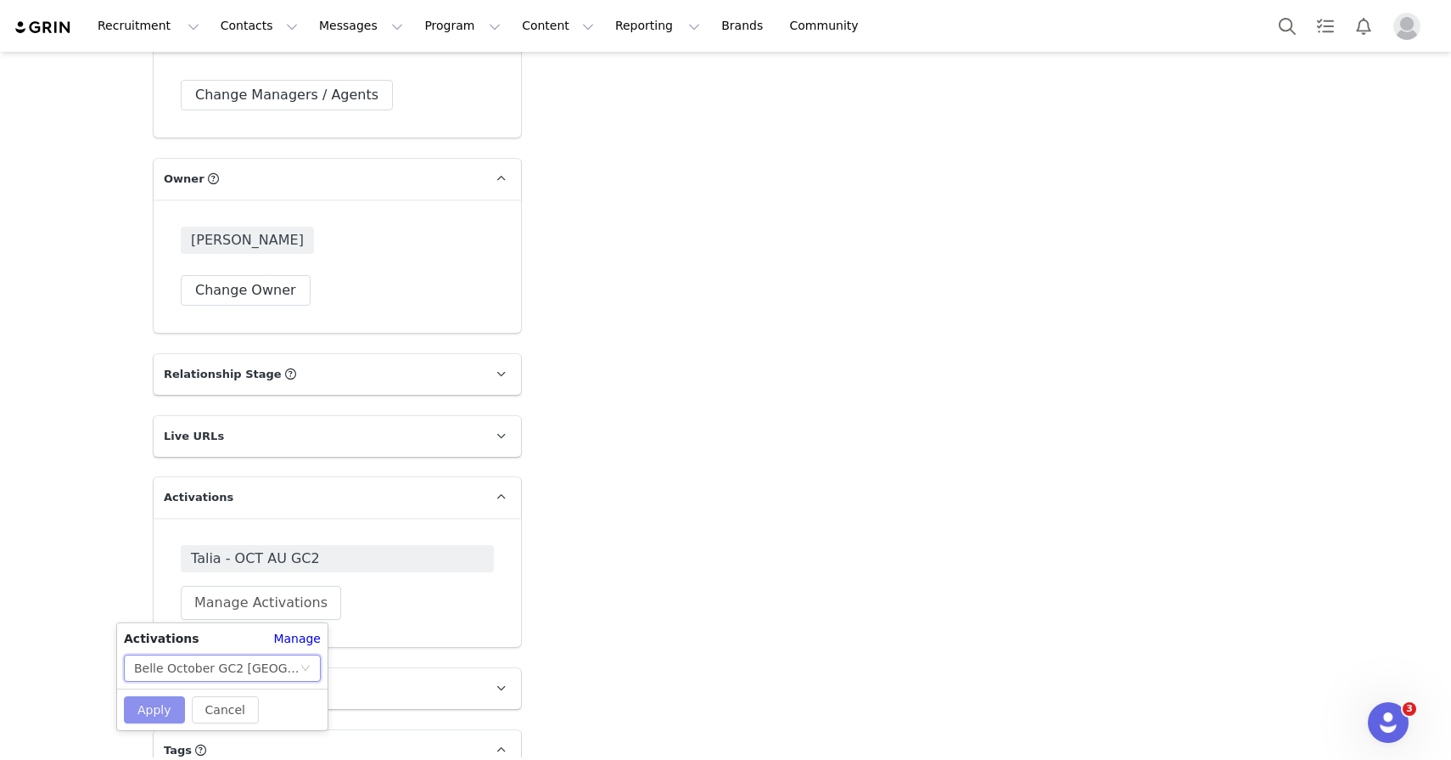
click at [150, 706] on button "Apply" at bounding box center [154, 709] width 61 height 27
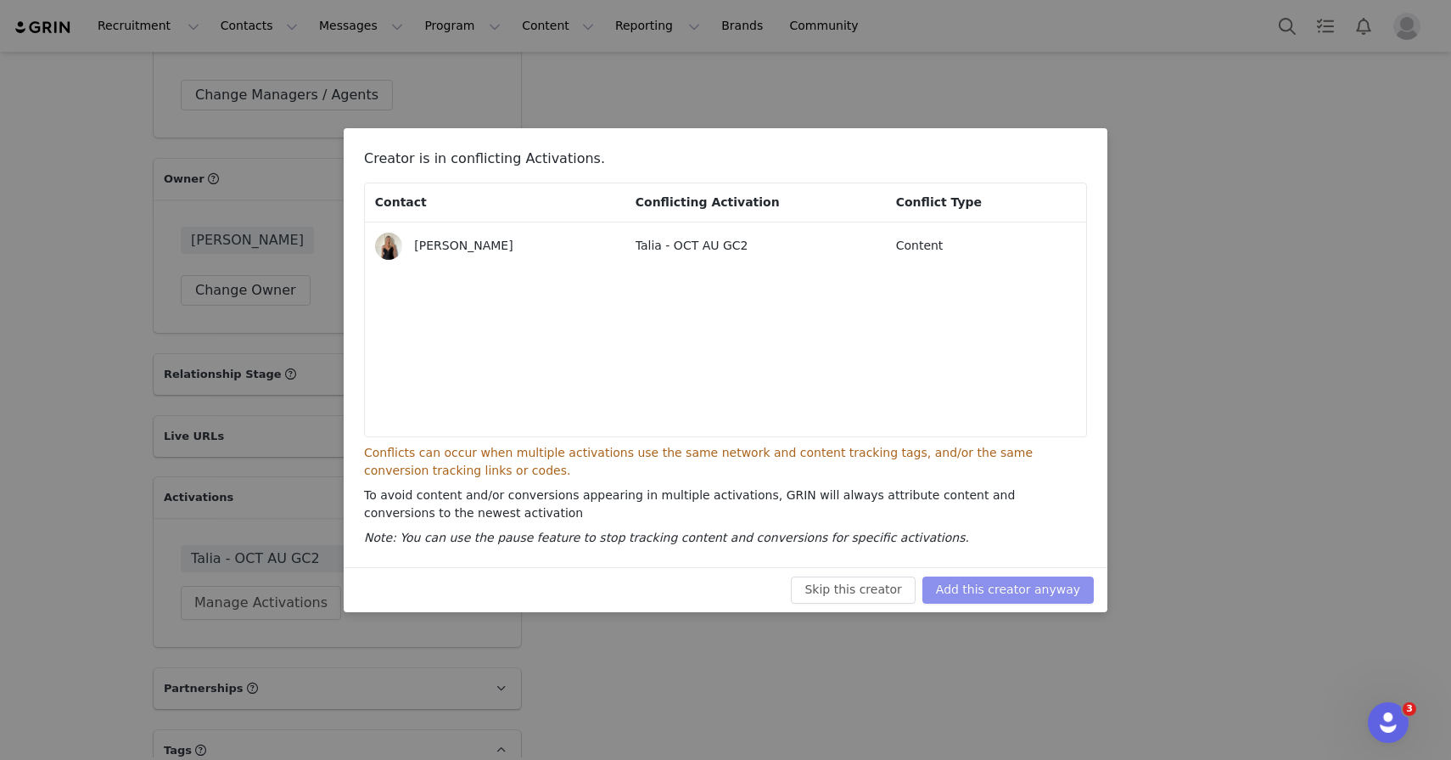
click at [1043, 578] on button "Add this creator anyway" at bounding box center [1008, 589] width 171 height 27
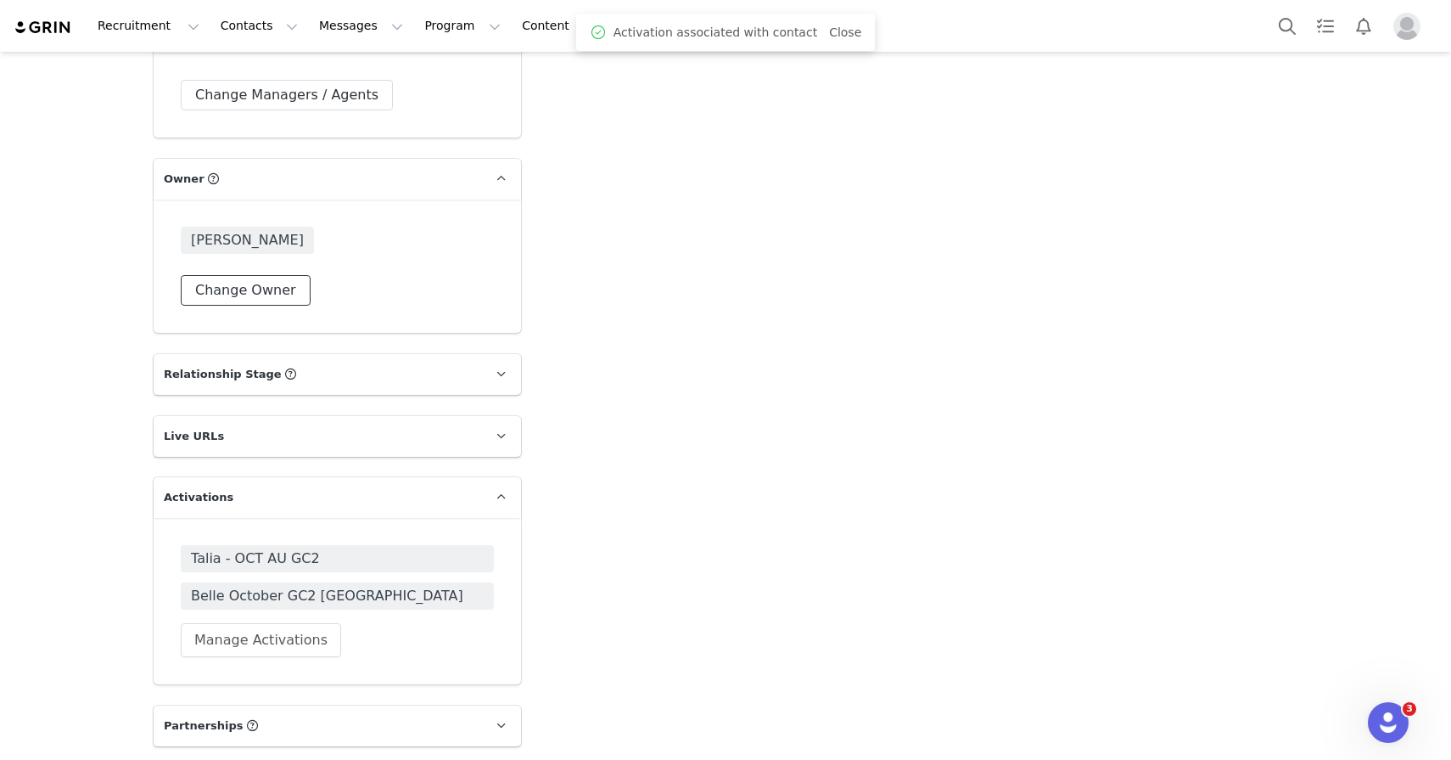
click at [278, 281] on button "Change Owner" at bounding box center [246, 290] width 130 height 31
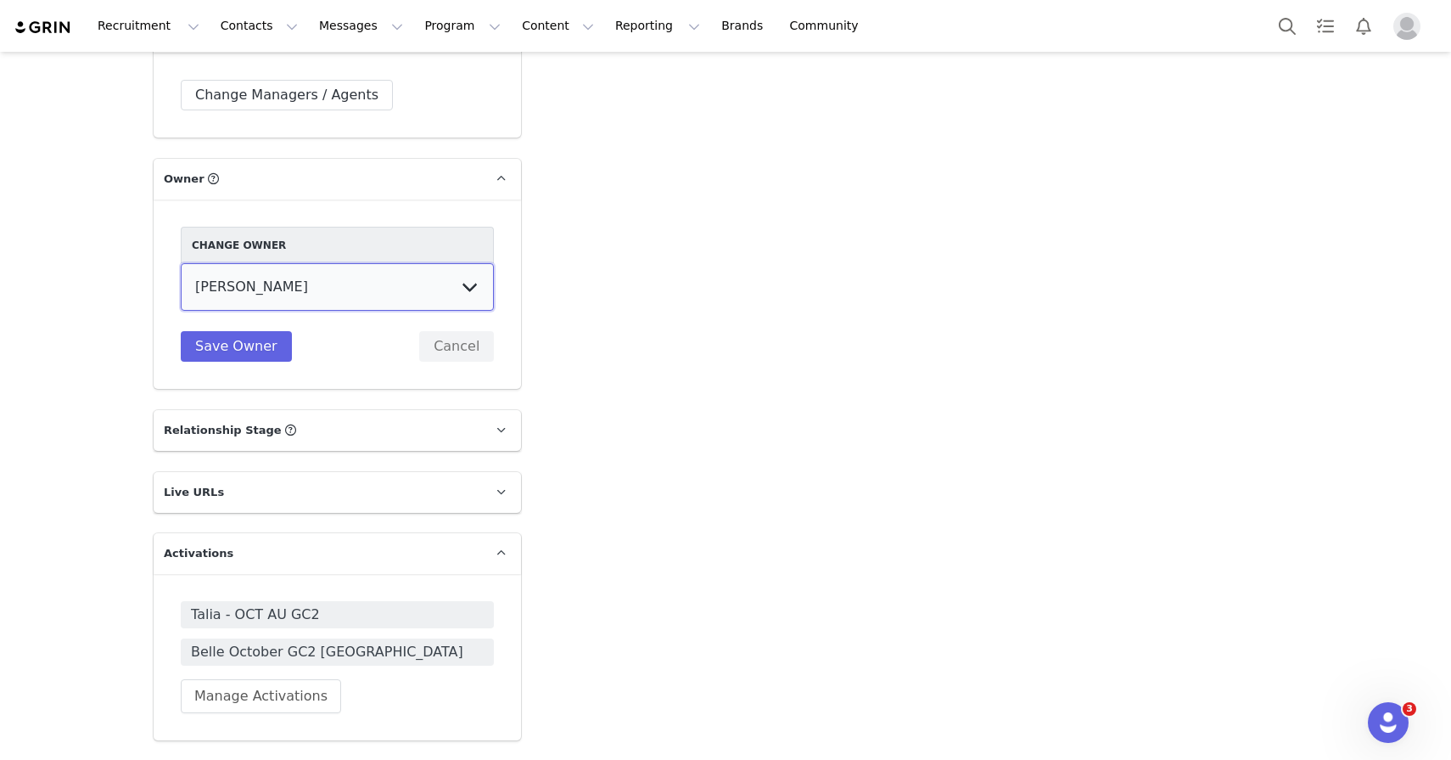
click at [266, 293] on select "Elizabeth Shehata Peppermayo PR Tiffany Poullos Talia Skuse Meg Amphlett Holly …" at bounding box center [337, 287] width 313 height 48
select select "9972f246-3625-47c9-8e02-50281a717be4"
click at [181, 263] on select "Elizabeth Shehata Peppermayo PR Tiffany Poullos Talia Skuse Meg Amphlett Holly …" at bounding box center [337, 287] width 313 height 48
click at [253, 362] on div "Change Owner Elizabeth Shehata Peppermayo PR Tiffany Poullos Talia Skuse Meg Am…" at bounding box center [338, 293] width 368 height 189
click at [253, 323] on div "Change Owner Elizabeth Shehata Peppermayo PR Tiffany Poullos Talia Skuse Meg Am…" at bounding box center [337, 294] width 313 height 135
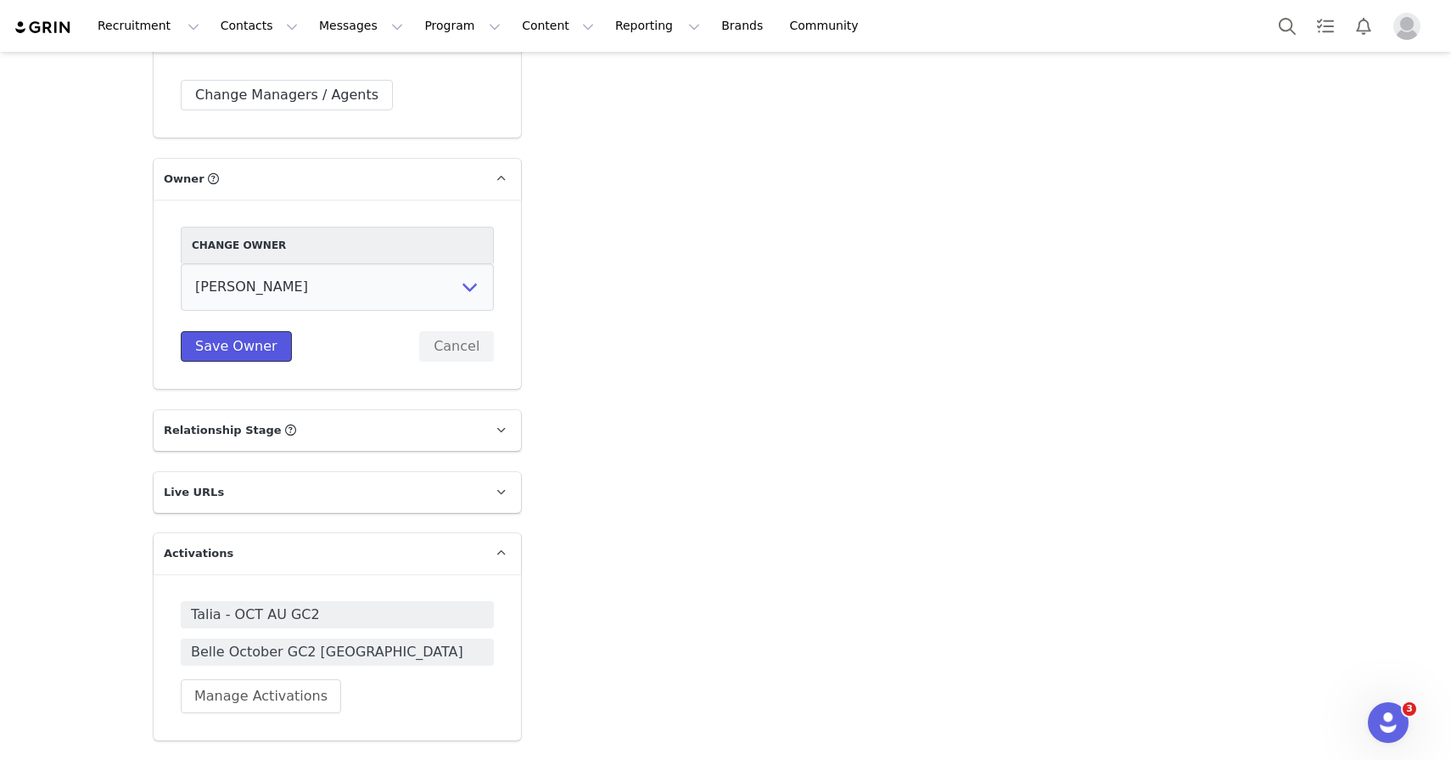
click at [254, 351] on button "Save Owner" at bounding box center [236, 346] width 111 height 31
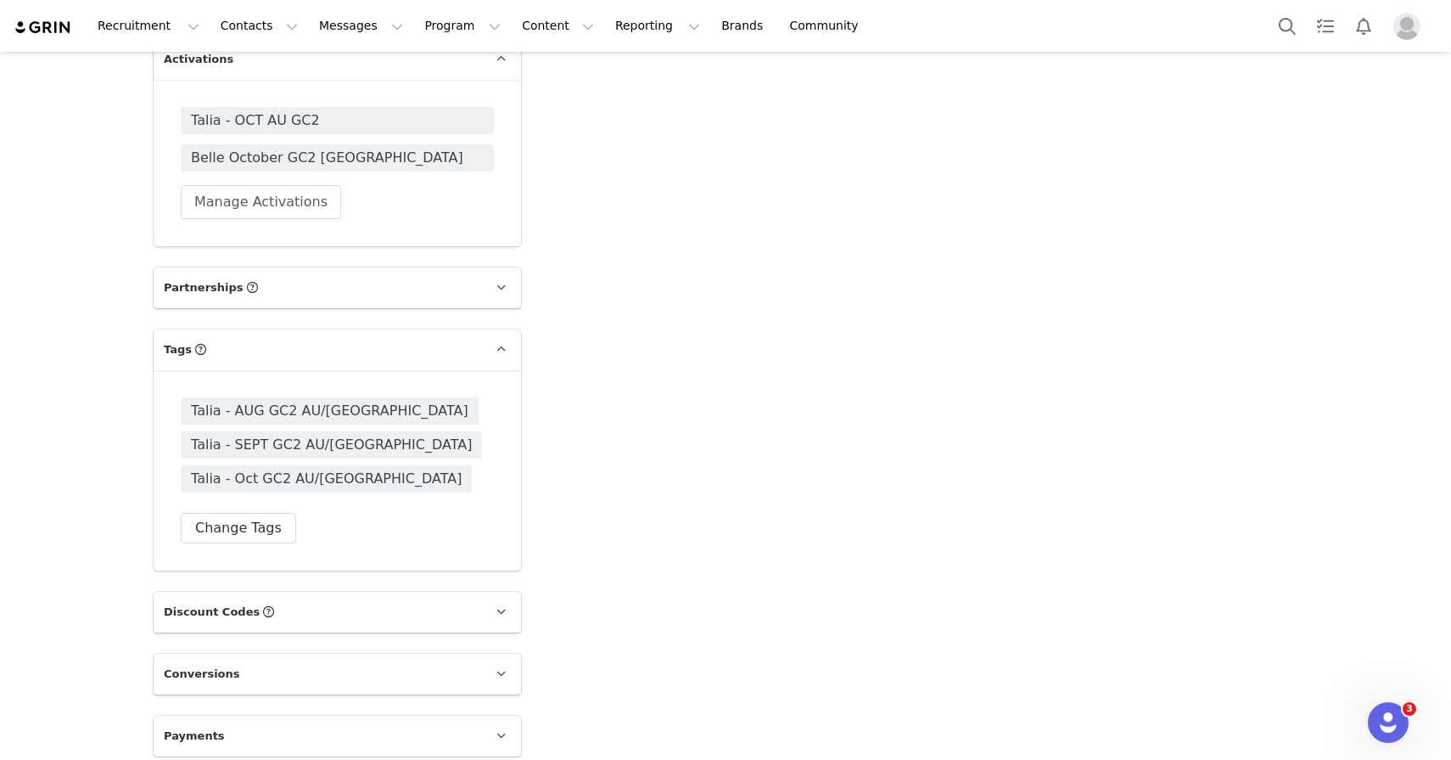
scroll to position [3240, 0]
click at [233, 530] on button "Change Tags" at bounding box center [238, 526] width 115 height 31
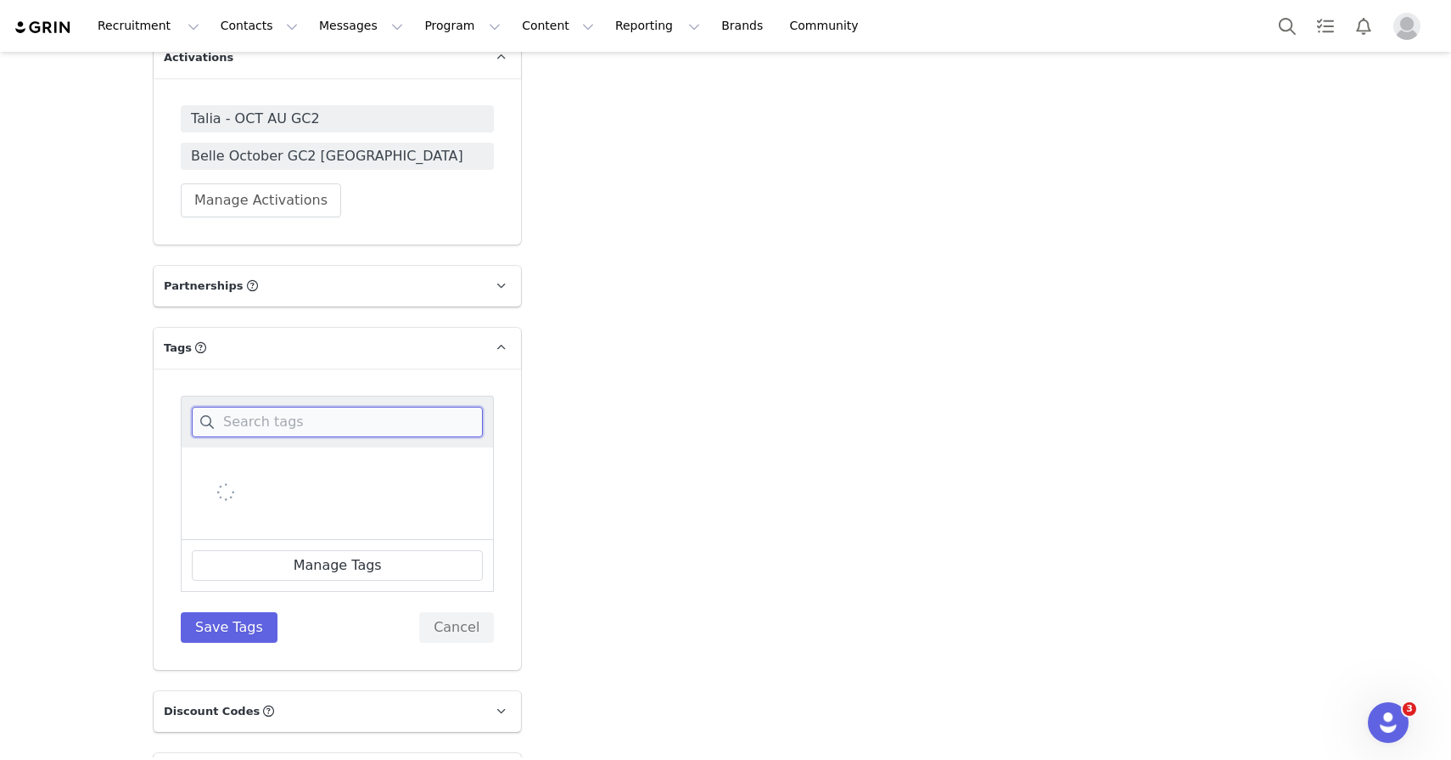
click at [255, 417] on input at bounding box center [337, 422] width 291 height 31
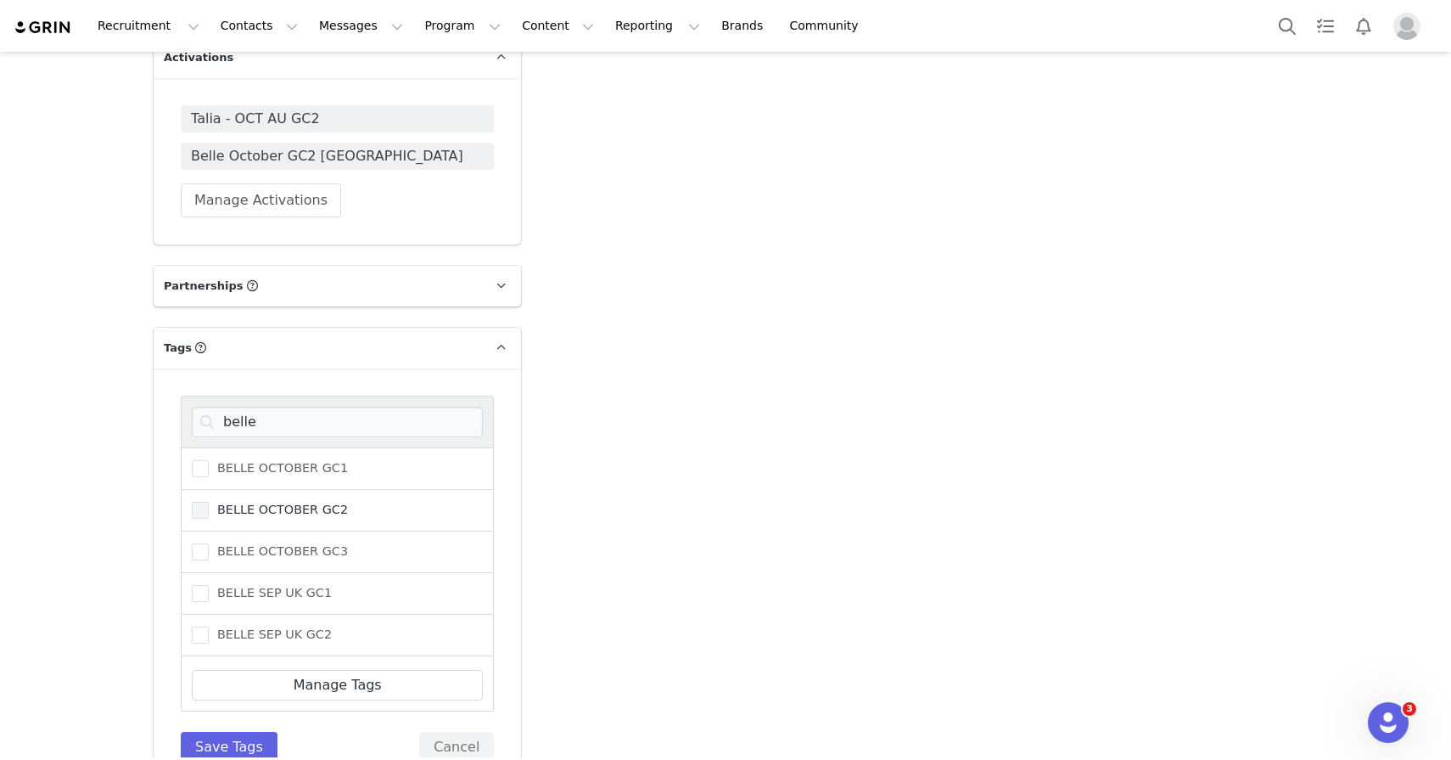
click at [262, 515] on label "BELLE OCTOBER GC2" at bounding box center [270, 510] width 156 height 20
click at [209, 502] on input "BELLE OCTOBER GC2" at bounding box center [209, 502] width 0 height 0
drag, startPoint x: 272, startPoint y: 416, endPoint x: 193, endPoint y: 414, distance: 79.0
click at [194, 415] on input "belle" at bounding box center [337, 422] width 291 height 31
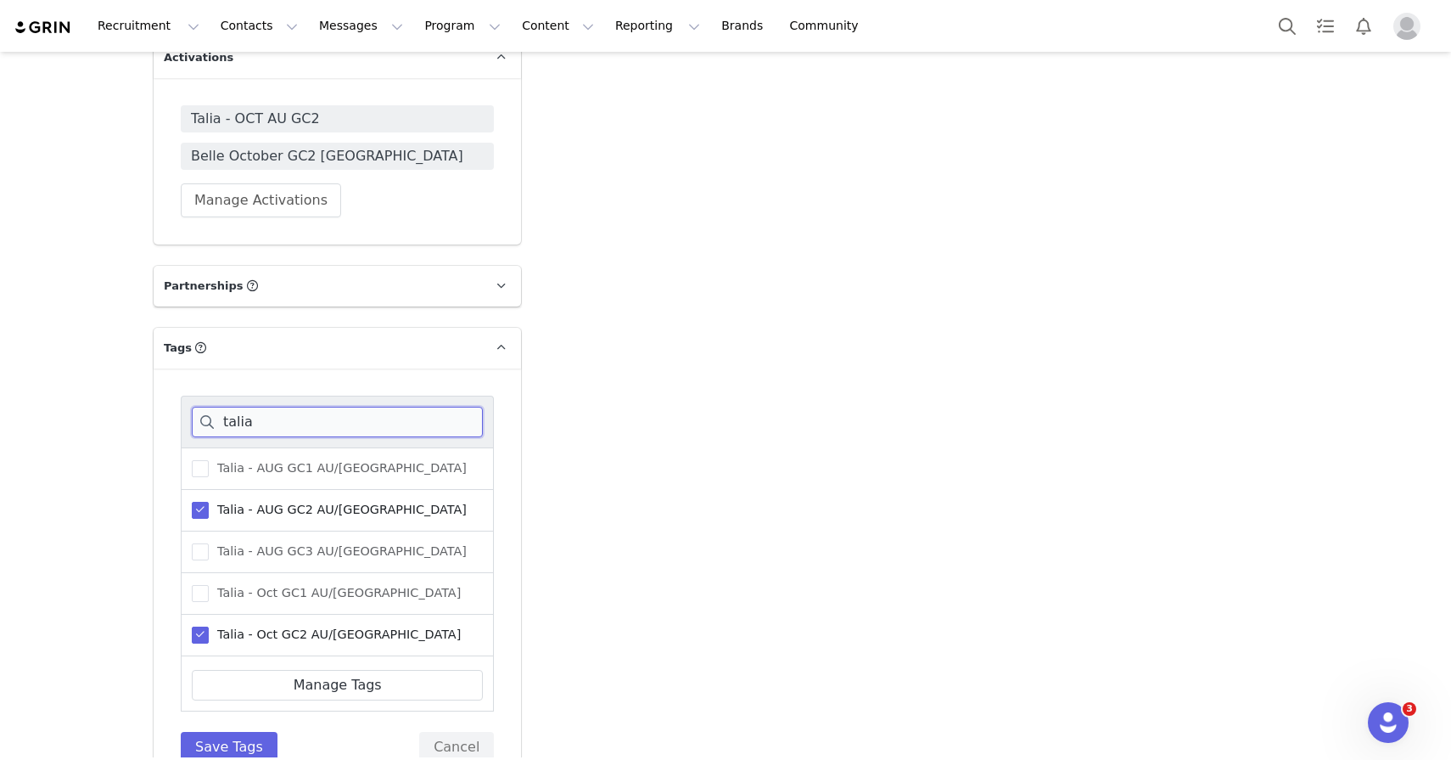
type input "talia"
click at [196, 500] on label "Talia - AUG GC2 AU/[GEOGRAPHIC_DATA]" at bounding box center [329, 510] width 275 height 20
click at [209, 502] on input "Talia - AUG GC2 AU/[GEOGRAPHIC_DATA]" at bounding box center [209, 502] width 0 height 0
click at [199, 625] on label "Talia - Oct GC2 AU/[GEOGRAPHIC_DATA]" at bounding box center [326, 635] width 269 height 20
click at [209, 626] on input "Talia - Oct GC2 AU/[GEOGRAPHIC_DATA]" at bounding box center [209, 626] width 0 height 0
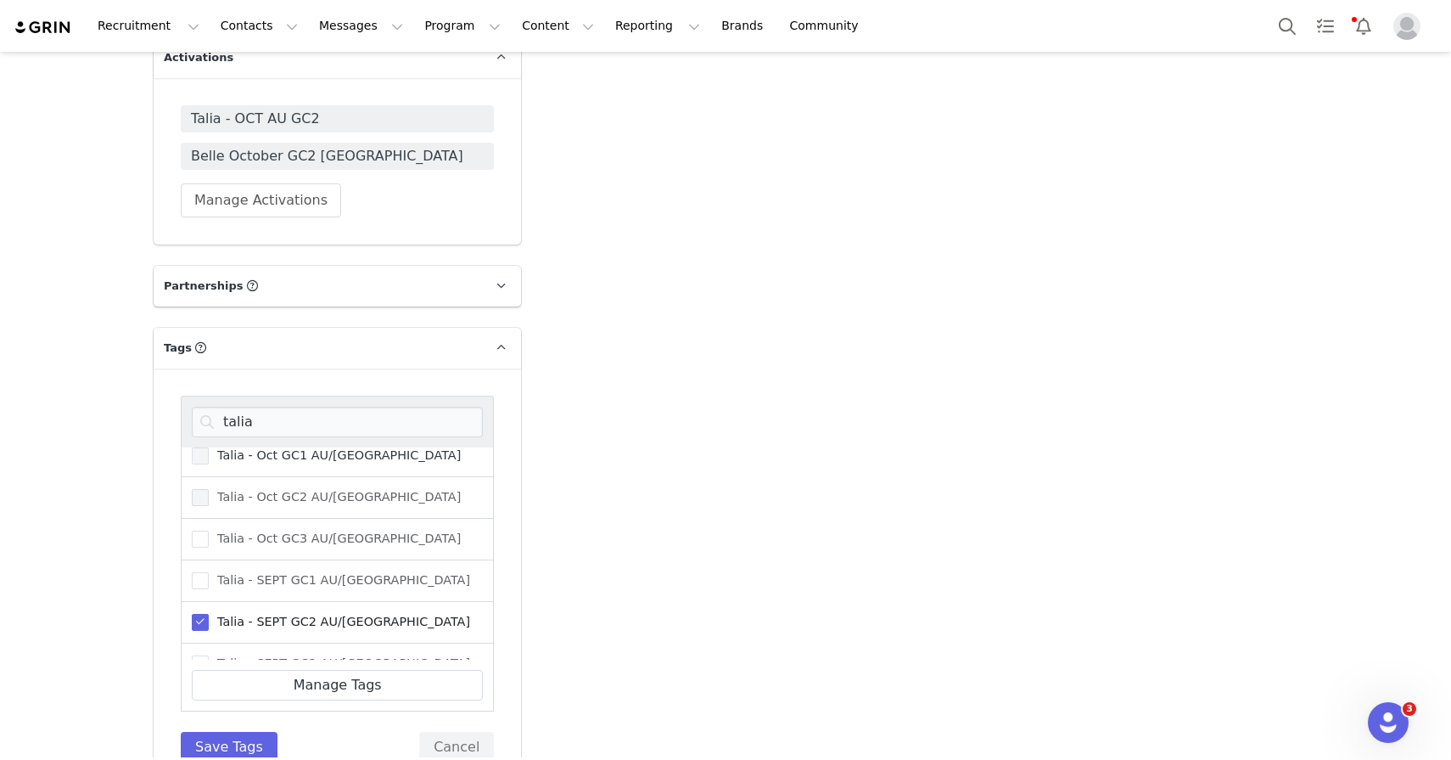
scroll to position [163, 0]
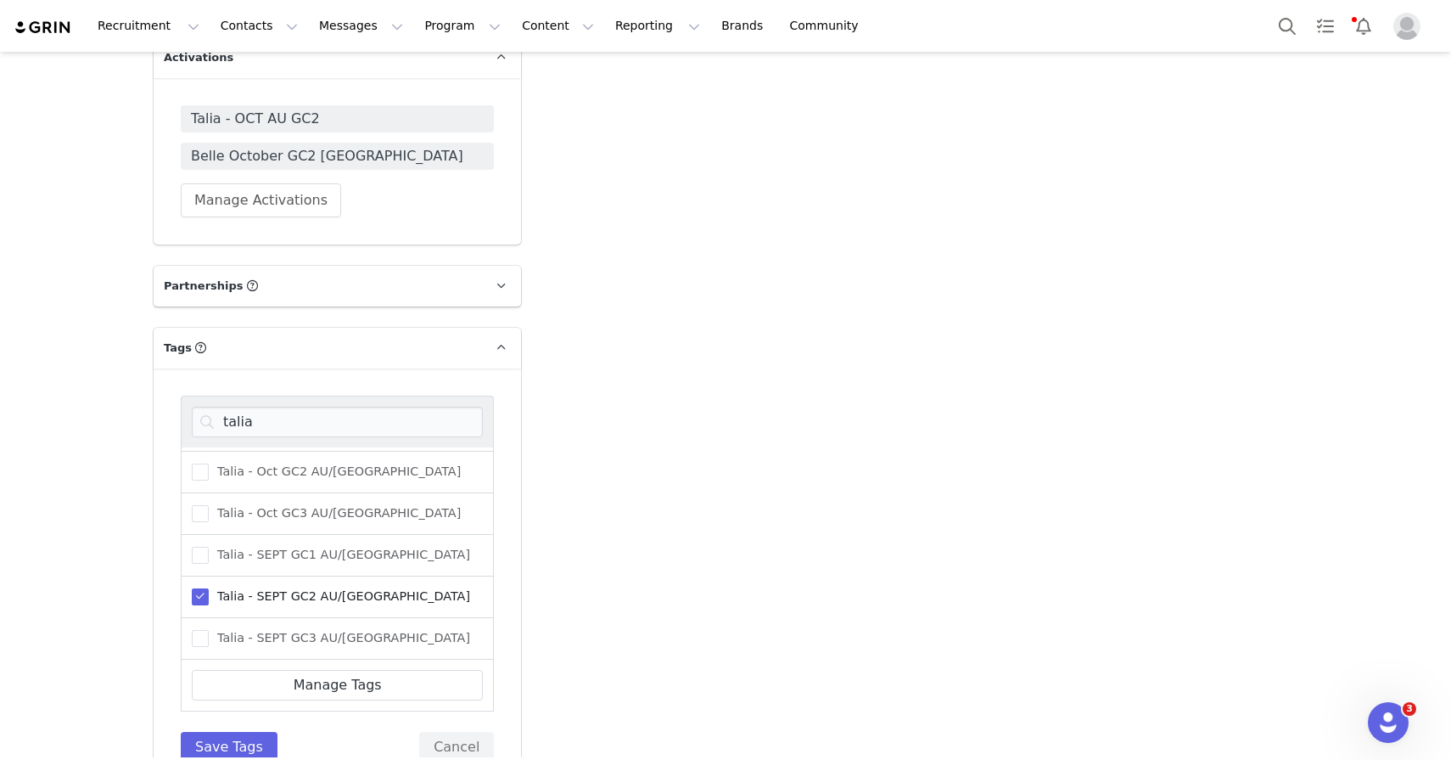
click at [205, 598] on span at bounding box center [200, 596] width 17 height 17
click at [209, 588] on input "Talia - SEPT GC2 AU/[GEOGRAPHIC_DATA]" at bounding box center [209, 588] width 0 height 0
click at [229, 745] on button "Save Tags" at bounding box center [229, 747] width 97 height 31
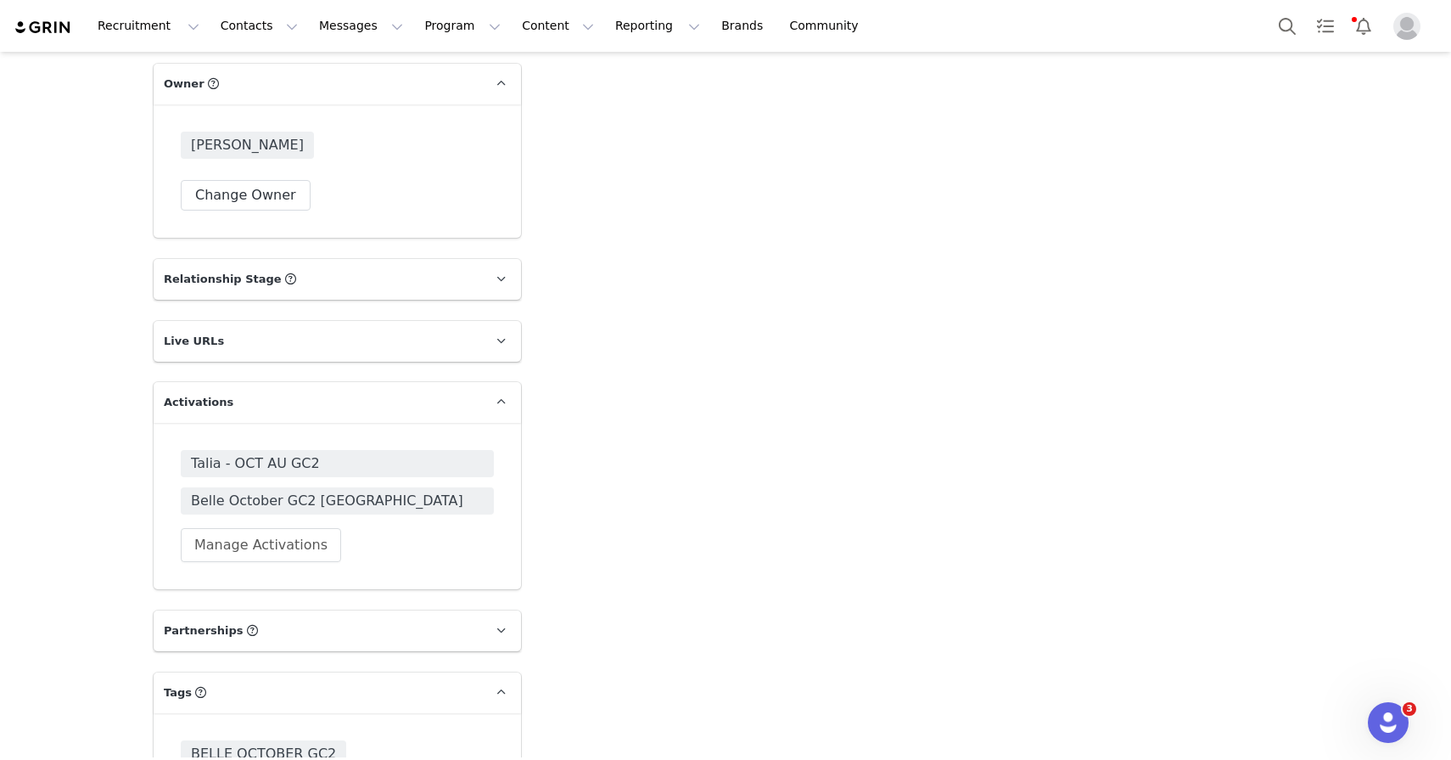
scroll to position [2842, 0]
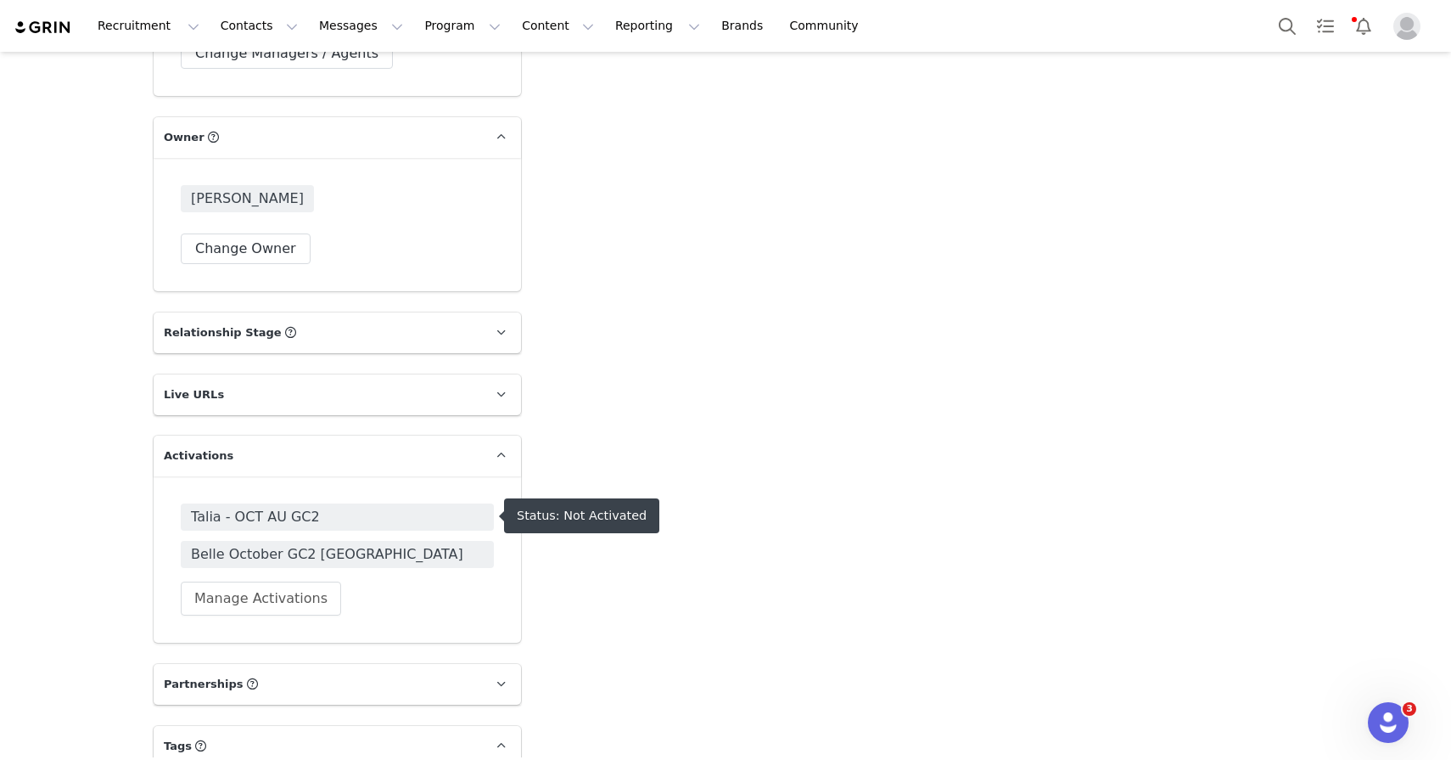
click at [261, 513] on span "Talia - OCT AU GC2" at bounding box center [337, 517] width 293 height 20
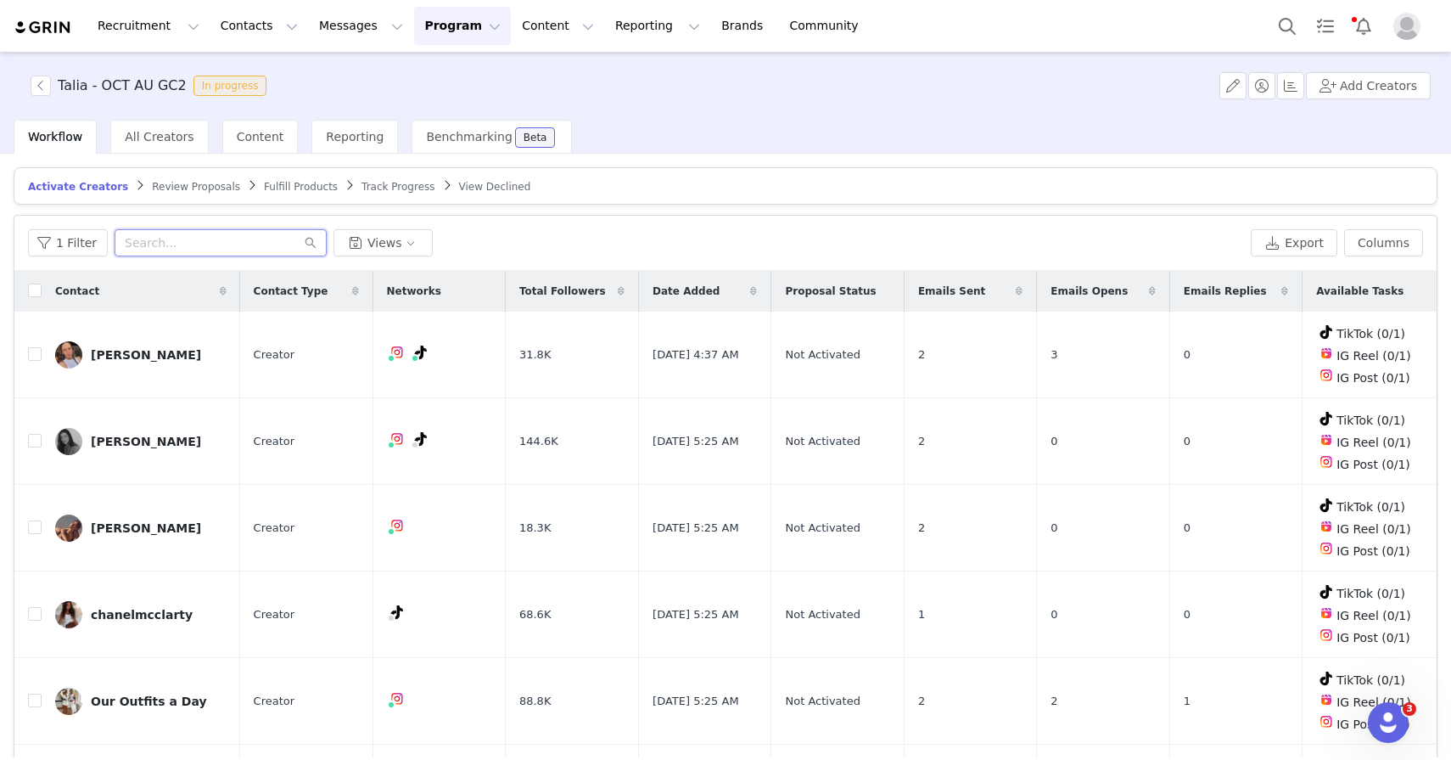
click at [160, 238] on input "text" at bounding box center [221, 242] width 212 height 27
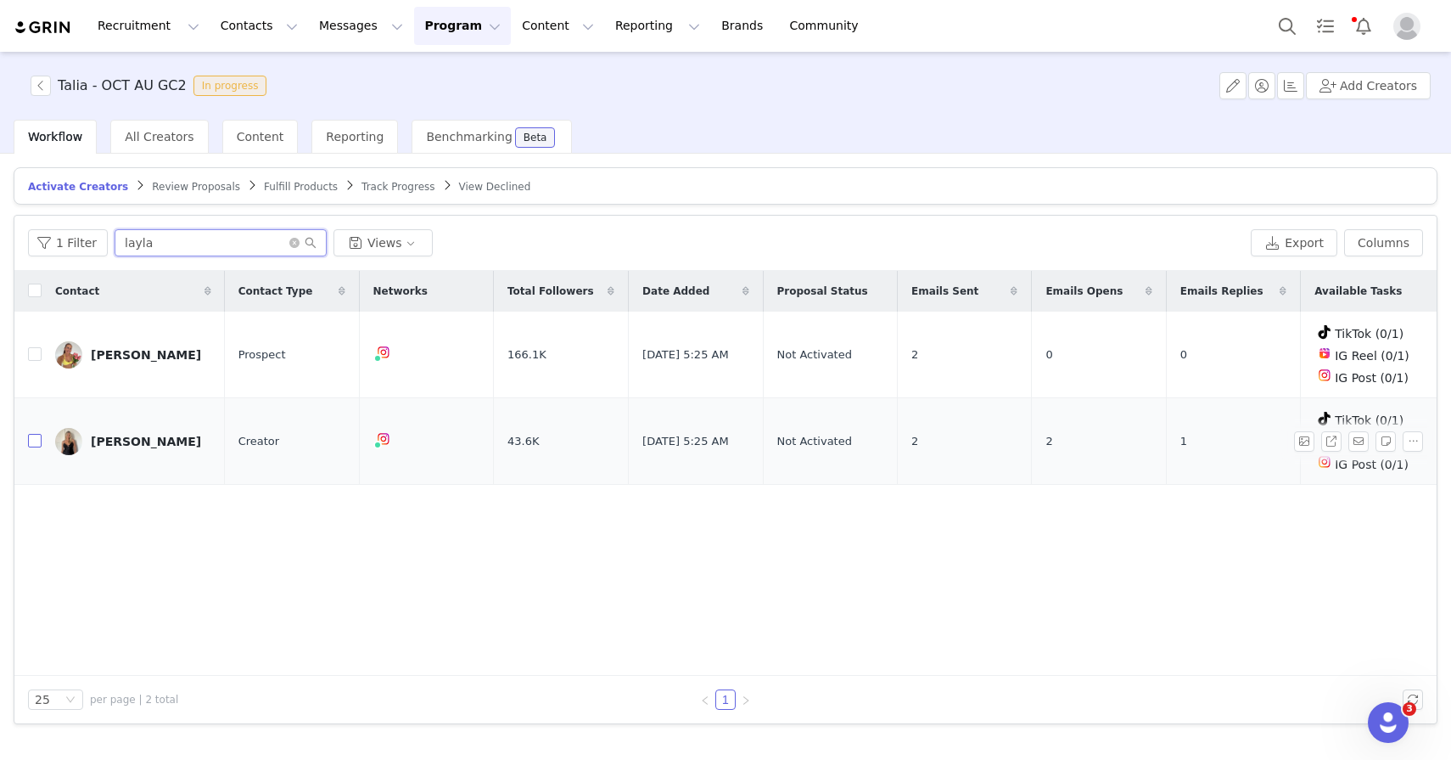
type input "layla"
click at [36, 434] on input "checkbox" at bounding box center [35, 441] width 14 height 14
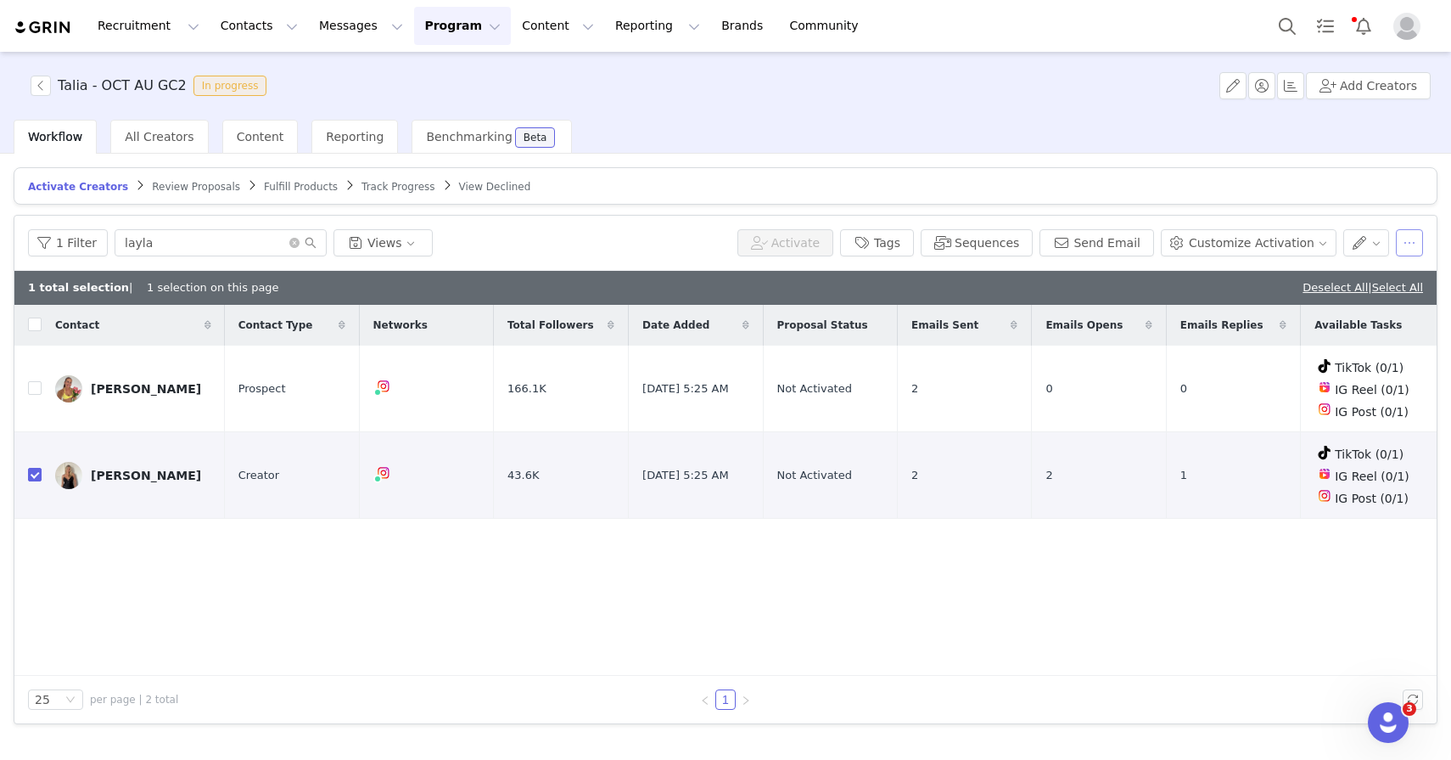
click at [1415, 255] on button "button" at bounding box center [1409, 242] width 27 height 27
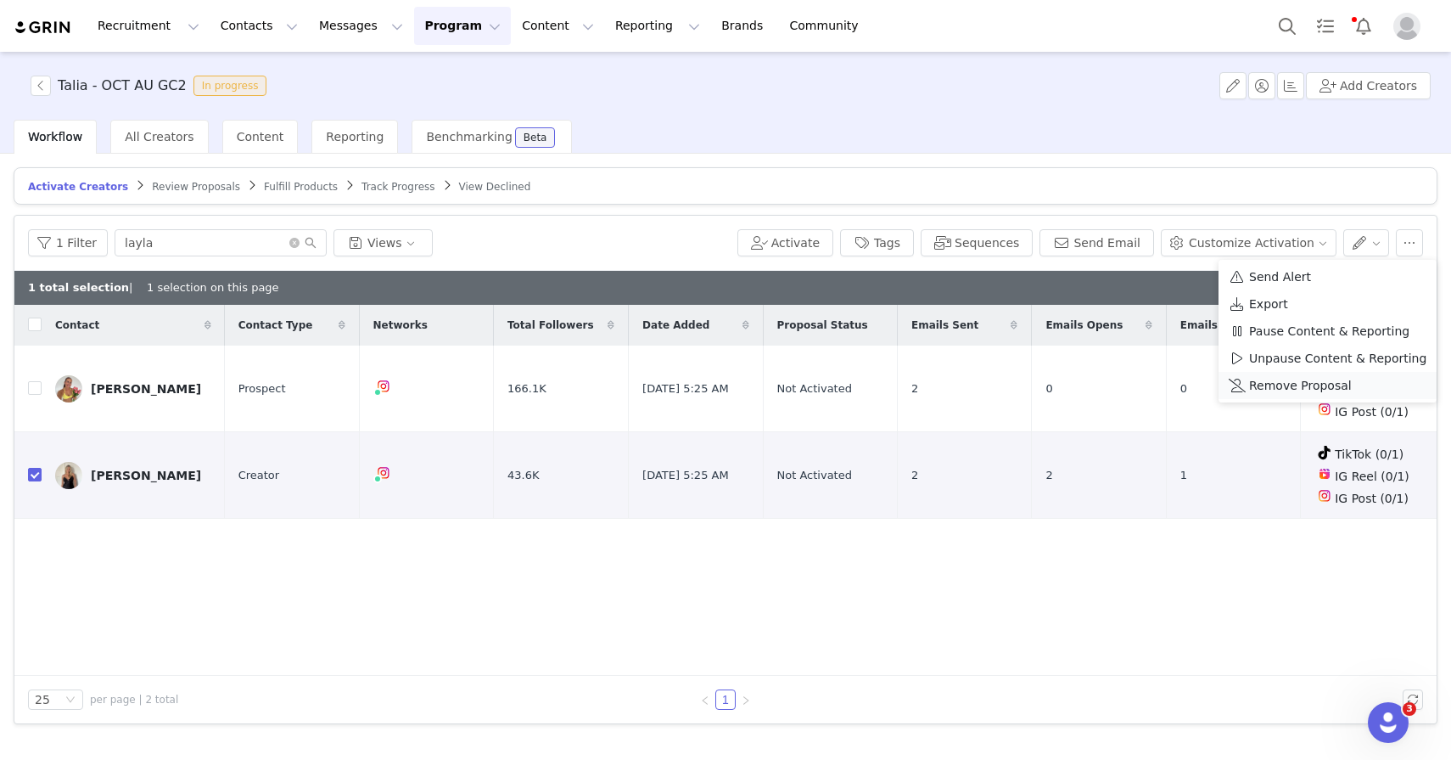
click at [1379, 395] on li "Remove Proposal" at bounding box center [1328, 385] width 218 height 27
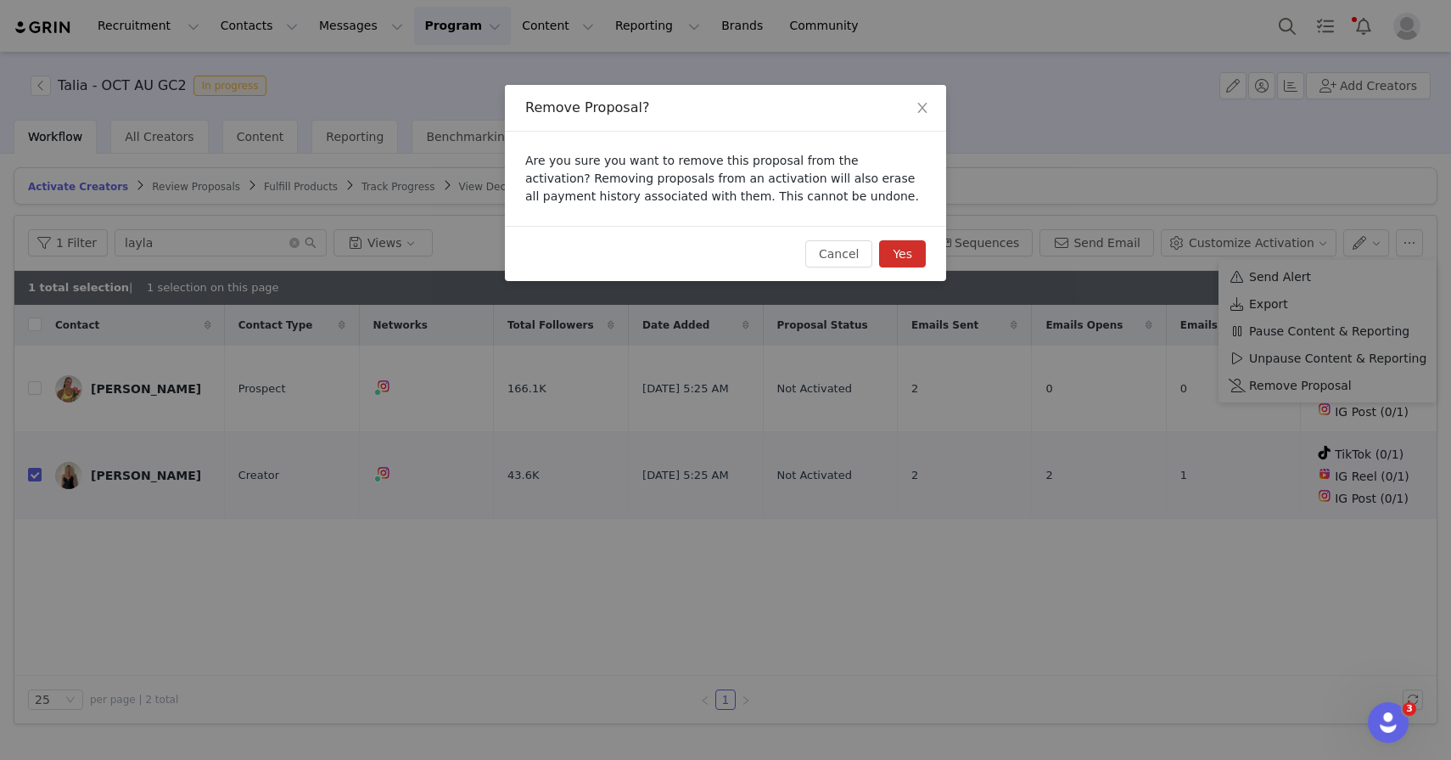
click at [904, 260] on button "Yes" at bounding box center [902, 253] width 47 height 27
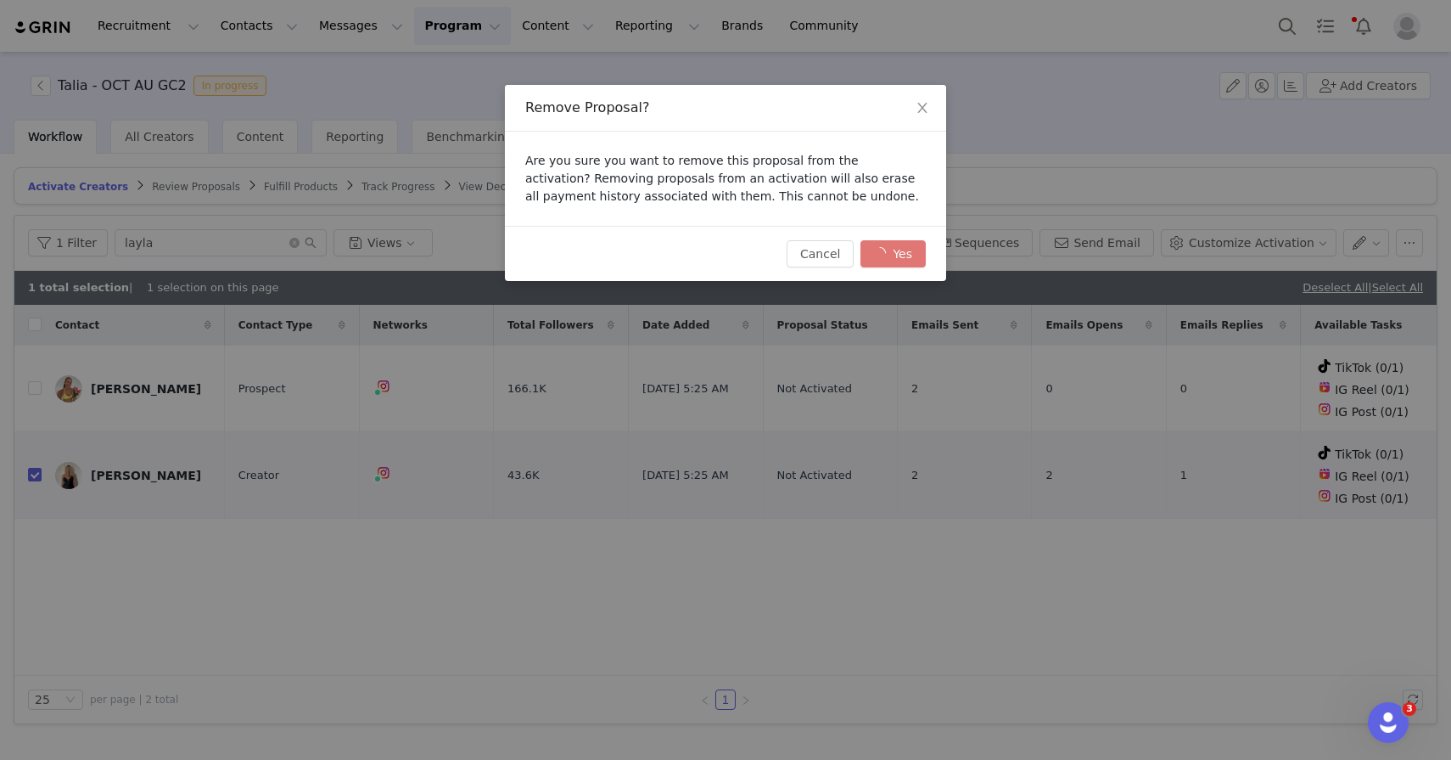
checkbox input "false"
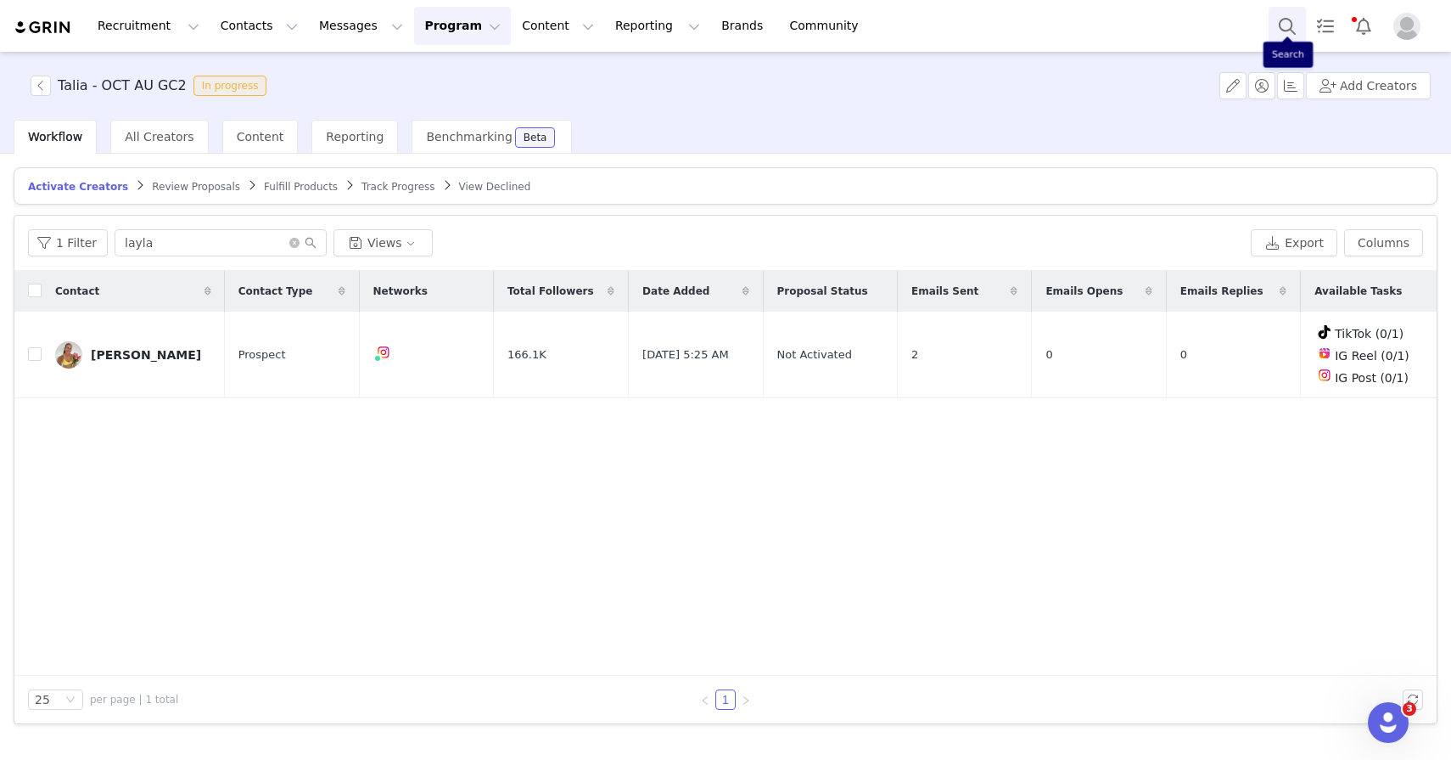
click at [1295, 28] on button "Search" at bounding box center [1287, 26] width 37 height 38
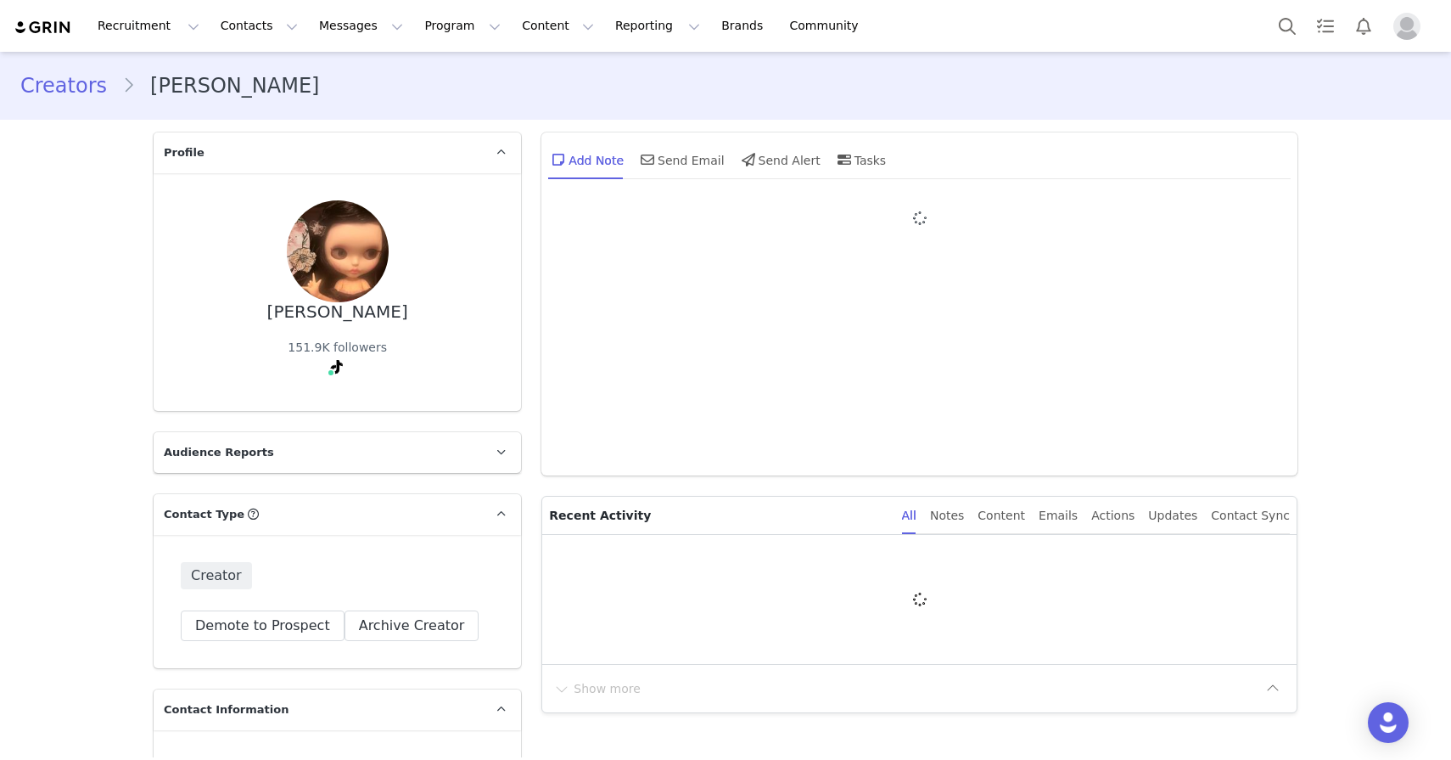
type input "+1 ([GEOGRAPHIC_DATA])"
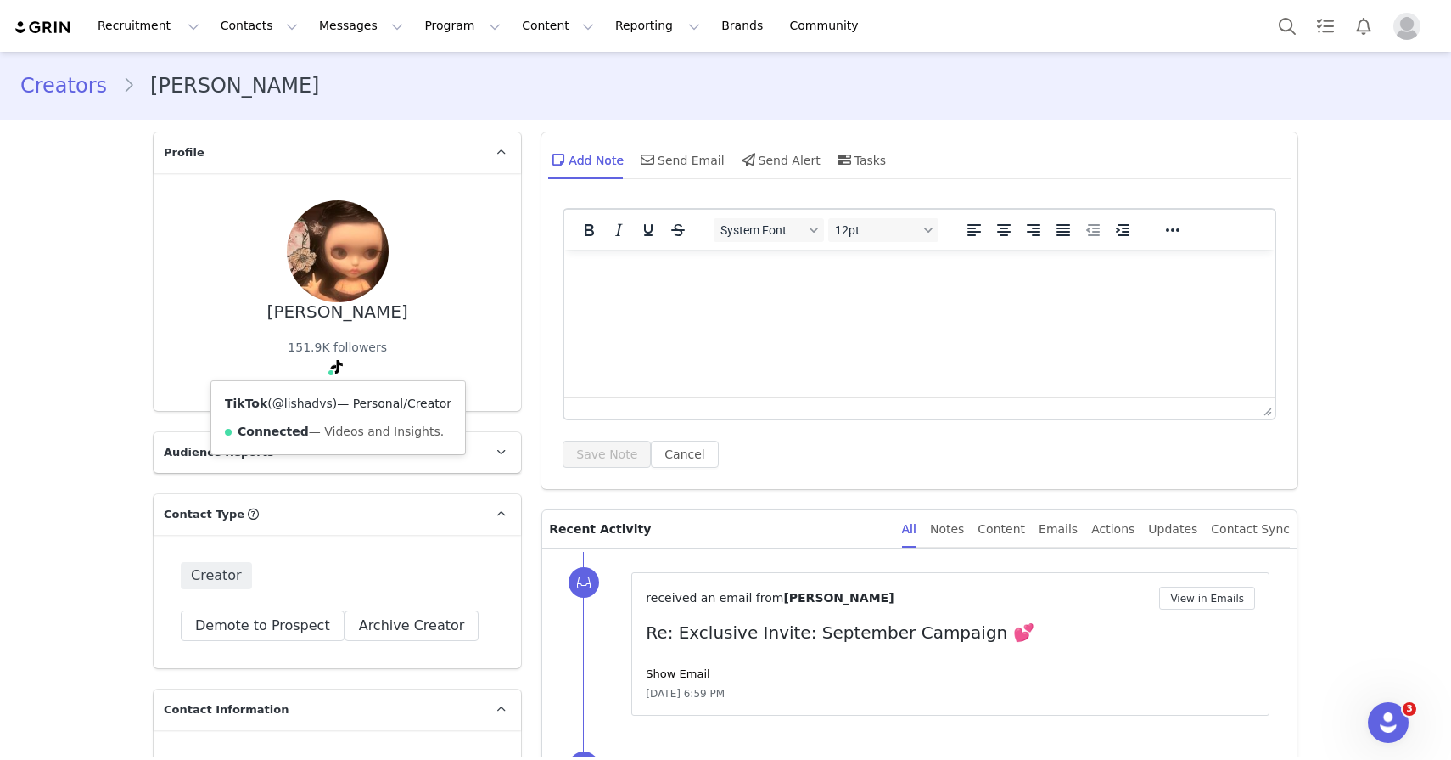
click at [312, 407] on link "@lishadvs" at bounding box center [302, 403] width 60 height 14
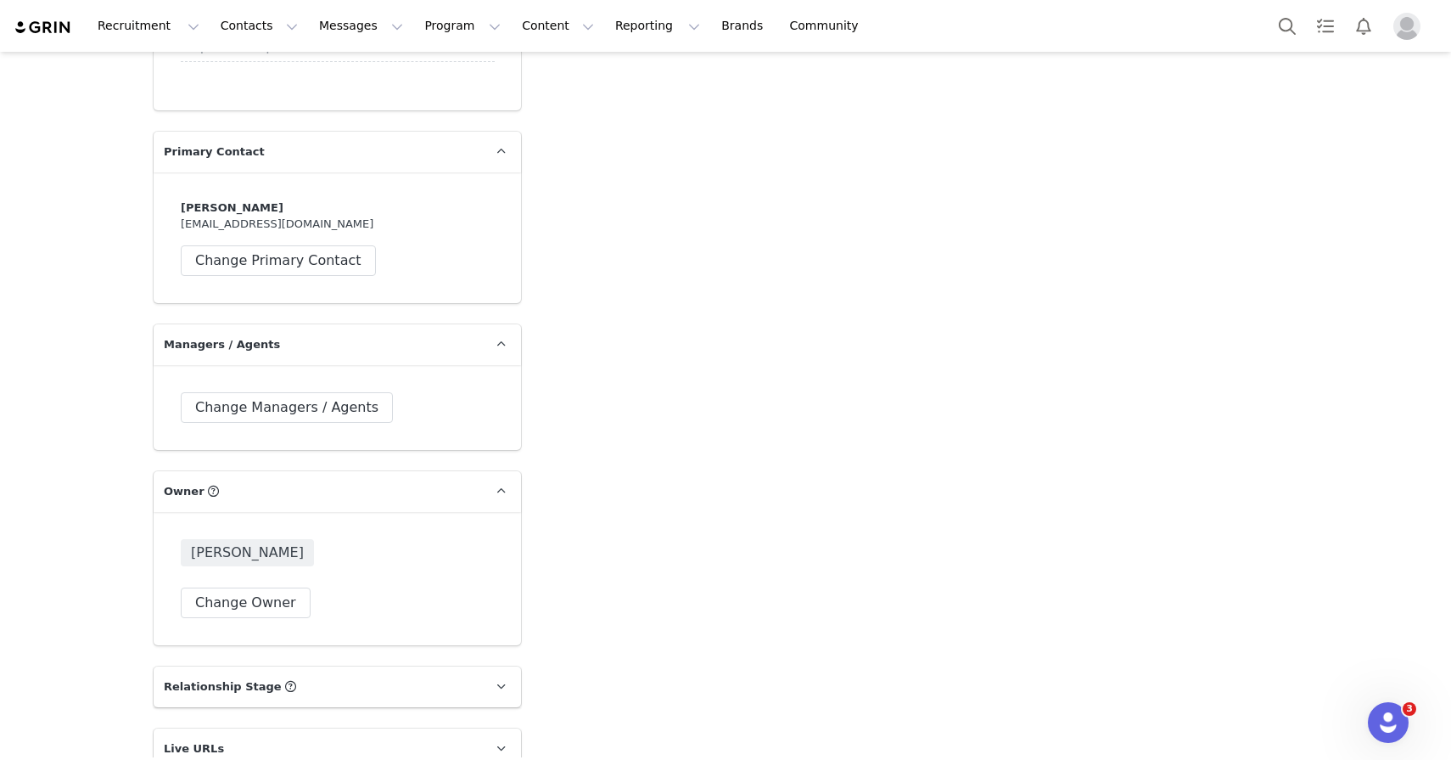
scroll to position [2999, 0]
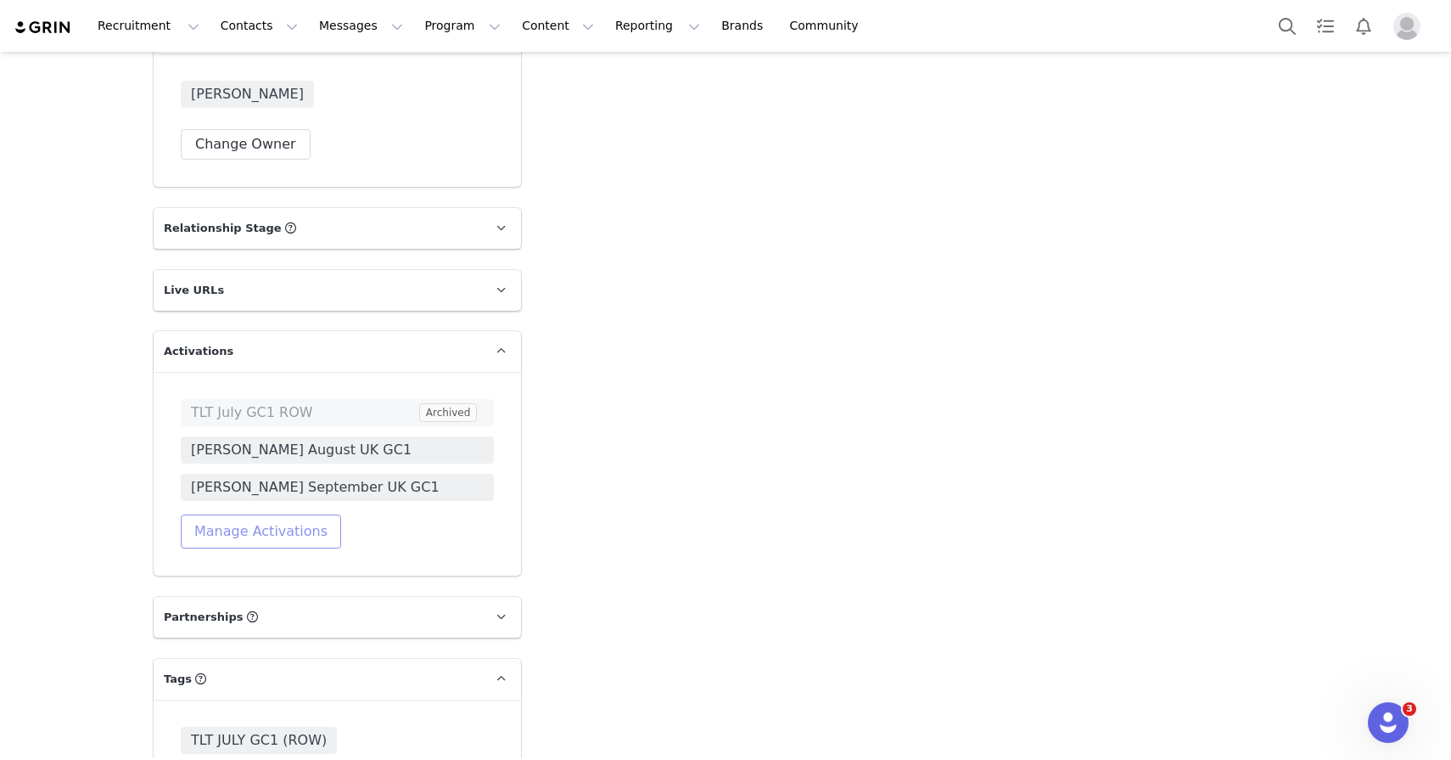
click at [315, 527] on button "Manage Activations" at bounding box center [261, 531] width 160 height 34
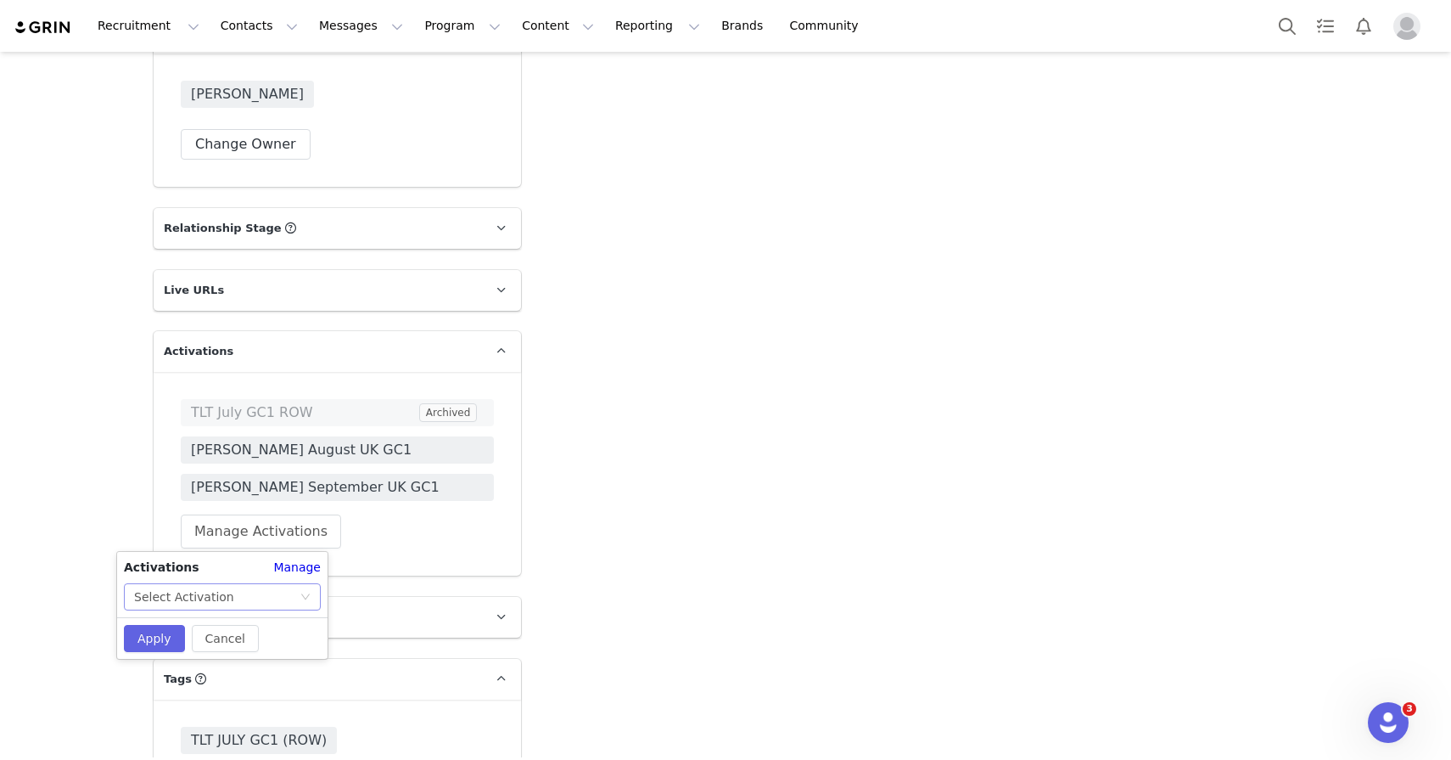
click at [262, 593] on div "Select Activation" at bounding box center [217, 596] width 166 height 25
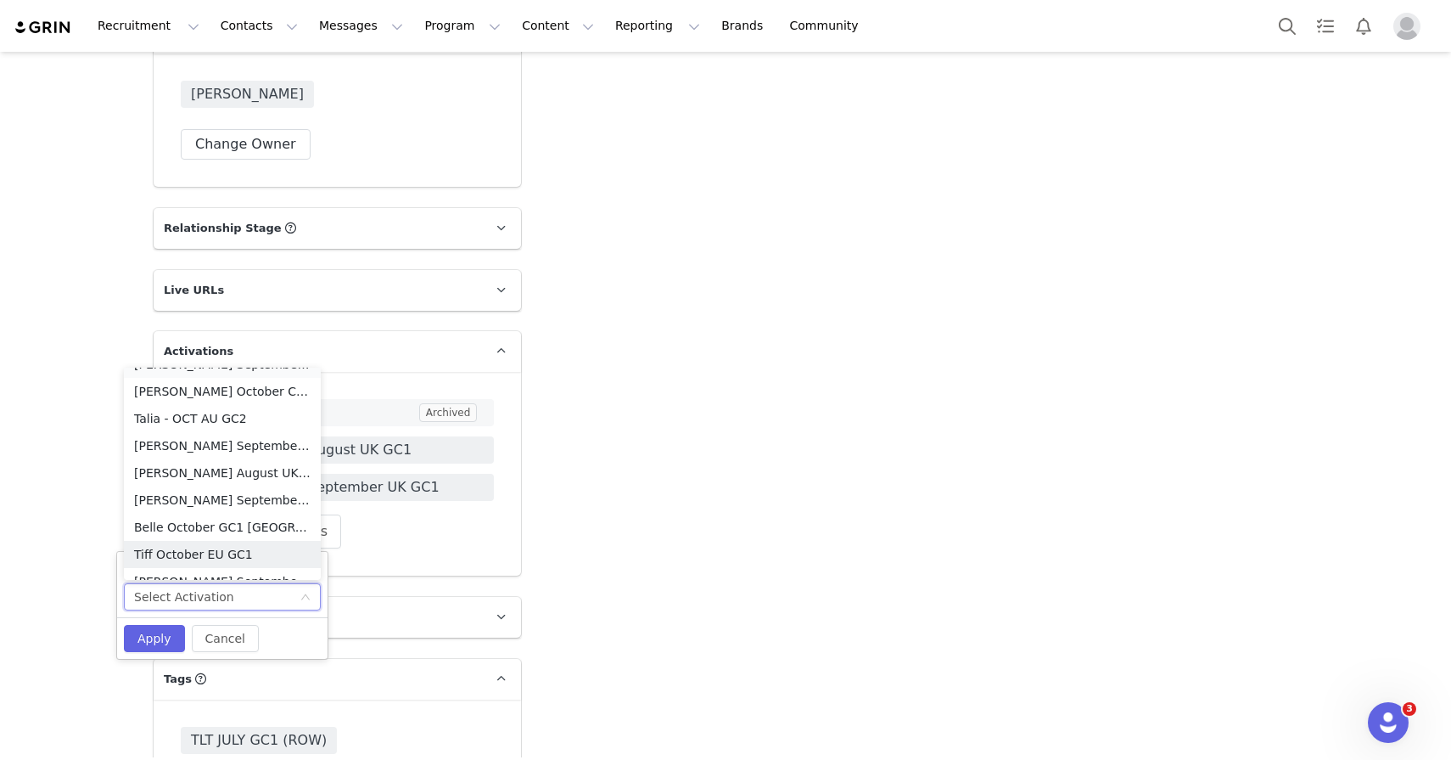
scroll to position [222, 0]
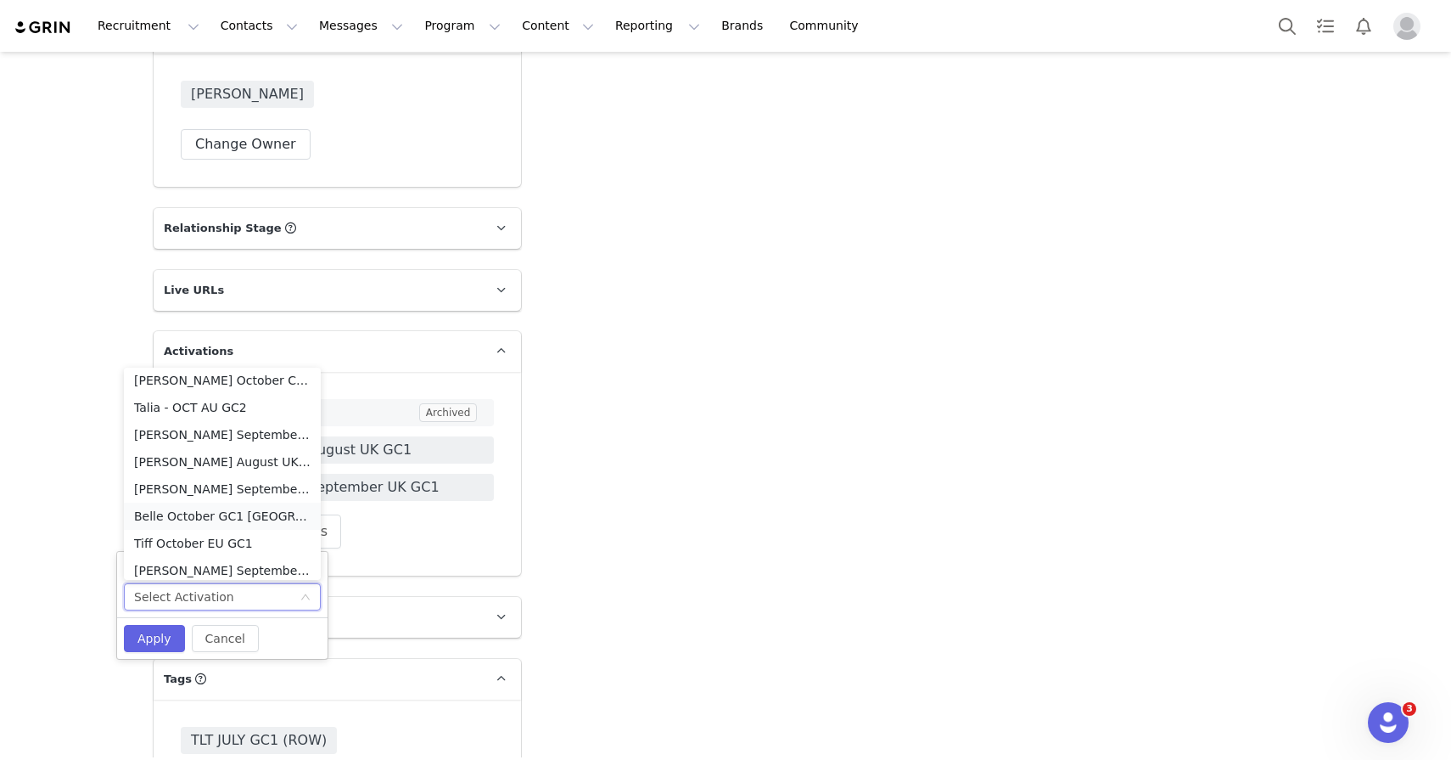
click at [250, 513] on li "Belle October GC1 [GEOGRAPHIC_DATA]" at bounding box center [222, 515] width 197 height 27
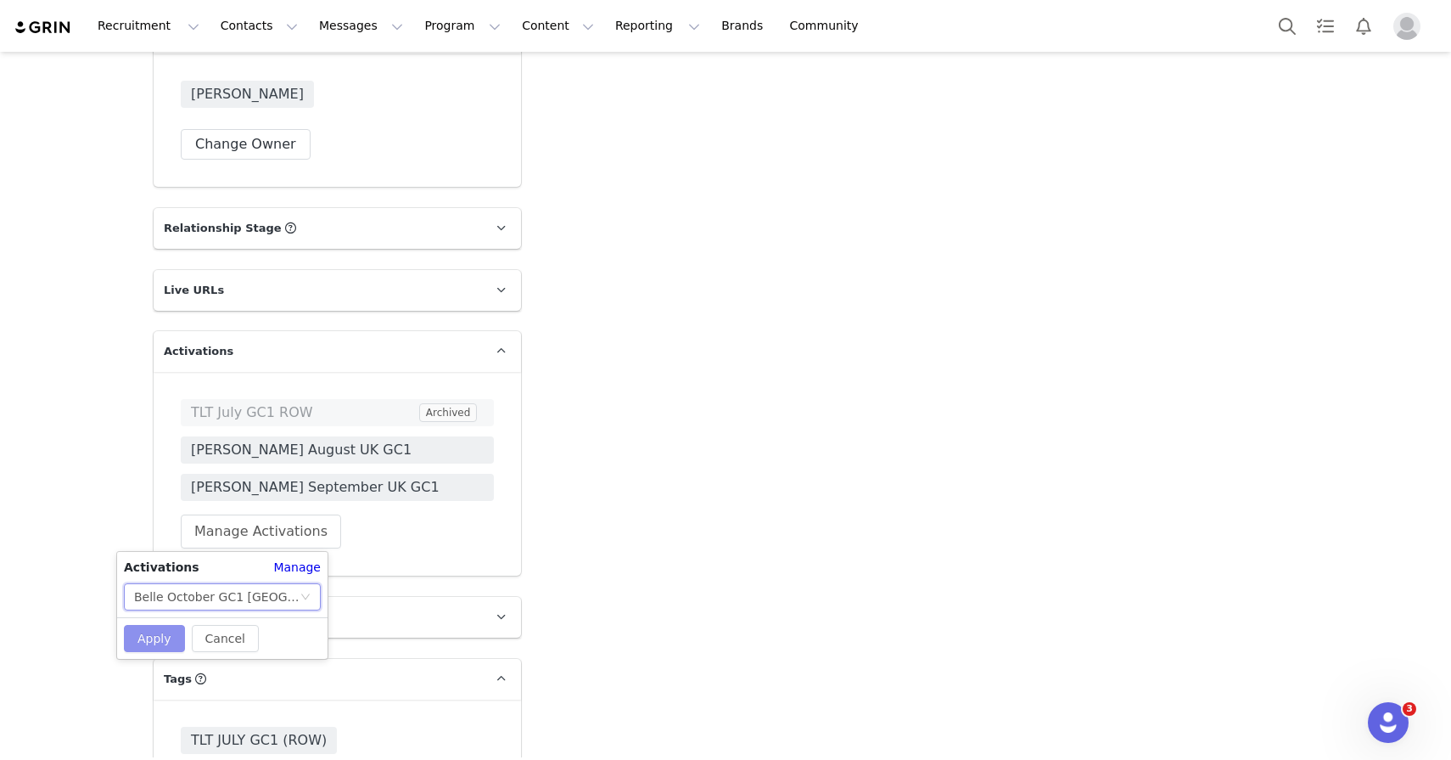
click at [153, 641] on button "Apply" at bounding box center [154, 638] width 61 height 27
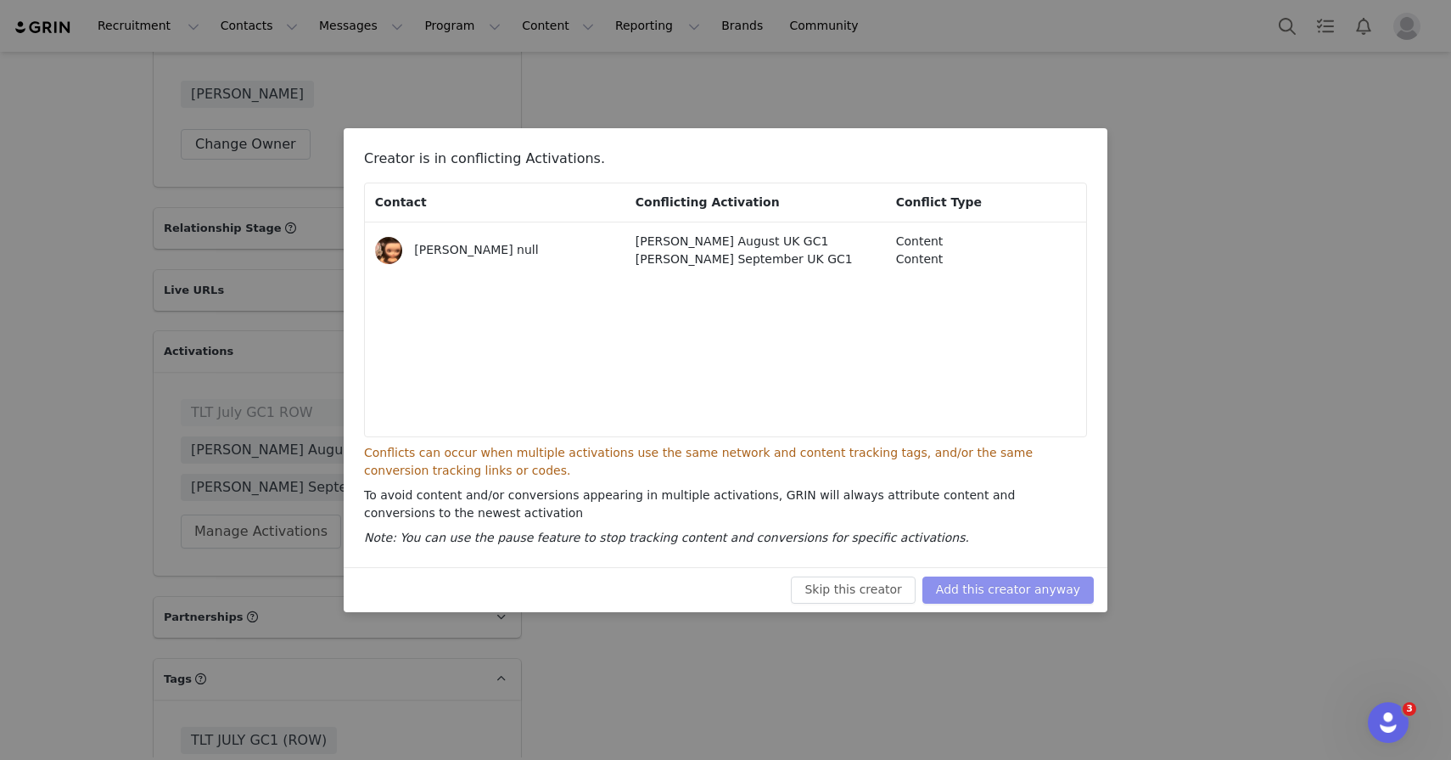
click at [996, 598] on button "Add this creator anyway" at bounding box center [1008, 589] width 171 height 27
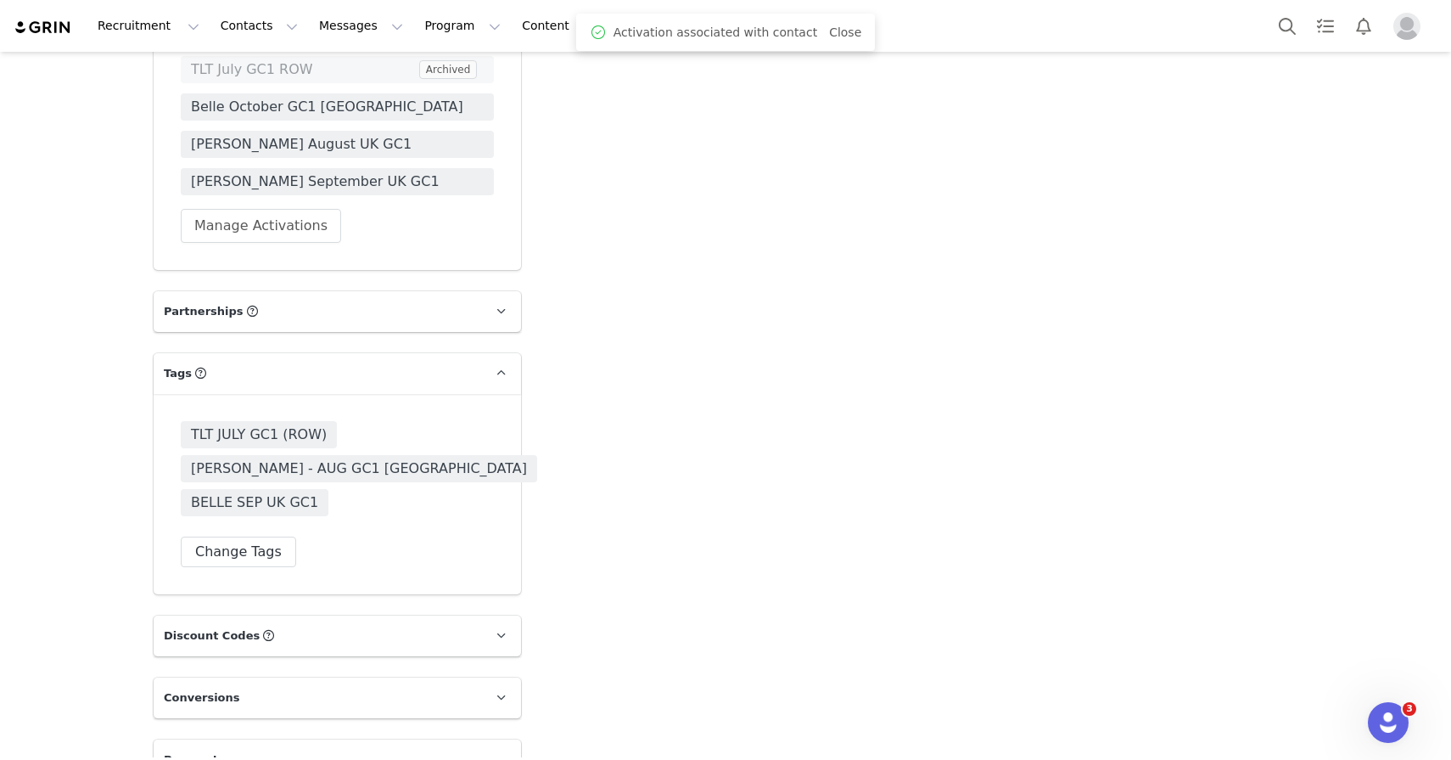
scroll to position [3341, 0]
click at [248, 536] on button "Change Tags" at bounding box center [238, 551] width 115 height 31
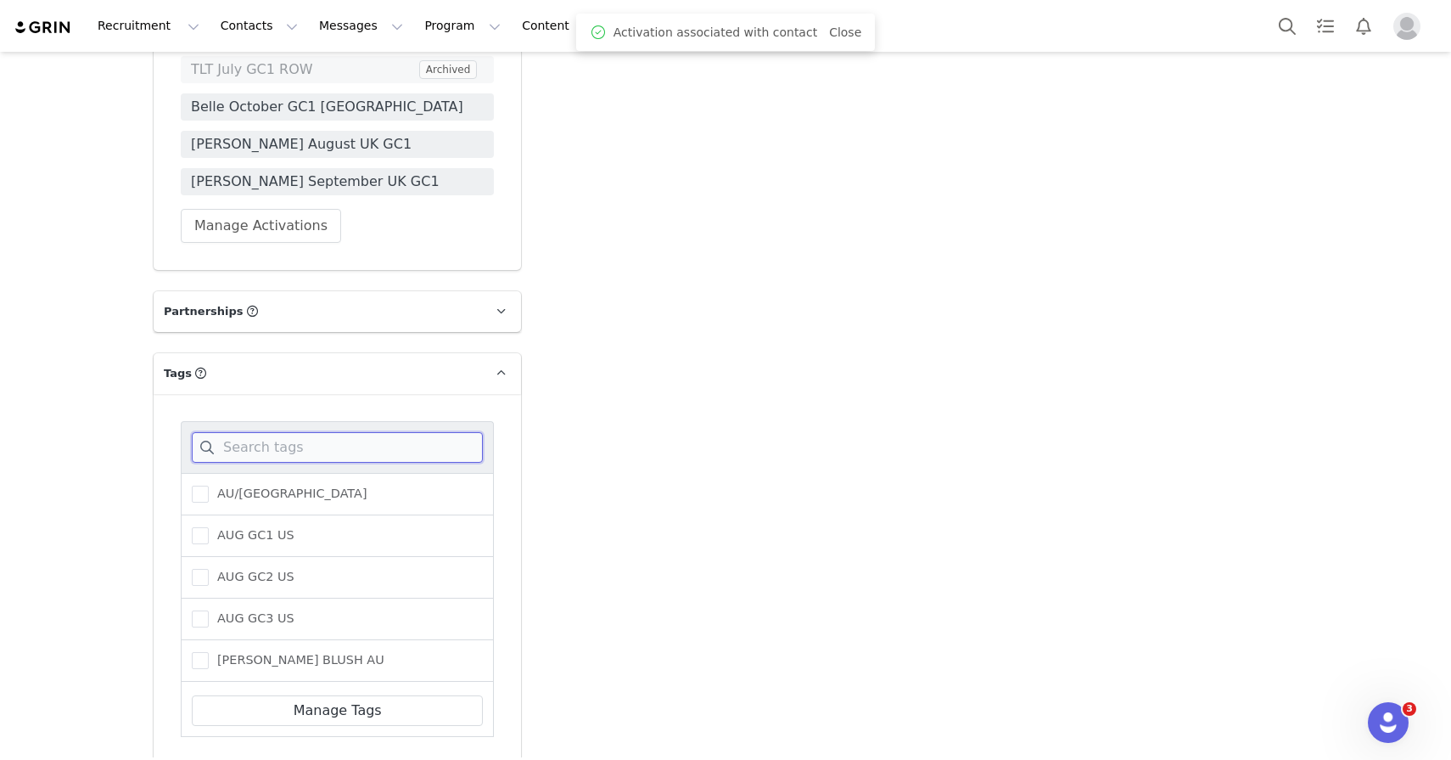
click at [261, 446] on input at bounding box center [337, 447] width 291 height 31
type input "oct"
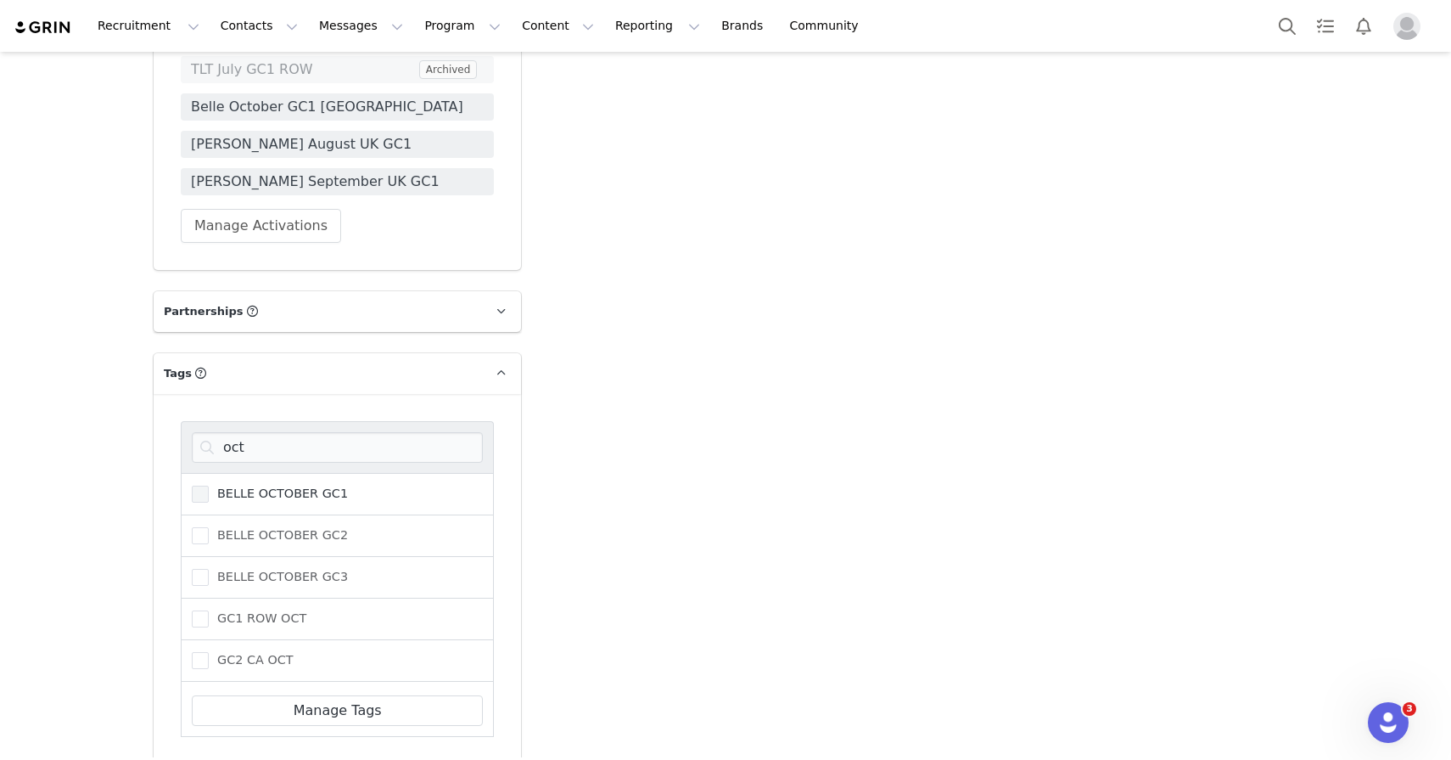
click at [265, 491] on span "BELLE OCTOBER GC1" at bounding box center [278, 493] width 139 height 16
click at [209, 485] on input "BELLE OCTOBER GC1" at bounding box center [209, 485] width 0 height 0
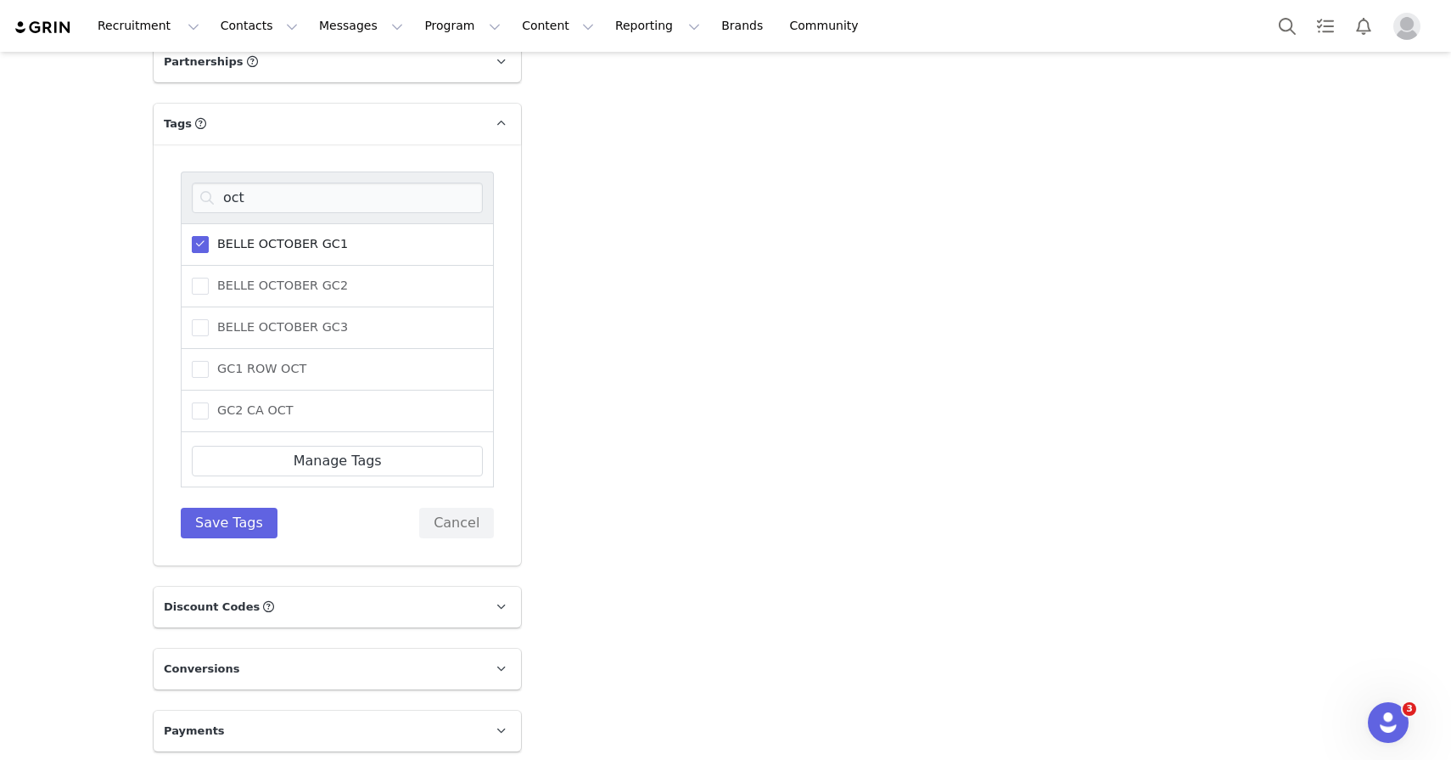
scroll to position [3594, 0]
click at [240, 522] on button "Save Tags" at bounding box center [229, 520] width 97 height 31
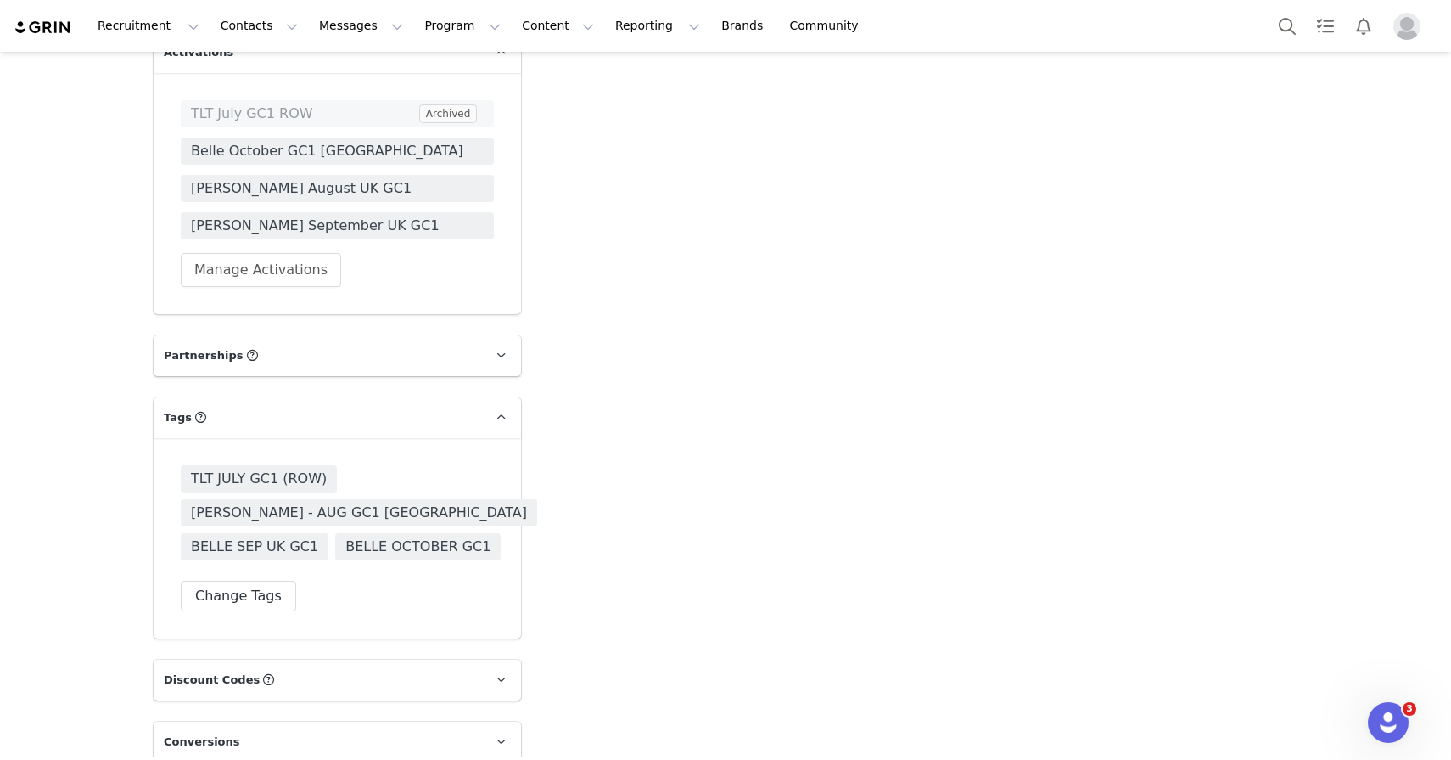
scroll to position [3375, 0]
